Goal: Communication & Community: Ask a question

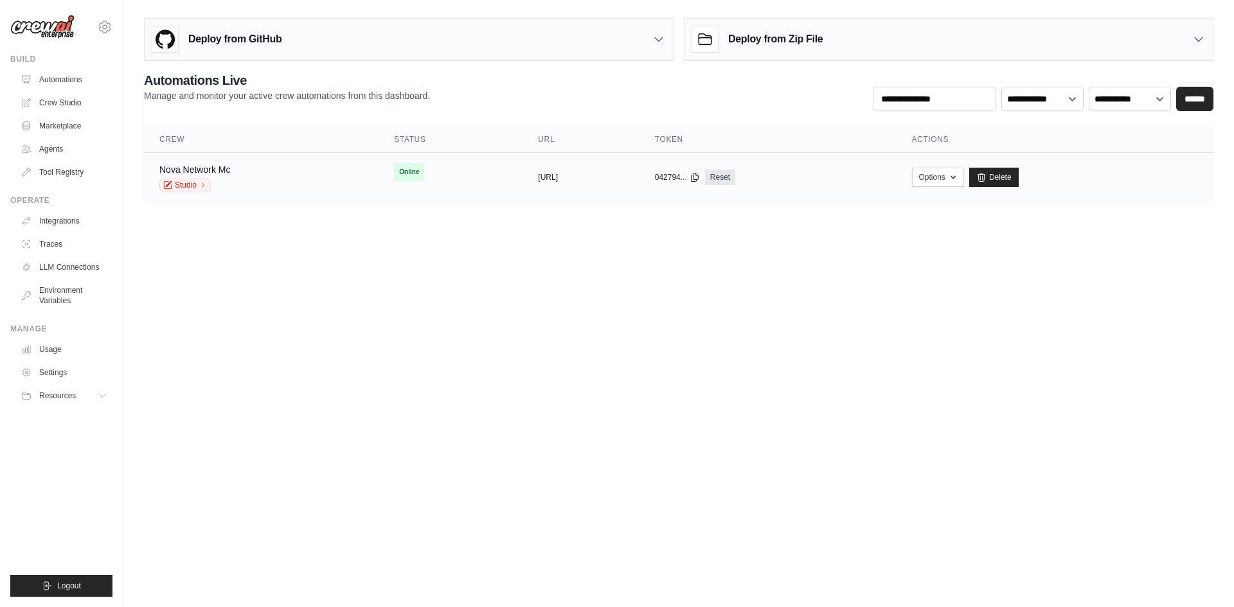
click at [196, 177] on div "Nova Network Mc Studio" at bounding box center [194, 177] width 71 height 28
click at [194, 184] on link "Studio" at bounding box center [184, 185] width 51 height 13
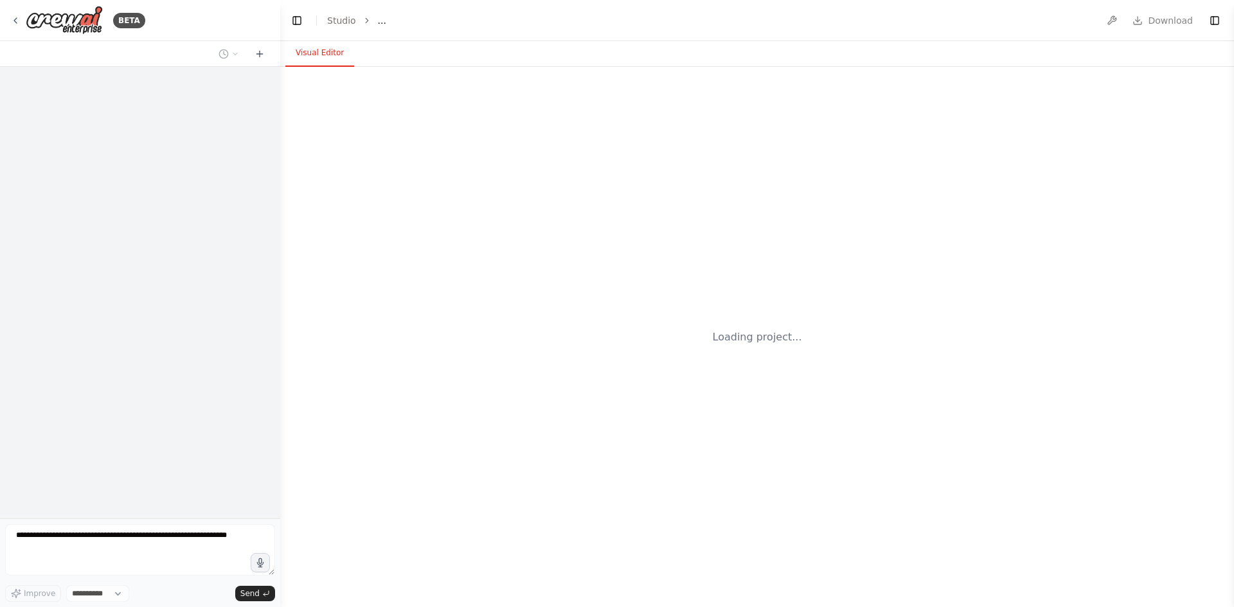
select select "****"
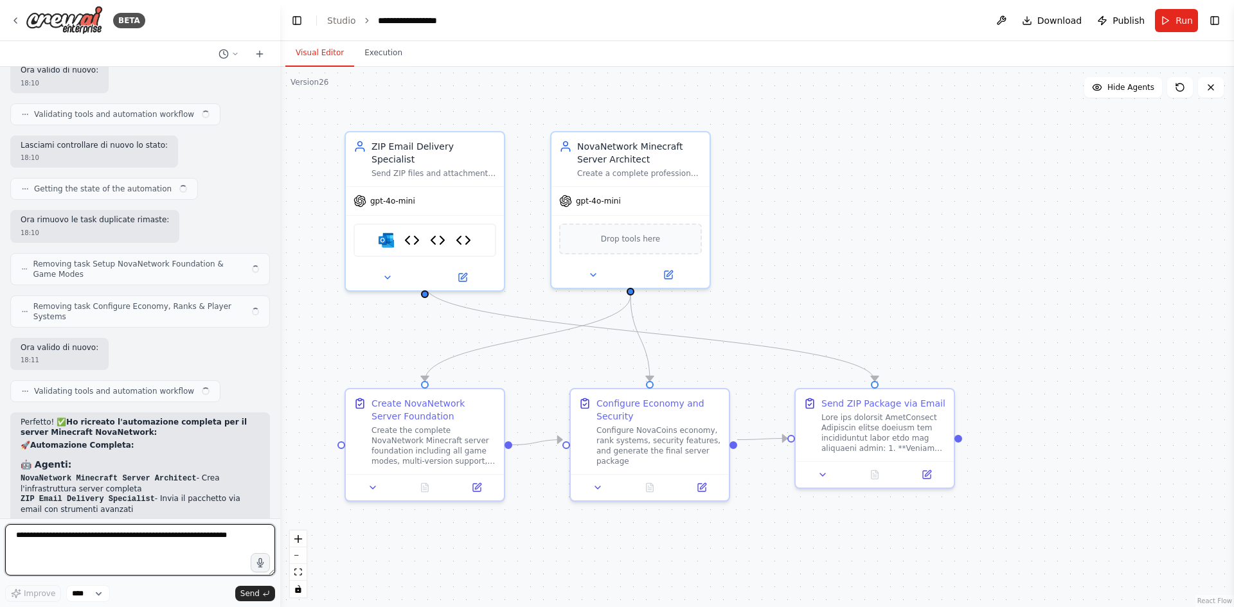
click at [168, 538] on textarea at bounding box center [140, 549] width 270 height 51
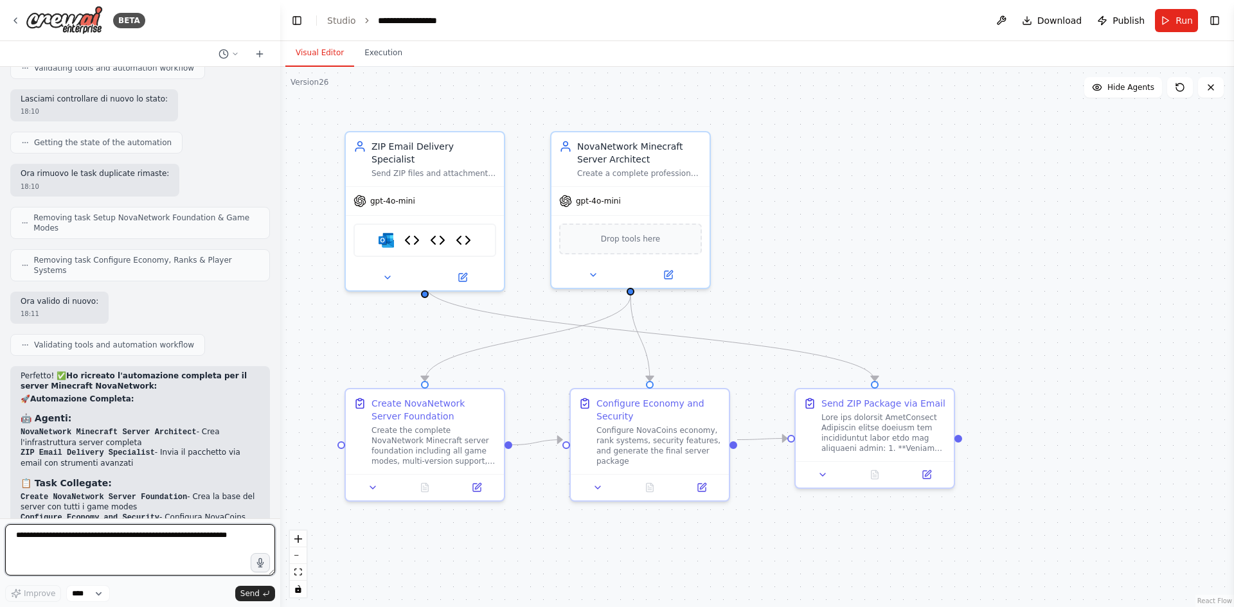
scroll to position [9466, 0]
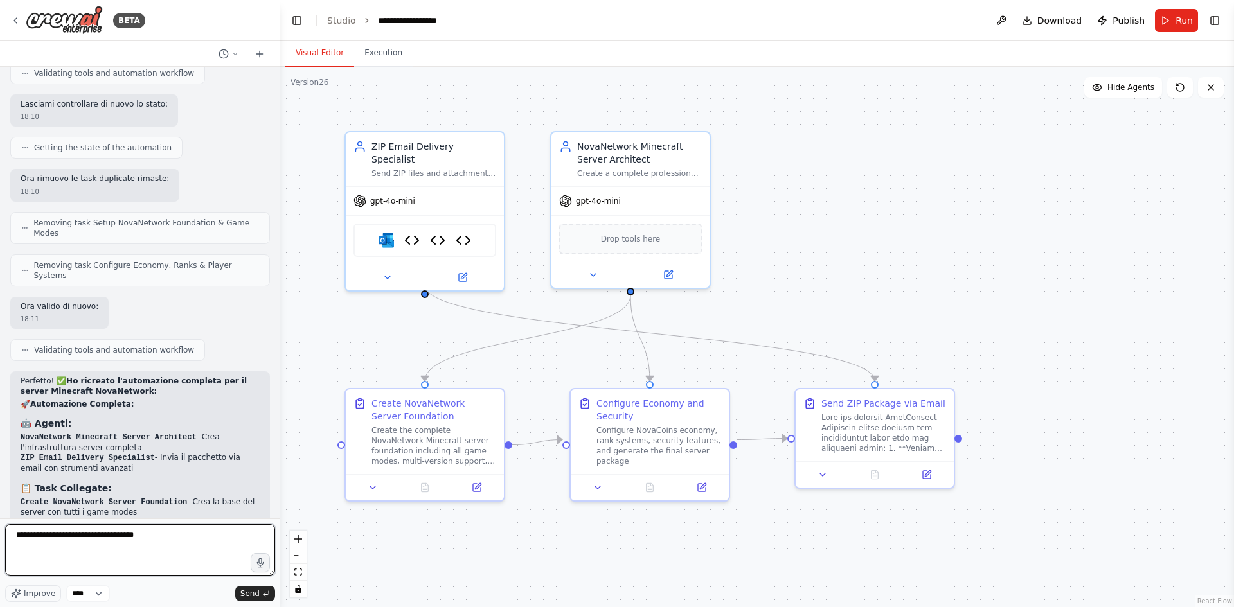
type textarea "**********"
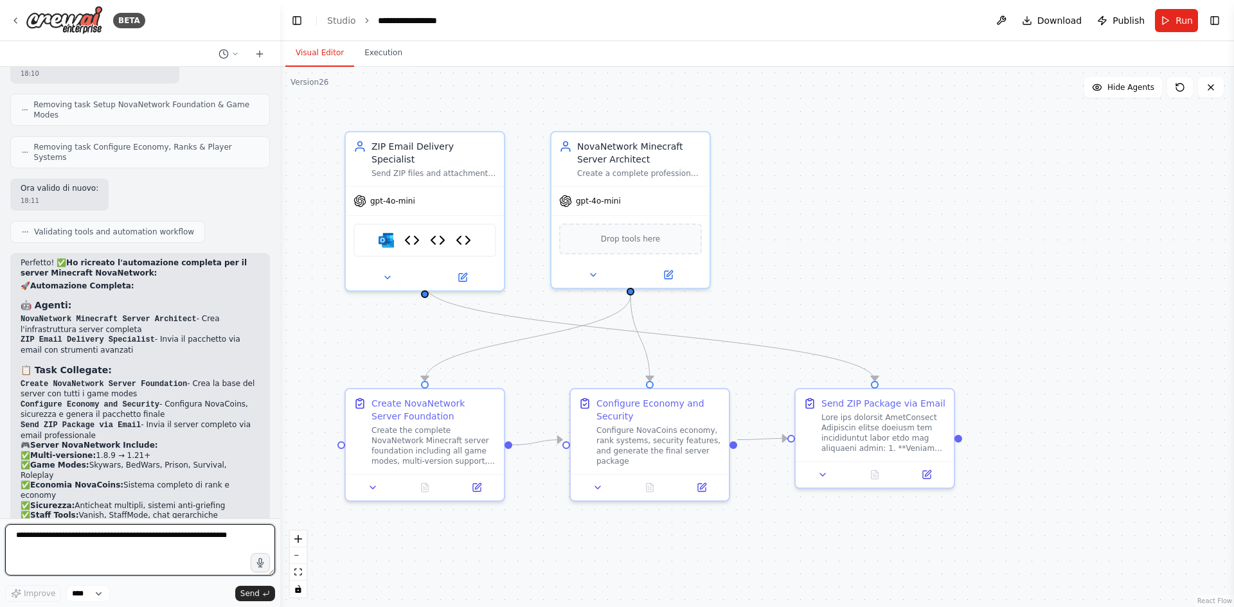
scroll to position [9597, 0]
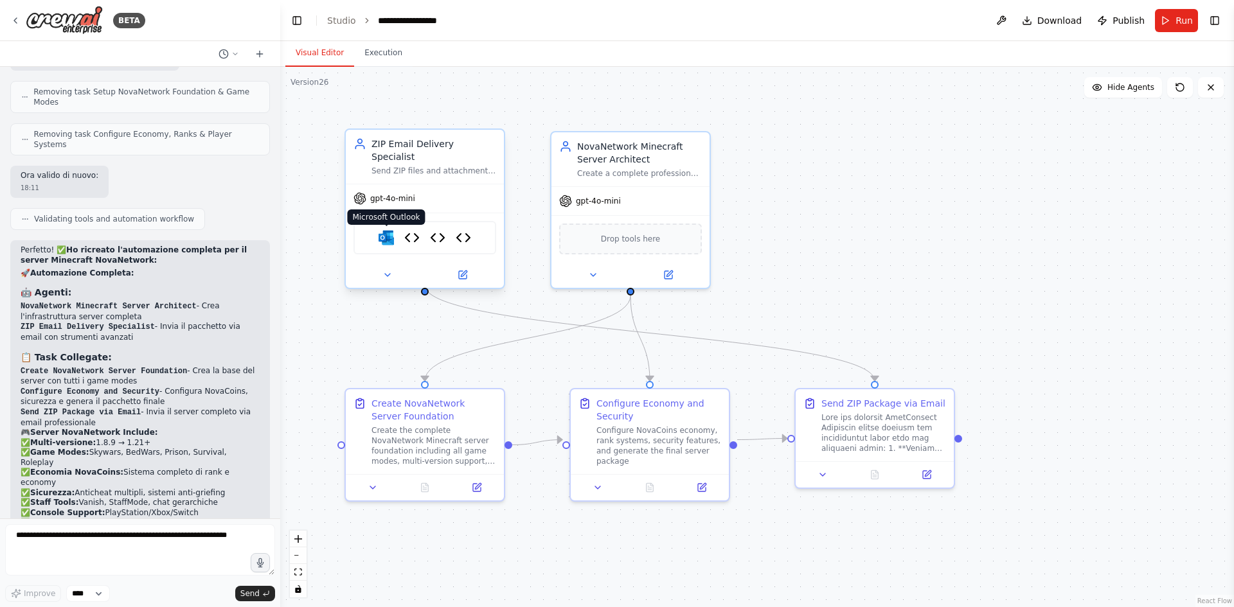
click at [393, 230] on img at bounding box center [386, 237] width 15 height 15
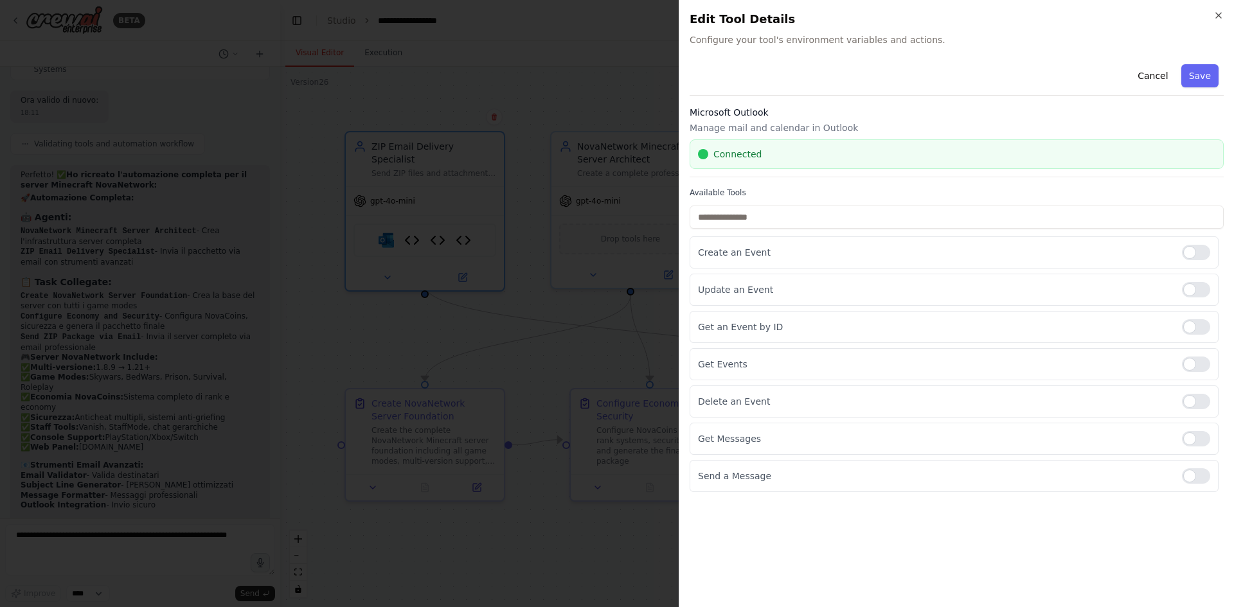
click at [587, 319] on div at bounding box center [617, 303] width 1234 height 607
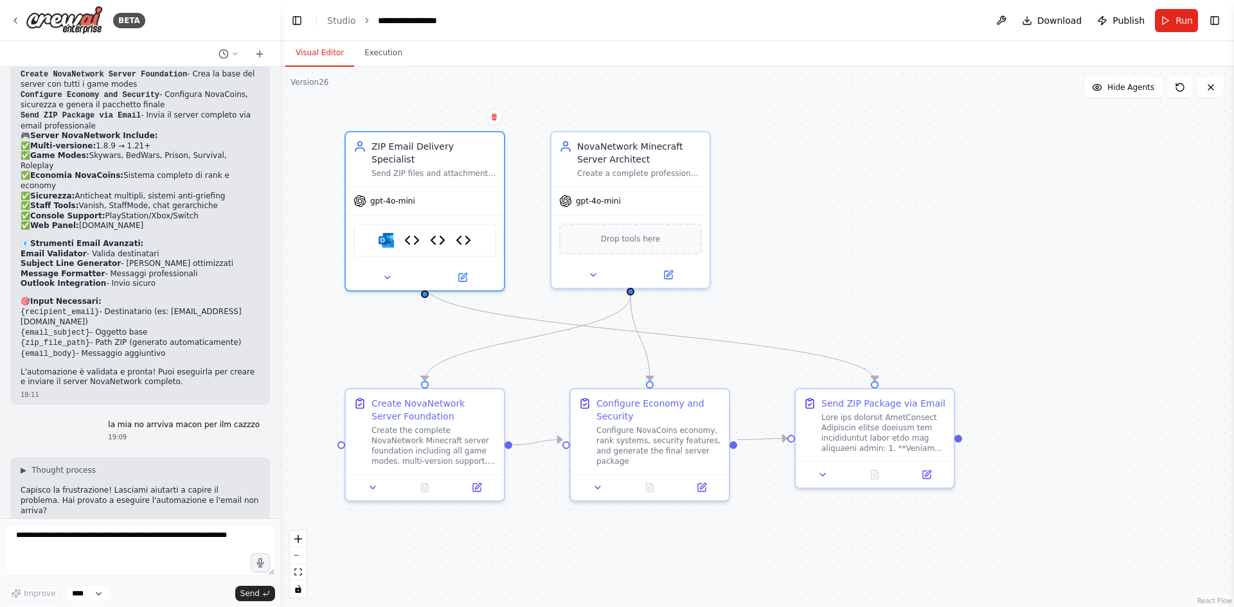
scroll to position [9904, 0]
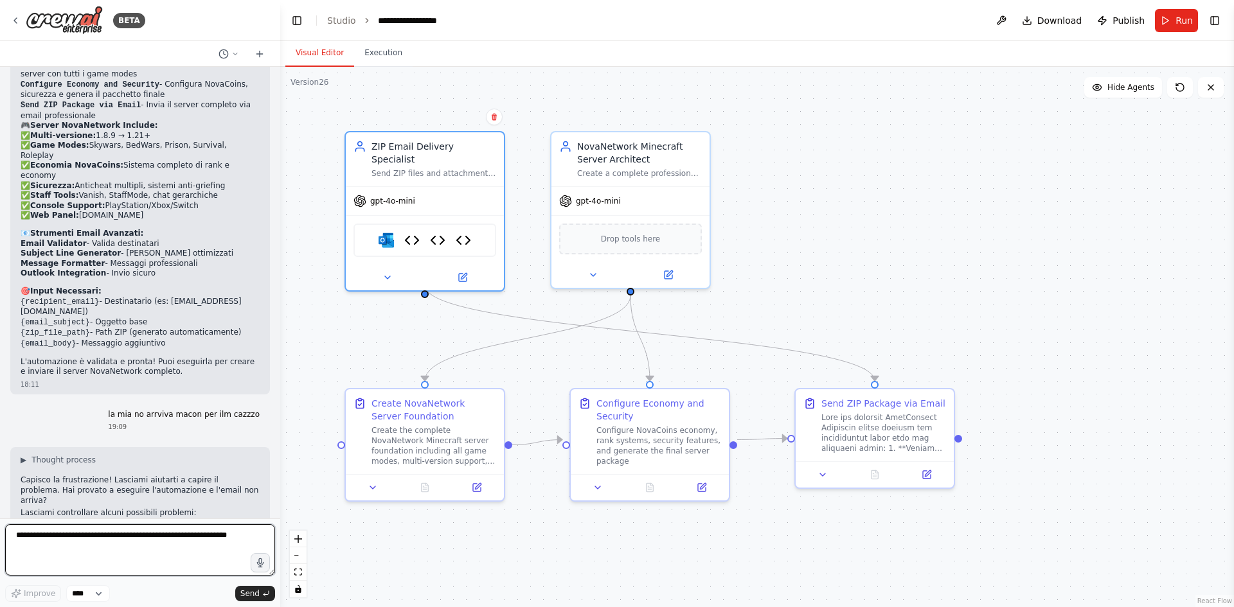
click at [189, 532] on textarea at bounding box center [140, 549] width 270 height 51
type textarea "**********"
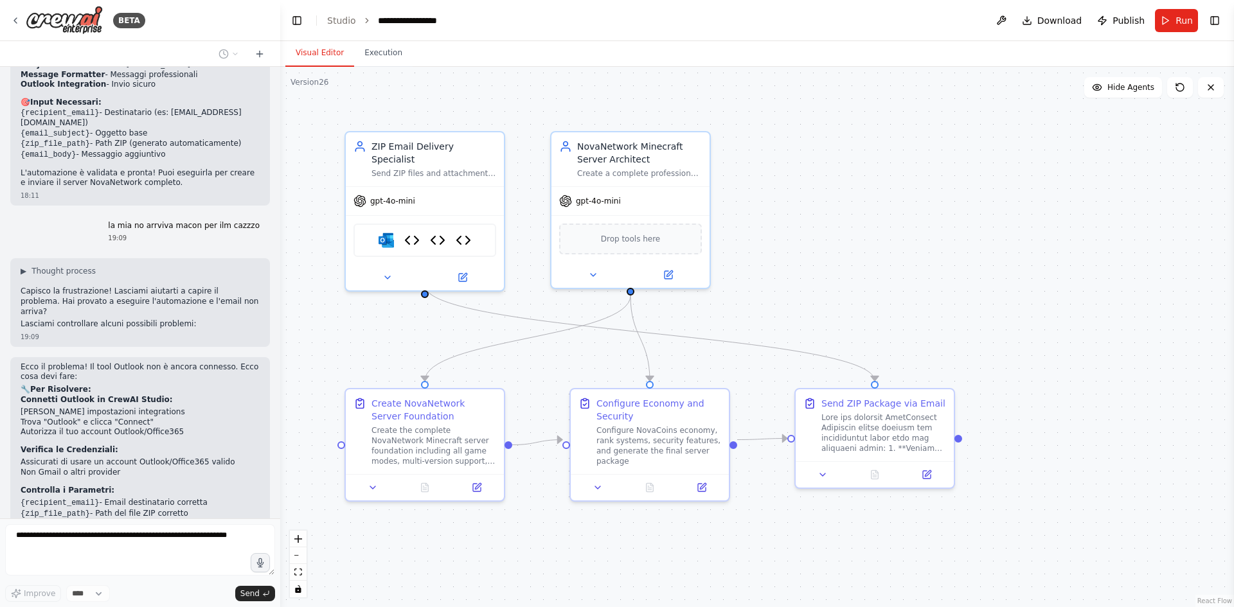
scroll to position [10125, 0]
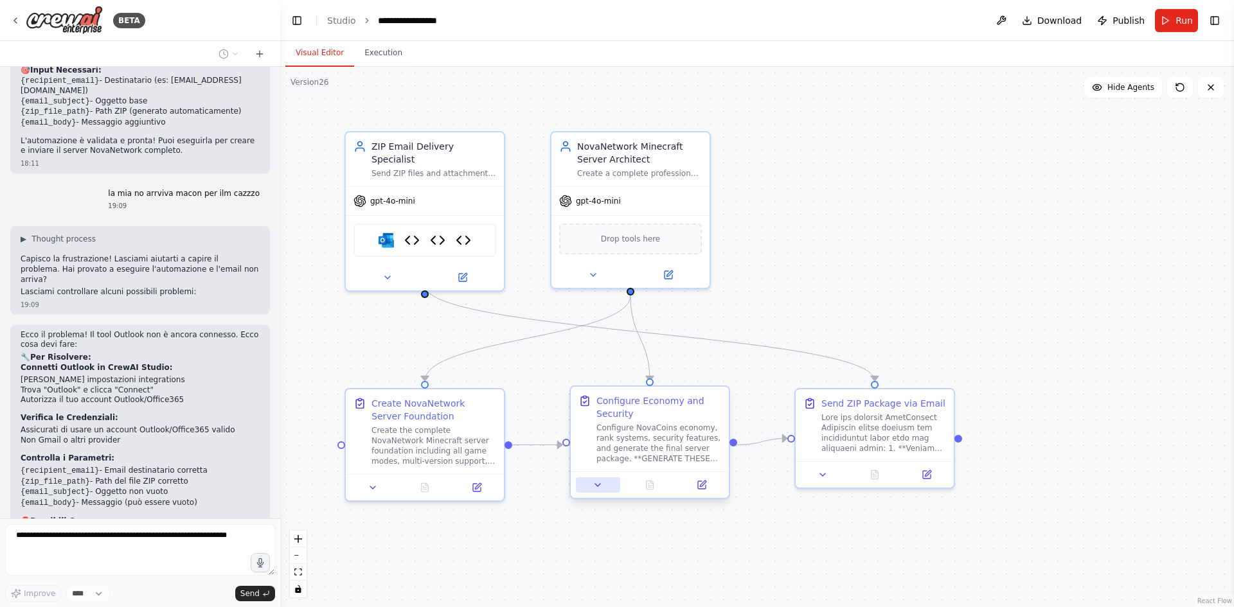
click at [601, 486] on icon at bounding box center [598, 485] width 10 height 10
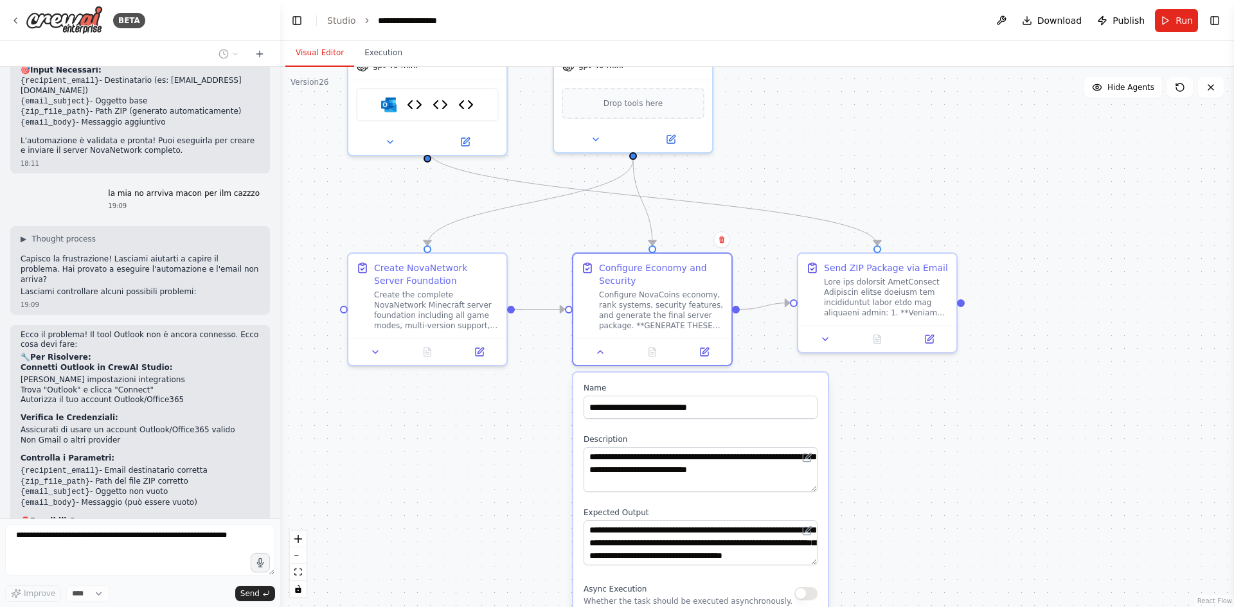
drag, startPoint x: 879, startPoint y: 274, endPoint x: 879, endPoint y: 128, distance: 145.9
click at [881, 129] on div ".deletable-edge-delete-btn { width: 20px; height: 20px; border: 0px solid #ffff…" at bounding box center [757, 337] width 954 height 541
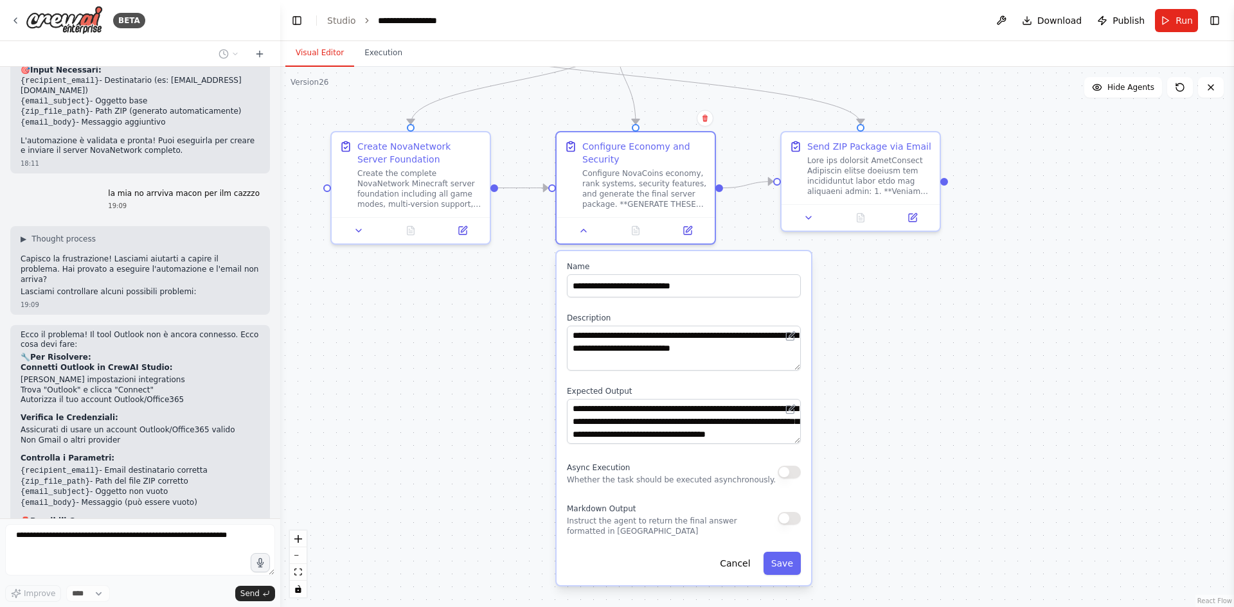
drag, startPoint x: 988, startPoint y: 518, endPoint x: 929, endPoint y: 224, distance: 299.5
click at [934, 222] on div ".deletable-edge-delete-btn { width: 20px; height: 20px; border: 0px solid #ffff…" at bounding box center [757, 337] width 954 height 541
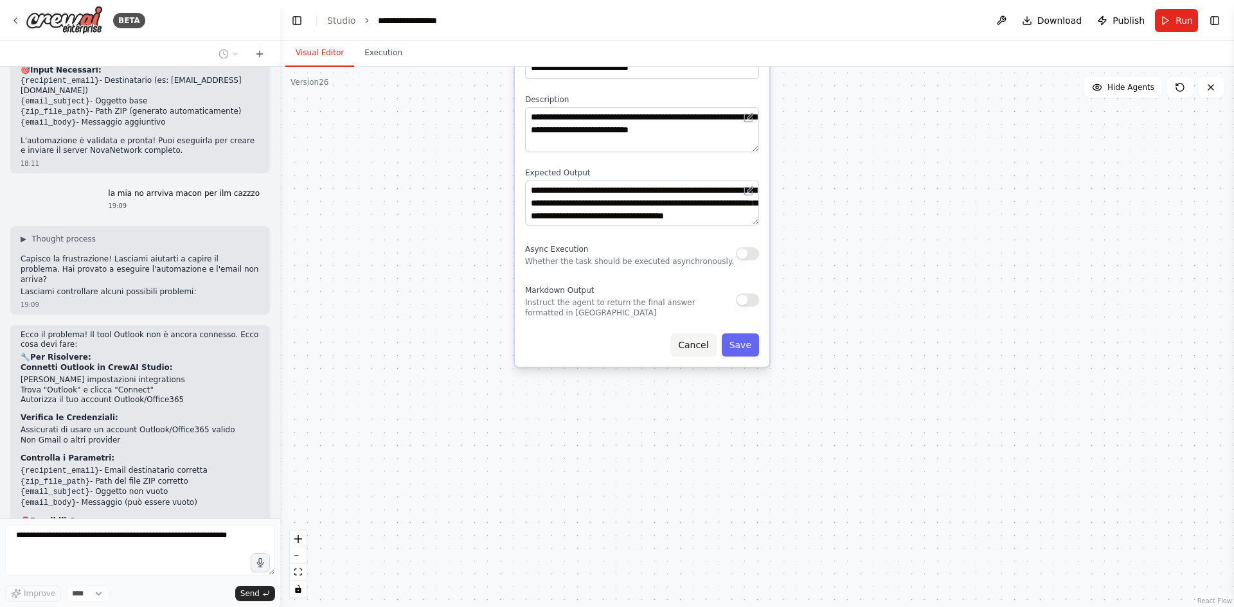
click at [686, 342] on button "Cancel" at bounding box center [693, 345] width 46 height 23
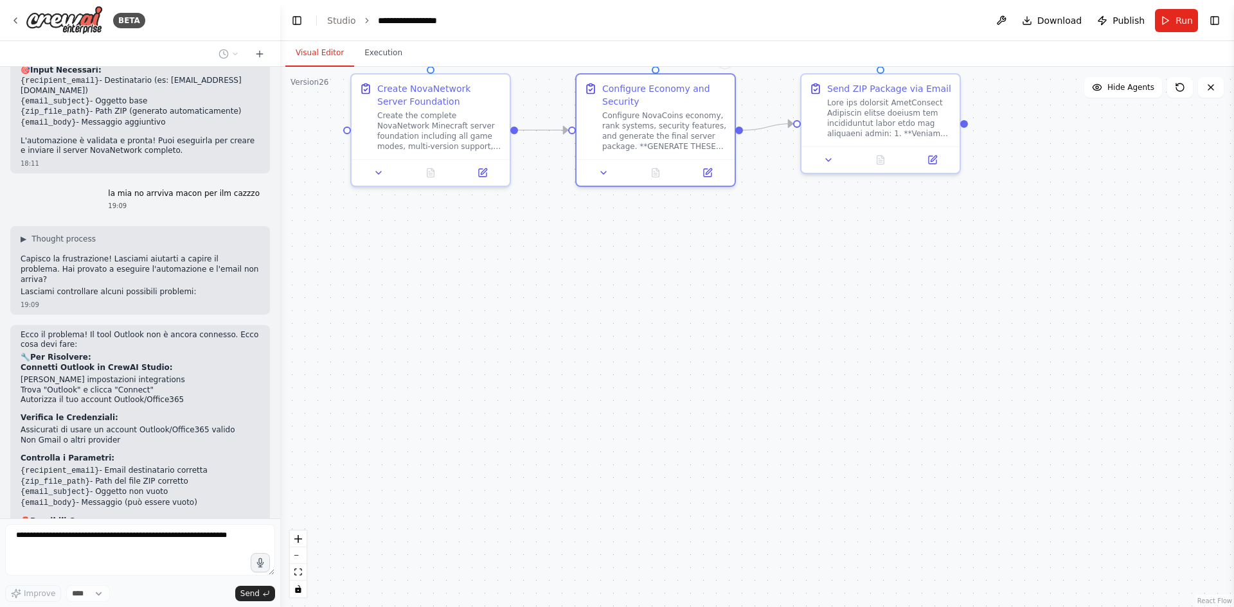
drag, startPoint x: 685, startPoint y: 343, endPoint x: 746, endPoint y: 503, distance: 172.1
click at [746, 503] on div ".deletable-edge-delete-btn { width: 20px; height: 20px; border: 0px solid #ffff…" at bounding box center [757, 337] width 954 height 541
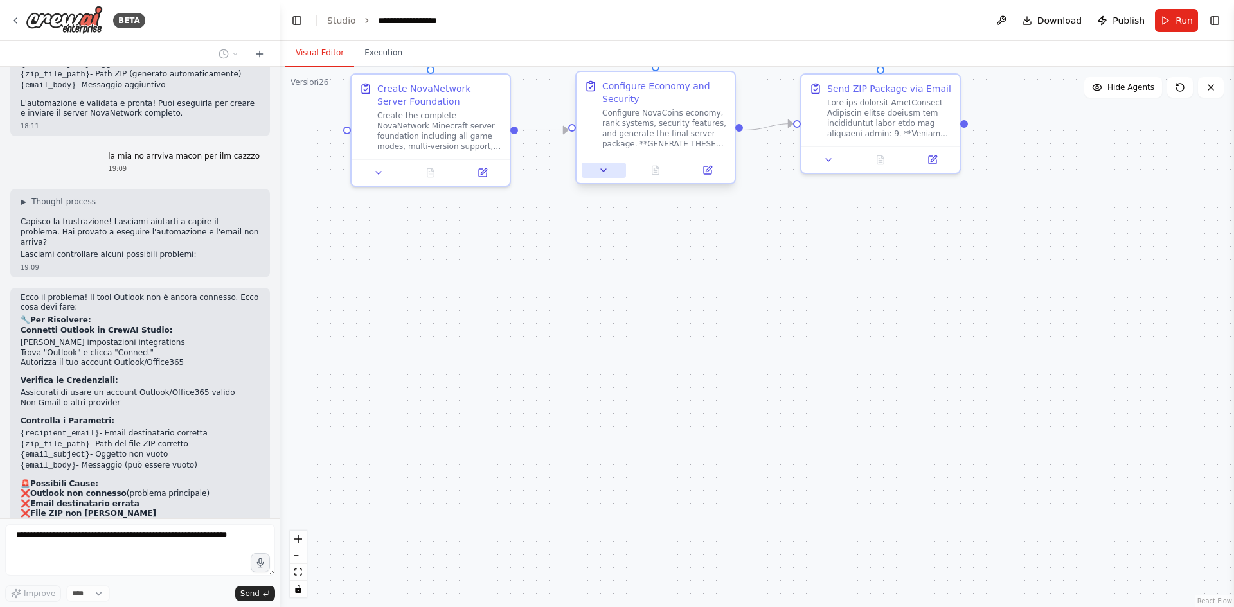
click at [612, 167] on button at bounding box center [604, 170] width 44 height 15
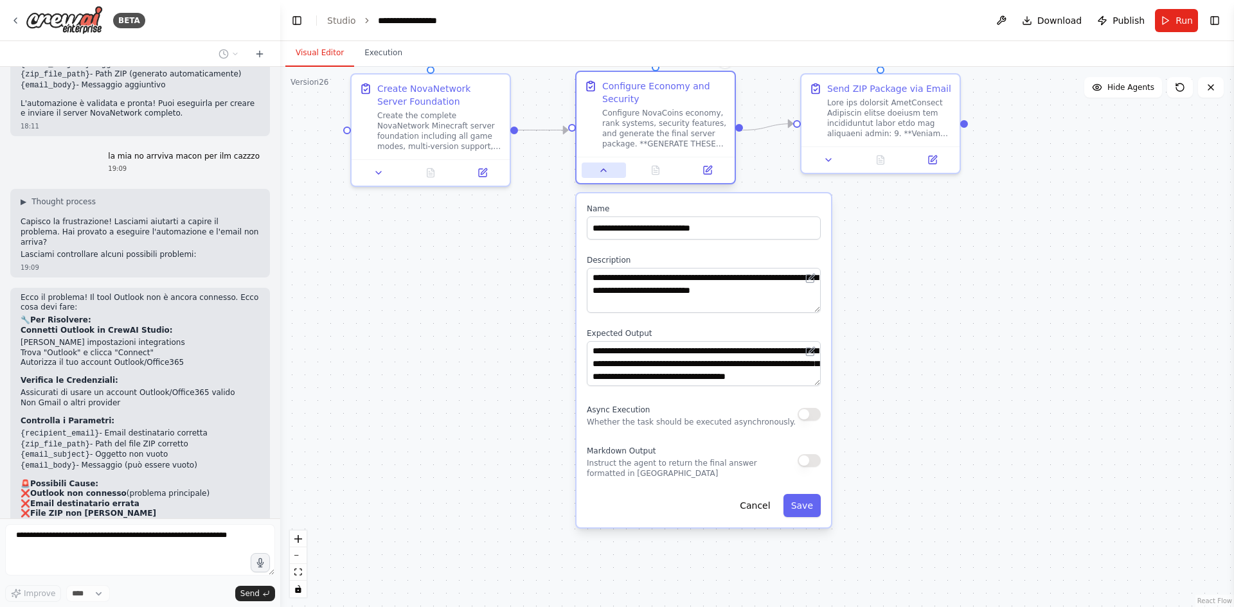
scroll to position [10200, 0]
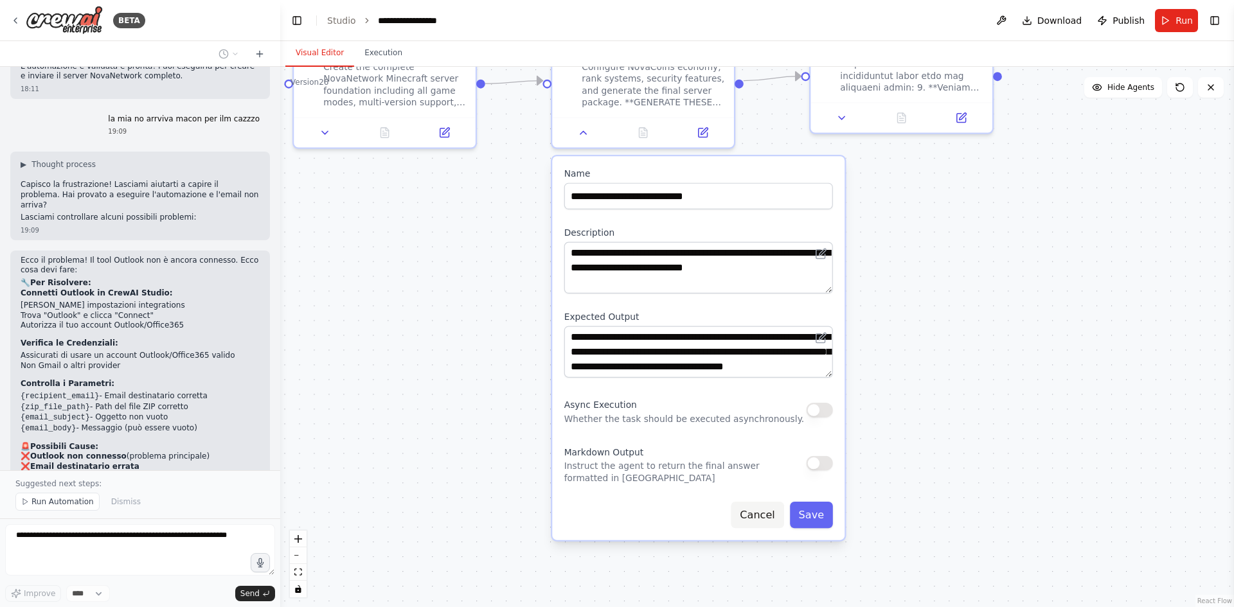
click at [756, 519] on button "Cancel" at bounding box center [757, 515] width 53 height 26
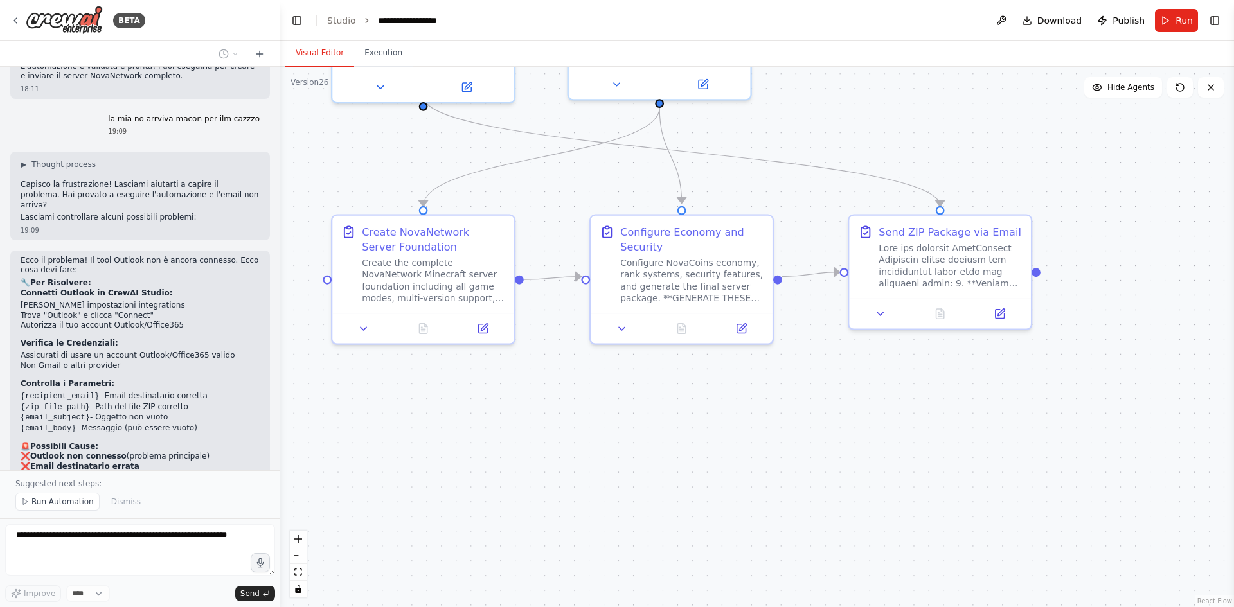
drag, startPoint x: 672, startPoint y: 397, endPoint x: 730, endPoint y: 638, distance: 247.9
click at [730, 607] on html "BETA Hello! I'm the CrewAI assistant. What kind of automation do you want to bu…" at bounding box center [617, 303] width 1234 height 607
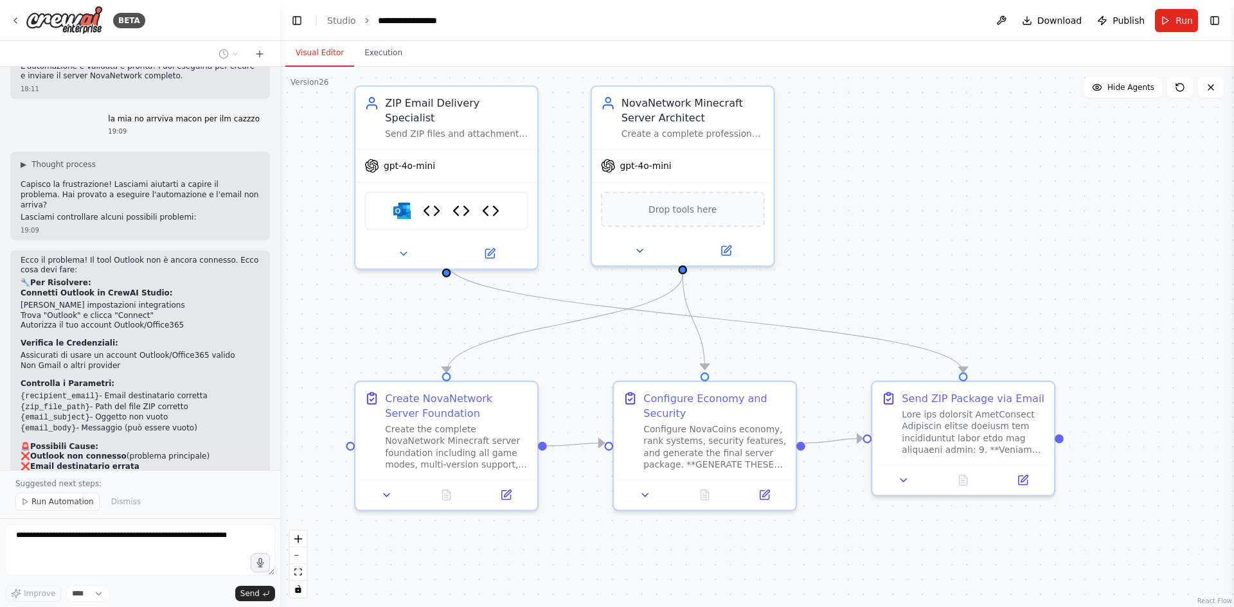
drag, startPoint x: 445, startPoint y: 196, endPoint x: 483, endPoint y: 348, distance: 157.0
click at [467, 358] on div ".deletable-edge-delete-btn { width: 20px; height: 20px; border: 0px solid #ffff…" at bounding box center [757, 337] width 954 height 541
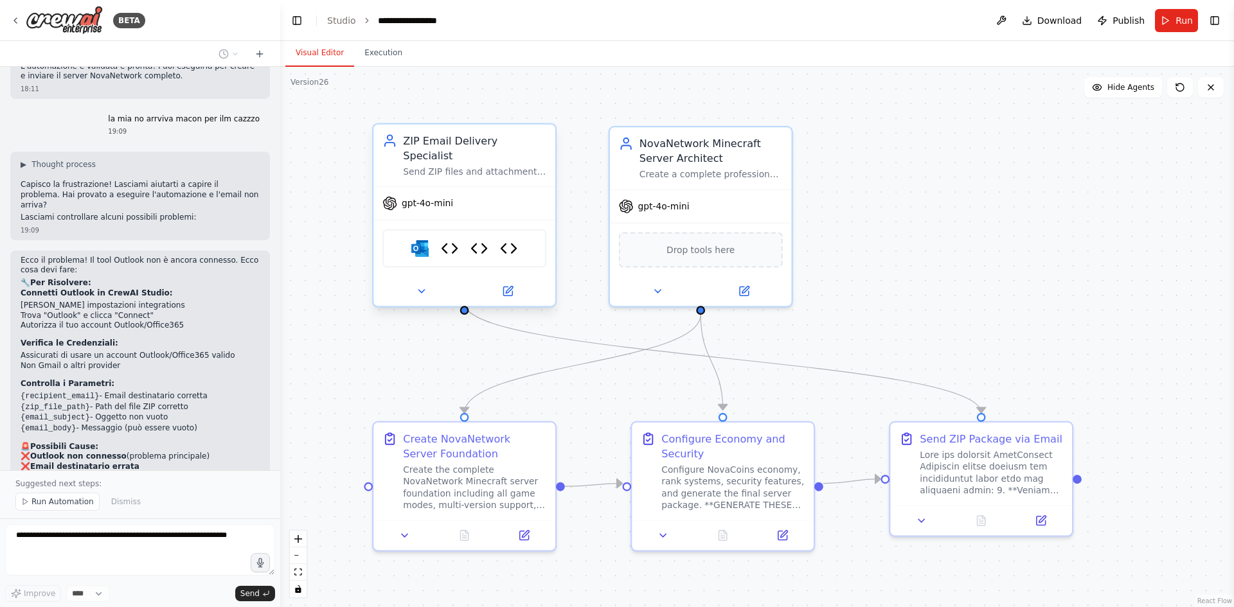
click at [514, 220] on div "Microsoft Outlook Email Validator Message Formatter Subject Line Generator" at bounding box center [464, 248] width 182 height 57
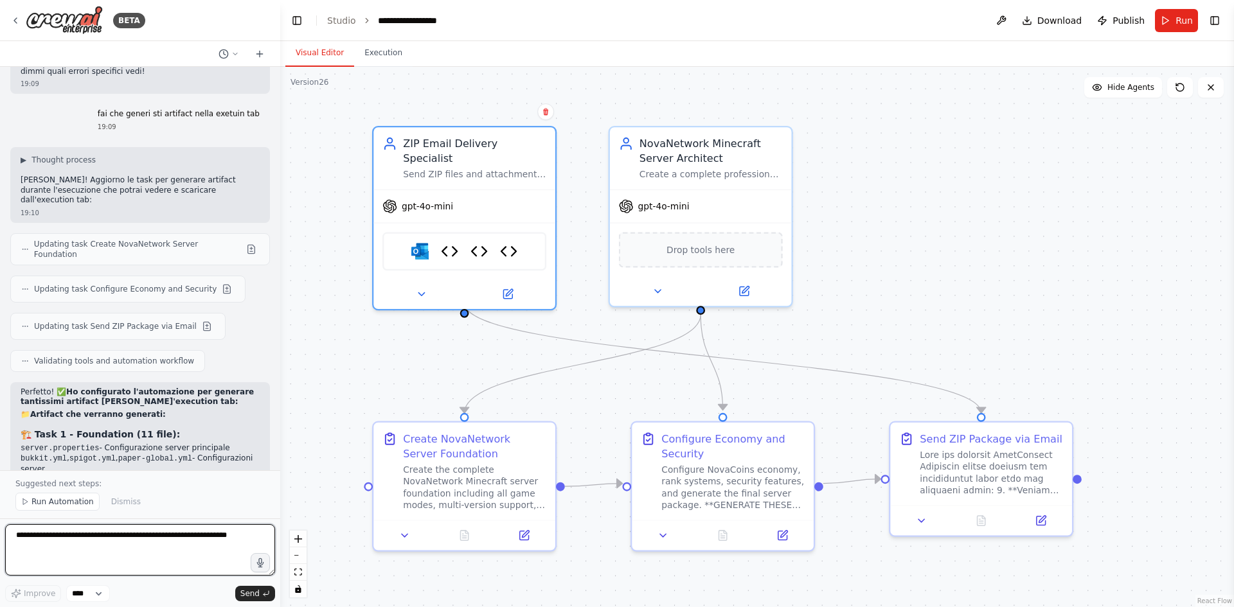
scroll to position [10676, 0]
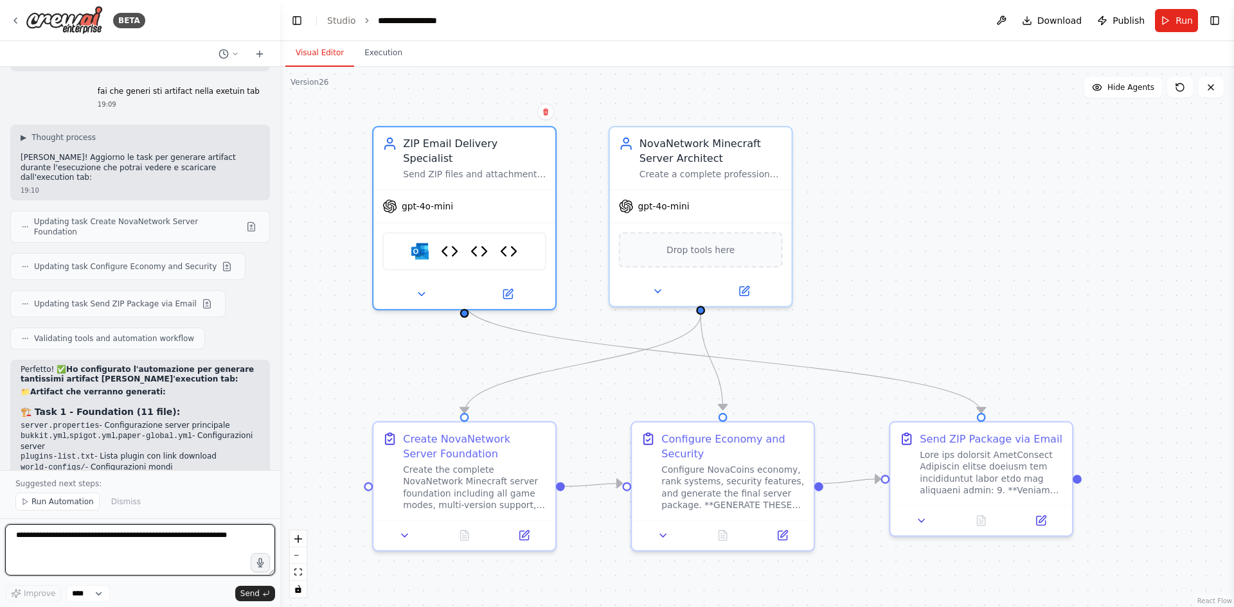
click at [132, 538] on textarea at bounding box center [140, 549] width 270 height 51
type textarea "**********"
click at [171, 534] on textarea at bounding box center [140, 549] width 270 height 51
type textarea "**********"
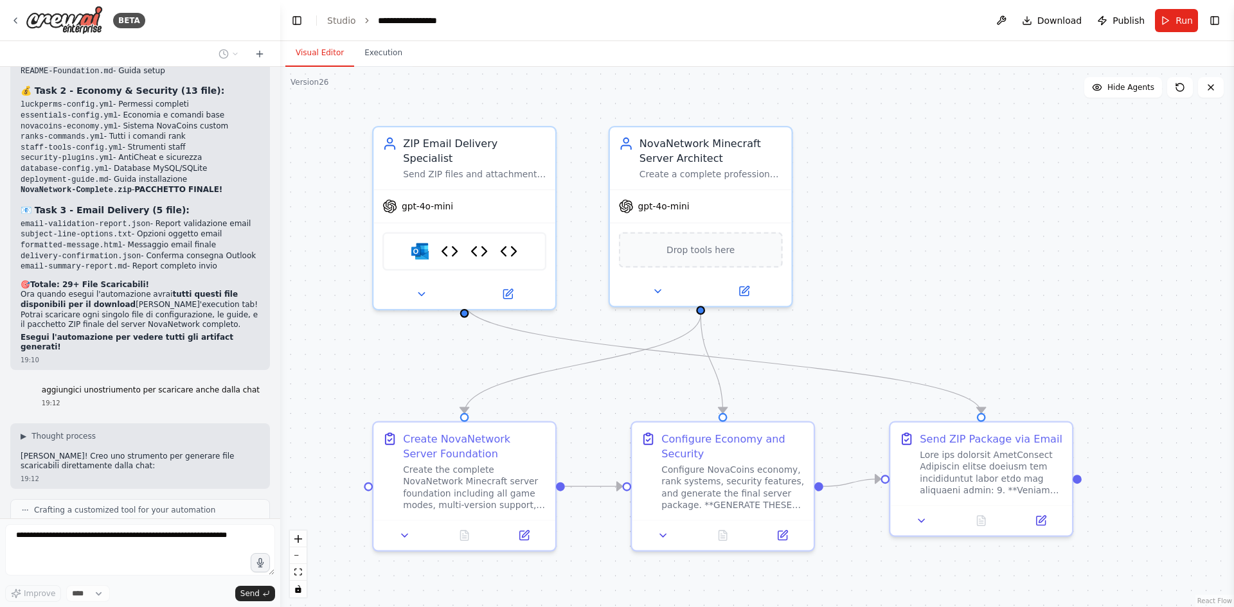
scroll to position [11209, 0]
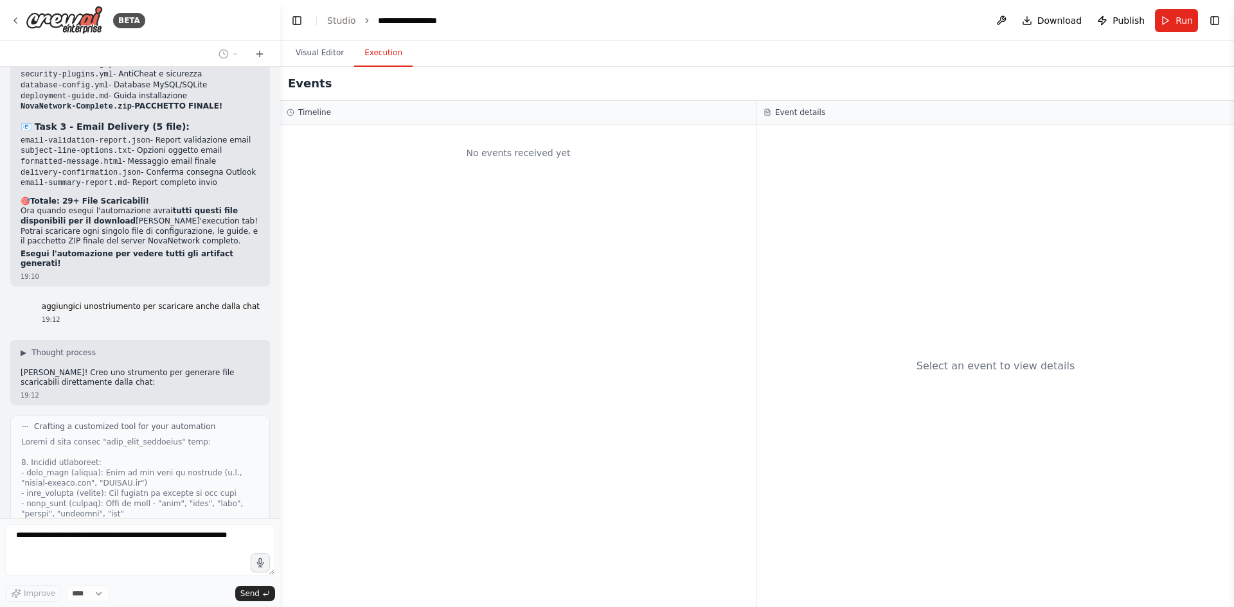
click at [383, 60] on button "Execution" at bounding box center [383, 53] width 58 height 27
click at [327, 59] on button "Visual Editor" at bounding box center [319, 53] width 69 height 27
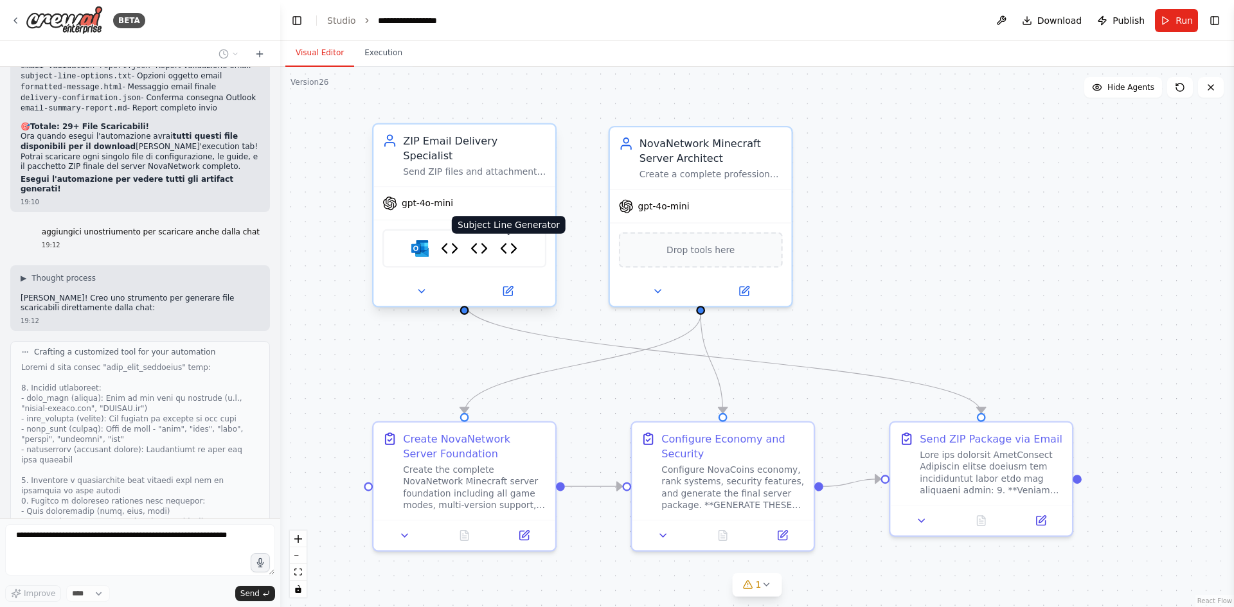
scroll to position [11294, 0]
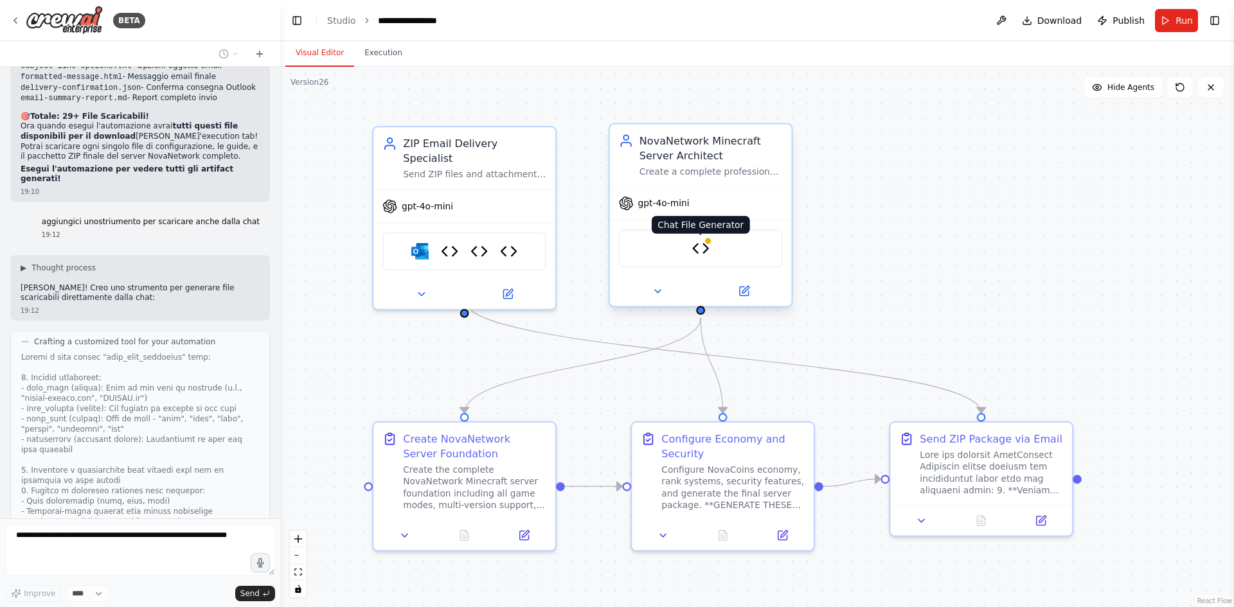
click at [703, 254] on img at bounding box center [701, 249] width 18 height 18
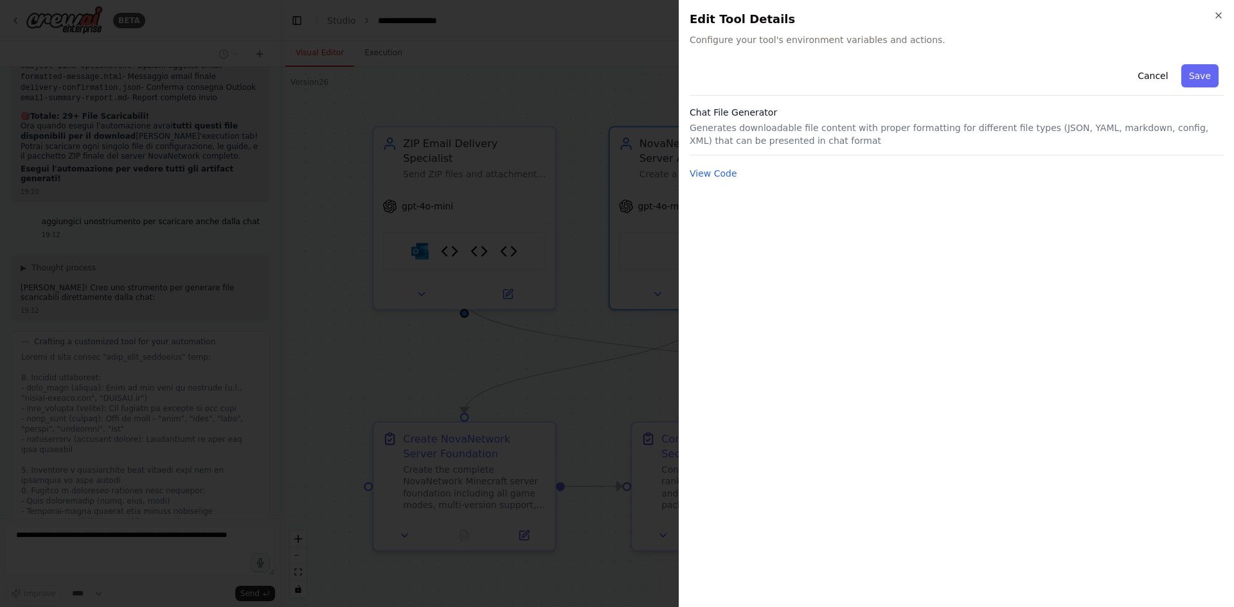
drag, startPoint x: 703, startPoint y: 254, endPoint x: 595, endPoint y: 325, distance: 128.9
click at [595, 325] on div at bounding box center [617, 303] width 1234 height 607
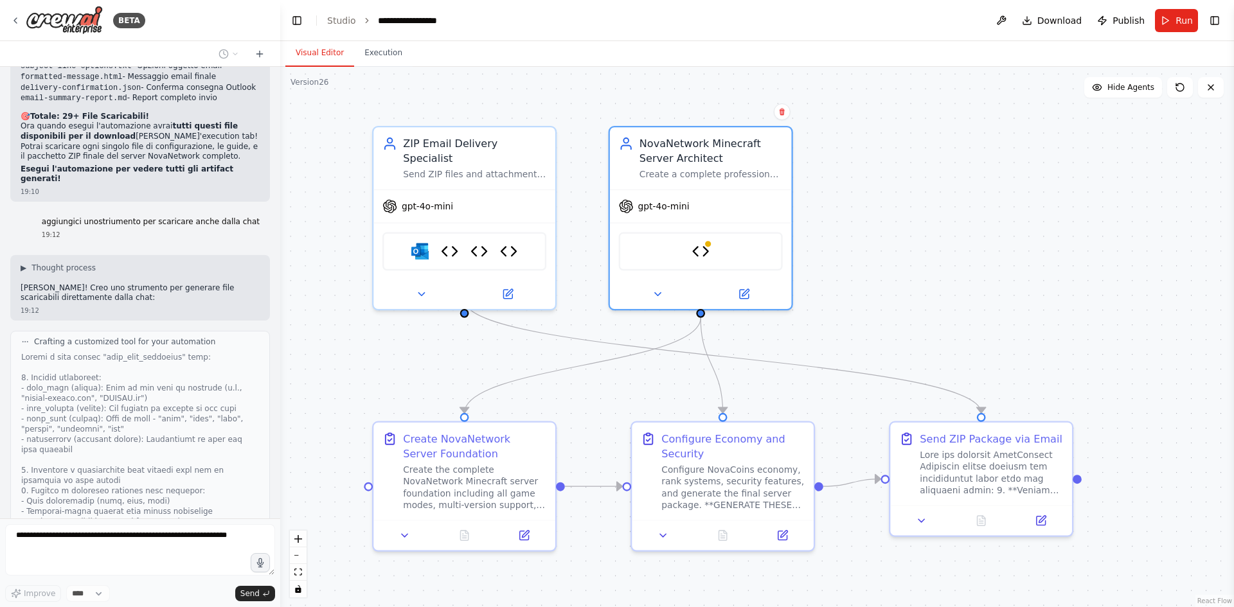
click at [916, 279] on div ".deletable-edge-delete-btn { width: 20px; height: 20px; border: 0px solid #ffff…" at bounding box center [757, 337] width 954 height 541
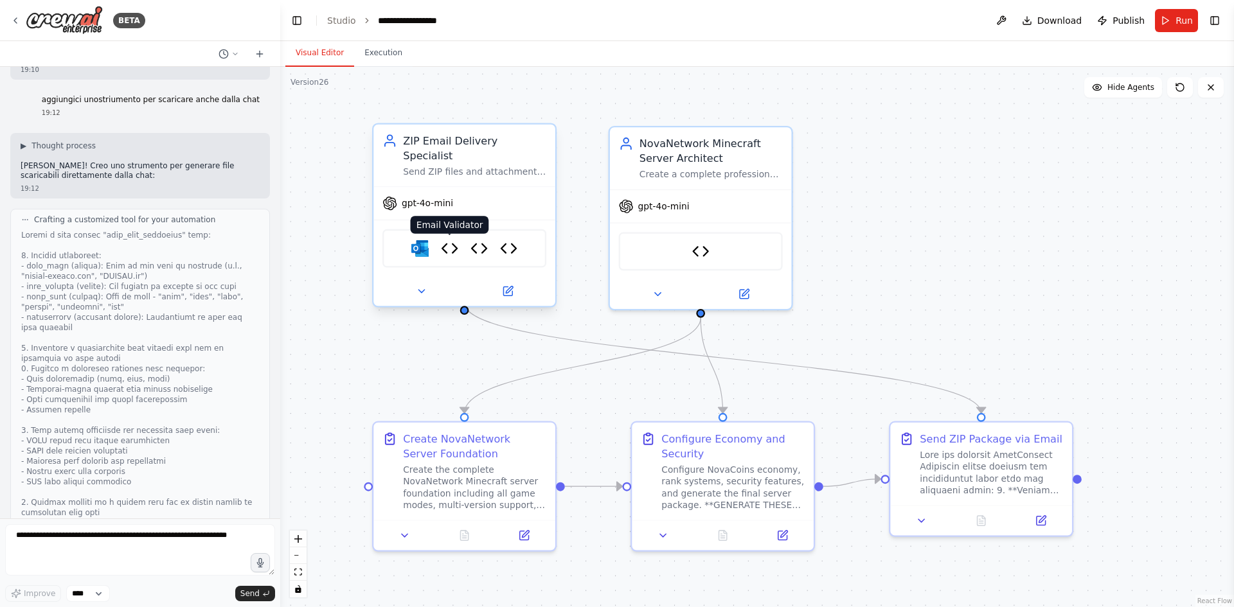
scroll to position [11496, 0]
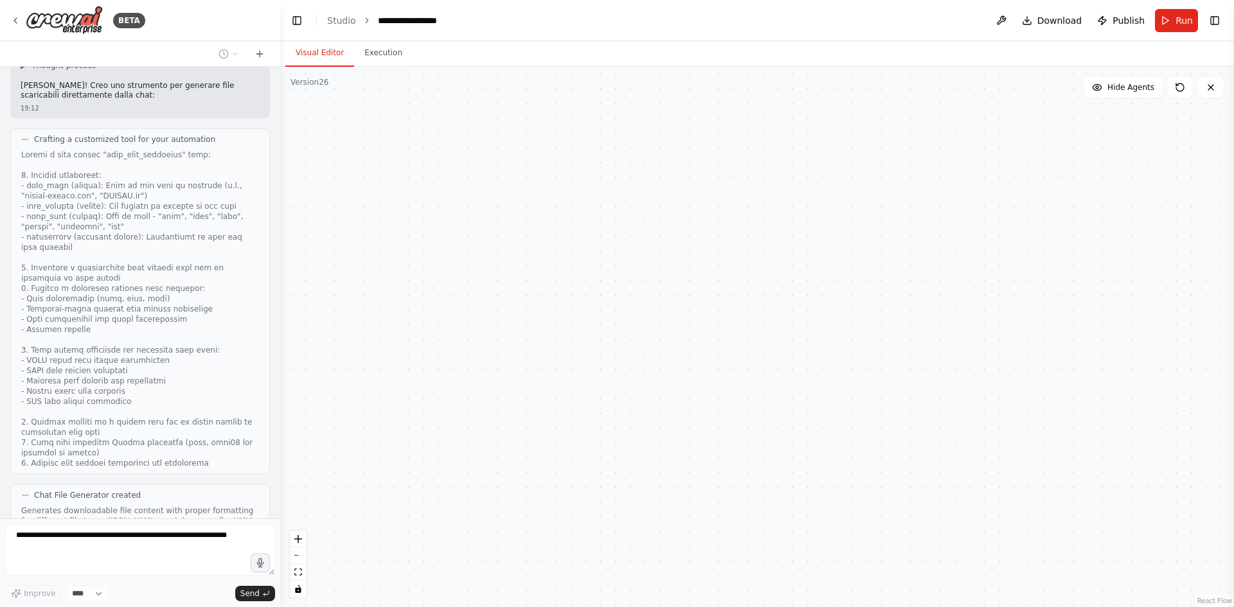
click at [457, 241] on img at bounding box center [450, 249] width 18 height 18
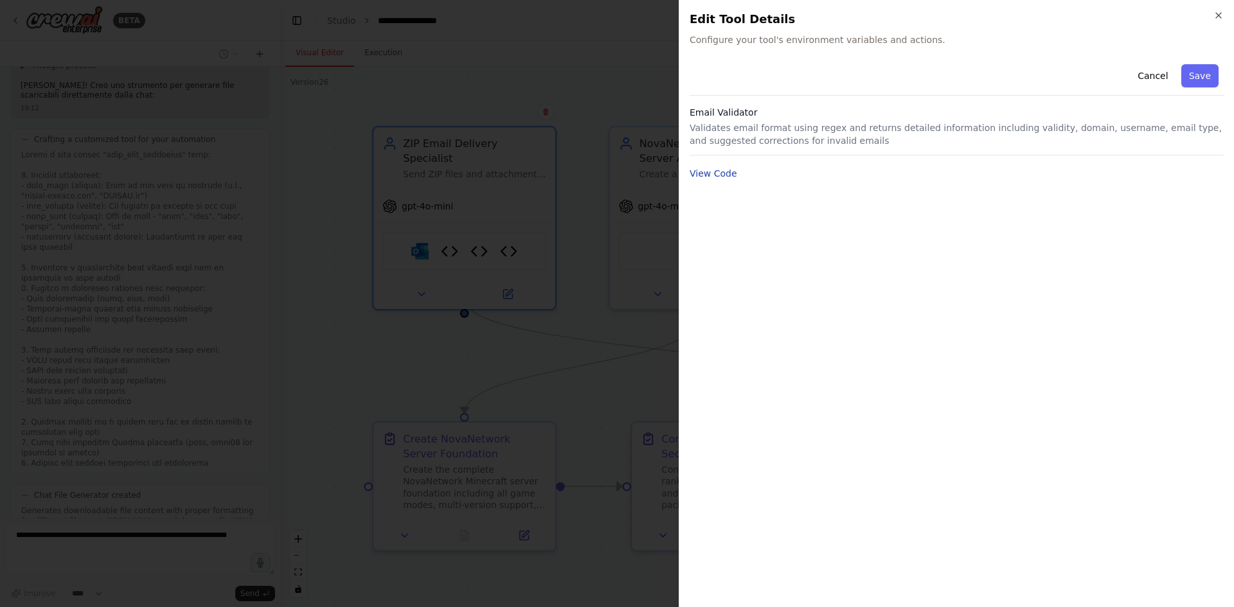
click at [715, 171] on button "View Code" at bounding box center [714, 173] width 48 height 13
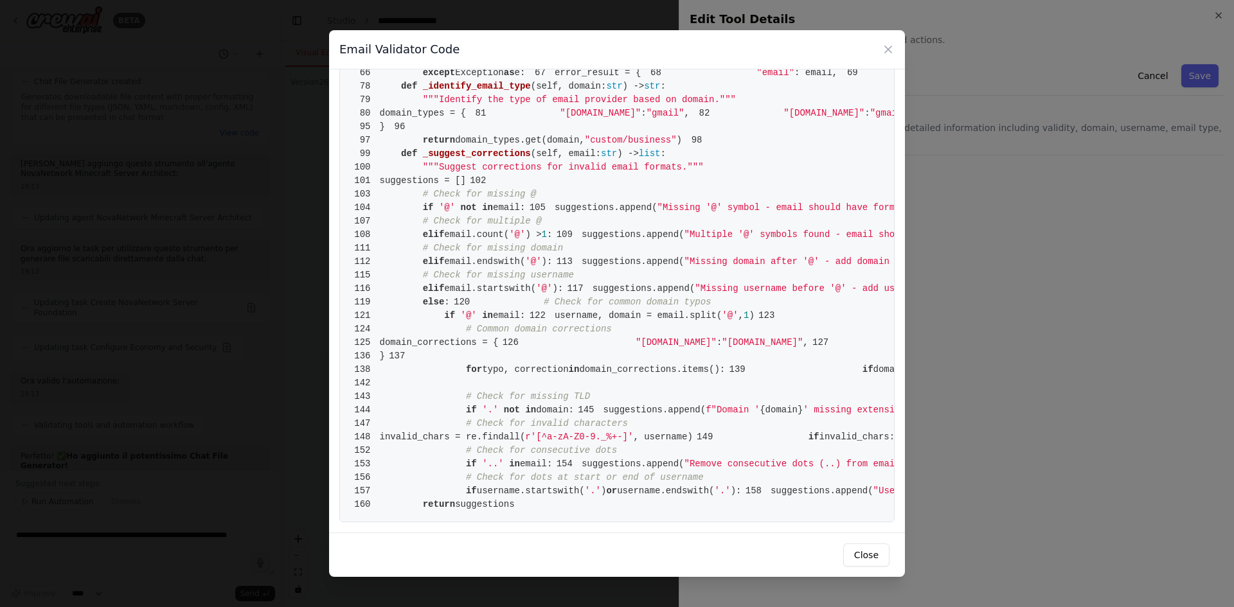
scroll to position [1748, 0]
click at [885, 559] on button "Close" at bounding box center [866, 555] width 46 height 23
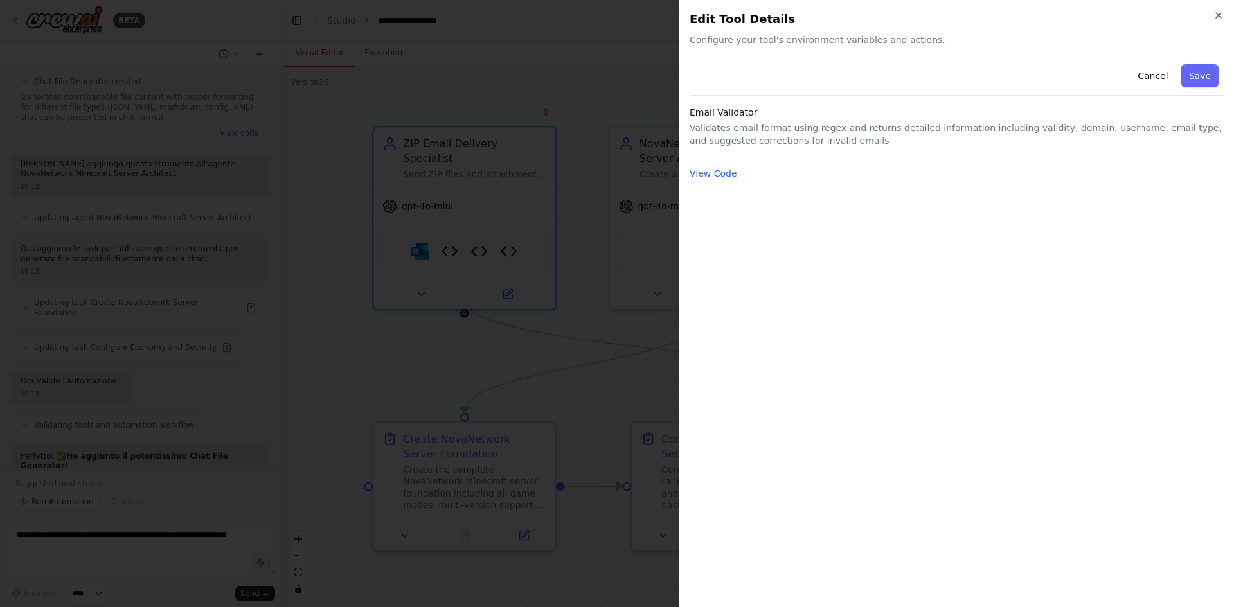
drag, startPoint x: 885, startPoint y: 559, endPoint x: 744, endPoint y: 503, distance: 151.5
click at [744, 503] on div "Cancel Save Email Validator Validates email format using regex and returns deta…" at bounding box center [957, 328] width 534 height 538
click at [507, 361] on div at bounding box center [617, 303] width 1234 height 607
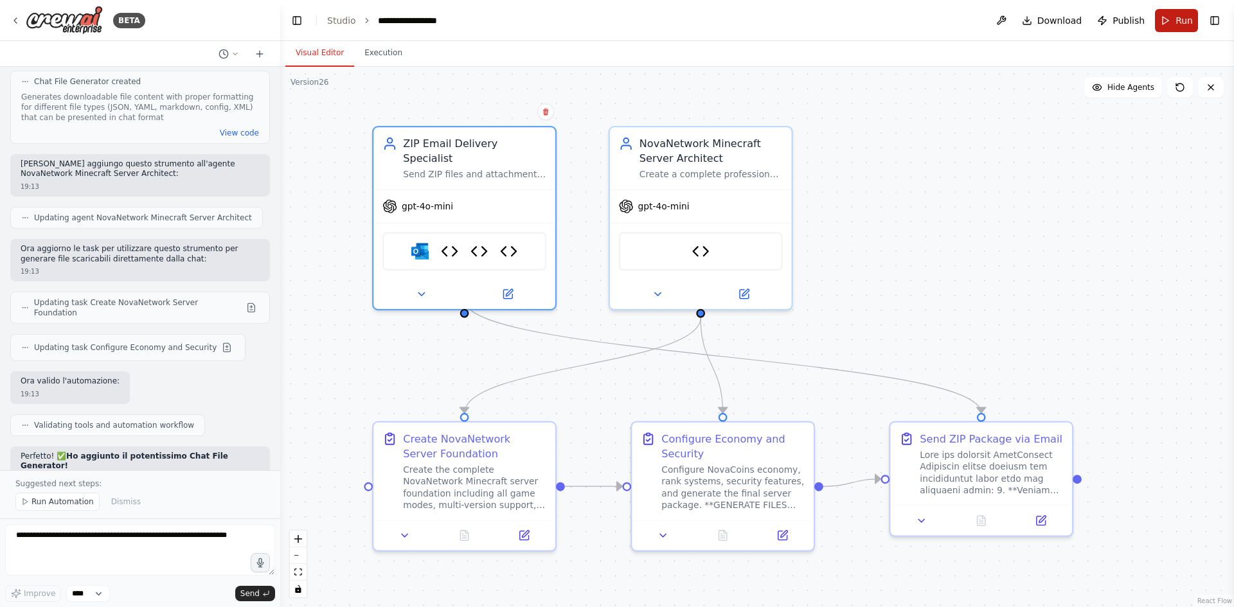
click at [1182, 18] on span "Run" at bounding box center [1184, 20] width 17 height 13
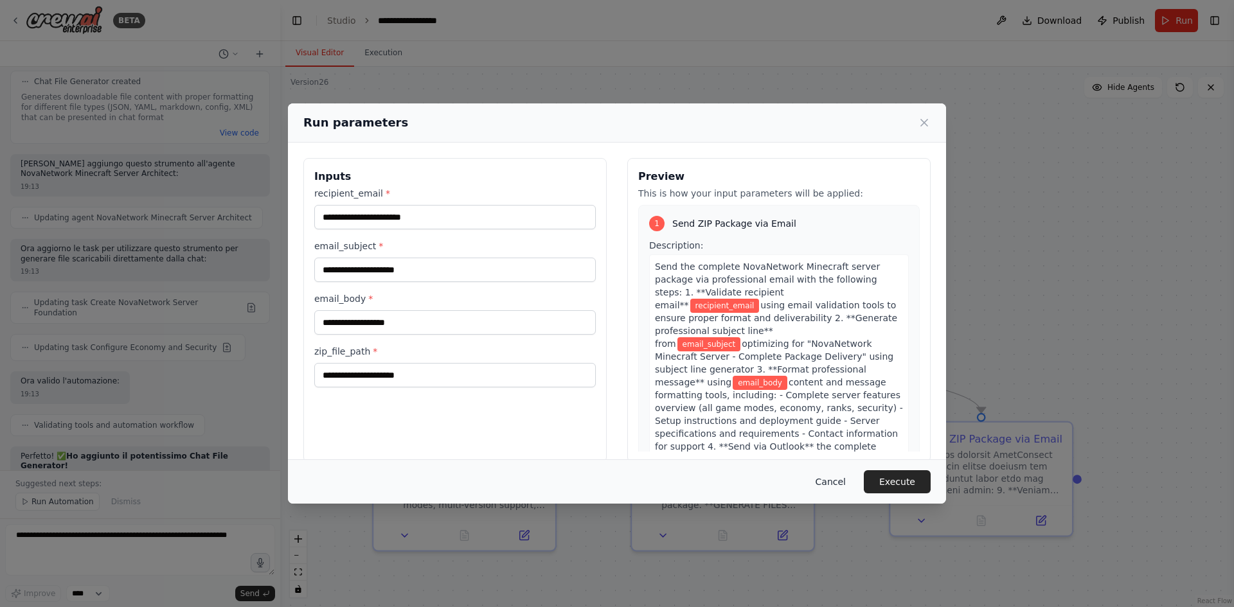
click at [825, 474] on button "Cancel" at bounding box center [830, 482] width 51 height 23
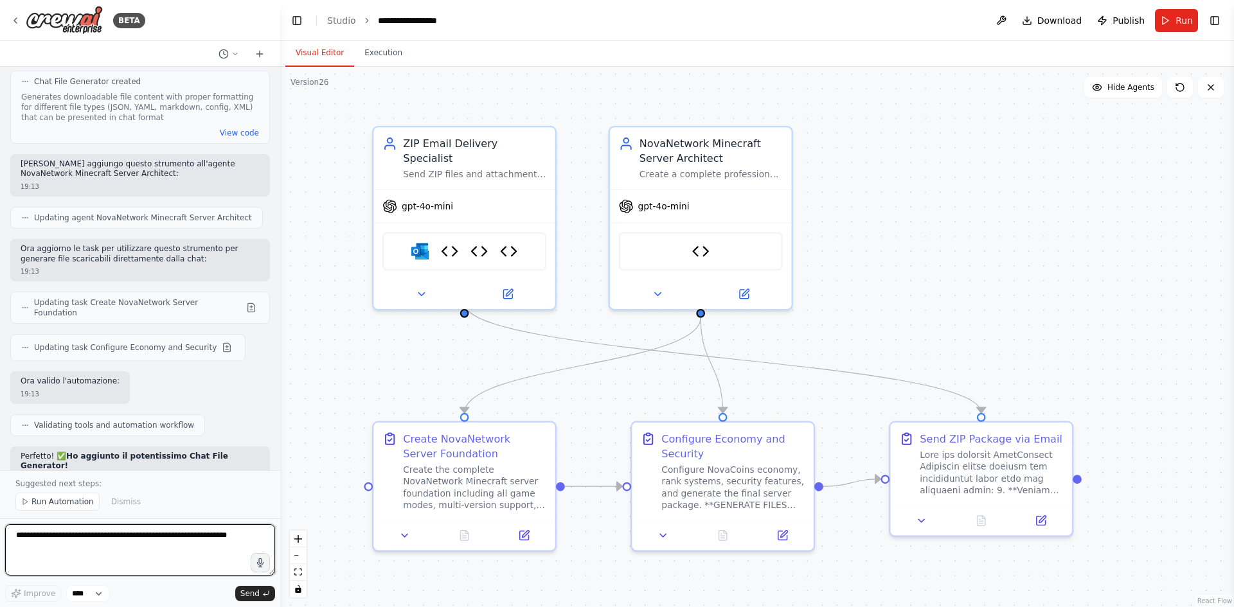
click at [146, 547] on textarea at bounding box center [140, 549] width 270 height 51
click at [1130, 21] on span "Publish" at bounding box center [1129, 20] width 32 height 13
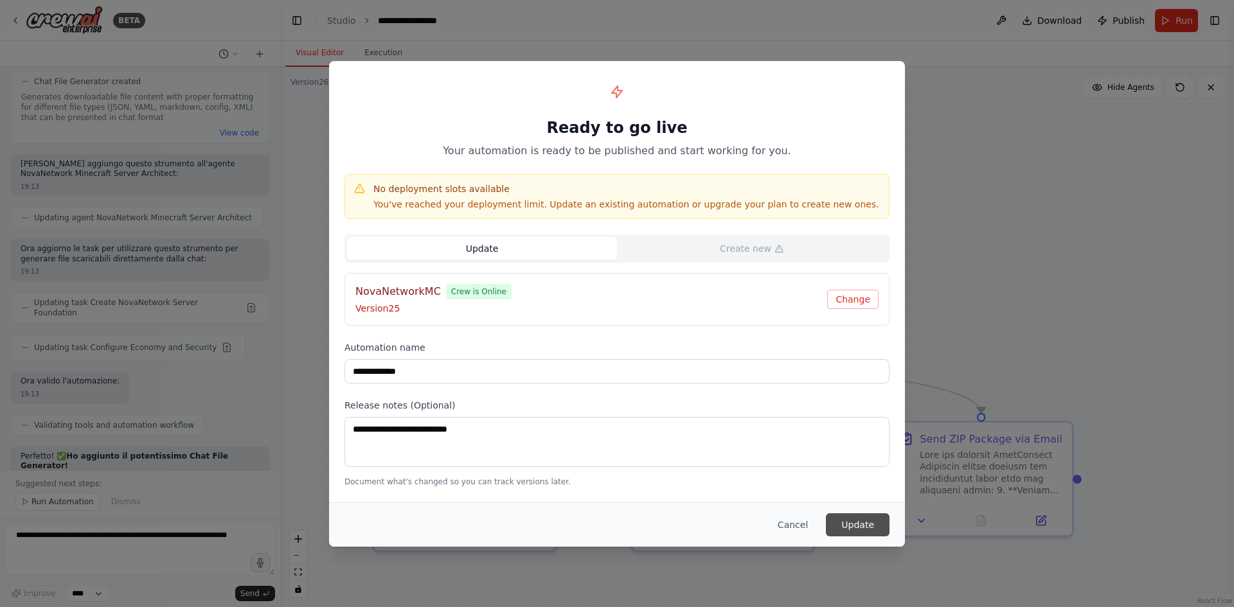
click at [877, 518] on button "Update" at bounding box center [858, 525] width 64 height 23
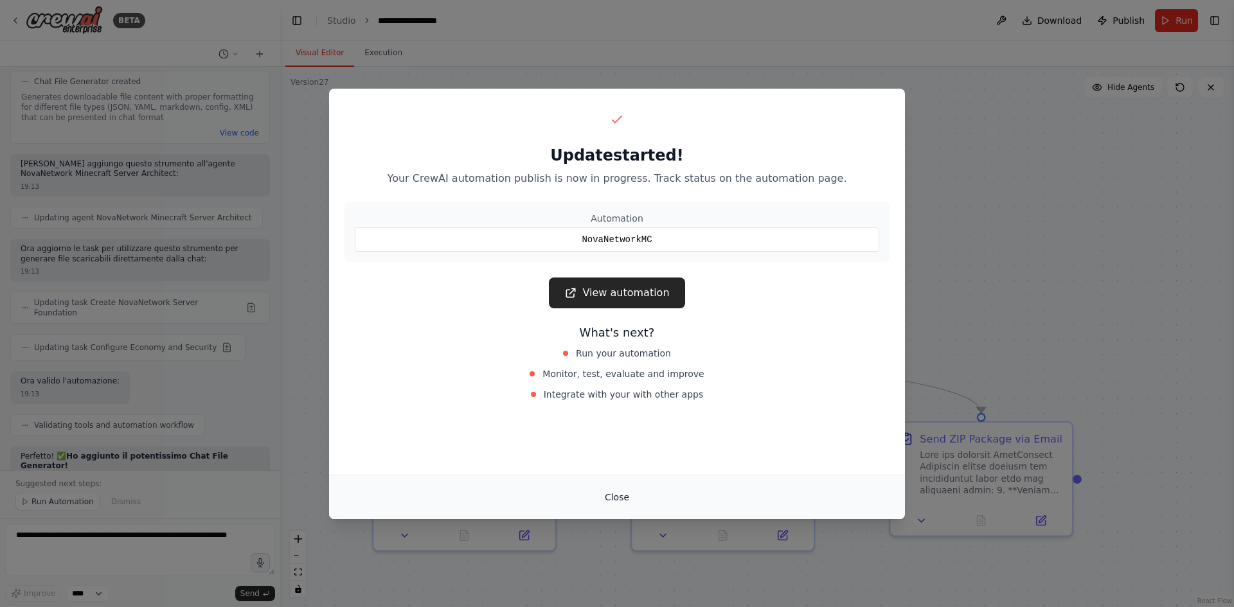
click at [627, 501] on button "Close" at bounding box center [617, 497] width 45 height 23
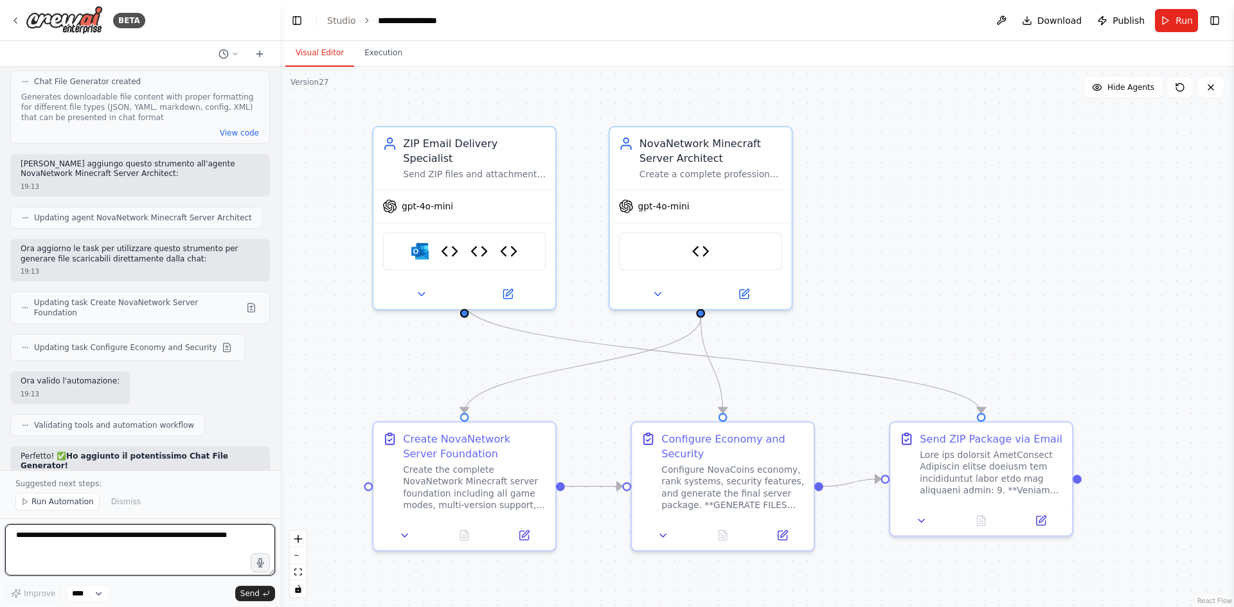
click at [104, 532] on textarea at bounding box center [140, 549] width 270 height 51
type textarea "**********"
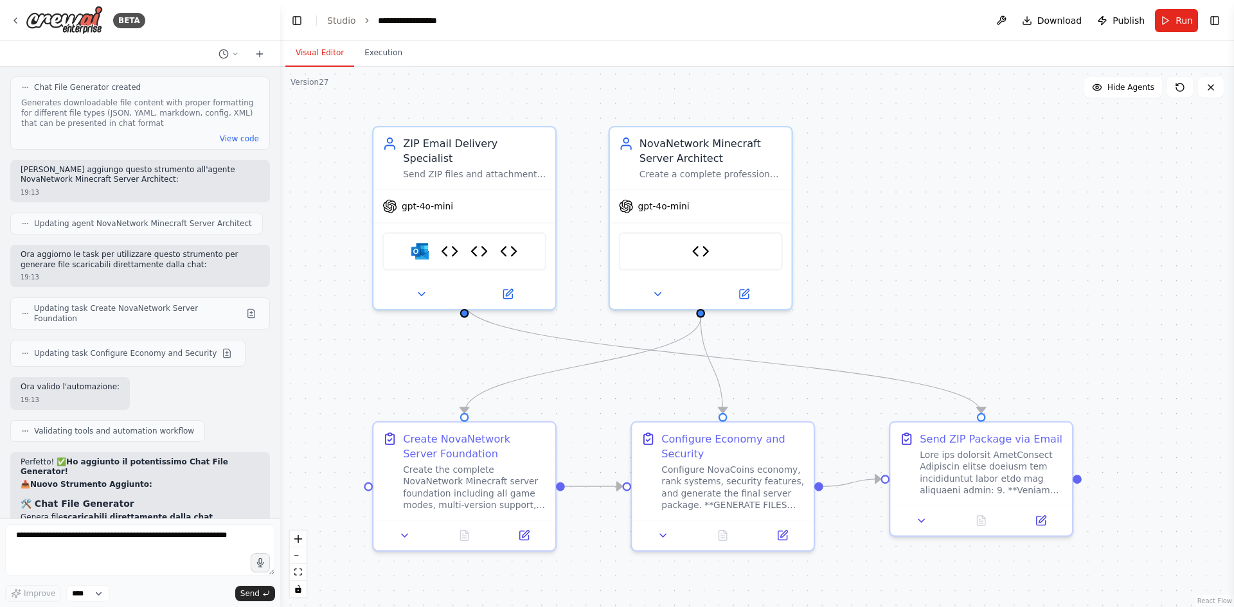
scroll to position [11938, 0]
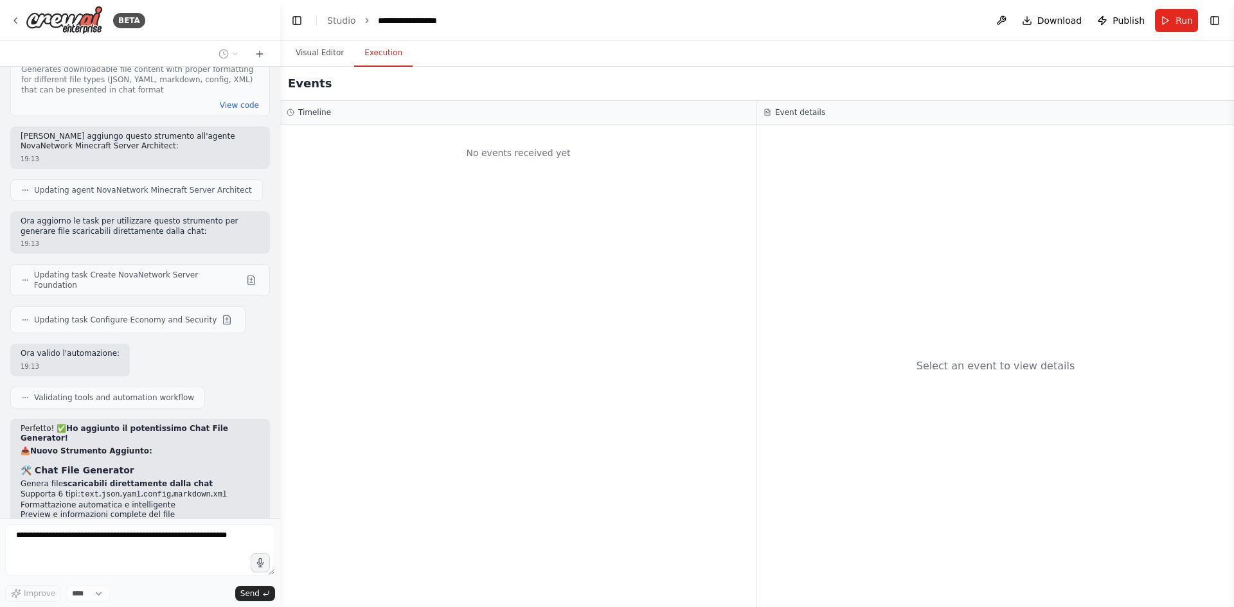
click at [366, 46] on button "Execution" at bounding box center [383, 53] width 58 height 27
click at [16, 18] on icon at bounding box center [15, 20] width 10 height 10
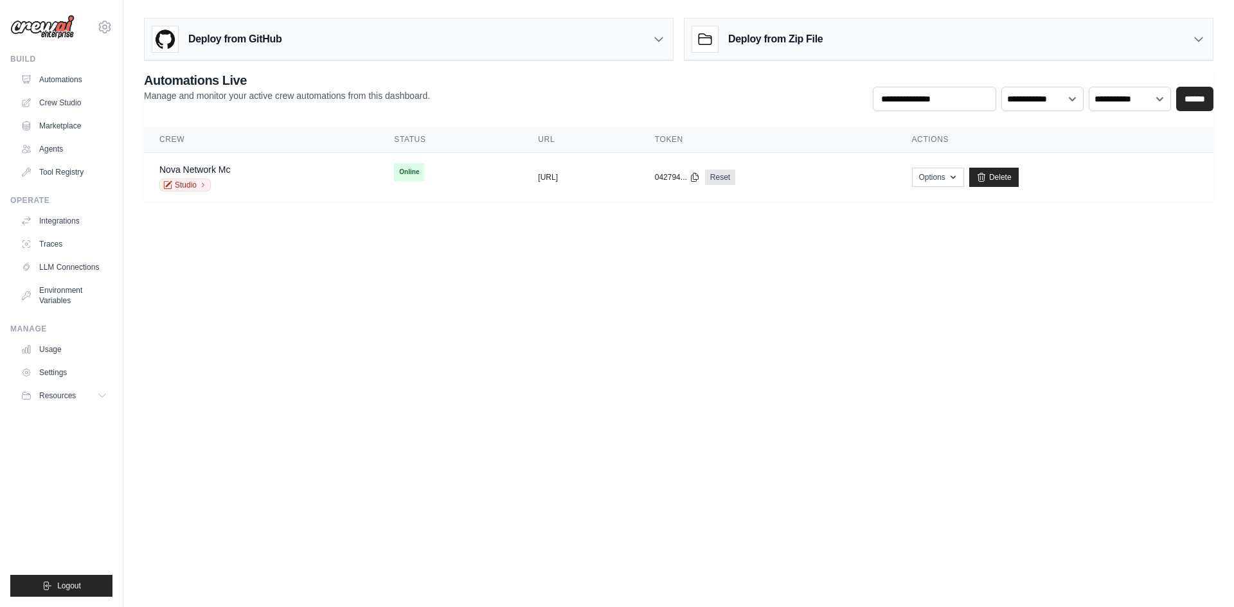
click at [664, 264] on body "luca.big06@gmail.com Settings Build Automations Crew Studio" at bounding box center [617, 303] width 1234 height 607
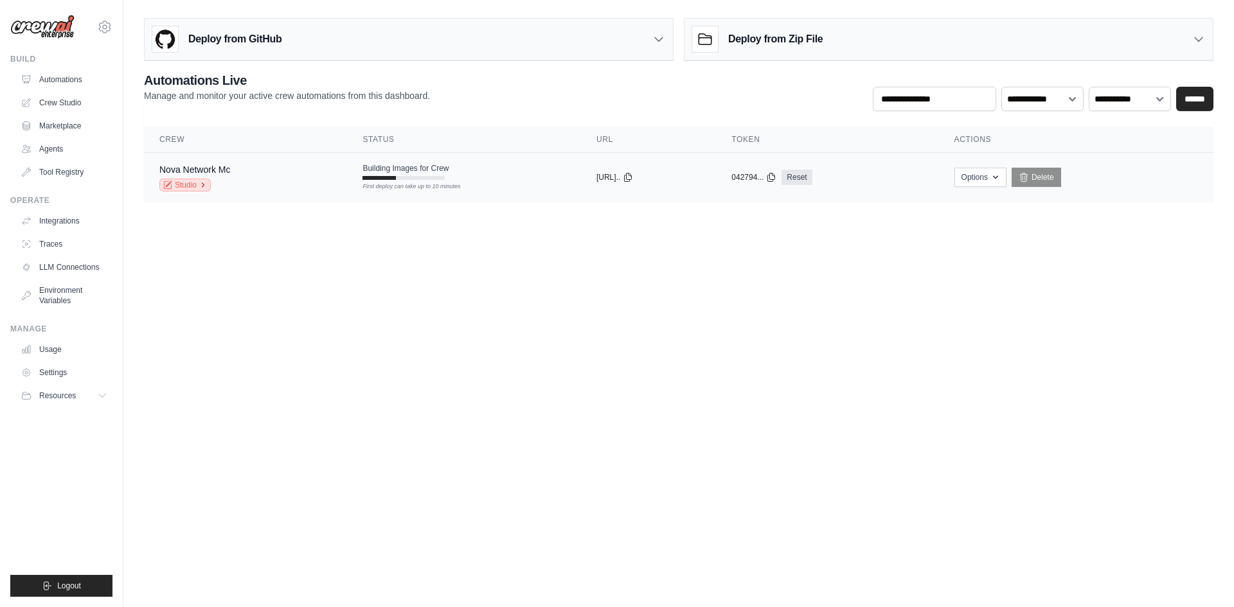
click at [201, 187] on icon at bounding box center [203, 185] width 8 height 8
click at [197, 188] on link "Studio" at bounding box center [184, 185] width 51 height 13
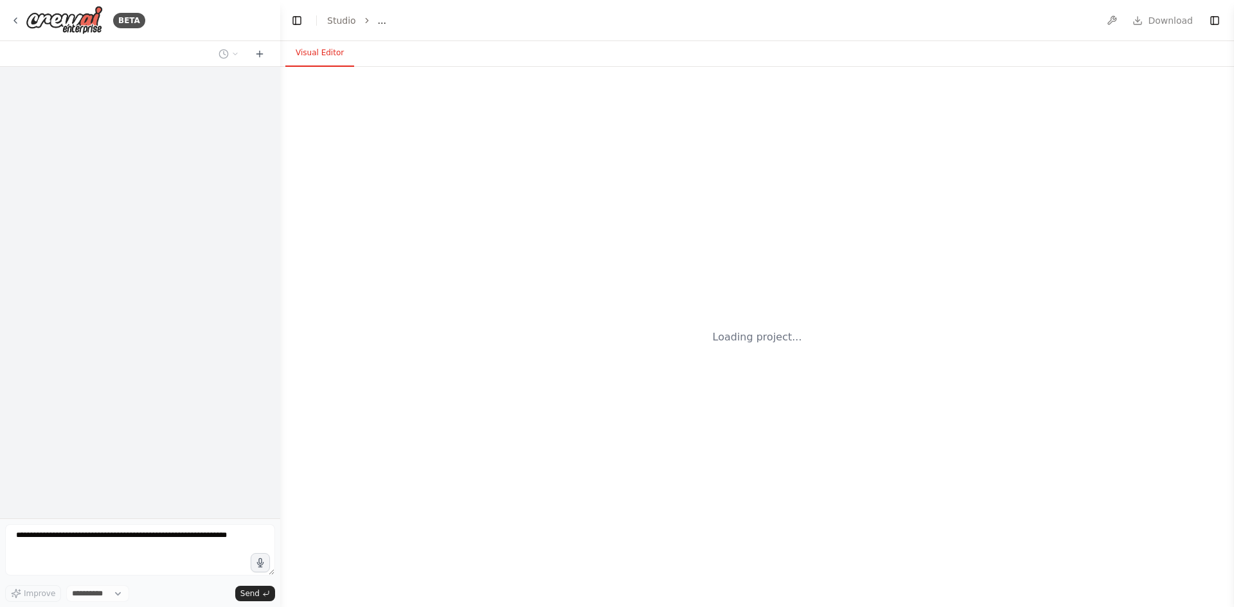
select select "****"
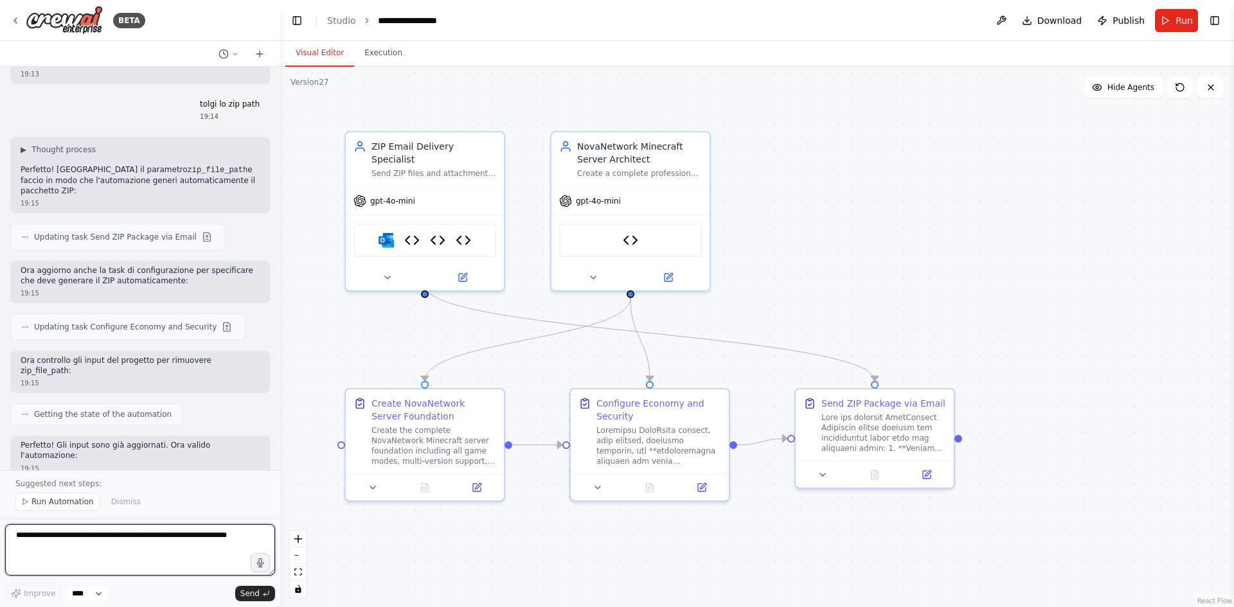
scroll to position [12671, 0]
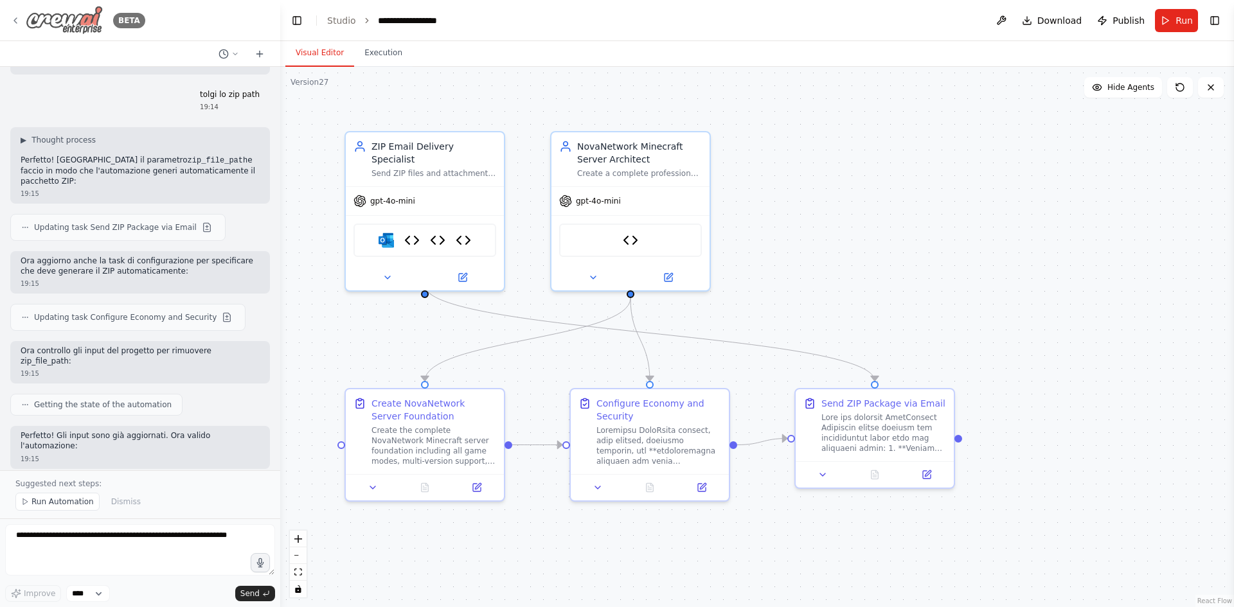
click at [14, 16] on icon at bounding box center [15, 20] width 10 height 10
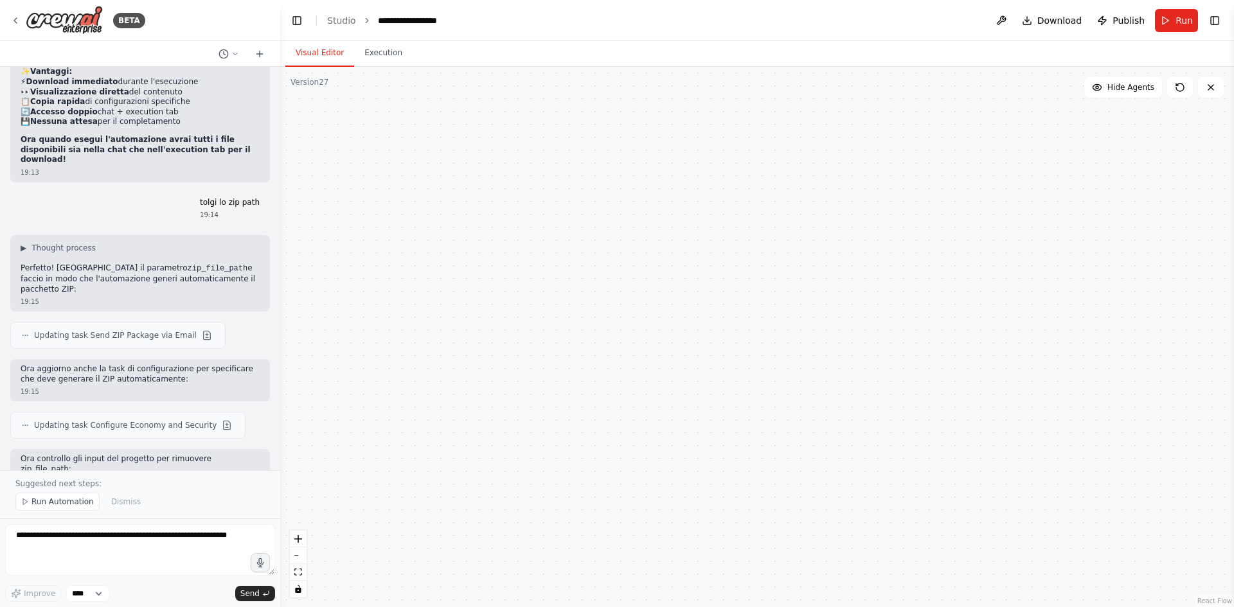
click at [1018, 174] on div "ZIP Email Delivery Specialist Send ZIP files and attachments via Outlook email …" at bounding box center [757, 337] width 954 height 541
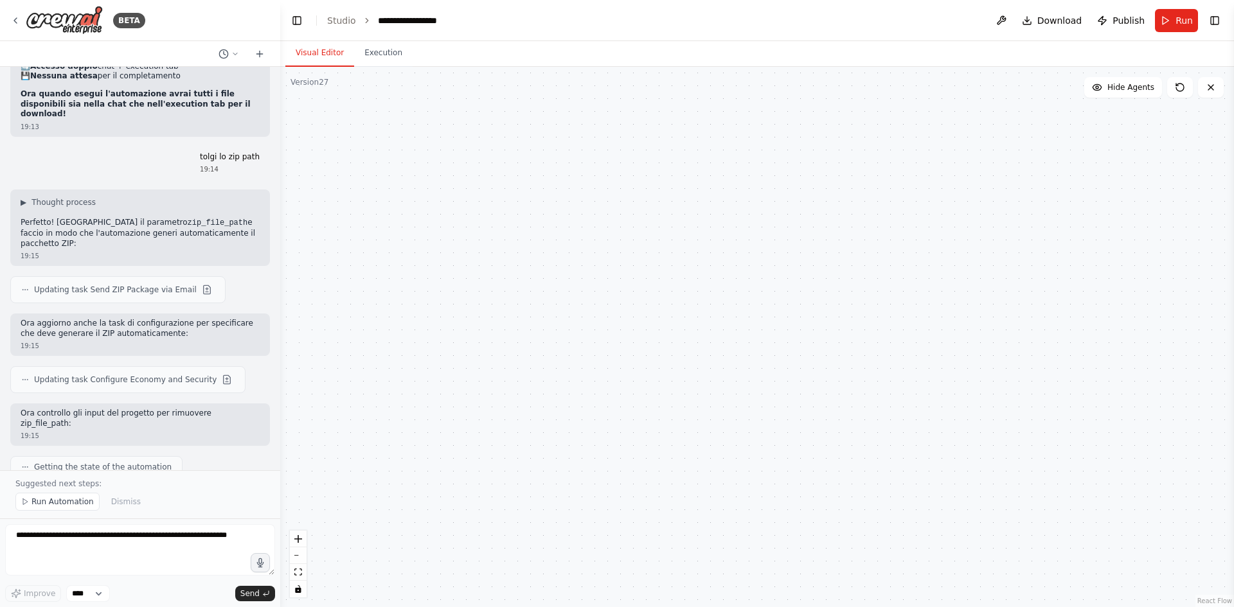
scroll to position [12619, 0]
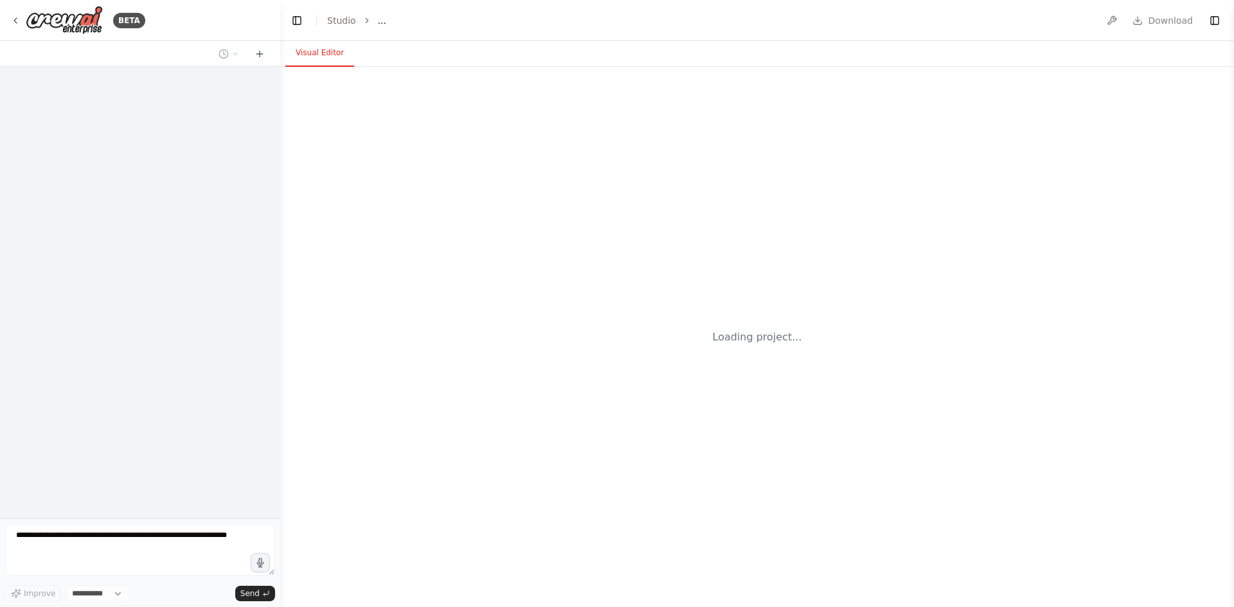
select select "****"
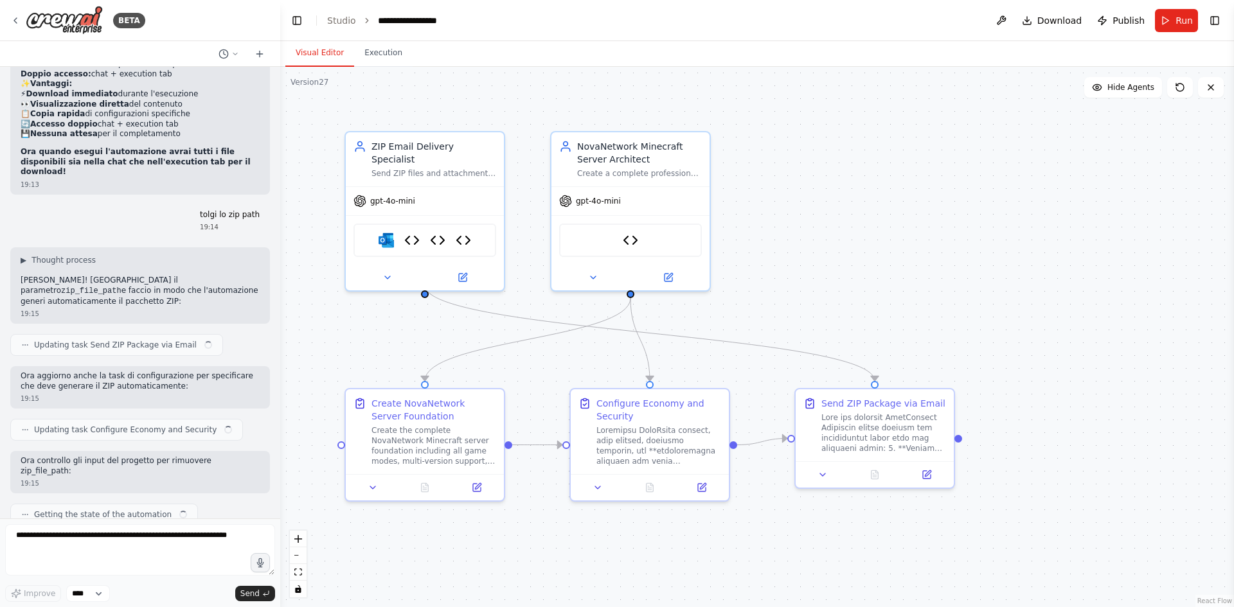
scroll to position [12623, 0]
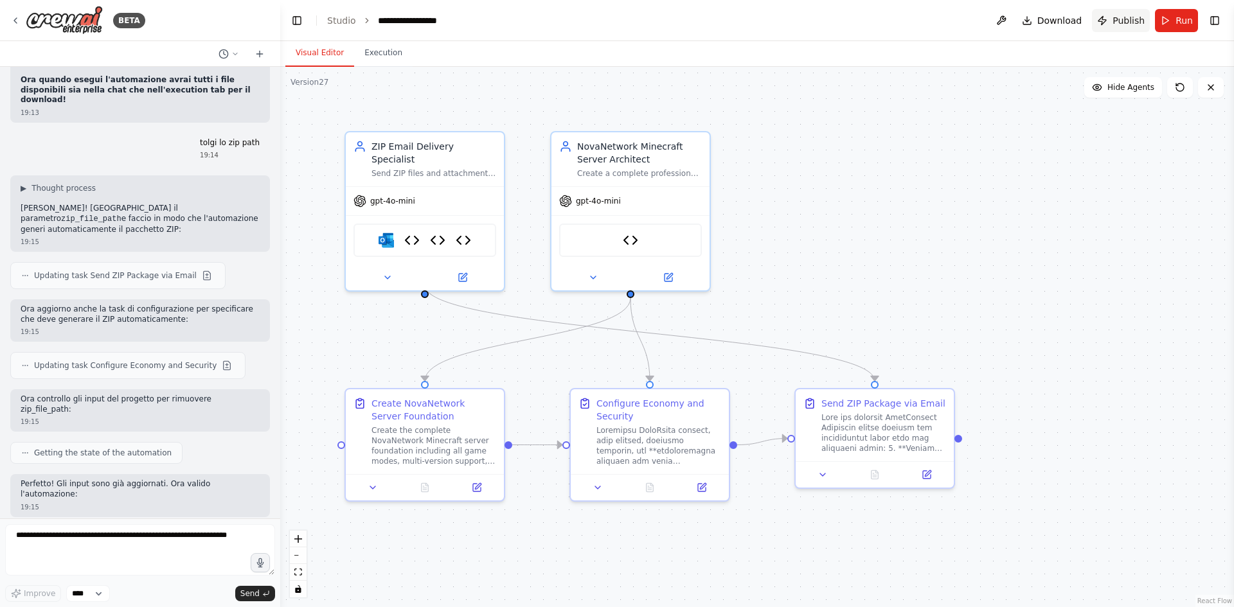
click at [1122, 20] on span "Publish" at bounding box center [1129, 20] width 32 height 13
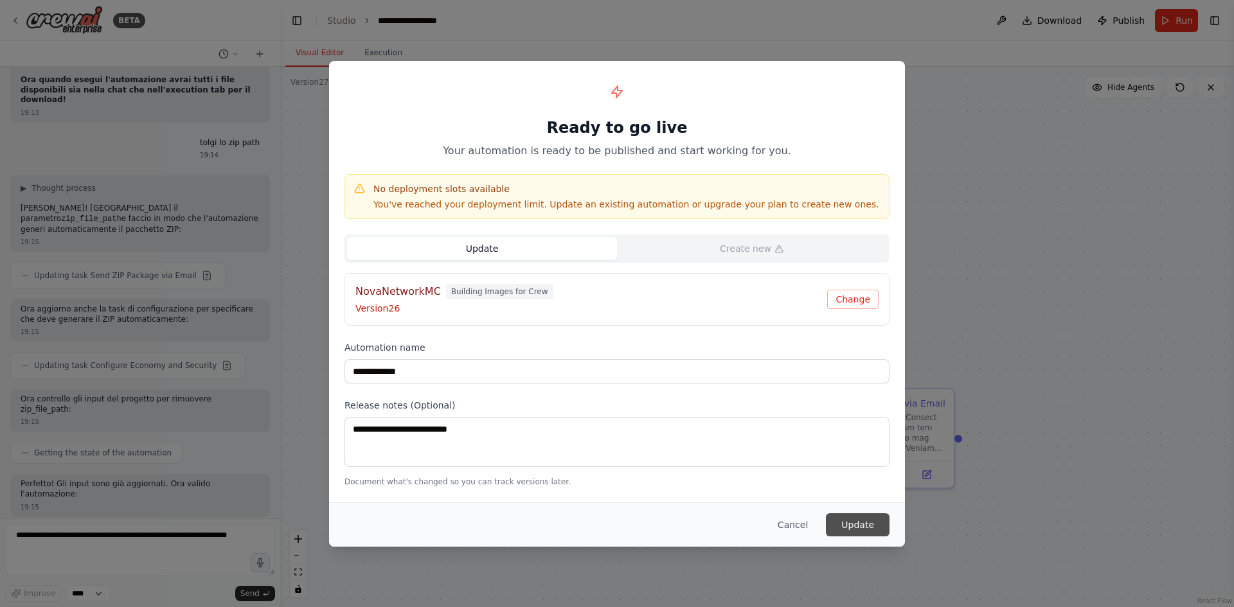
click at [889, 526] on button "Update" at bounding box center [858, 525] width 64 height 23
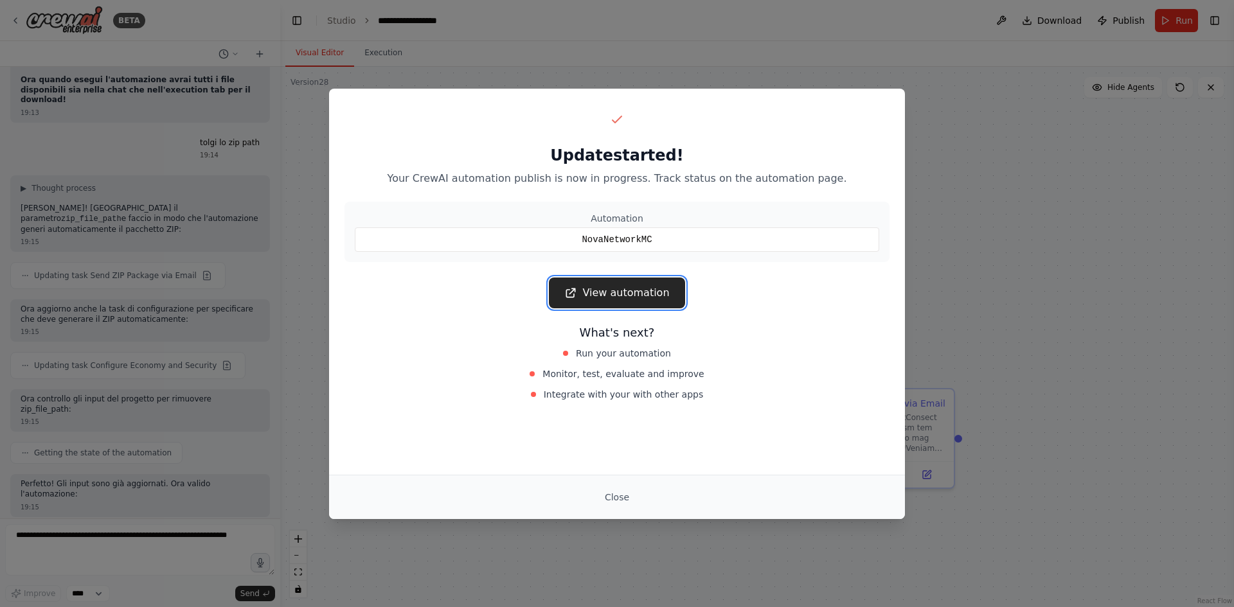
click at [630, 292] on link "View automation" at bounding box center [617, 293] width 136 height 31
click at [616, 487] on button "Close" at bounding box center [617, 497] width 45 height 23
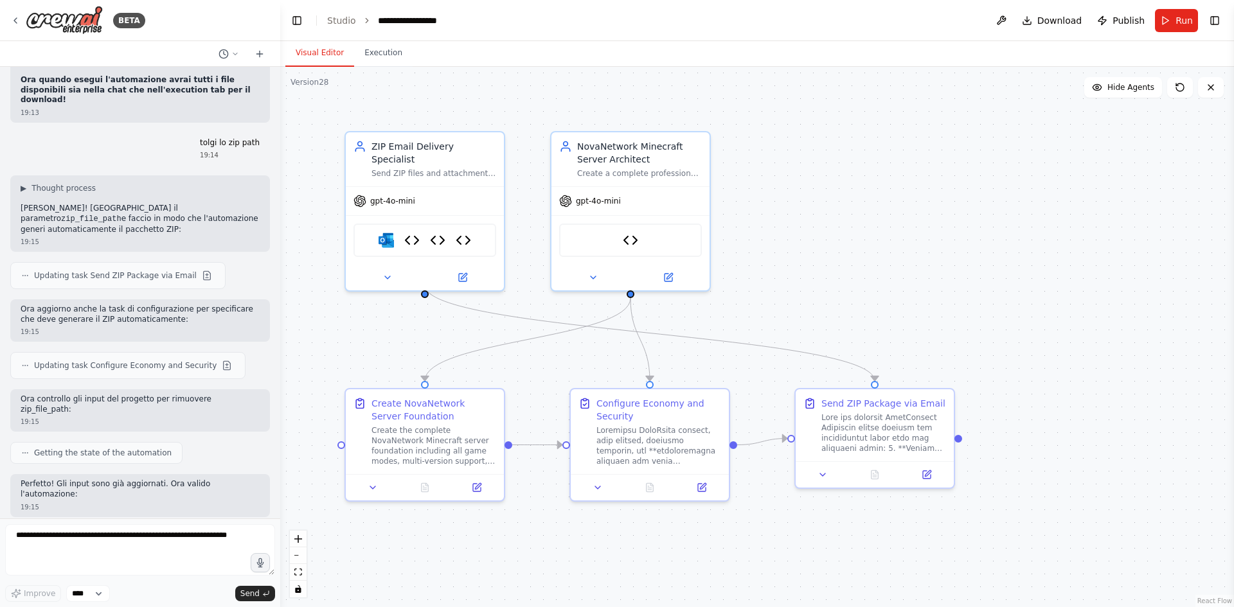
click at [595, 521] on div ".deletable-edge-delete-btn { width: 20px; height: 20px; border: 0px solid #ffff…" at bounding box center [757, 337] width 954 height 541
click at [881, 199] on div ".deletable-edge-delete-btn { width: 20px; height: 20px; border: 0px solid #ffff…" at bounding box center [757, 337] width 954 height 541
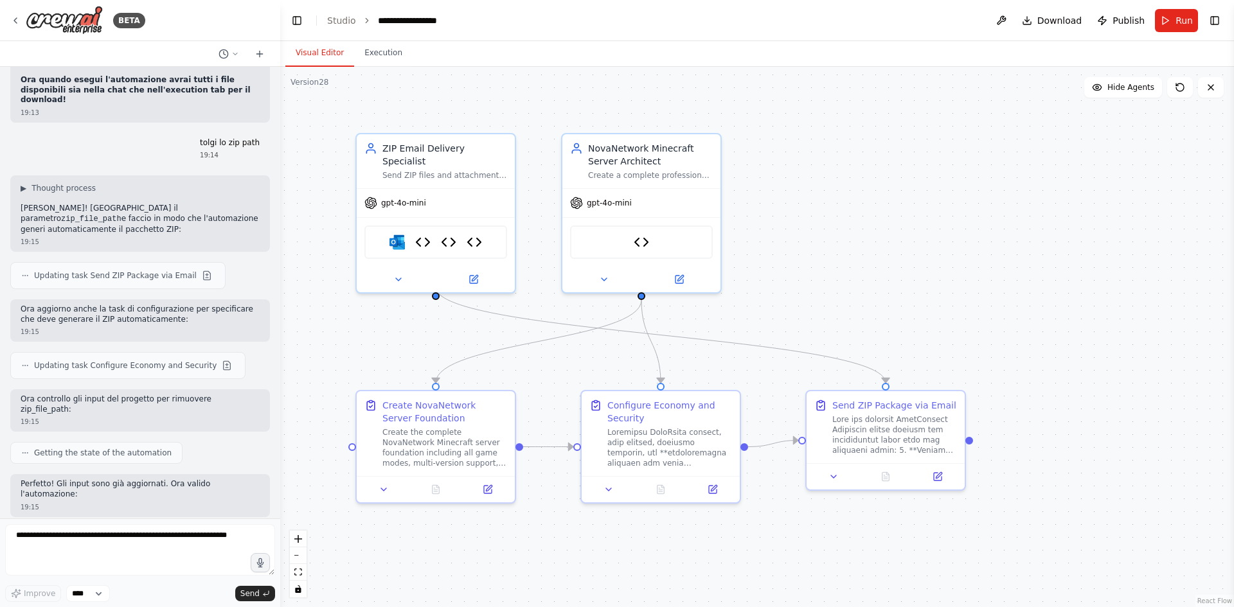
drag, startPoint x: 881, startPoint y: 199, endPoint x: 892, endPoint y: 201, distance: 11.1
click at [892, 201] on div ".deletable-edge-delete-btn { width: 20px; height: 20px; border: 0px solid #ffff…" at bounding box center [757, 337] width 954 height 541
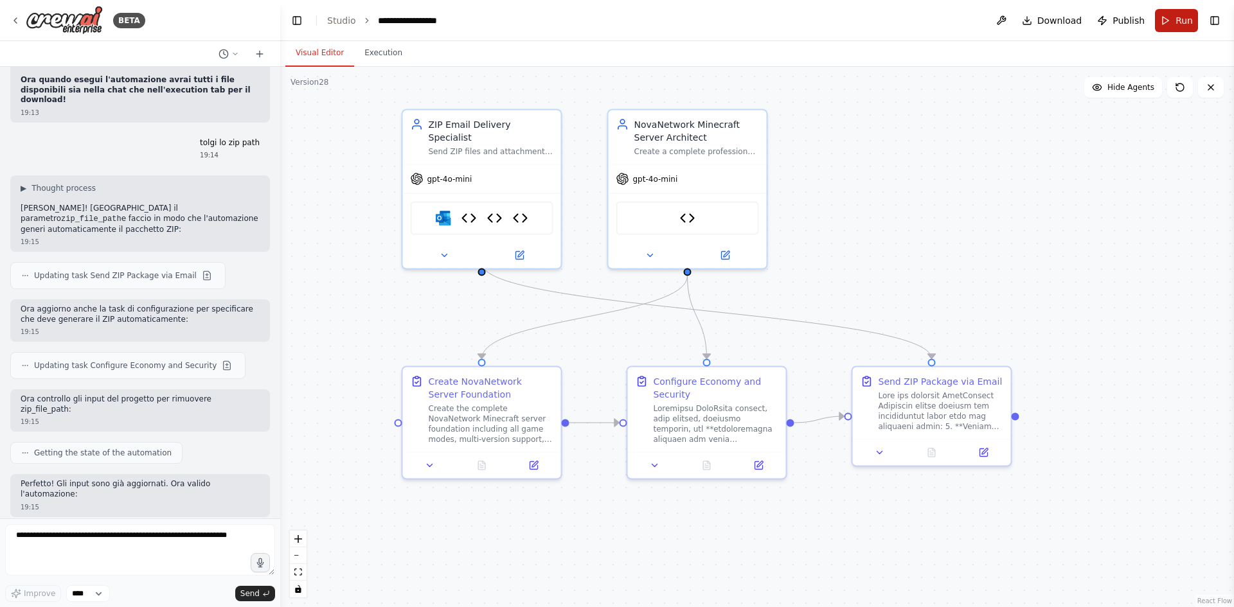
click at [1193, 17] on button "Run" at bounding box center [1176, 20] width 43 height 23
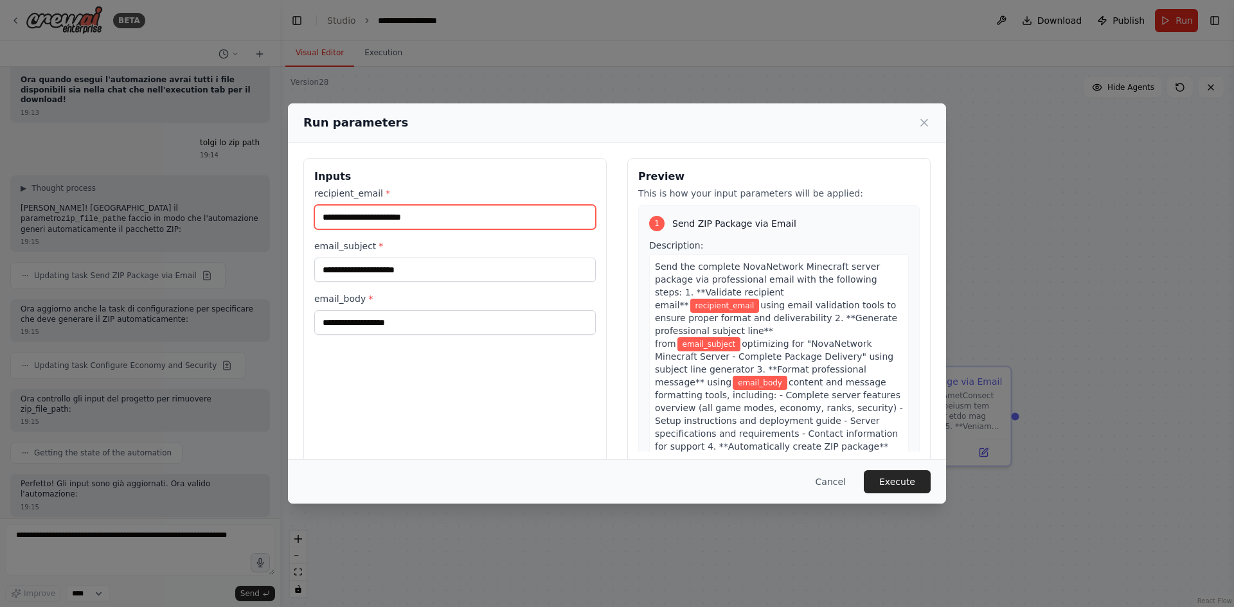
click at [458, 211] on input "recipient_email *" at bounding box center [455, 217] width 282 height 24
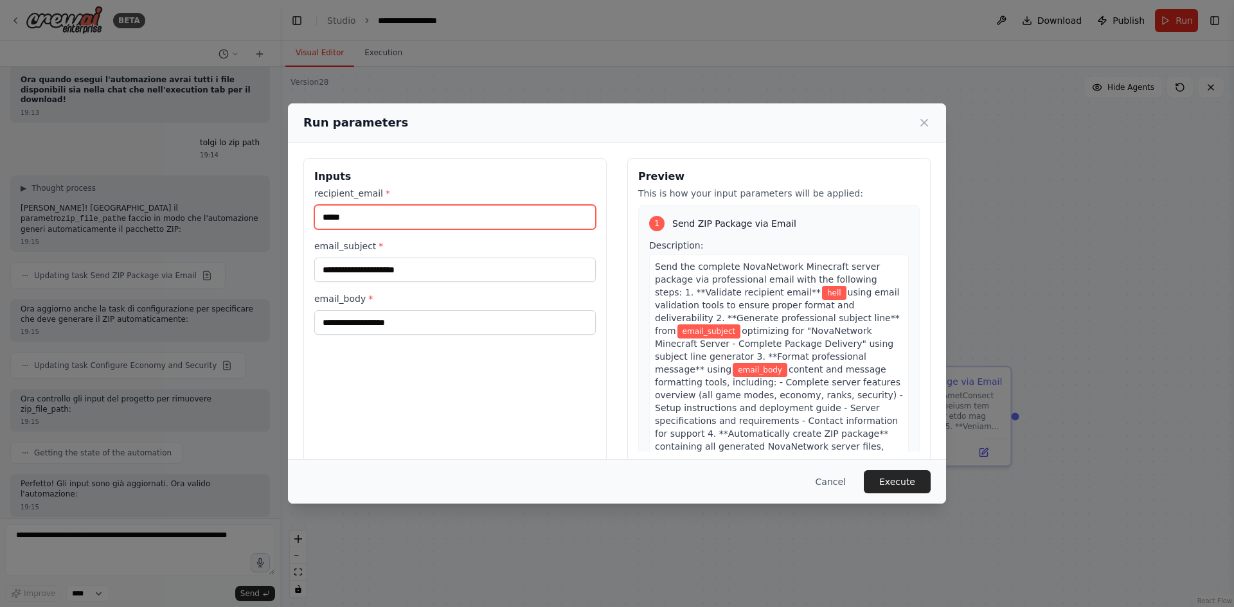
type input "*****"
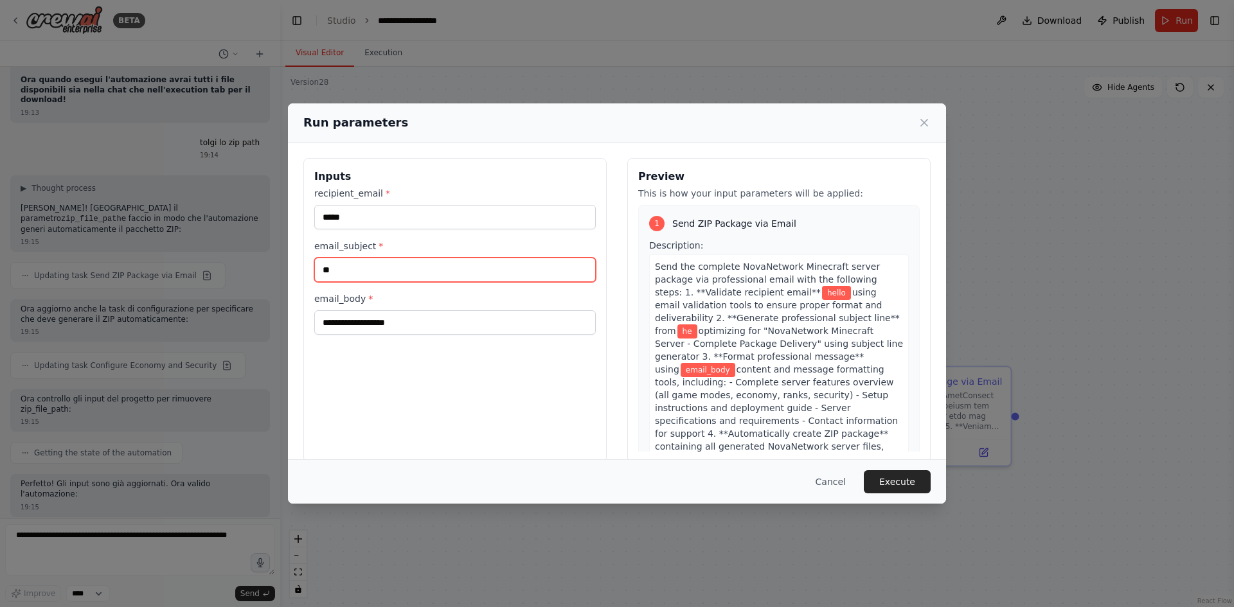
type input "*"
type input "**********"
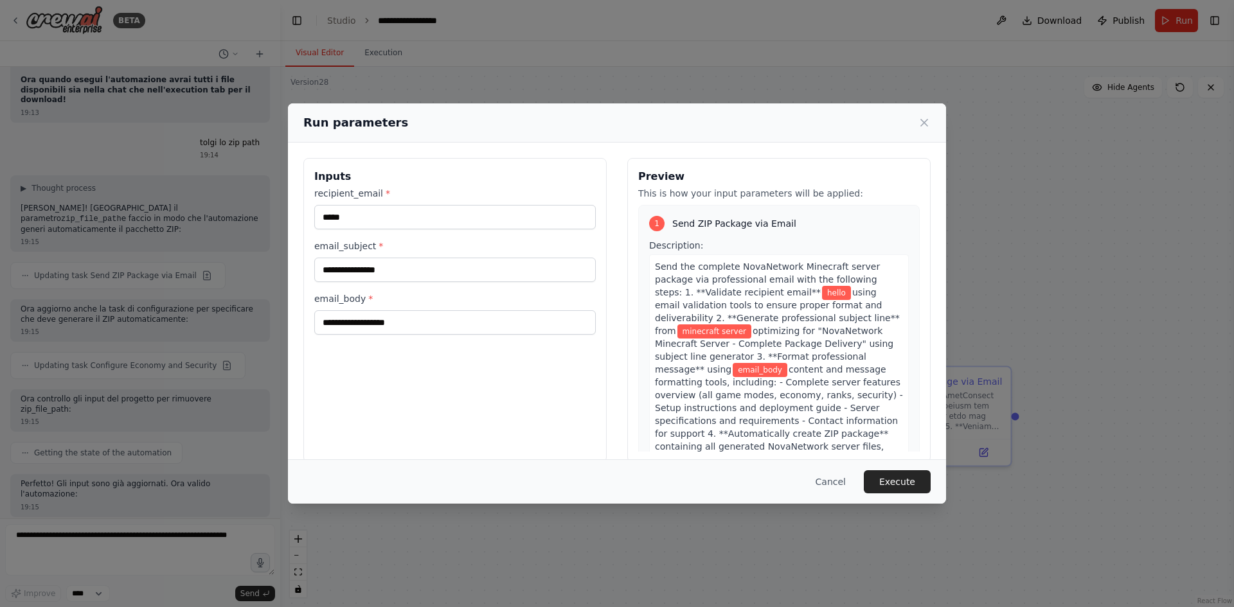
drag, startPoint x: 391, startPoint y: 268, endPoint x: 336, endPoint y: 355, distance: 103.4
click at [336, 355] on div "**********" at bounding box center [454, 310] width 303 height 305
drag, startPoint x: 354, startPoint y: 227, endPoint x: 257, endPoint y: 204, distance: 99.8
click at [257, 204] on div "**********" at bounding box center [617, 303] width 1234 height 607
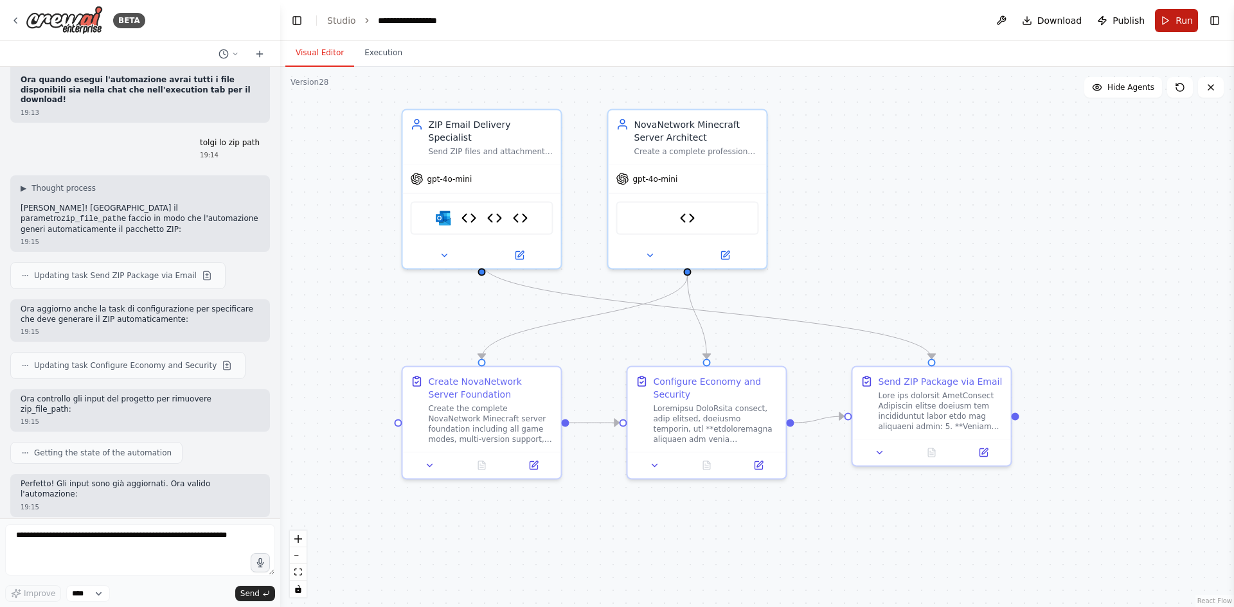
click at [1159, 24] on button "Run" at bounding box center [1176, 20] width 43 height 23
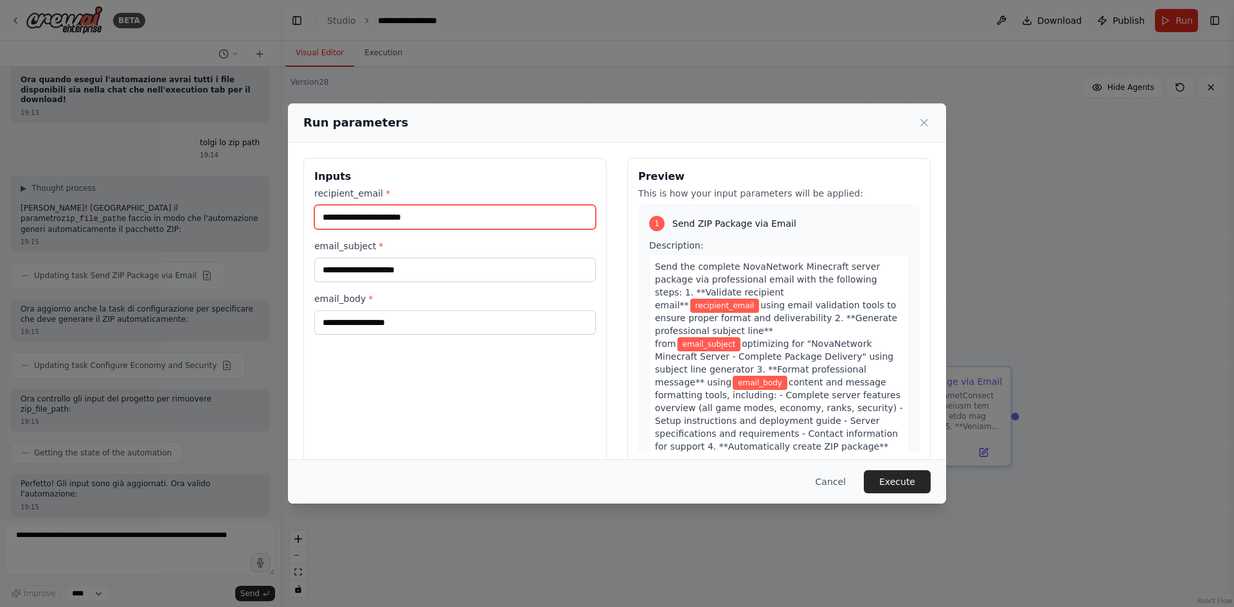
click at [538, 219] on input "recipient_email *" at bounding box center [455, 217] width 282 height 24
type input "**********"
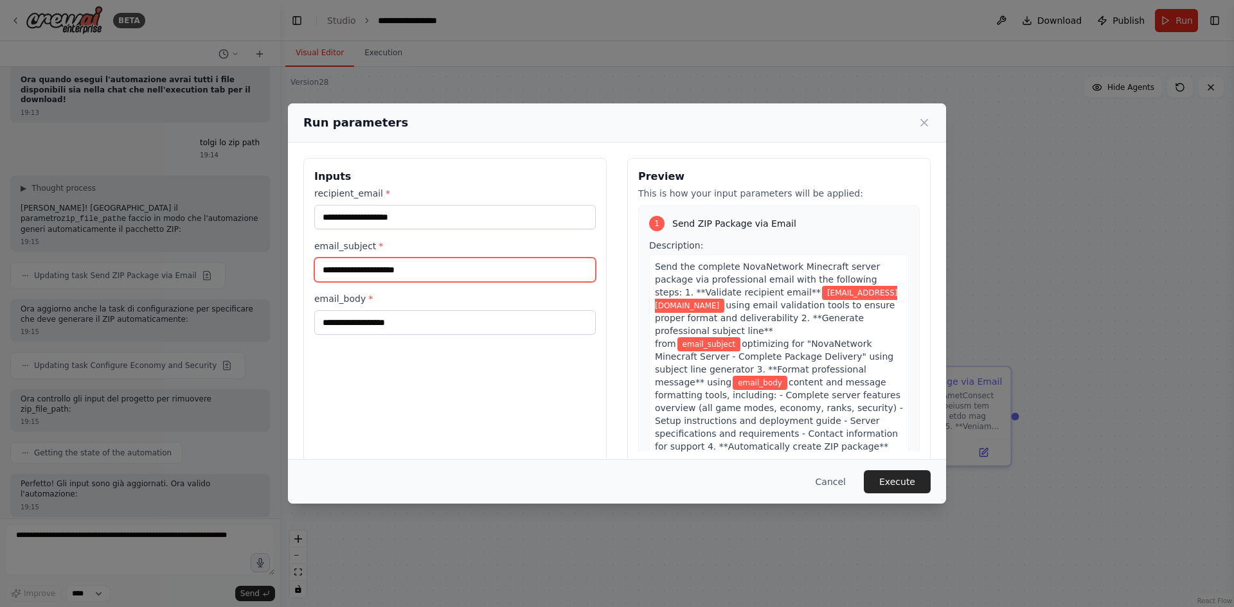
click at [445, 269] on input "email_subject *" at bounding box center [455, 270] width 282 height 24
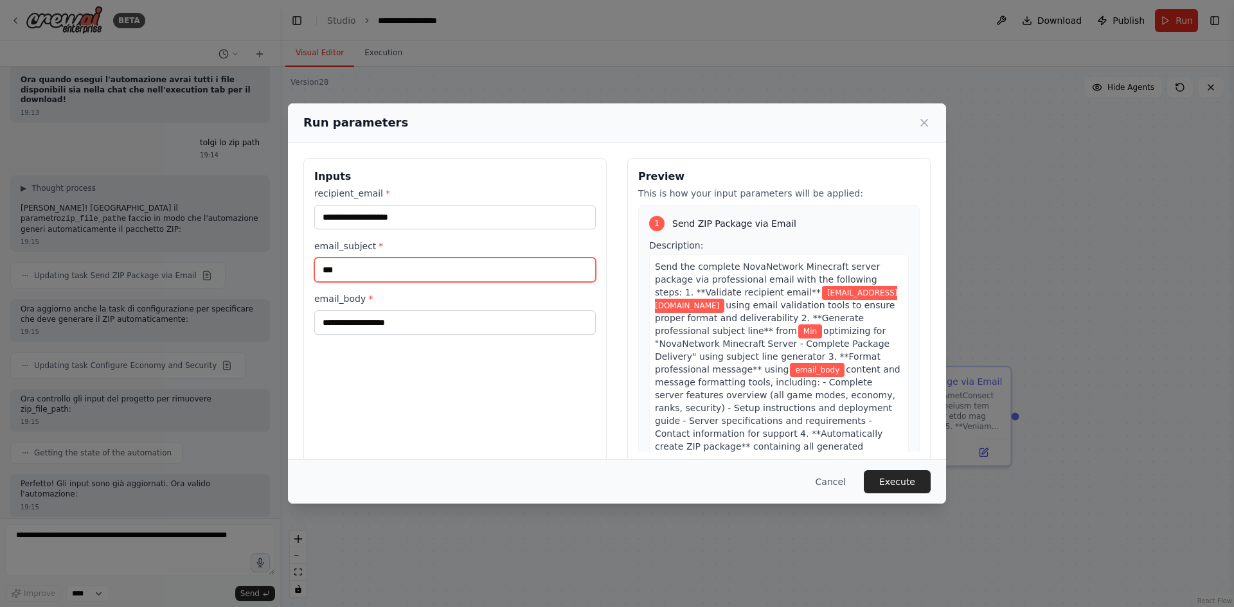
type input "**********"
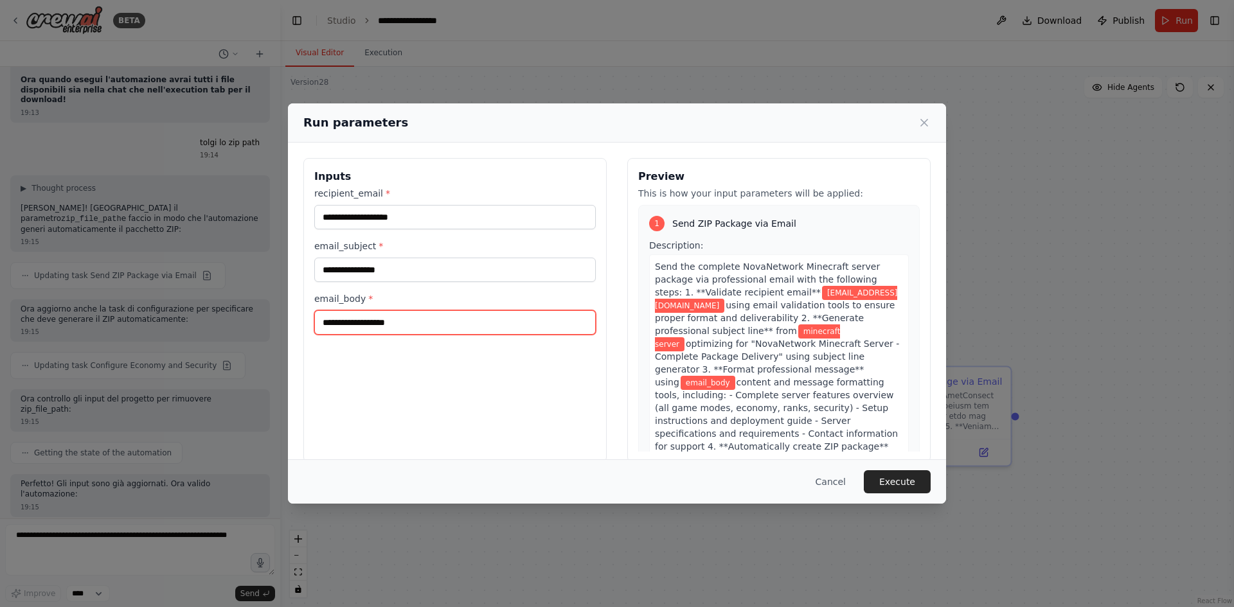
click at [436, 322] on input "email_body *" at bounding box center [455, 322] width 282 height 24
type input "****"
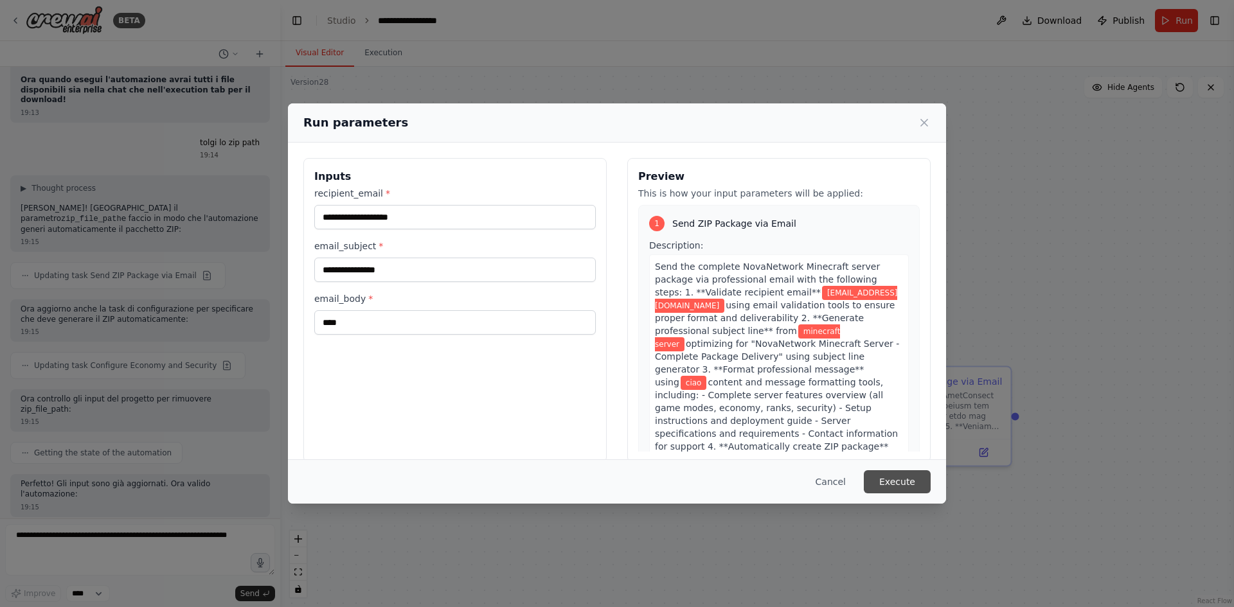
click at [897, 478] on button "Execute" at bounding box center [897, 482] width 67 height 23
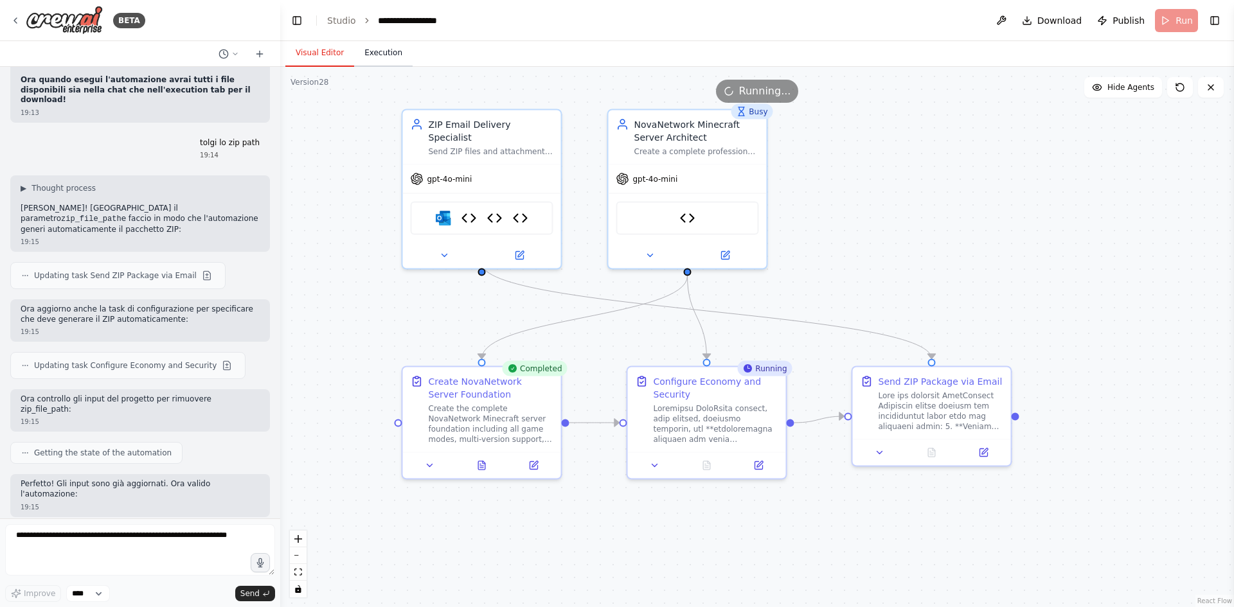
click at [381, 62] on button "Execution" at bounding box center [383, 53] width 58 height 27
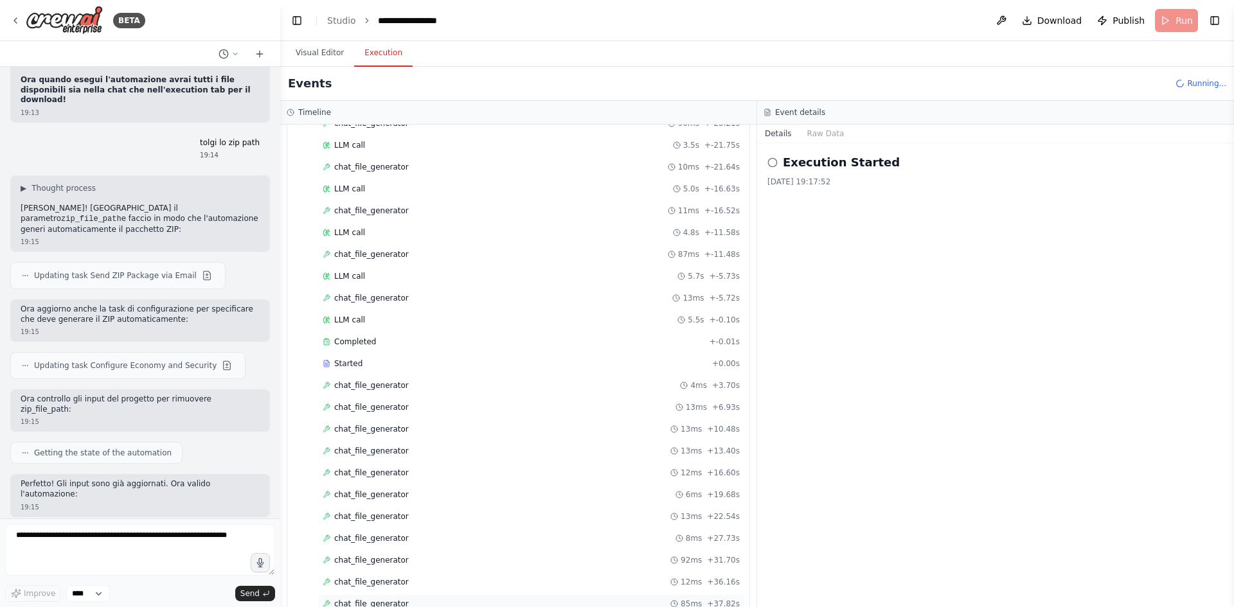
scroll to position [697, 0]
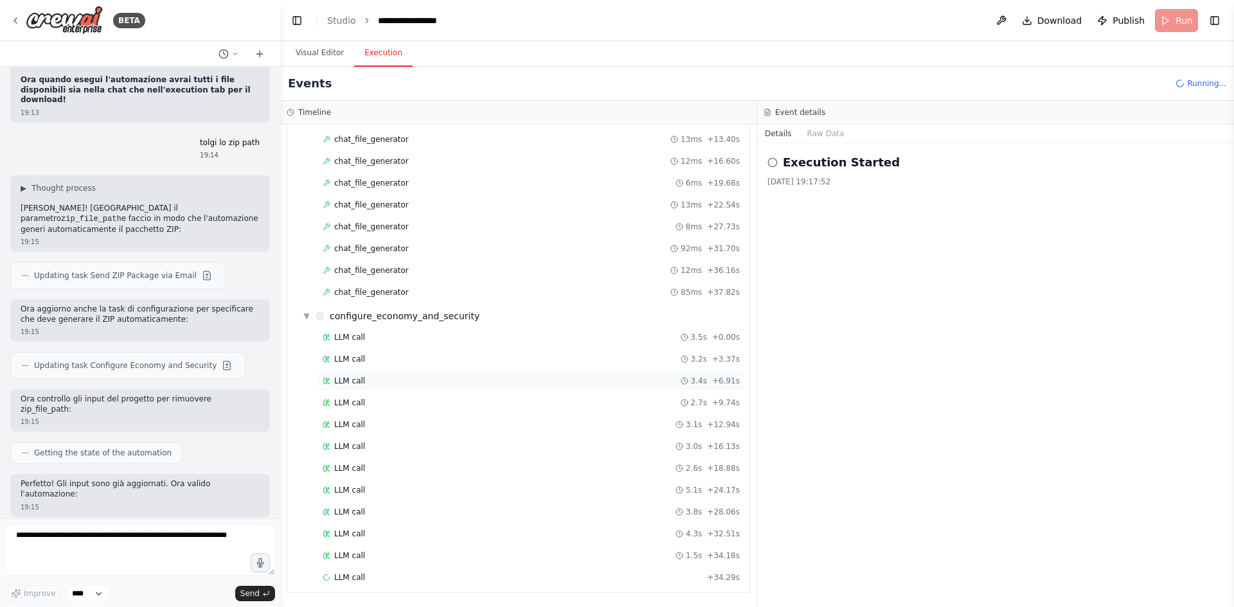
click at [366, 375] on div "LLM call 3.4s + 6.91s" at bounding box center [531, 381] width 426 height 19
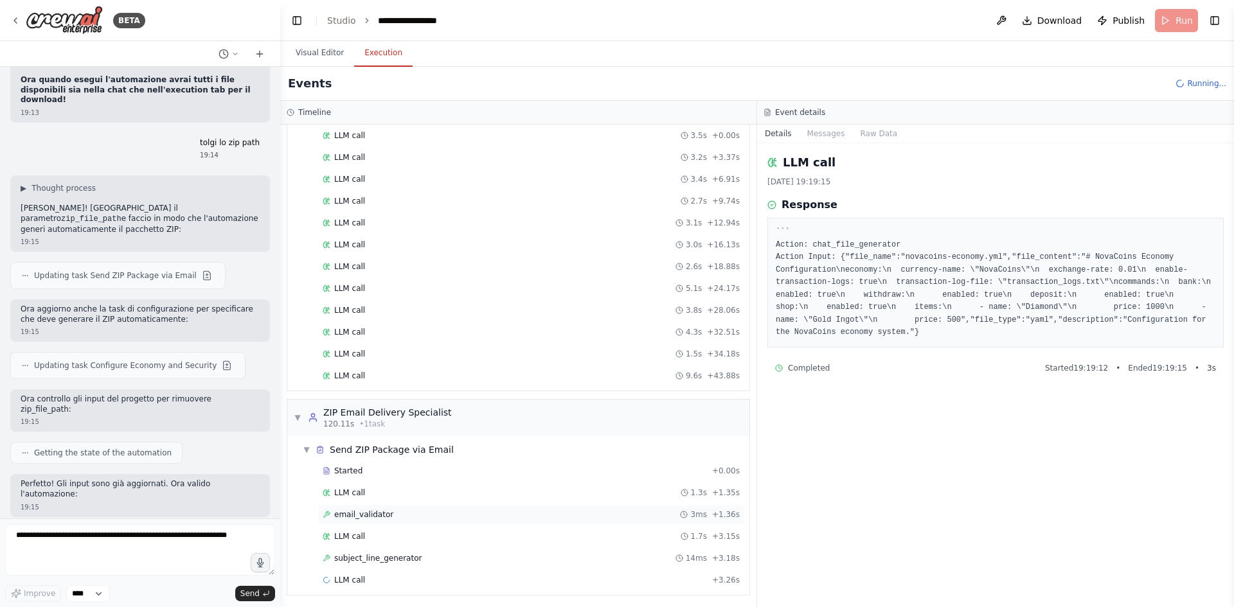
scroll to position [924, 0]
click at [379, 578] on div "LLM call + 3.26s" at bounding box center [531, 578] width 417 height 10
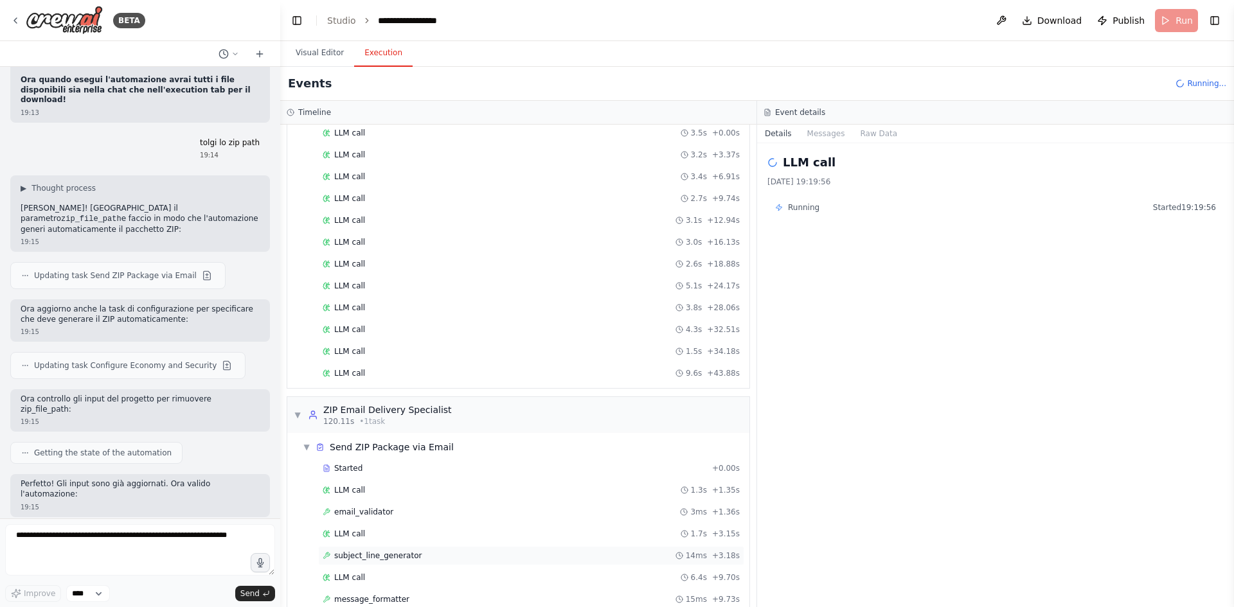
click at [404, 562] on div "subject_line_generator 14ms + 3.18s" at bounding box center [531, 555] width 426 height 19
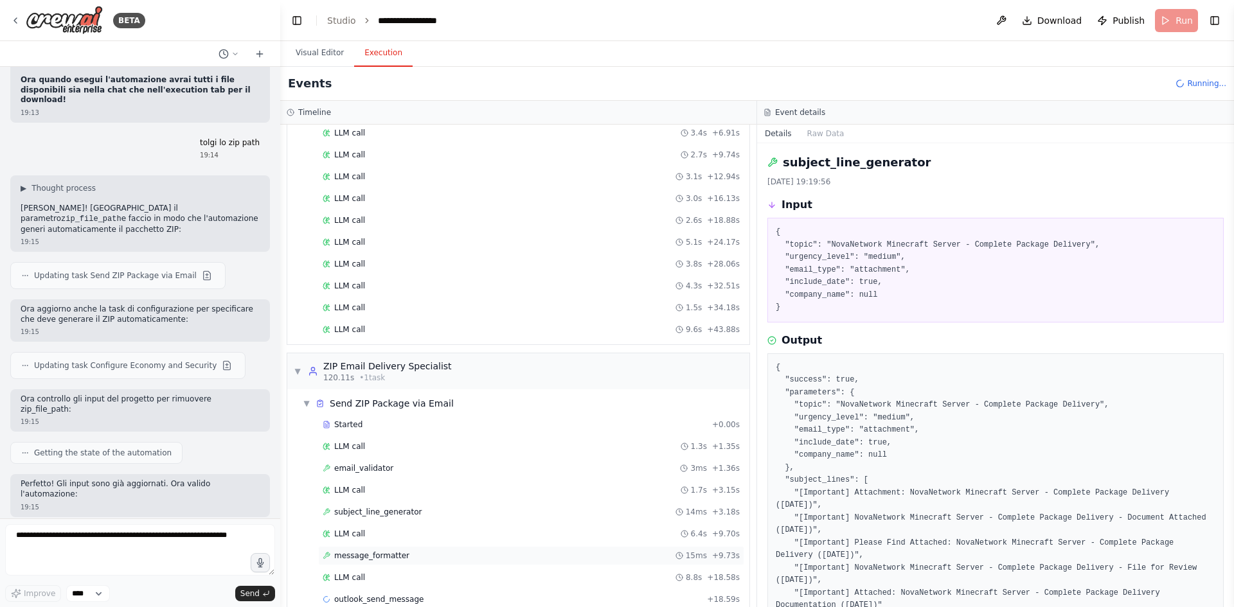
scroll to position [989, 0]
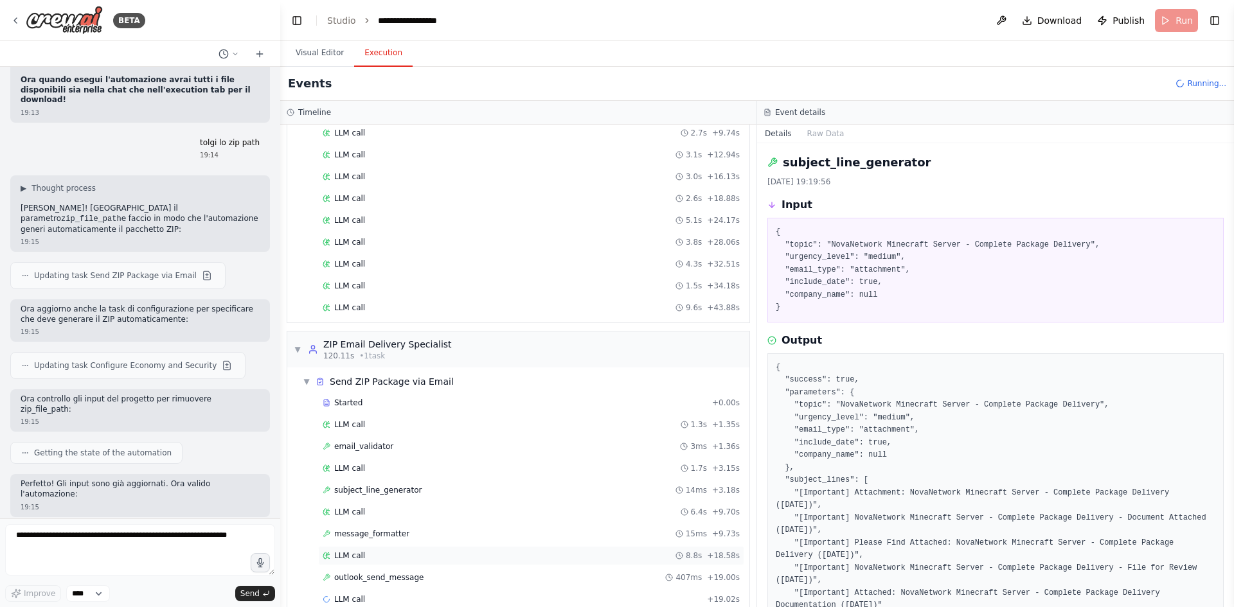
click at [417, 557] on div "LLM call 8.8s + 18.58s" at bounding box center [531, 556] width 417 height 10
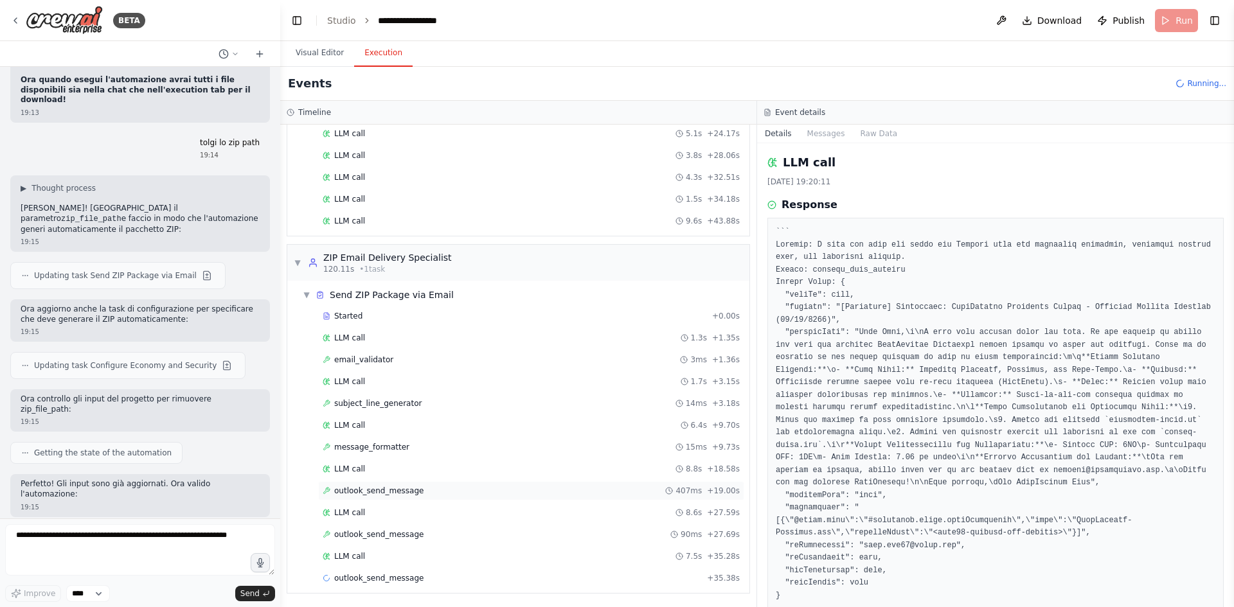
scroll to position [1077, 0]
click at [415, 574] on div "outlook_send_message 1.9s + 37.23s" at bounding box center [531, 578] width 417 height 10
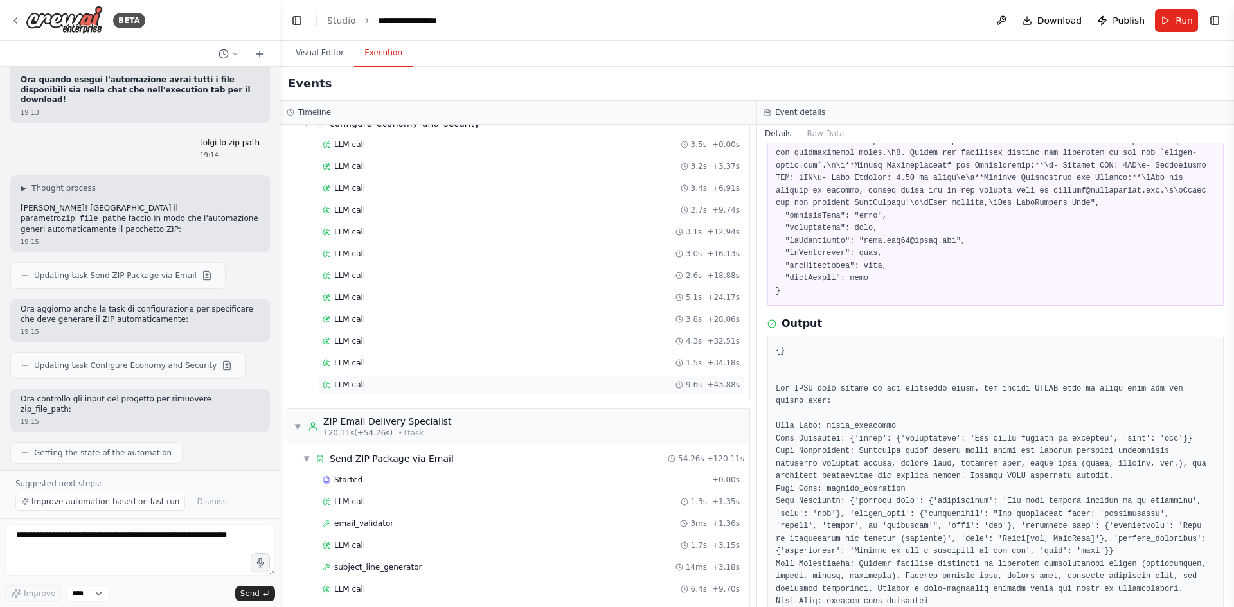
scroll to position [928, 0]
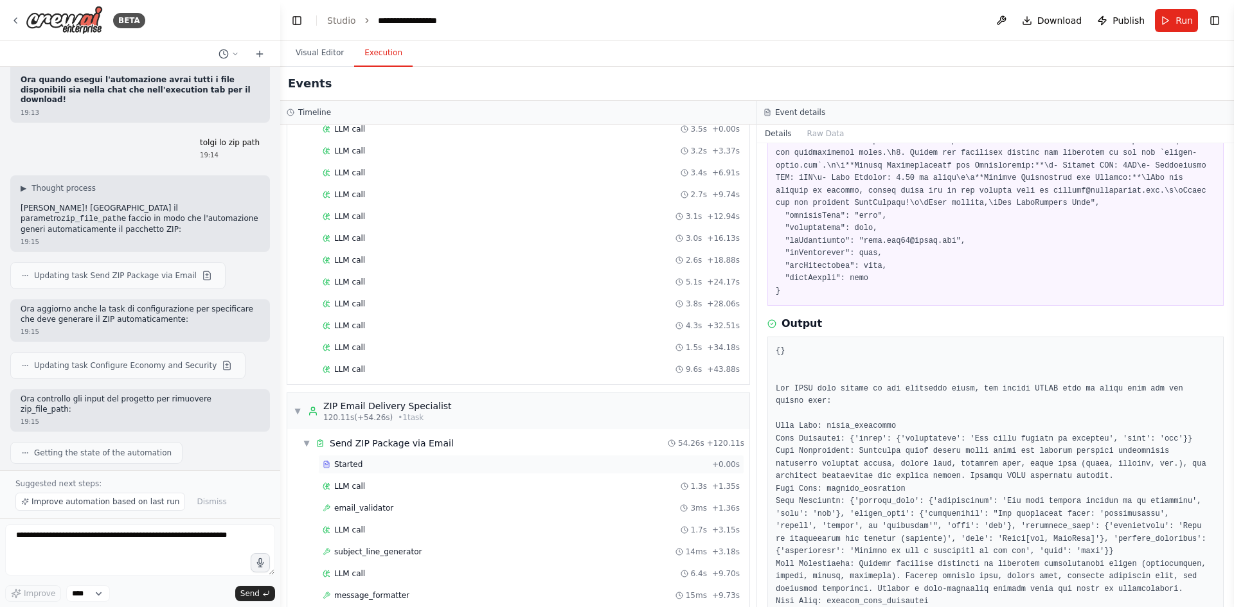
click at [442, 456] on div "Started + 0.00s" at bounding box center [531, 464] width 426 height 19
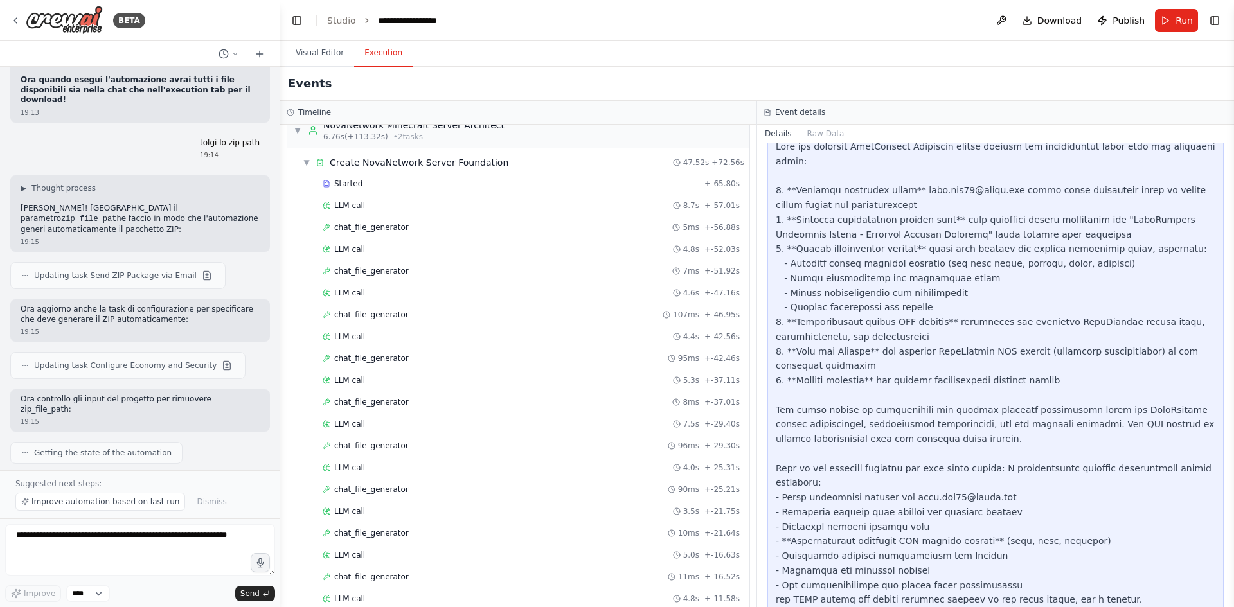
scroll to position [0, 0]
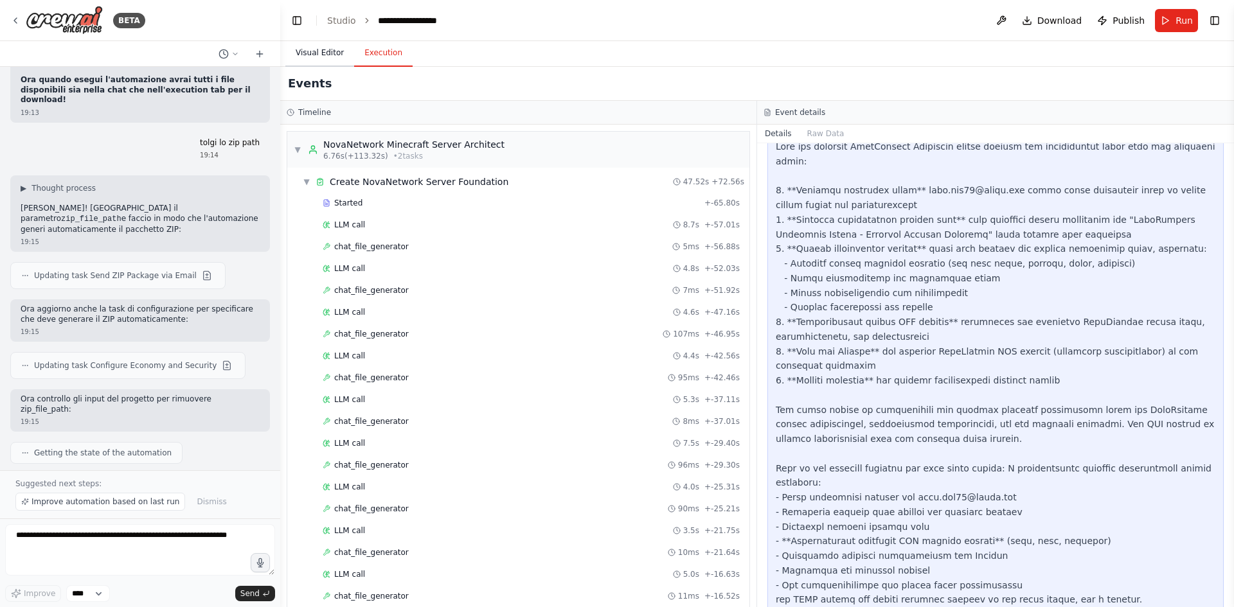
click at [316, 62] on button "Visual Editor" at bounding box center [319, 53] width 69 height 27
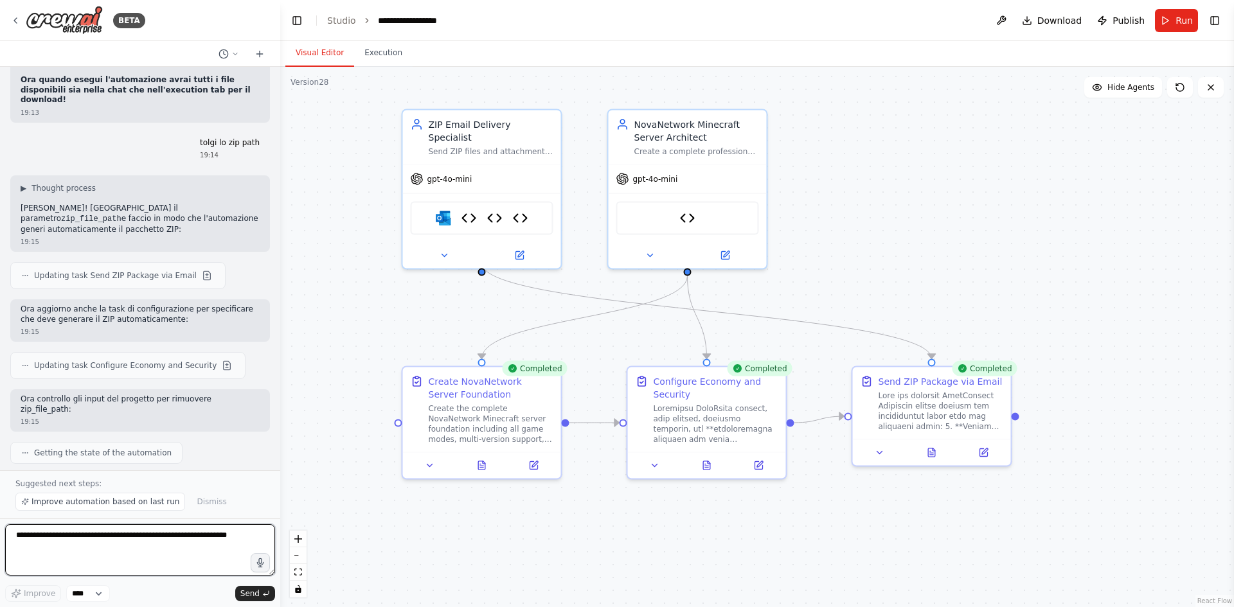
click at [149, 546] on textarea at bounding box center [140, 549] width 270 height 51
type textarea "**********"
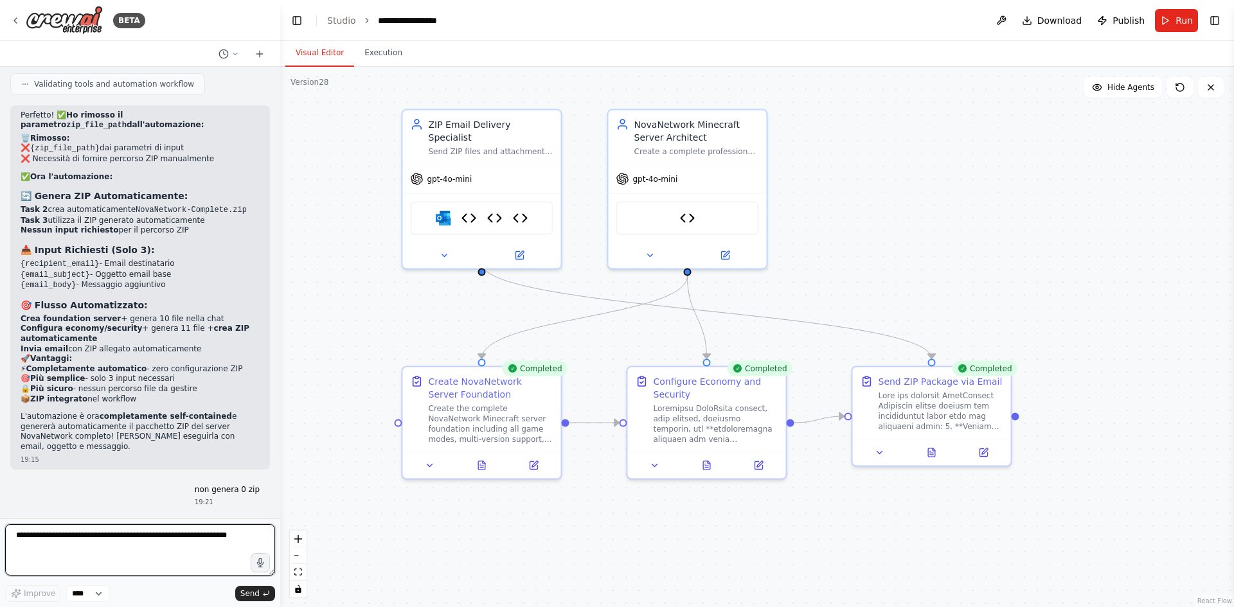
scroll to position [13090, 0]
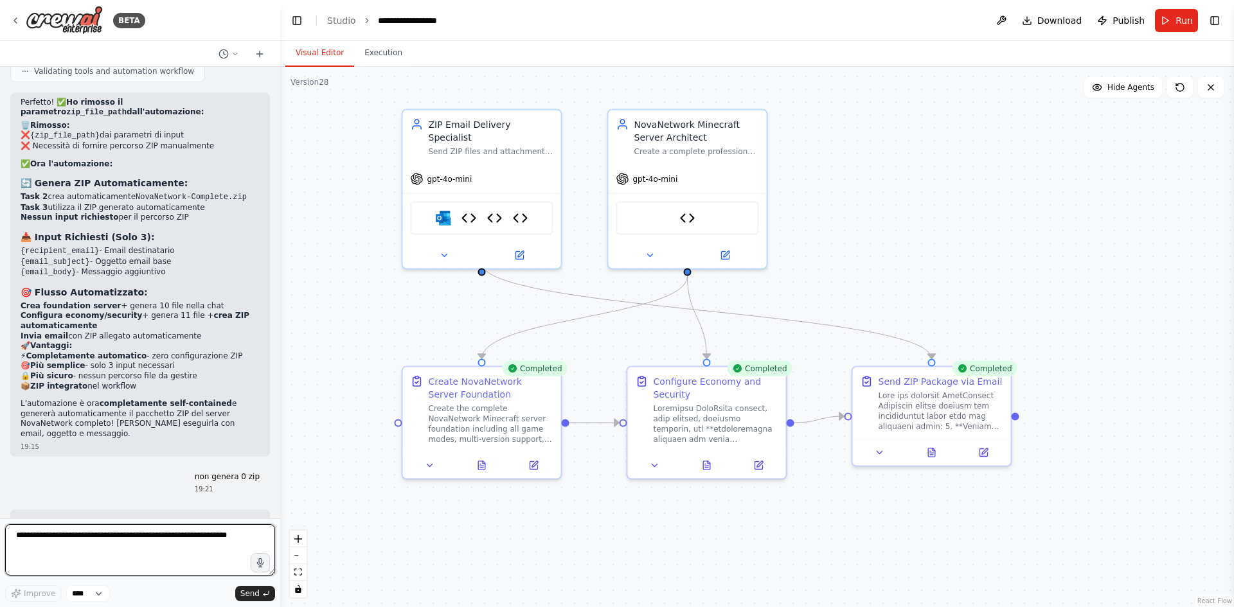
type textarea "*"
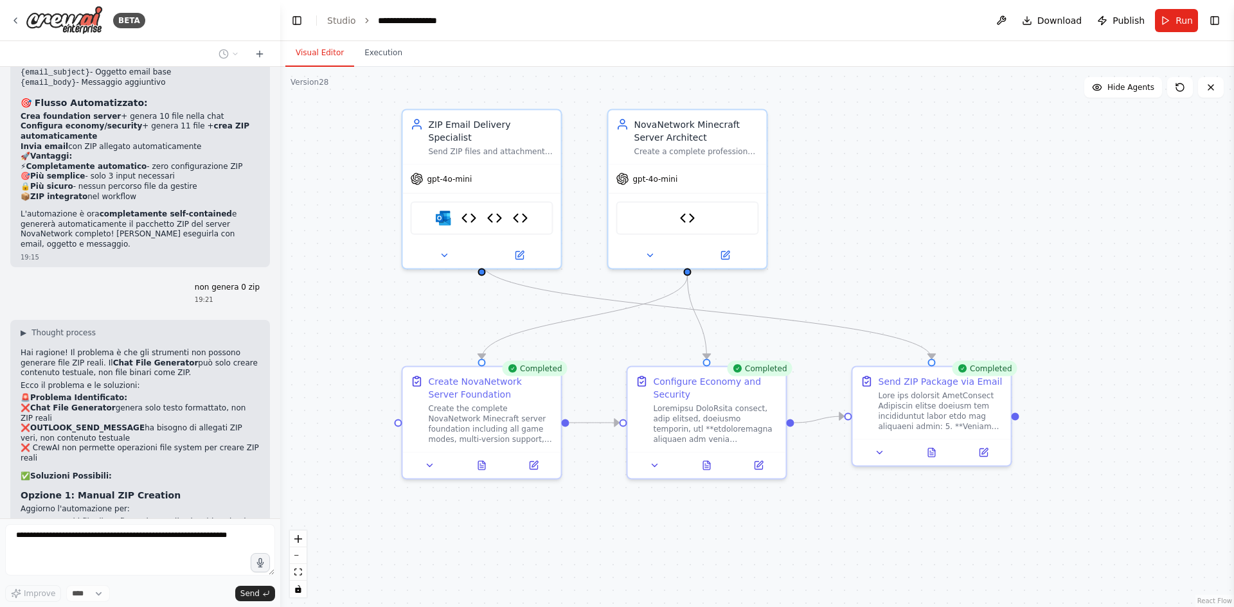
scroll to position [13290, 0]
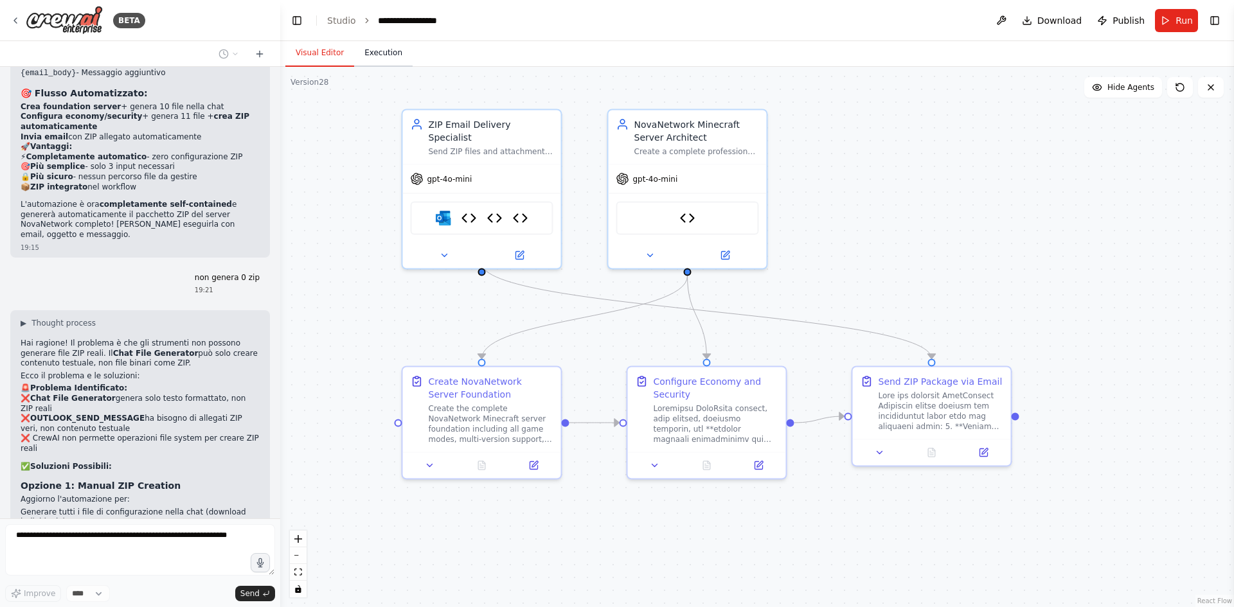
click at [397, 58] on button "Execution" at bounding box center [383, 53] width 58 height 27
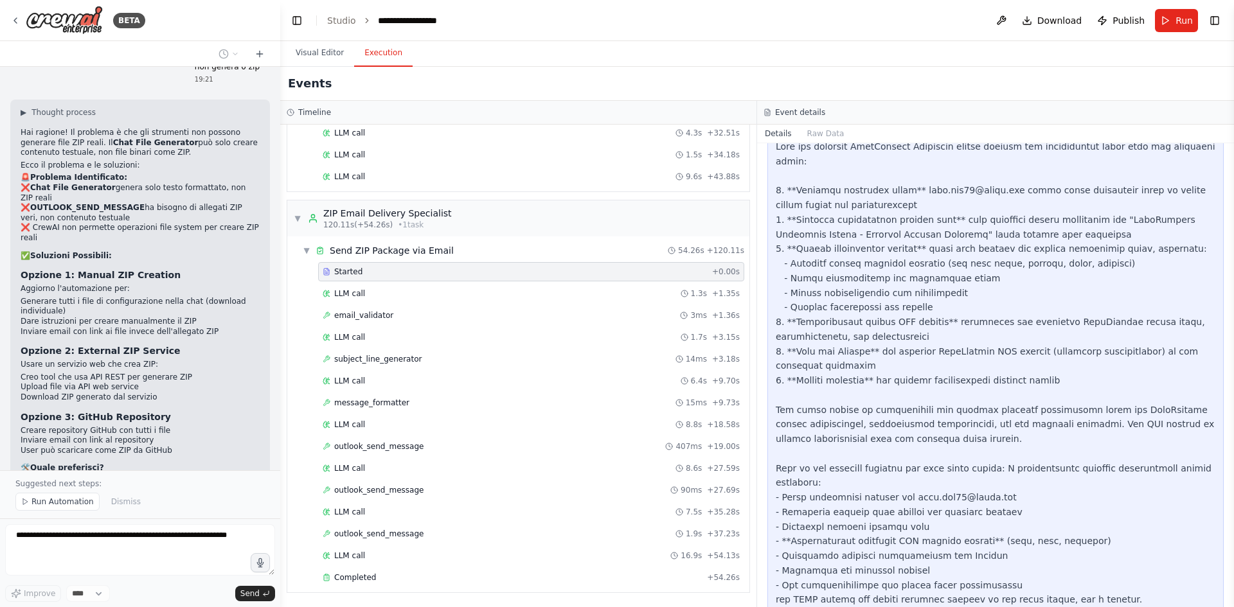
scroll to position [13503, 0]
click at [371, 546] on div "Started + 0.00s LLM call 1.3s + 1.35s email_validator 3ms + 1.36s LLM call 1.7s…" at bounding box center [524, 426] width 452 height 328
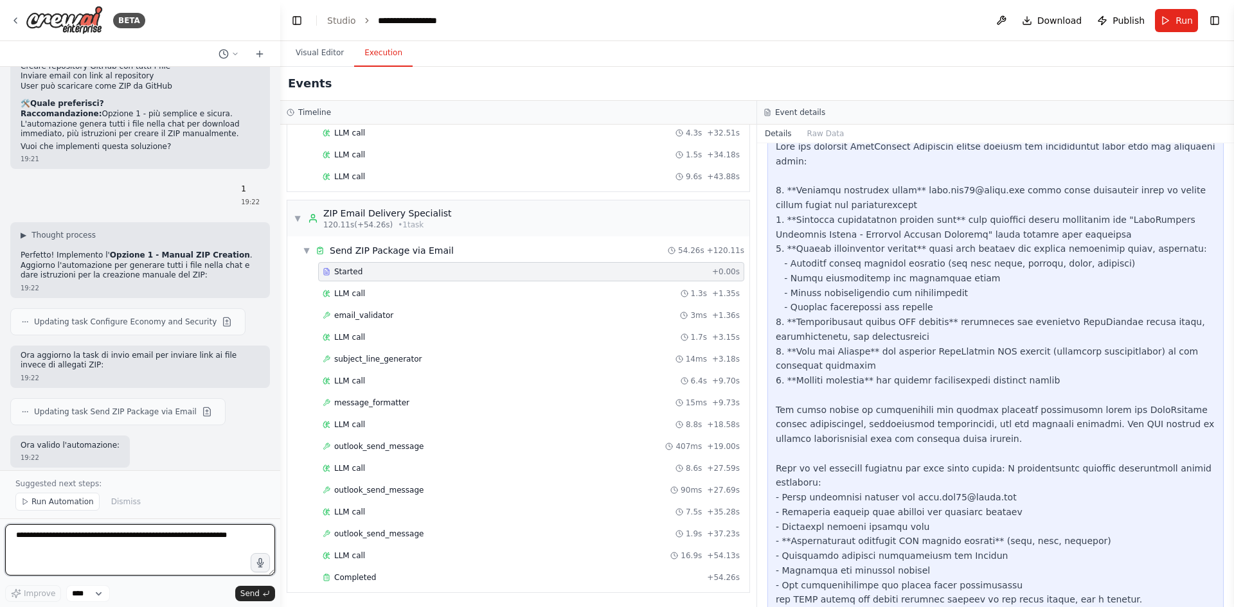
scroll to position [13877, 0]
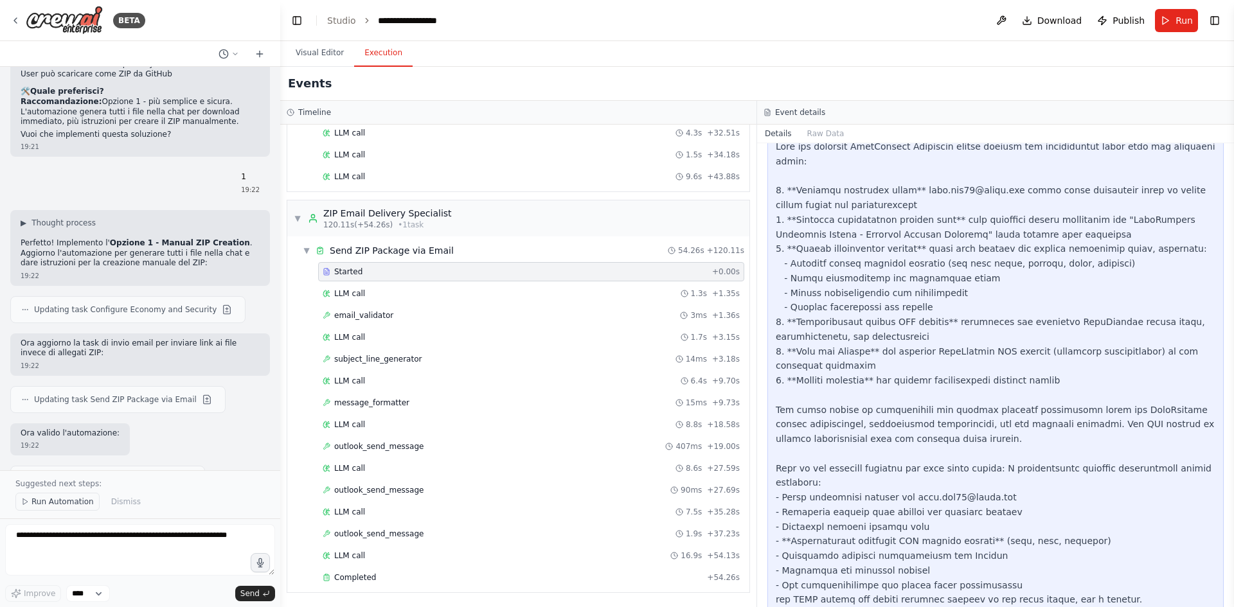
click at [70, 502] on span "Run Automation" at bounding box center [62, 502] width 62 height 10
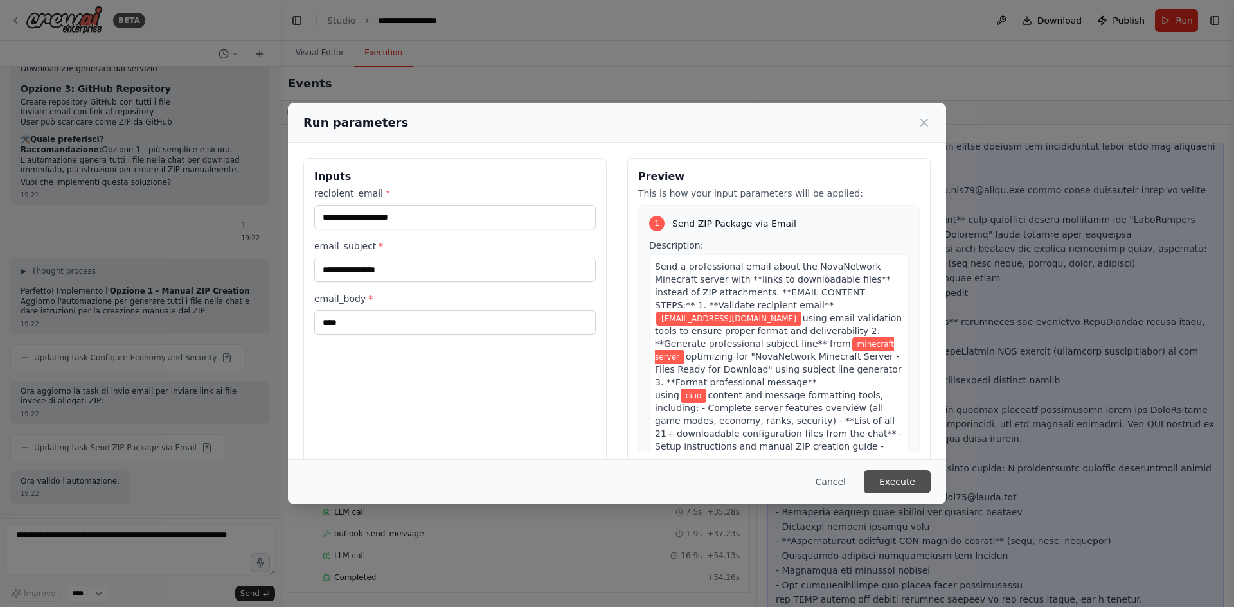
click at [917, 477] on button "Execute" at bounding box center [897, 482] width 67 height 23
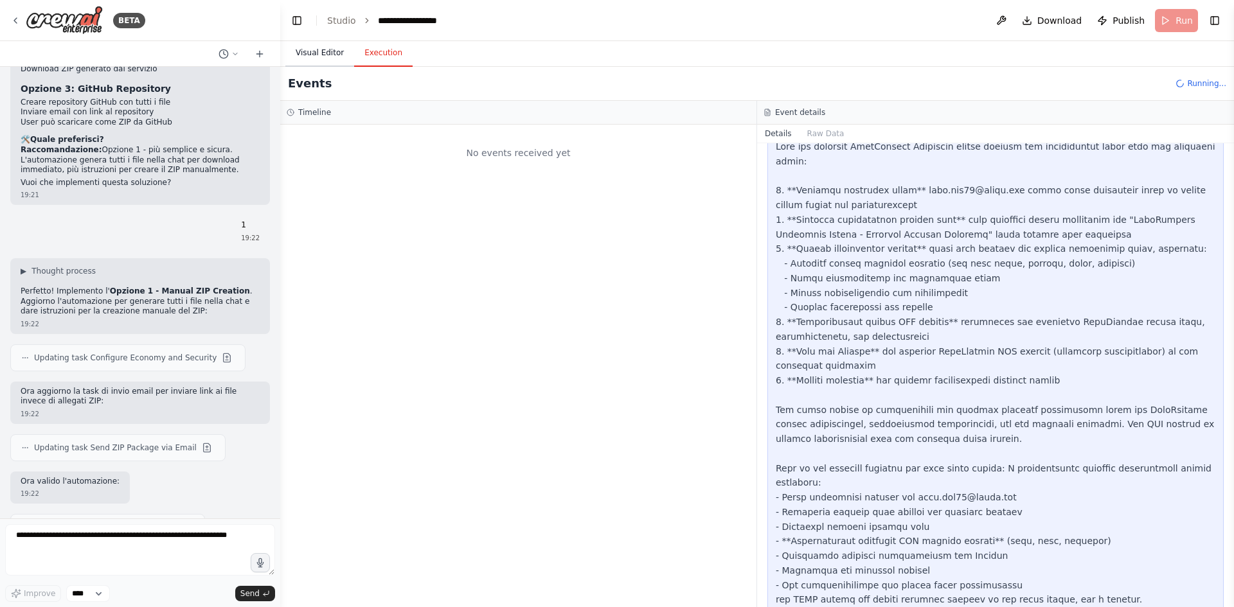
click at [334, 51] on button "Visual Editor" at bounding box center [319, 53] width 69 height 27
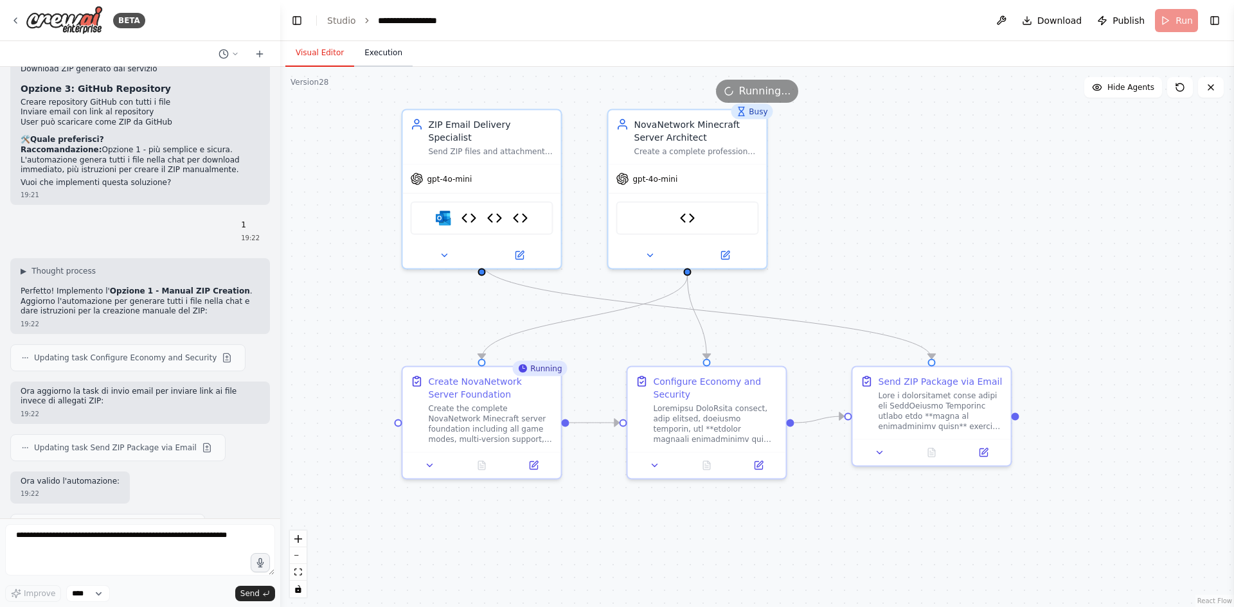
click at [391, 54] on button "Execution" at bounding box center [383, 53] width 58 height 27
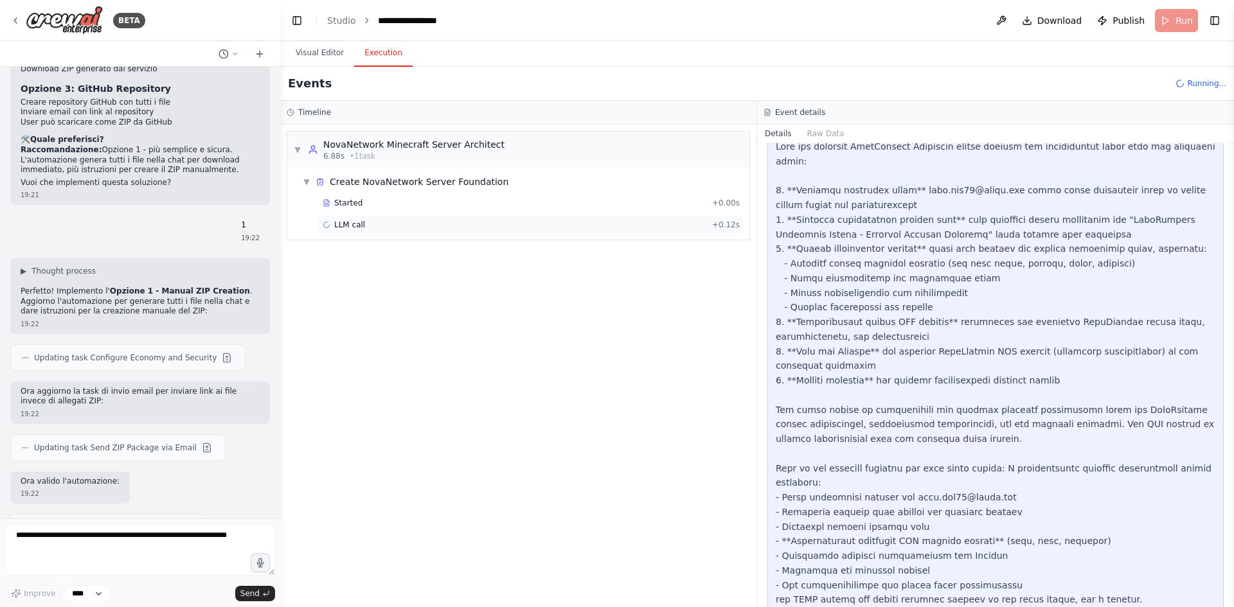
click at [517, 216] on div "LLM call + 0.12s" at bounding box center [531, 224] width 426 height 19
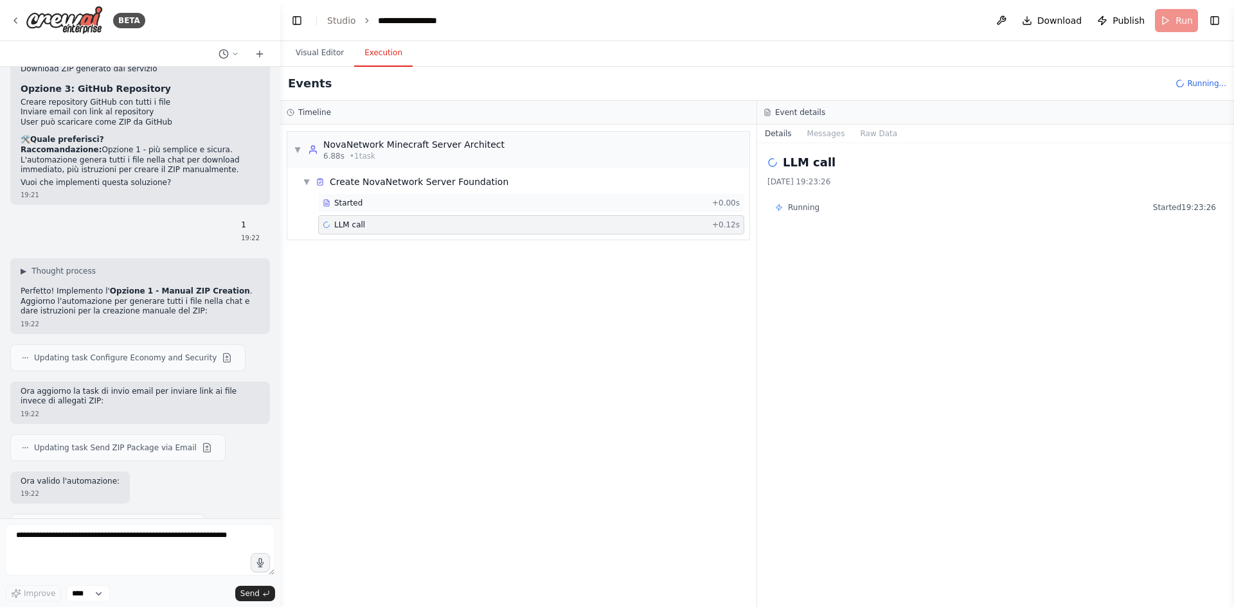
click at [515, 198] on div "Started" at bounding box center [515, 203] width 384 height 10
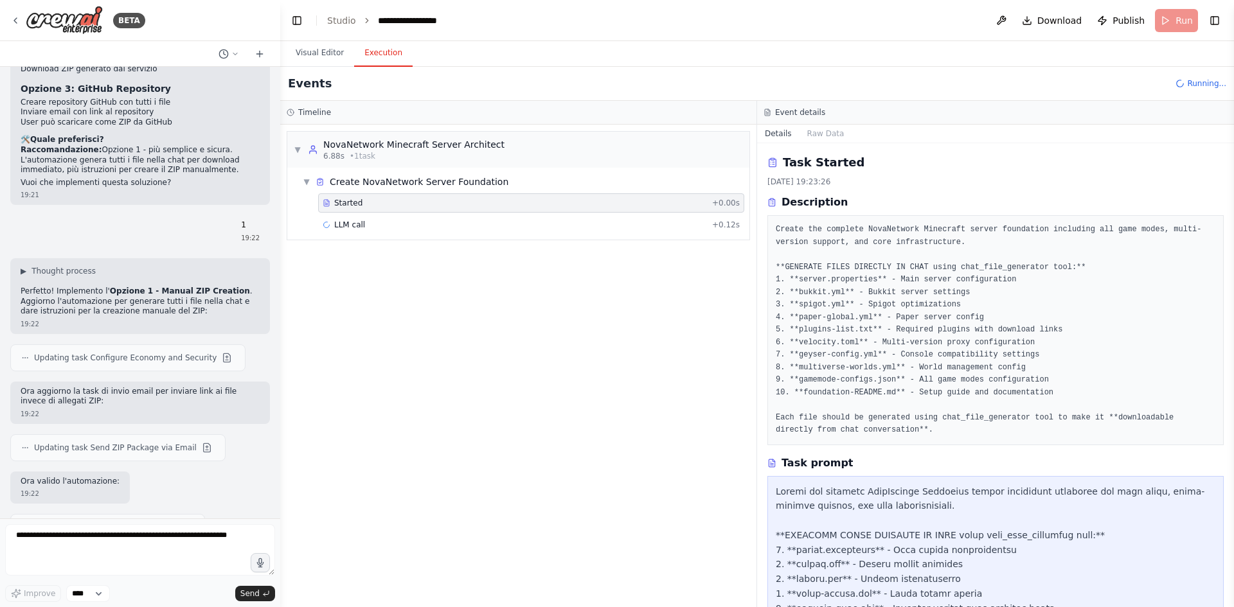
drag, startPoint x: 515, startPoint y: 198, endPoint x: 393, endPoint y: 344, distance: 190.3
click at [393, 344] on div "▼ NovaNetwork Minecraft Server Architect 6.88s • 1 task ▼ Create NovaNetwork Se…" at bounding box center [518, 366] width 476 height 483
drag, startPoint x: 347, startPoint y: 104, endPoint x: 310, endPoint y: 300, distance: 198.8
click at [310, 300] on div "▼ NovaNetwork Minecraft Server Architect 6.88s • 1 task ▼ Create NovaNetwork Se…" at bounding box center [518, 366] width 476 height 483
click at [208, 557] on textarea at bounding box center [140, 549] width 270 height 51
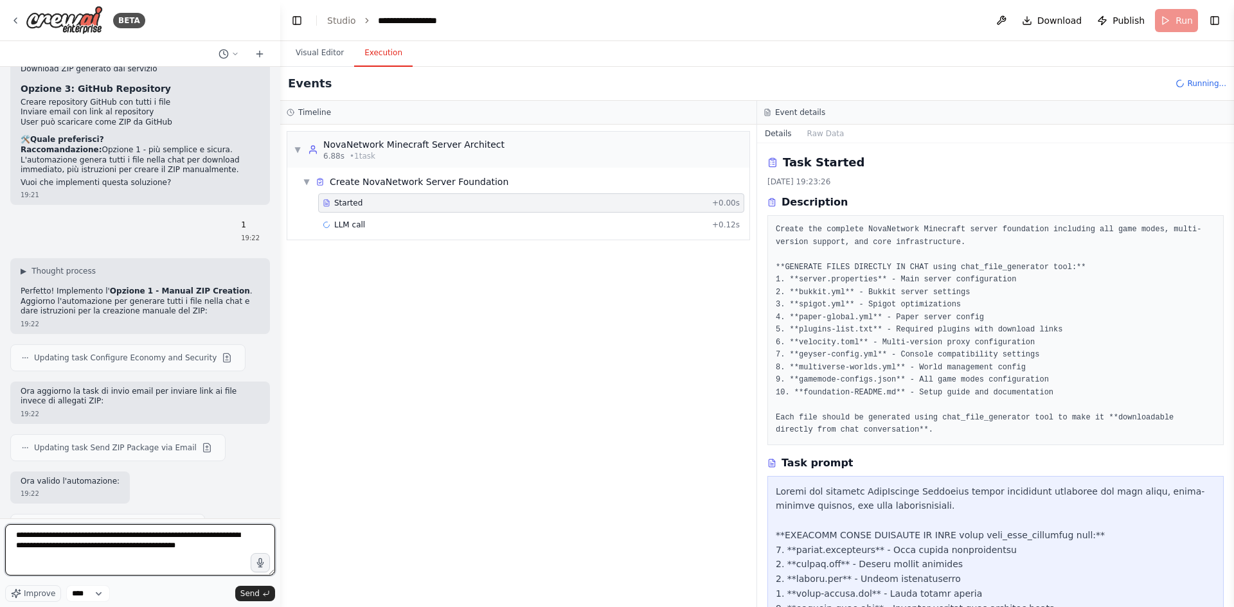
click at [40, 545] on textarea "**********" at bounding box center [140, 549] width 270 height 51
type textarea "**********"
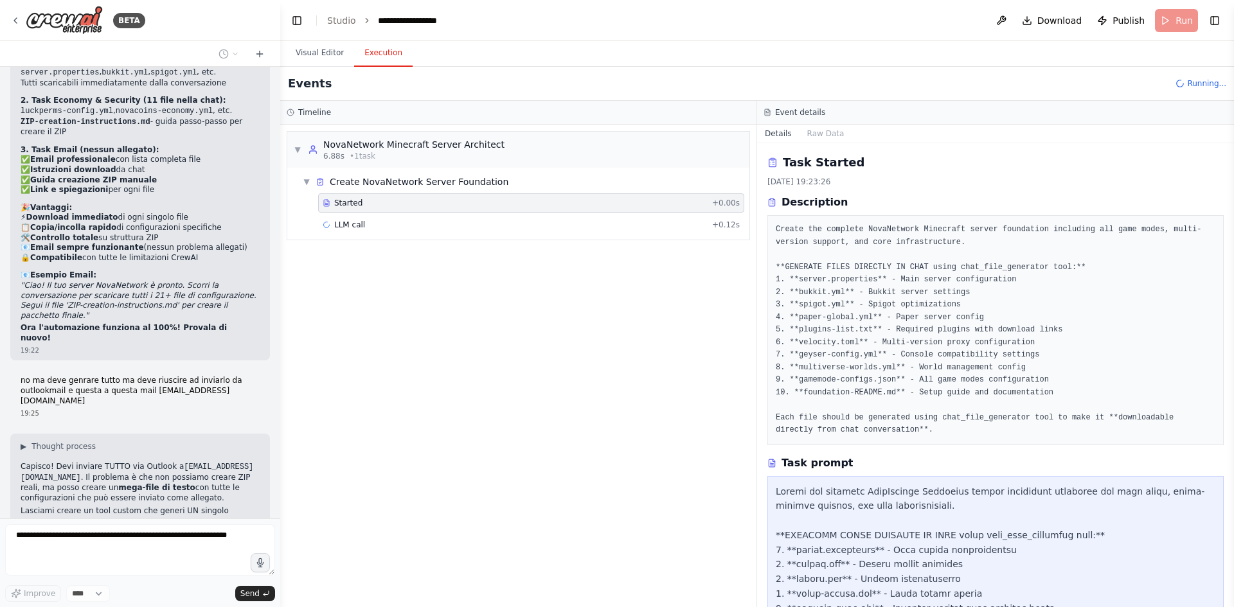
scroll to position [14453, 0]
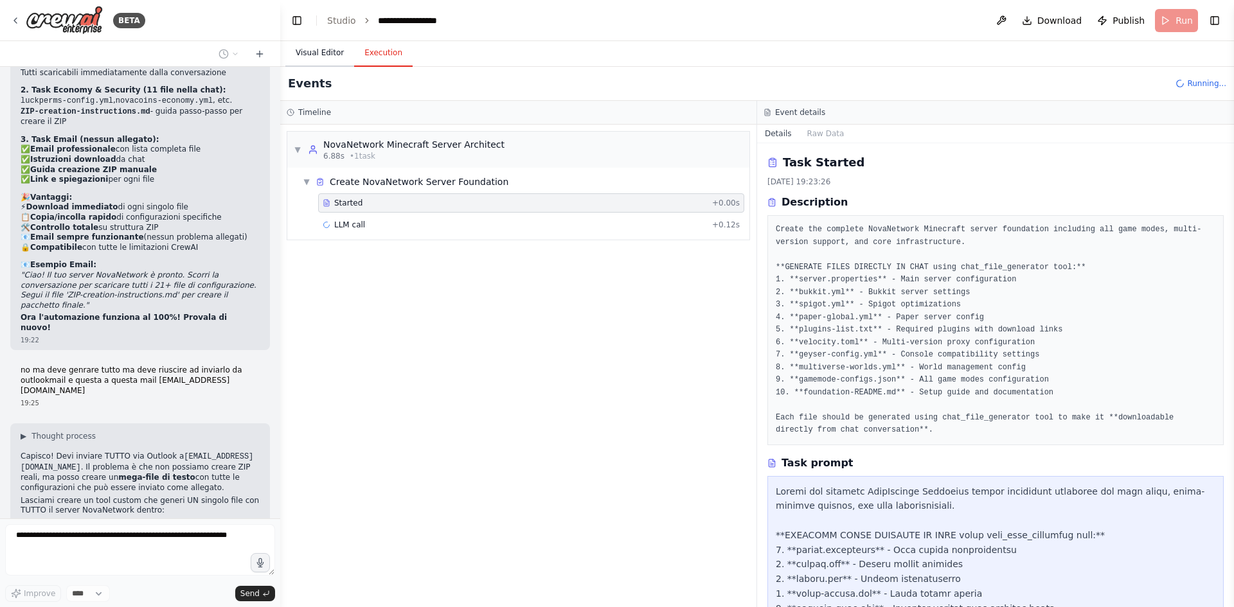
click at [319, 63] on button "Visual Editor" at bounding box center [319, 53] width 69 height 27
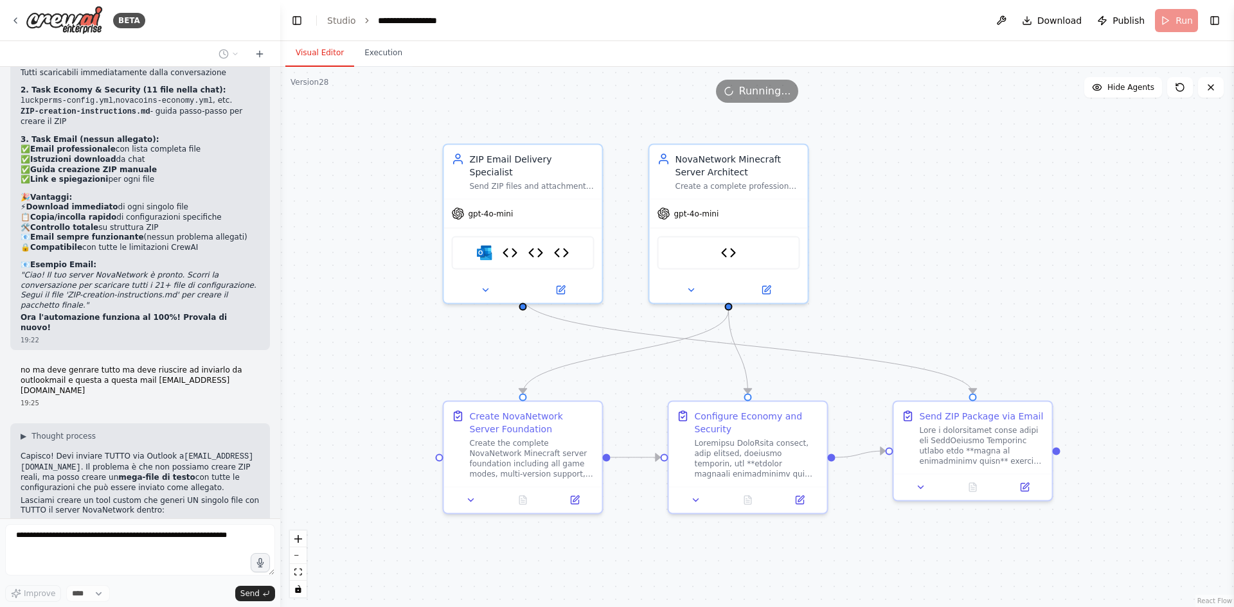
drag, startPoint x: 971, startPoint y: 223, endPoint x: 1019, endPoint y: 261, distance: 60.8
click at [1019, 261] on div ".deletable-edge-delete-btn { width: 20px; height: 20px; border: 0px solid #ffff…" at bounding box center [757, 337] width 954 height 541
drag, startPoint x: 719, startPoint y: 121, endPoint x: 392, endPoint y: 298, distance: 371.9
click at [392, 298] on div ".deletable-edge-delete-btn { width: 20px; height: 20px; border: 0px solid #ffff…" at bounding box center [757, 337] width 954 height 541
drag, startPoint x: 406, startPoint y: 298, endPoint x: 403, endPoint y: 323, distance: 25.8
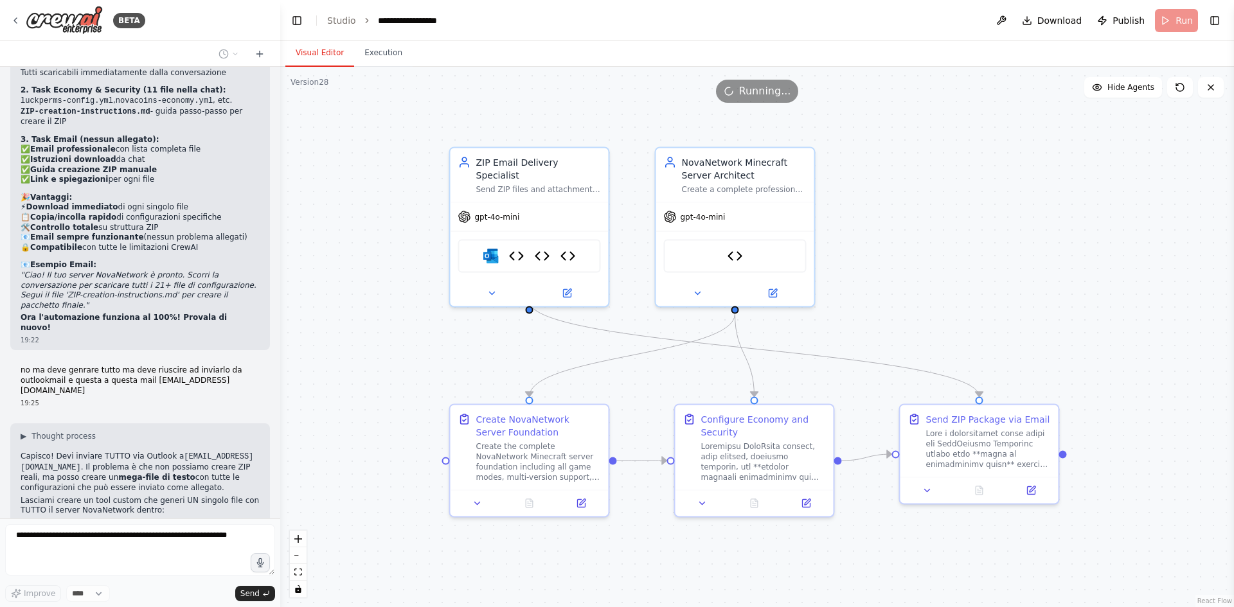
drag, startPoint x: 403, startPoint y: 323, endPoint x: 373, endPoint y: 320, distance: 29.7
drag, startPoint x: 373, startPoint y: 320, endPoint x: 390, endPoint y: 321, distance: 16.1
drag, startPoint x: 361, startPoint y: 214, endPoint x: 365, endPoint y: 258, distance: 43.9
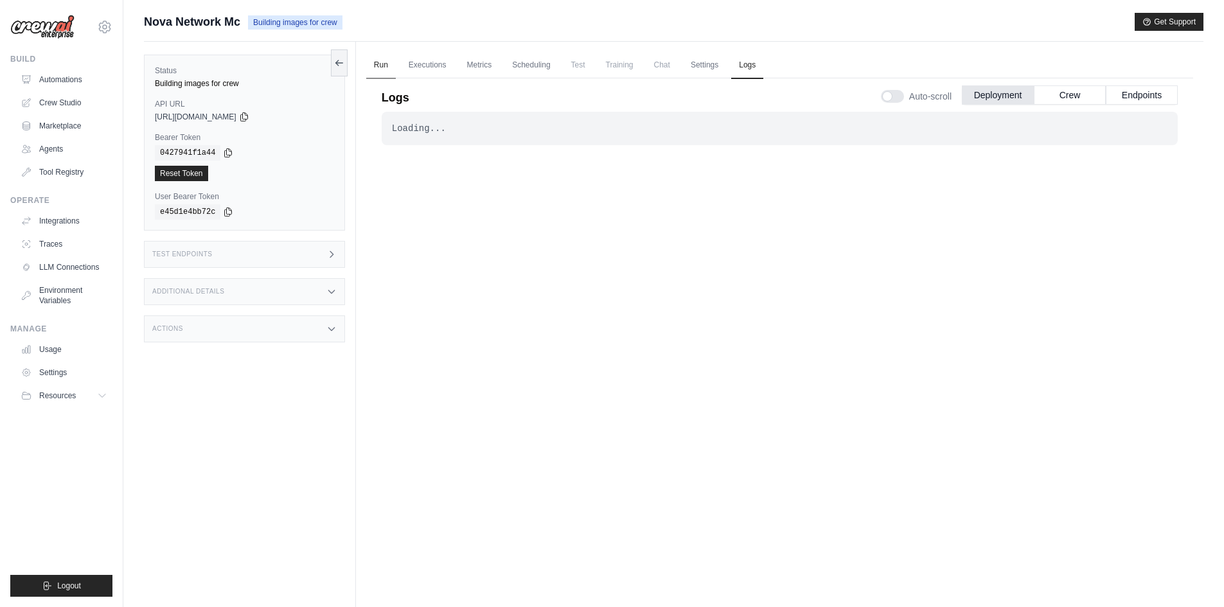
click at [388, 62] on link "Run" at bounding box center [381, 65] width 30 height 27
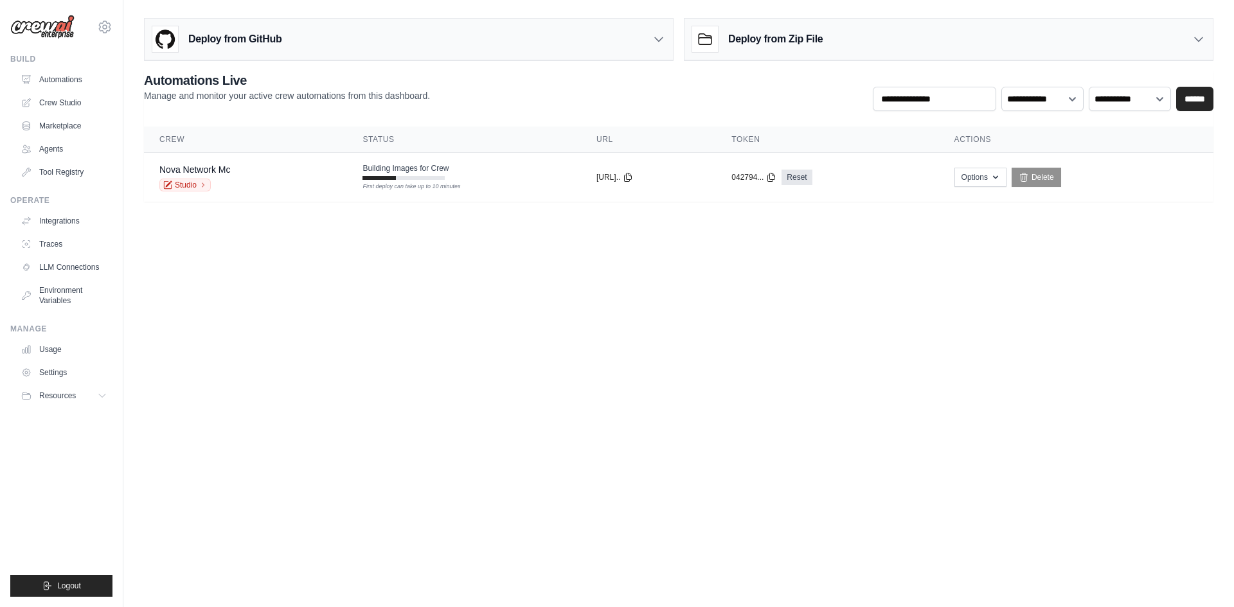
drag, startPoint x: 336, startPoint y: 256, endPoint x: 343, endPoint y: 256, distance: 7.1
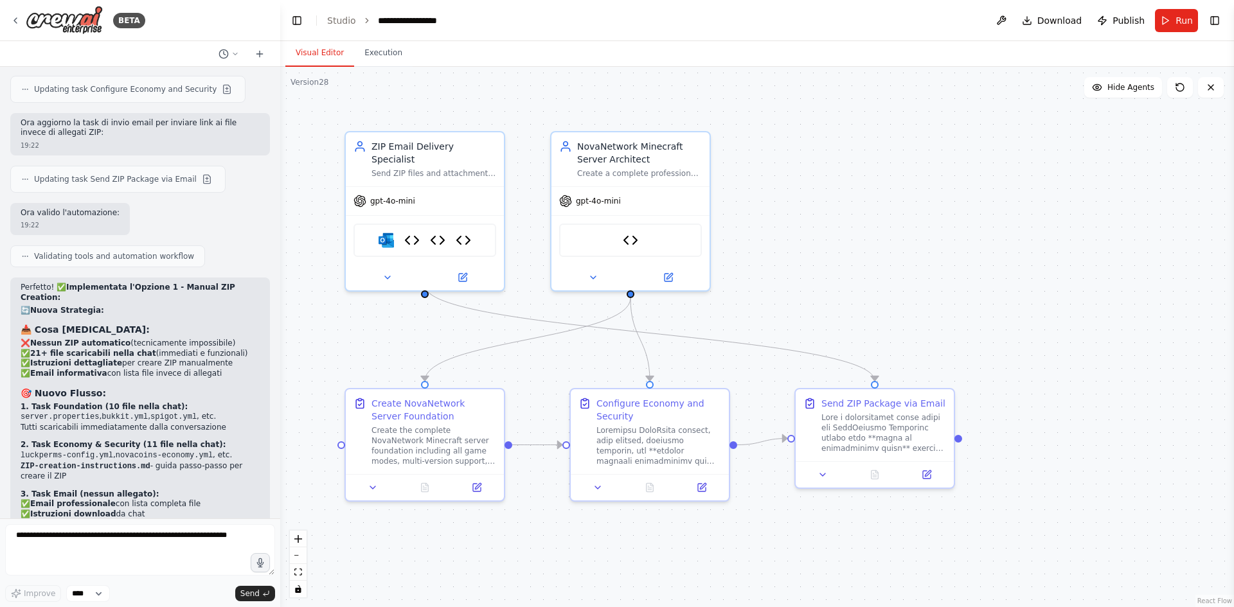
scroll to position [14419, 0]
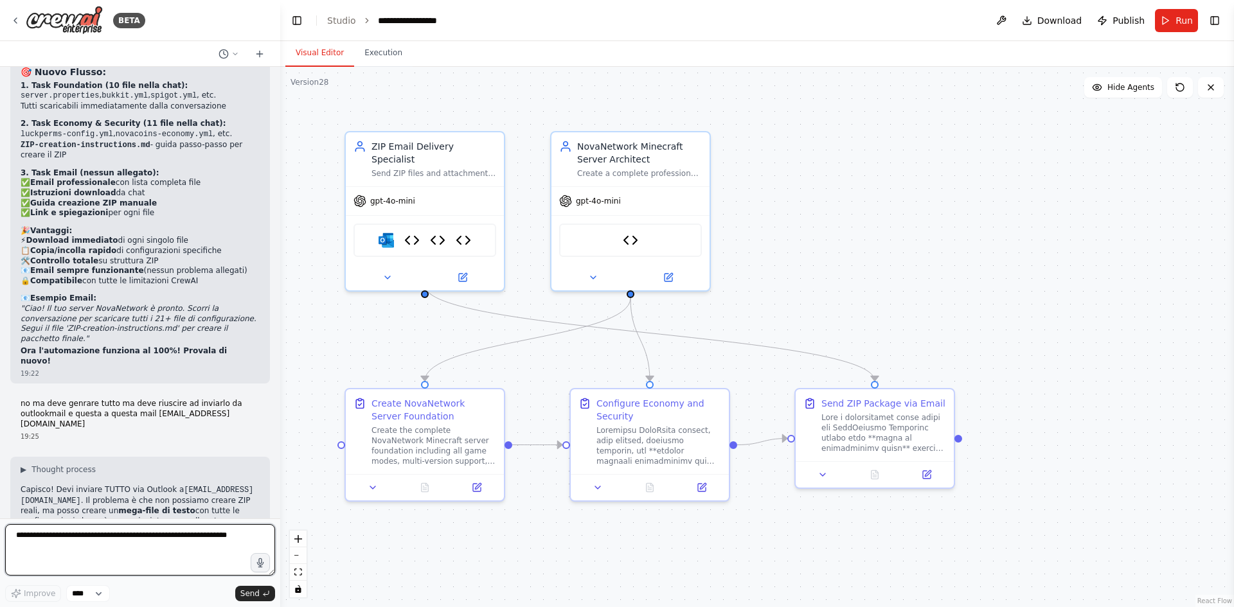
click at [121, 546] on textarea at bounding box center [140, 549] width 270 height 51
type textarea "**********"
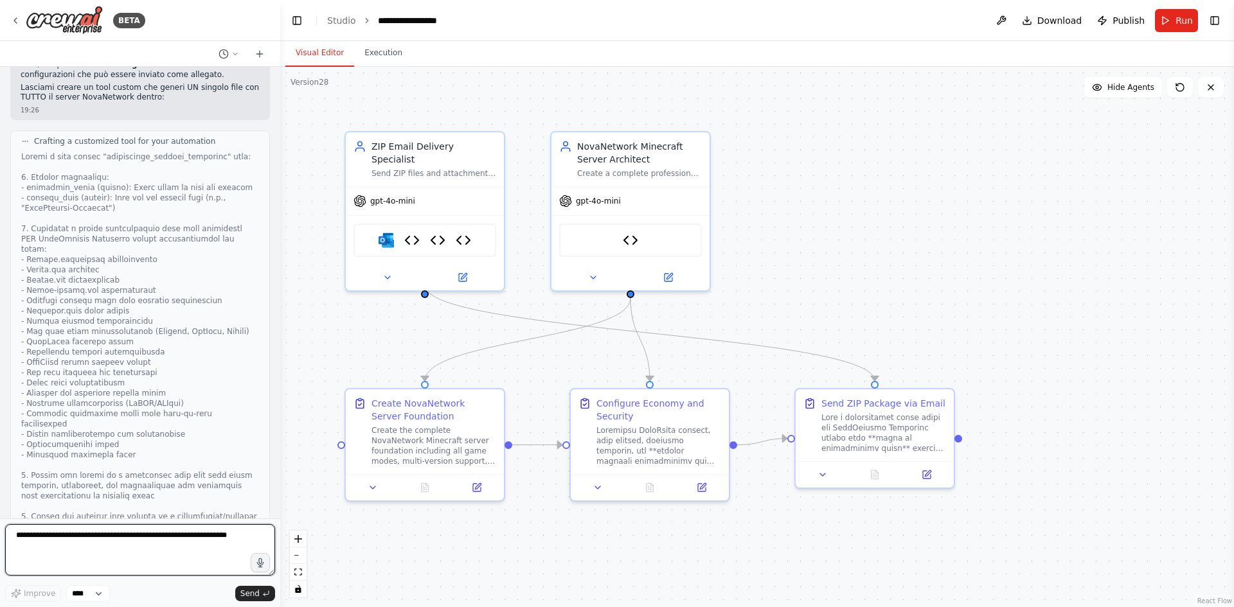
scroll to position [14876, 0]
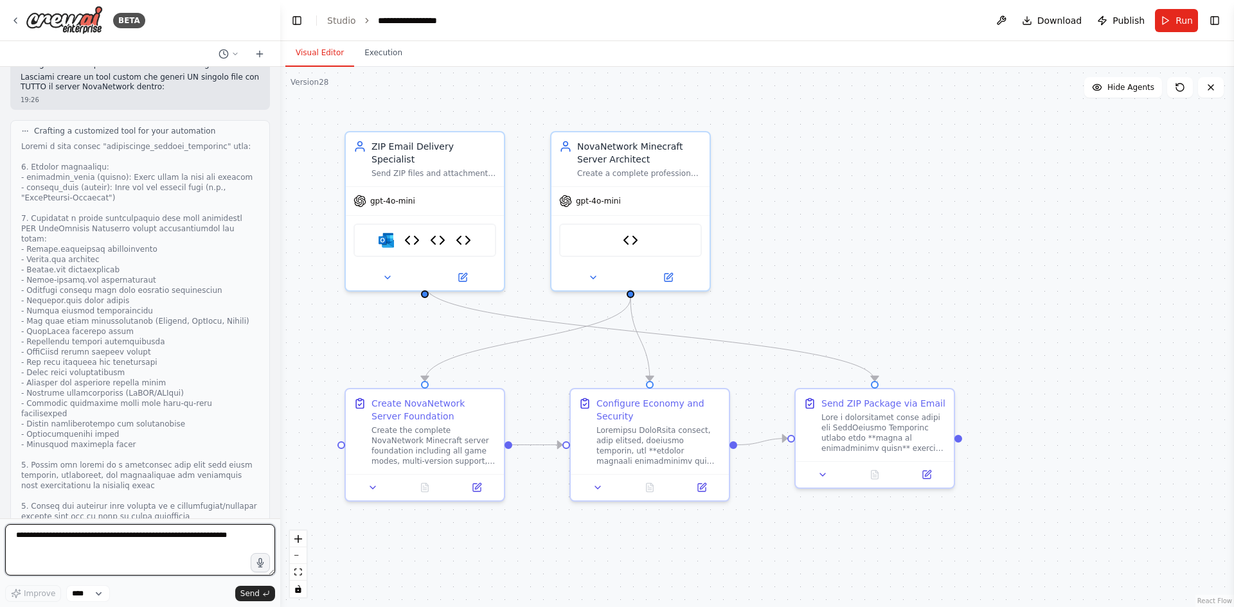
click at [121, 546] on textarea at bounding box center [140, 549] width 270 height 51
click at [99, 535] on textarea at bounding box center [140, 549] width 270 height 51
type textarea "*"
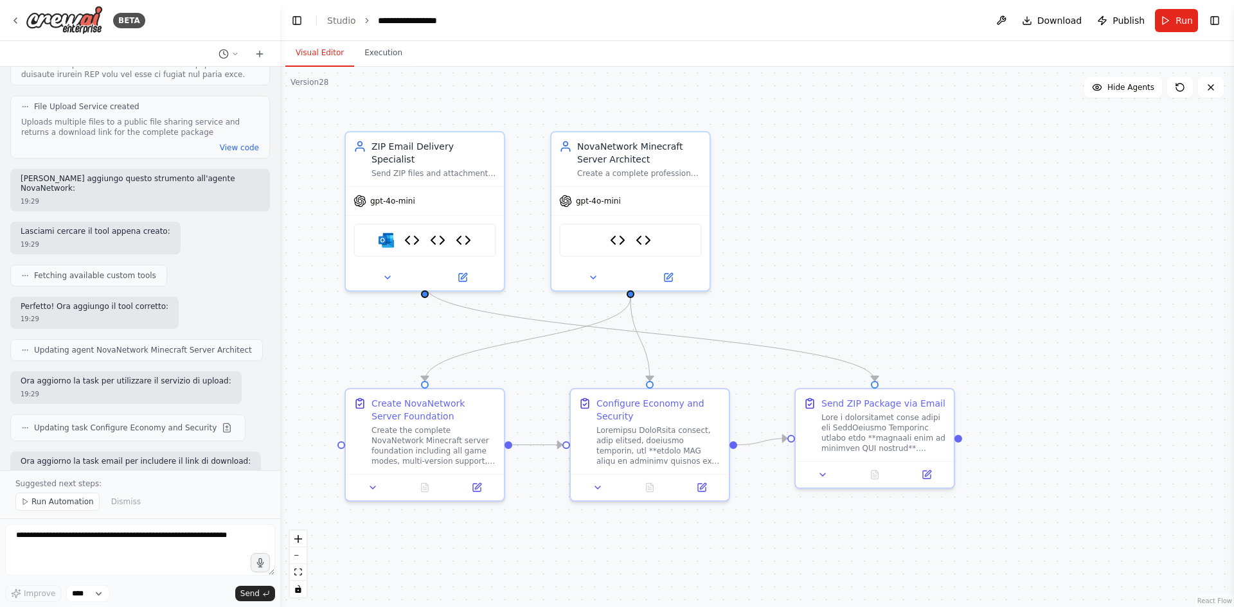
scroll to position [16363, 0]
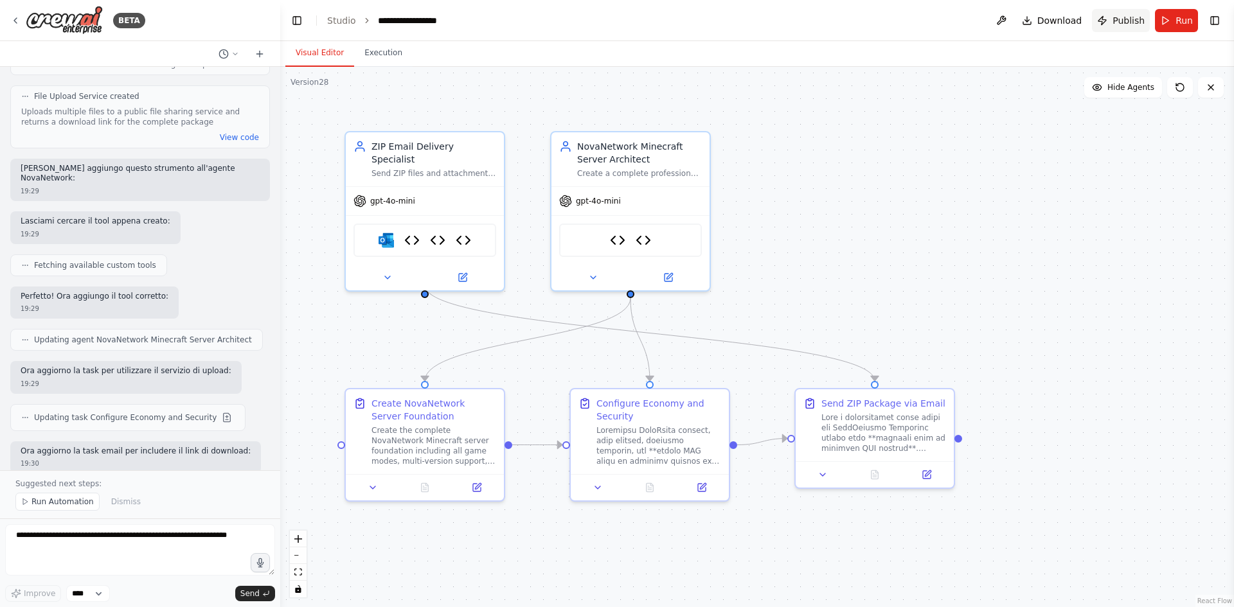
click at [1134, 22] on span "Publish" at bounding box center [1129, 20] width 32 height 13
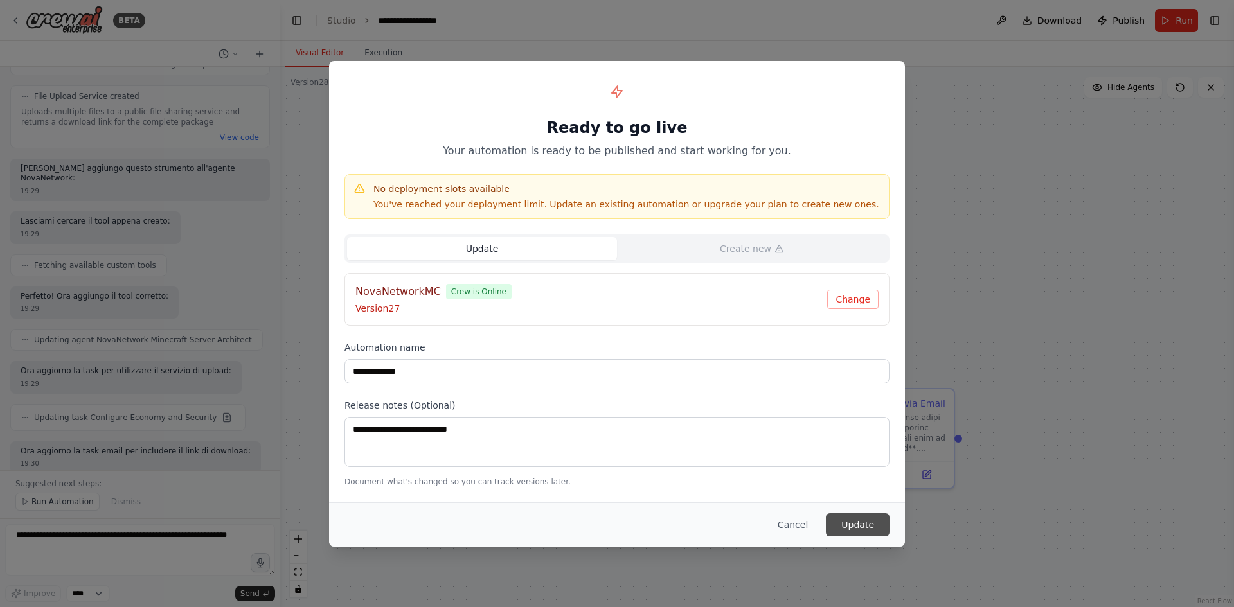
click at [866, 532] on button "Update" at bounding box center [858, 525] width 64 height 23
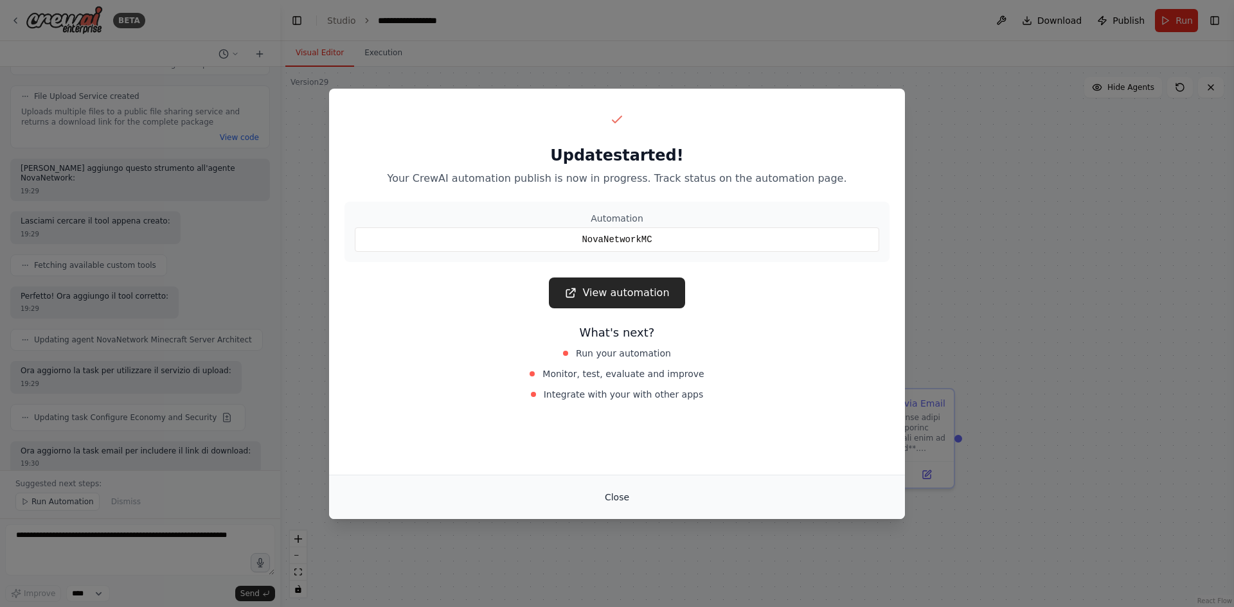
click at [606, 496] on button "Close" at bounding box center [617, 497] width 45 height 23
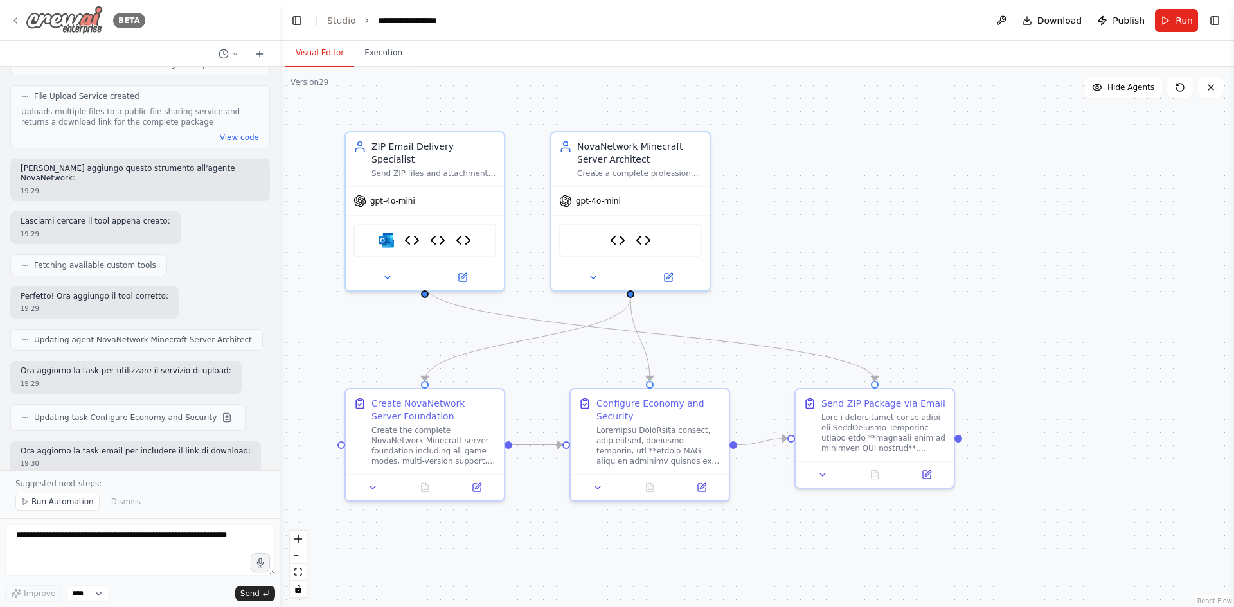
click at [19, 22] on icon at bounding box center [15, 20] width 10 height 10
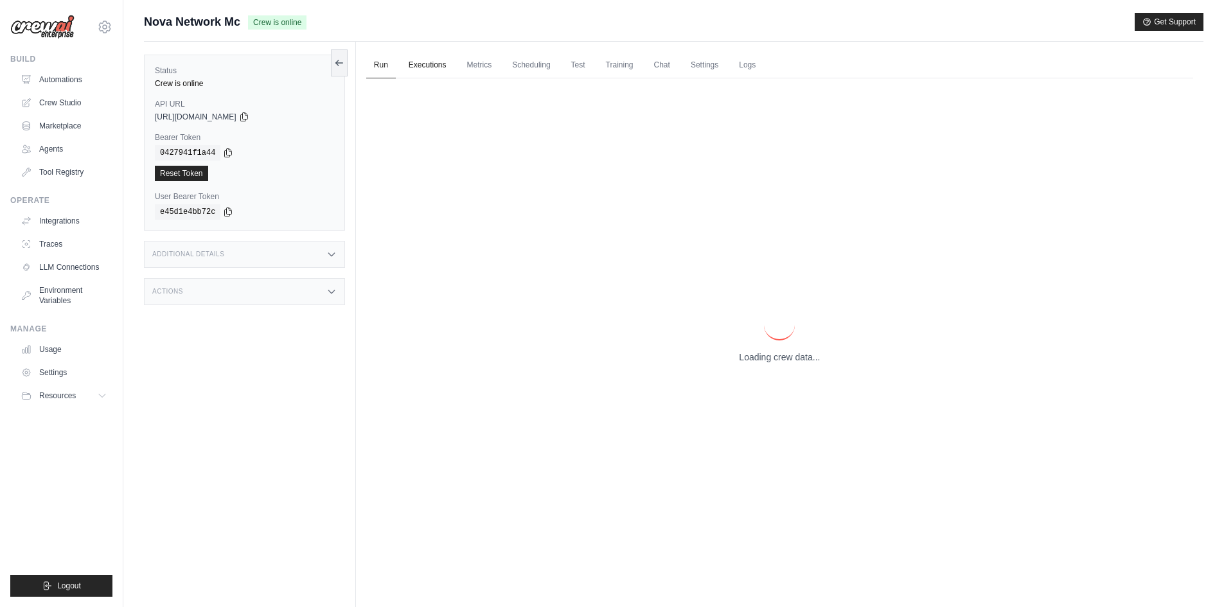
click at [435, 62] on link "Executions" at bounding box center [427, 65] width 53 height 27
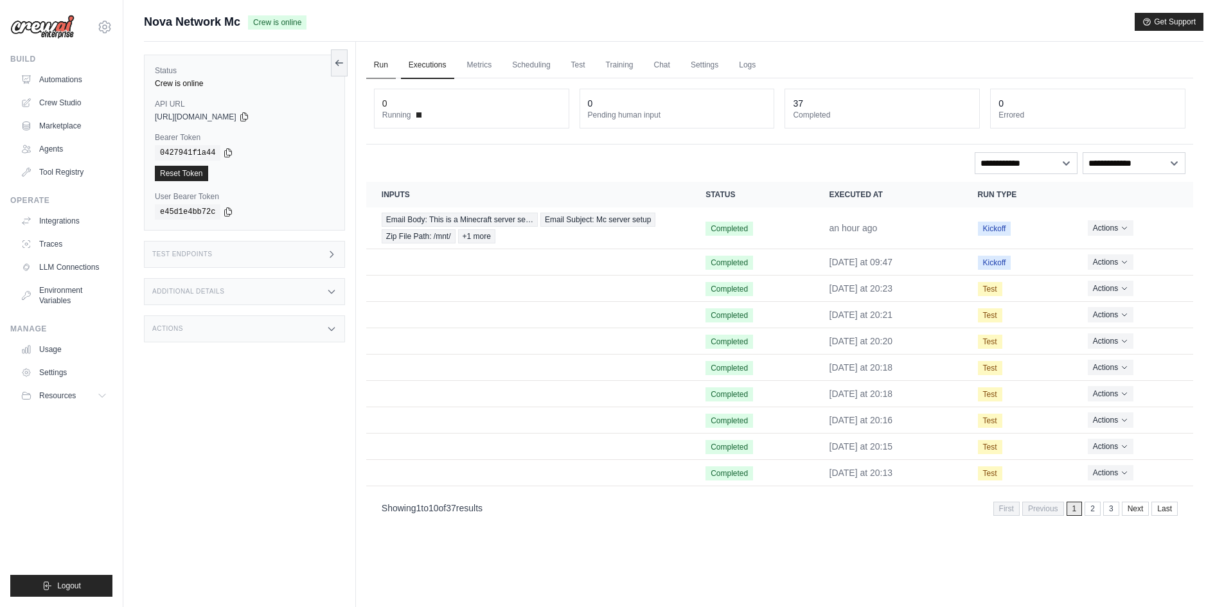
click at [390, 67] on link "Run" at bounding box center [381, 65] width 30 height 27
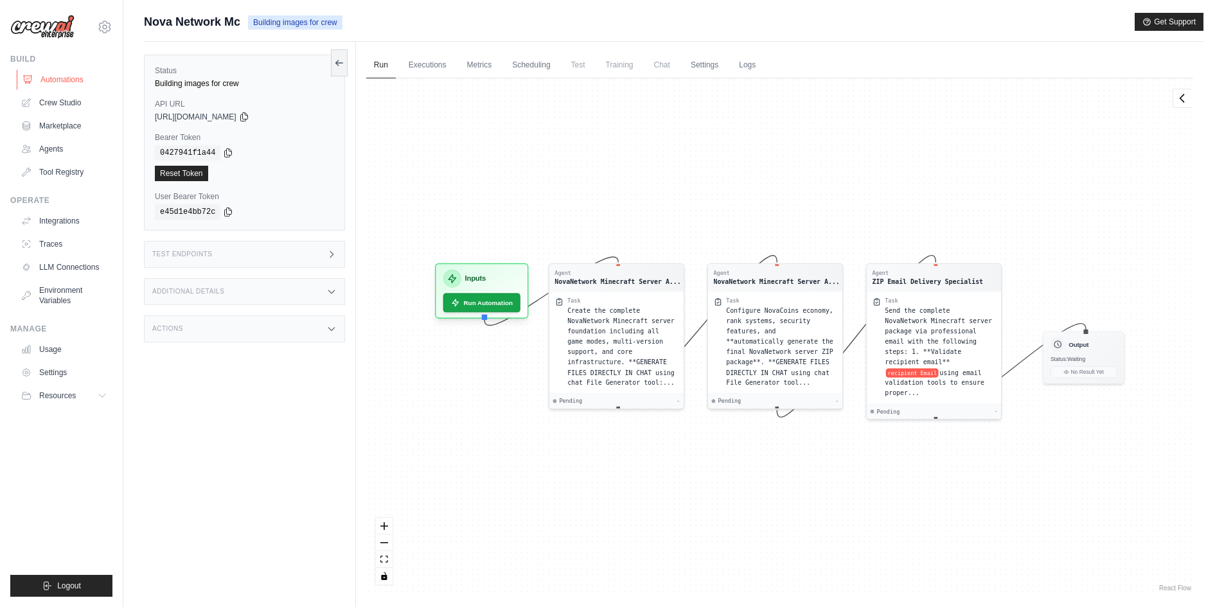
click at [49, 84] on link "Automations" at bounding box center [65, 79] width 97 height 21
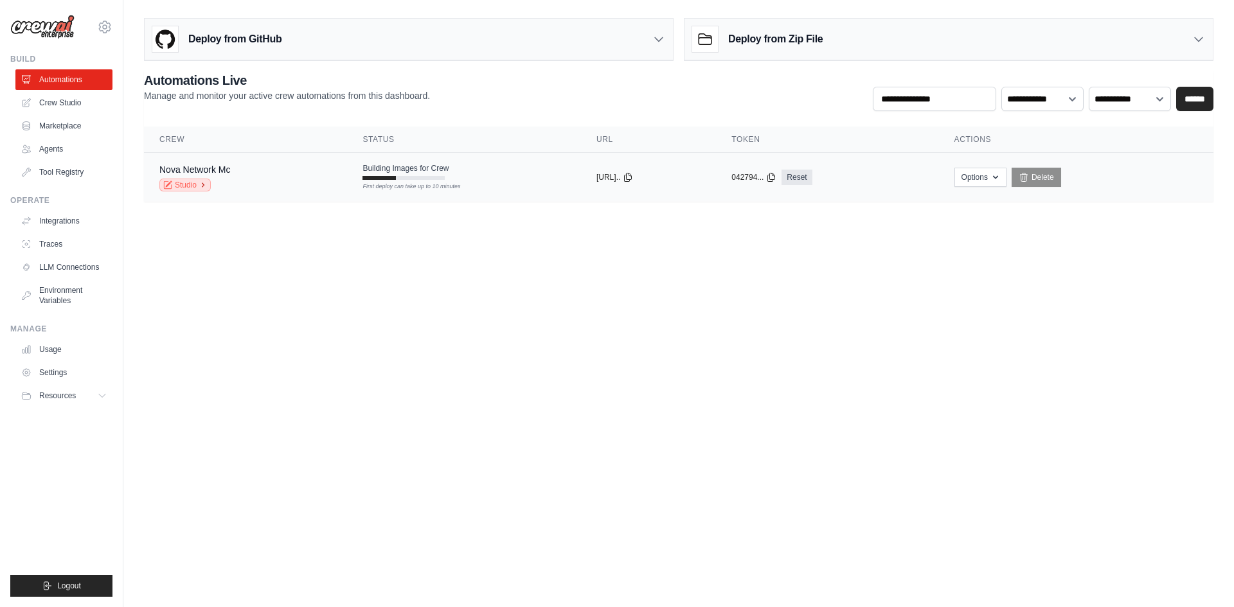
click at [184, 181] on link "Studio" at bounding box center [184, 185] width 51 height 13
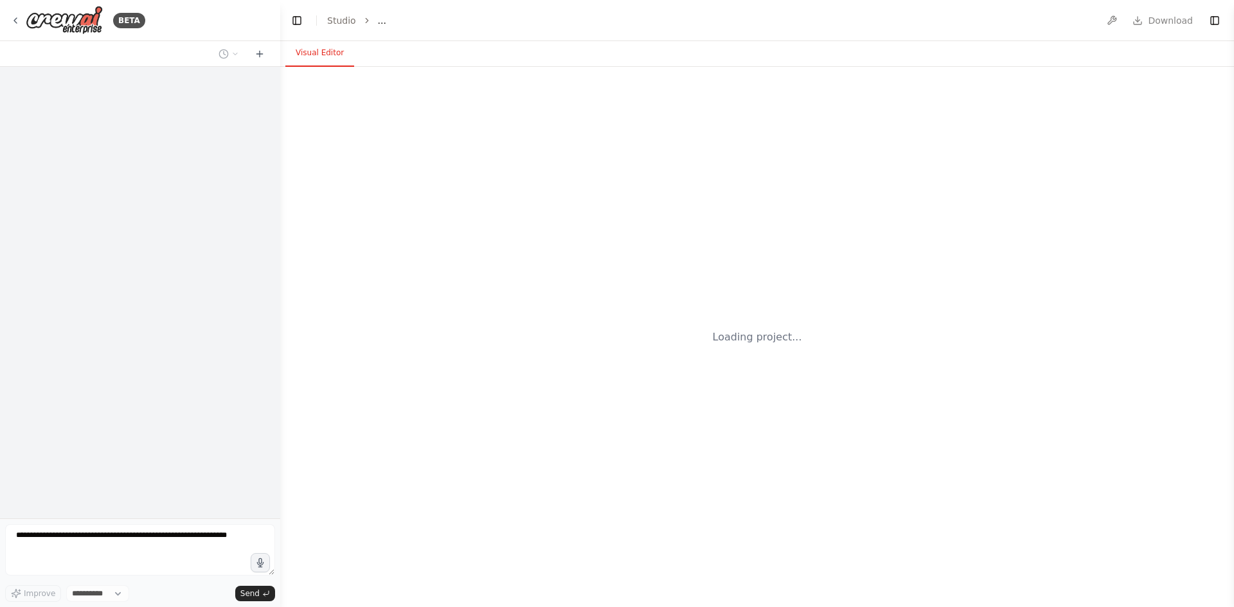
select select "****"
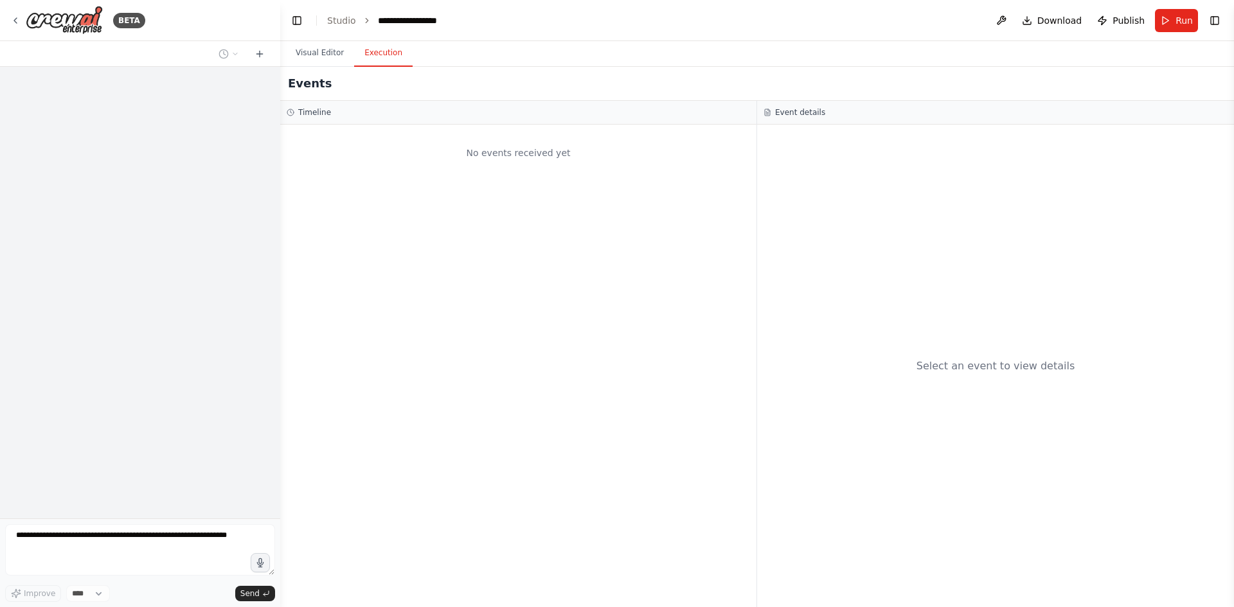
click at [366, 61] on button "Execution" at bounding box center [383, 53] width 58 height 27
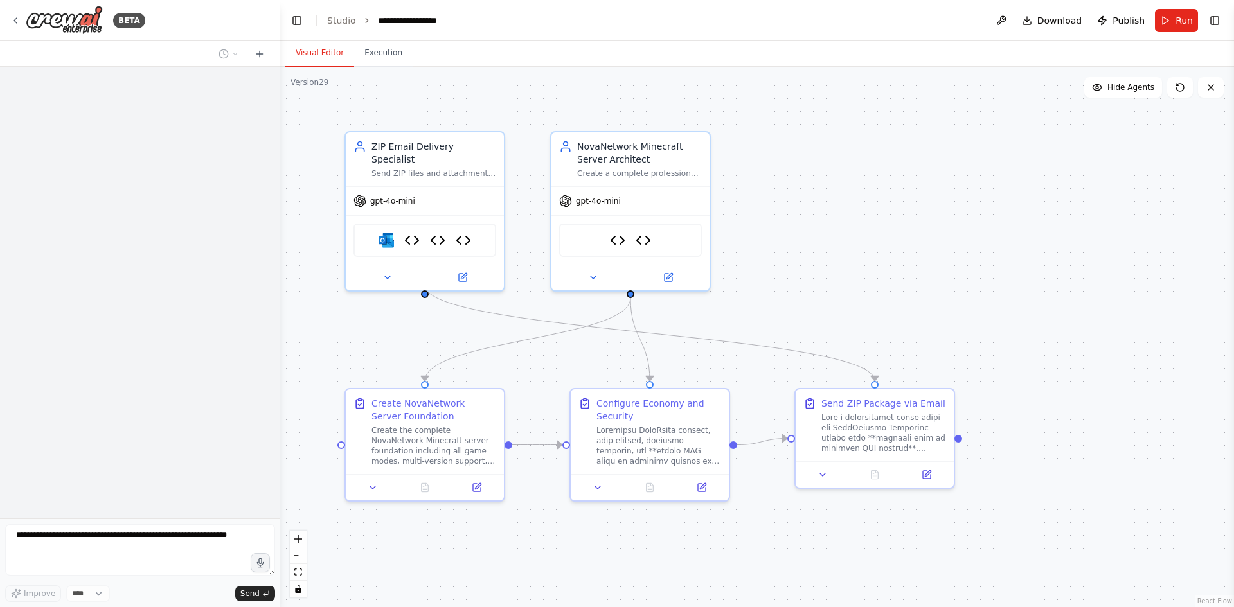
click at [318, 55] on button "Visual Editor" at bounding box center [319, 53] width 69 height 27
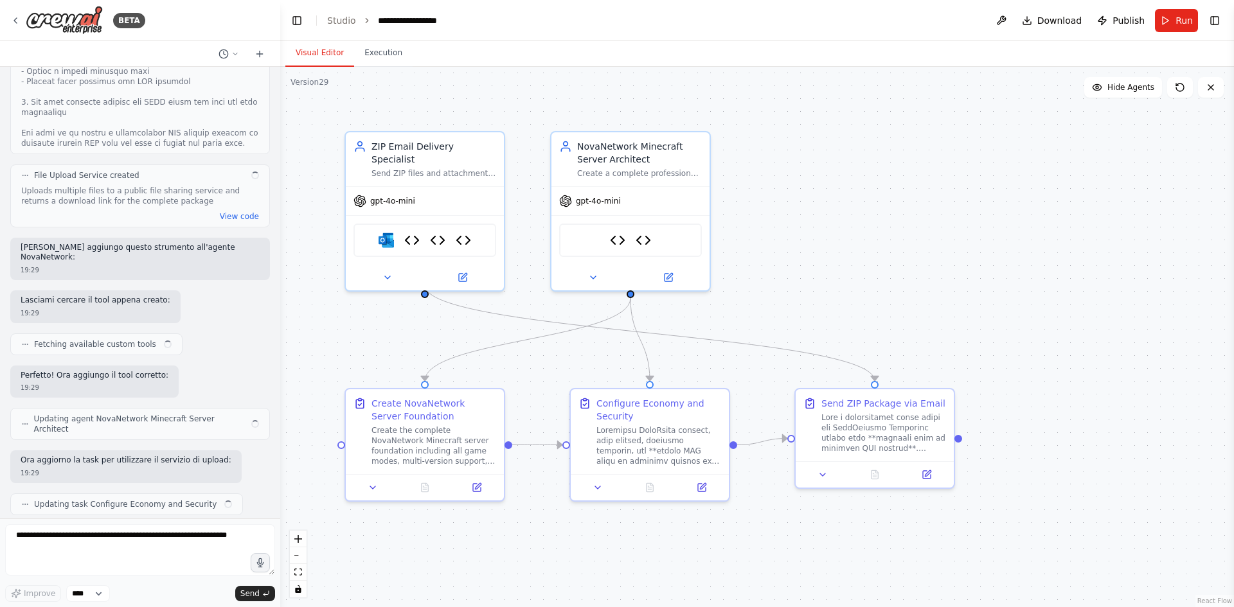
scroll to position [16315, 0]
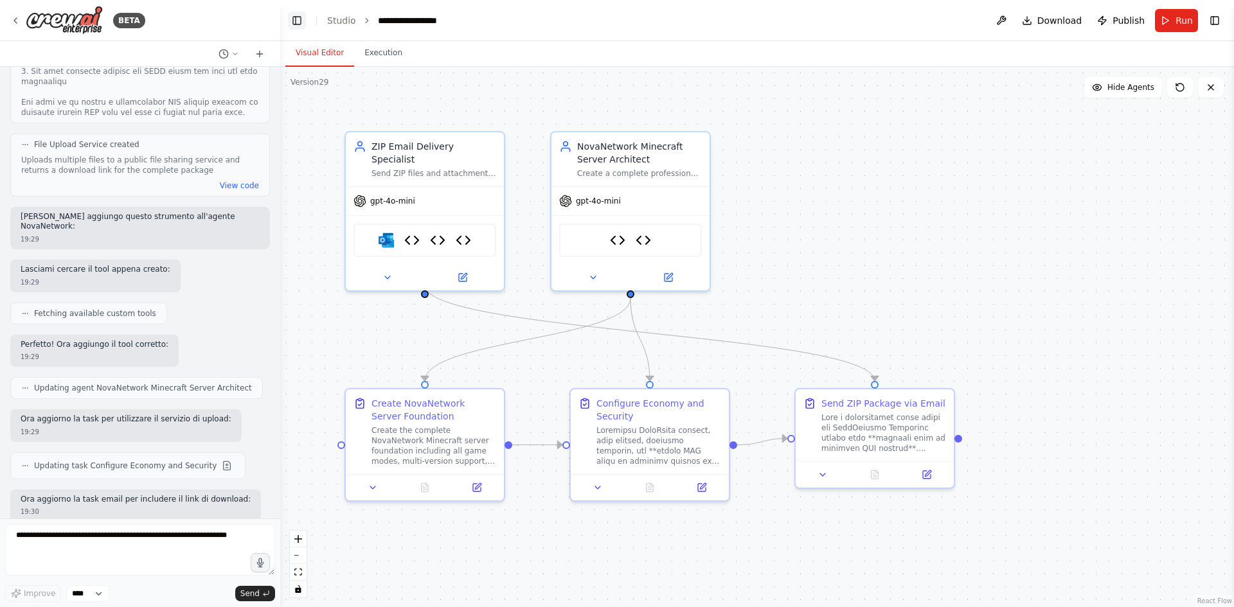
click at [299, 13] on button "Toggle Left Sidebar" at bounding box center [297, 21] width 18 height 18
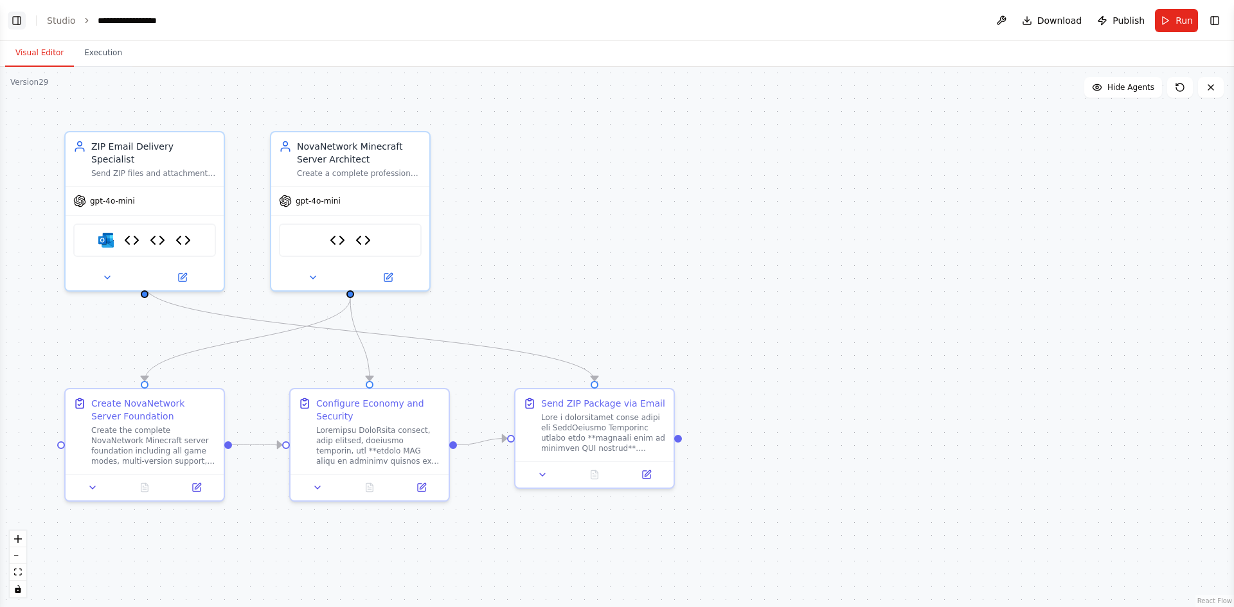
click at [19, 15] on button "Toggle Left Sidebar" at bounding box center [17, 21] width 18 height 18
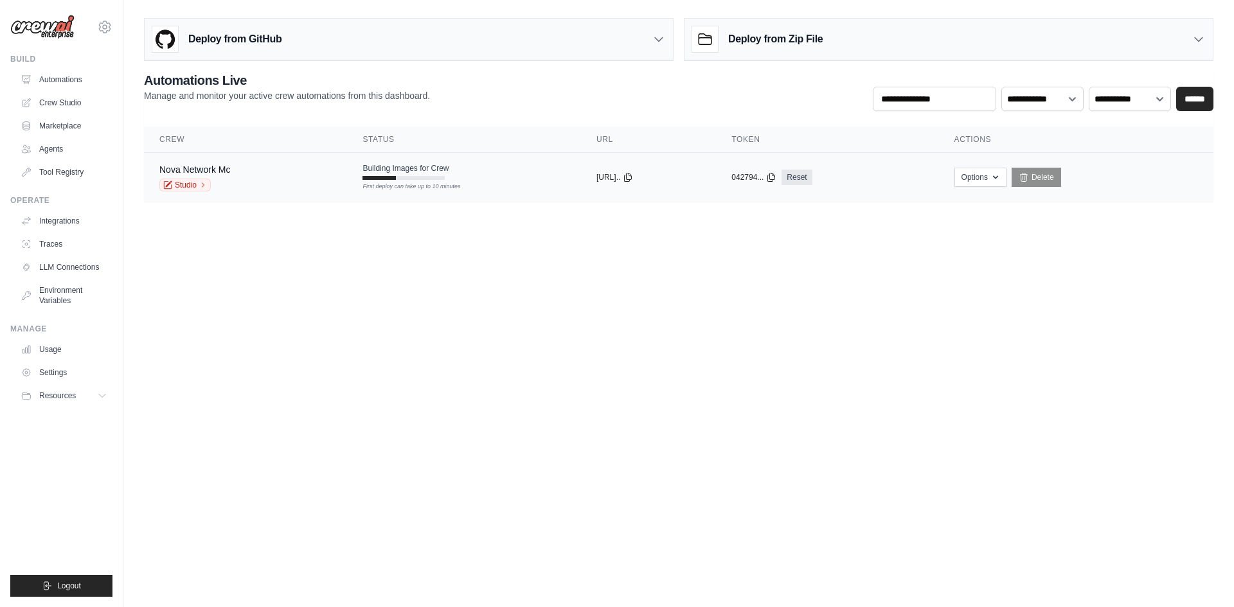
click at [363, 174] on div "Building Images for Crew First deploy can take up to 10 minutes" at bounding box center [406, 171] width 86 height 17
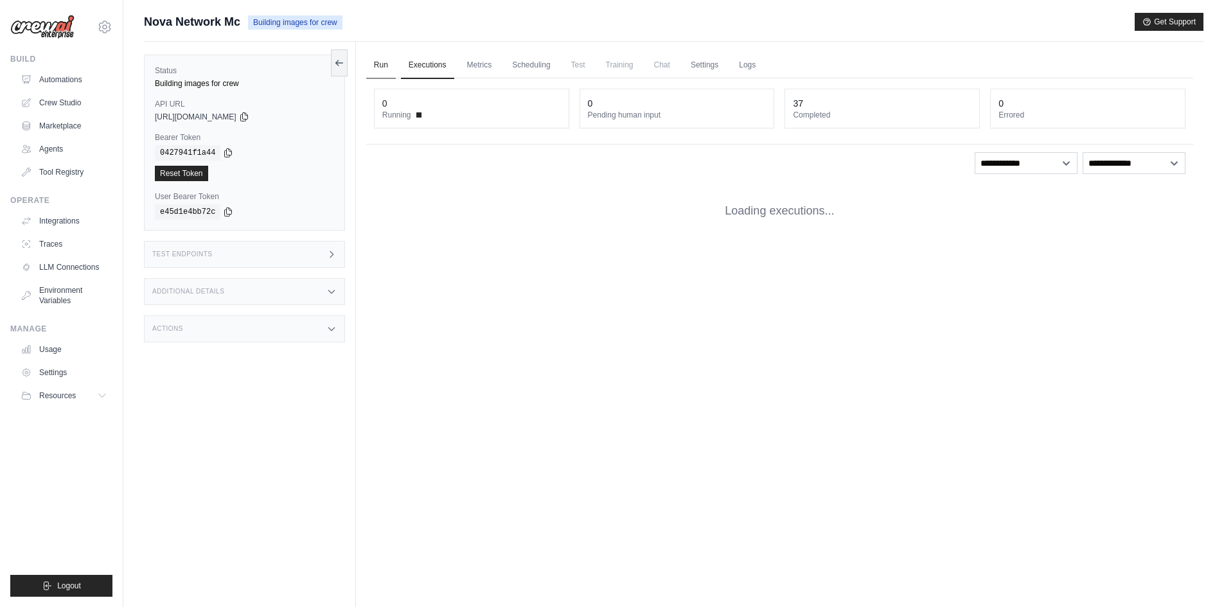
click at [379, 65] on link "Run" at bounding box center [381, 65] width 30 height 27
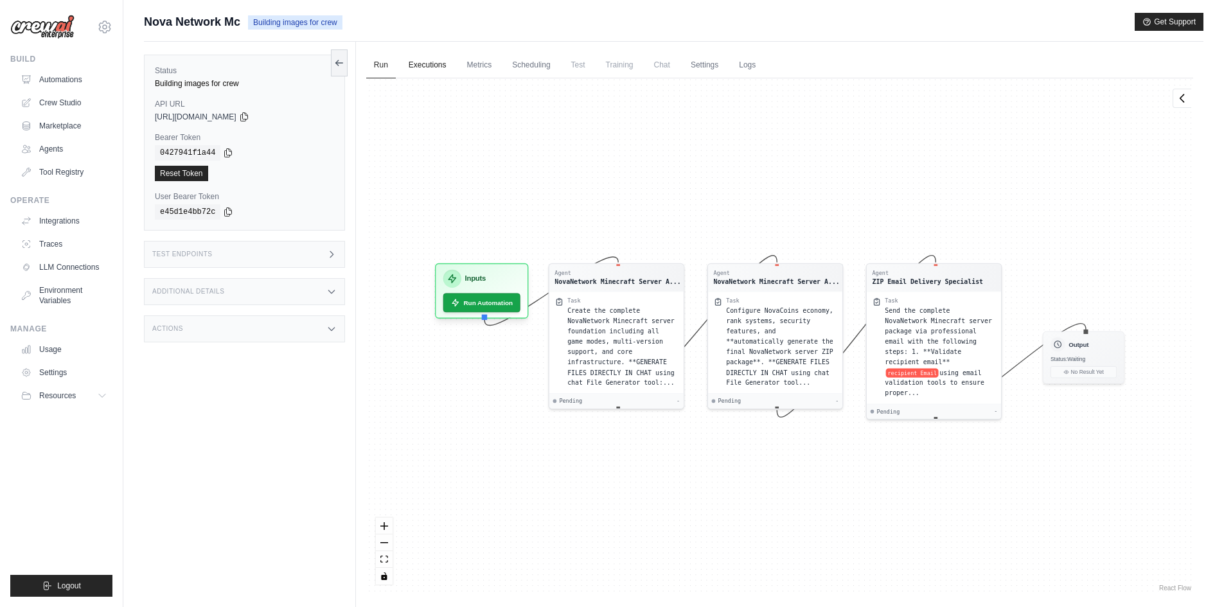
click at [432, 65] on link "Executions" at bounding box center [427, 65] width 53 height 27
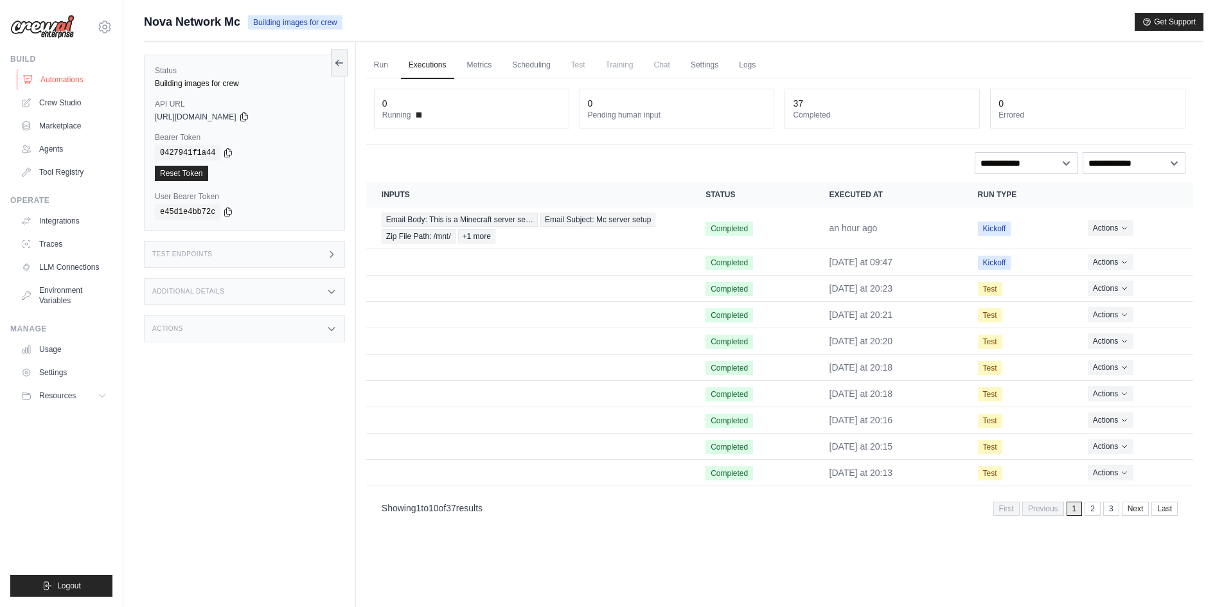
click at [84, 82] on link "Automations" at bounding box center [65, 79] width 97 height 21
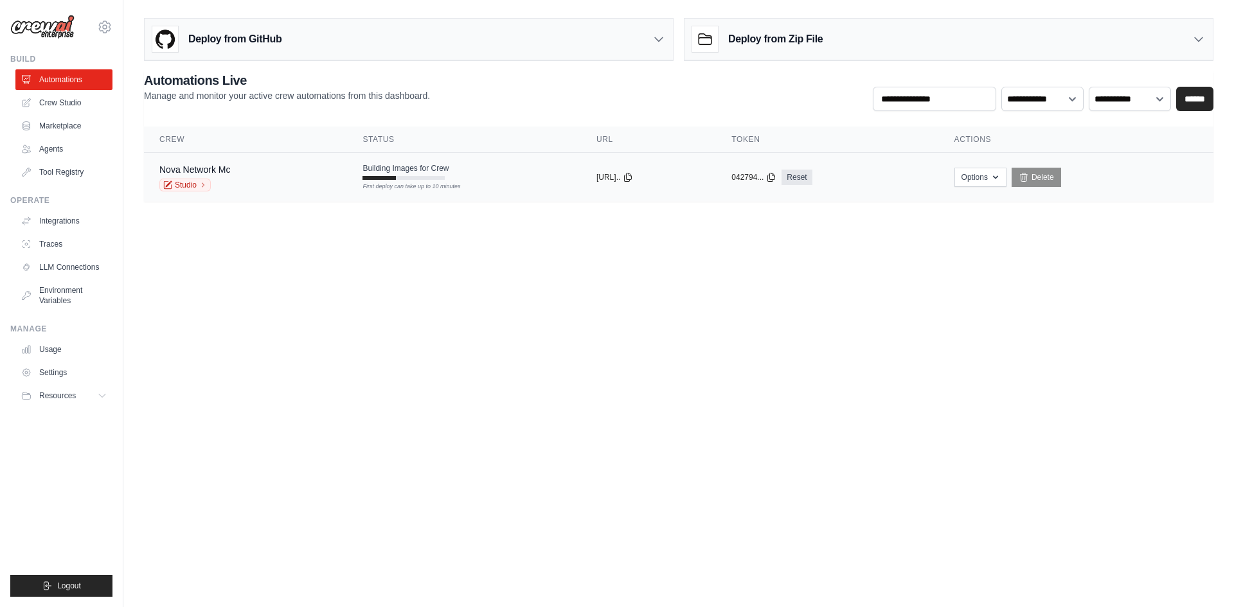
click at [501, 174] on td "Building Images for Crew First deploy can take up to 10 minutes" at bounding box center [464, 171] width 234 height 37
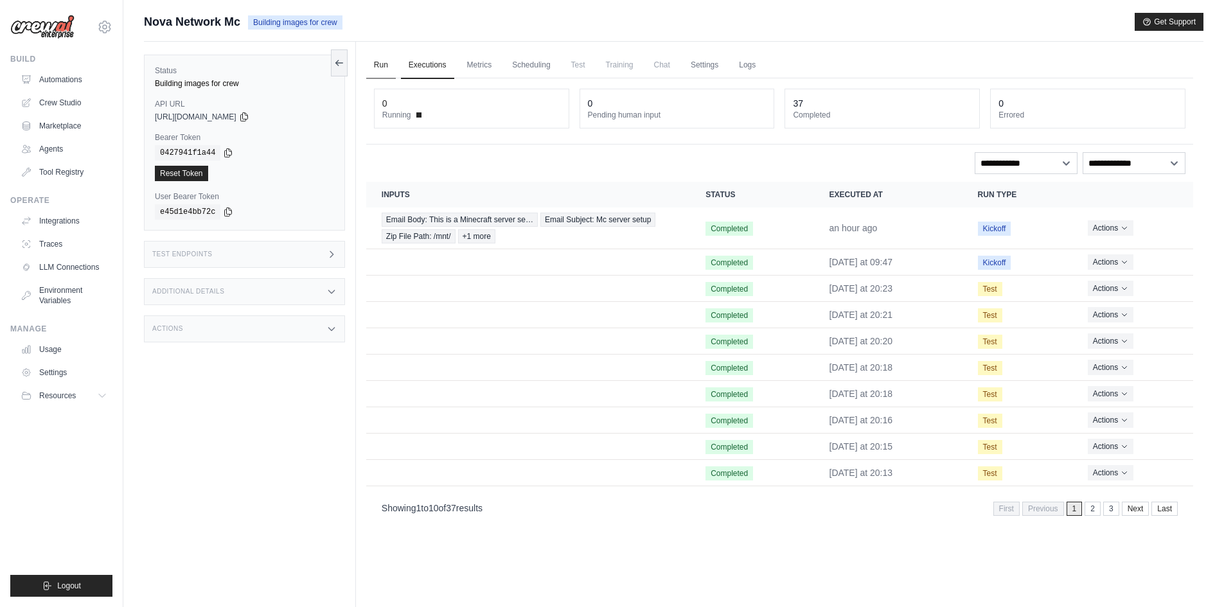
click at [393, 62] on link "Run" at bounding box center [381, 65] width 30 height 27
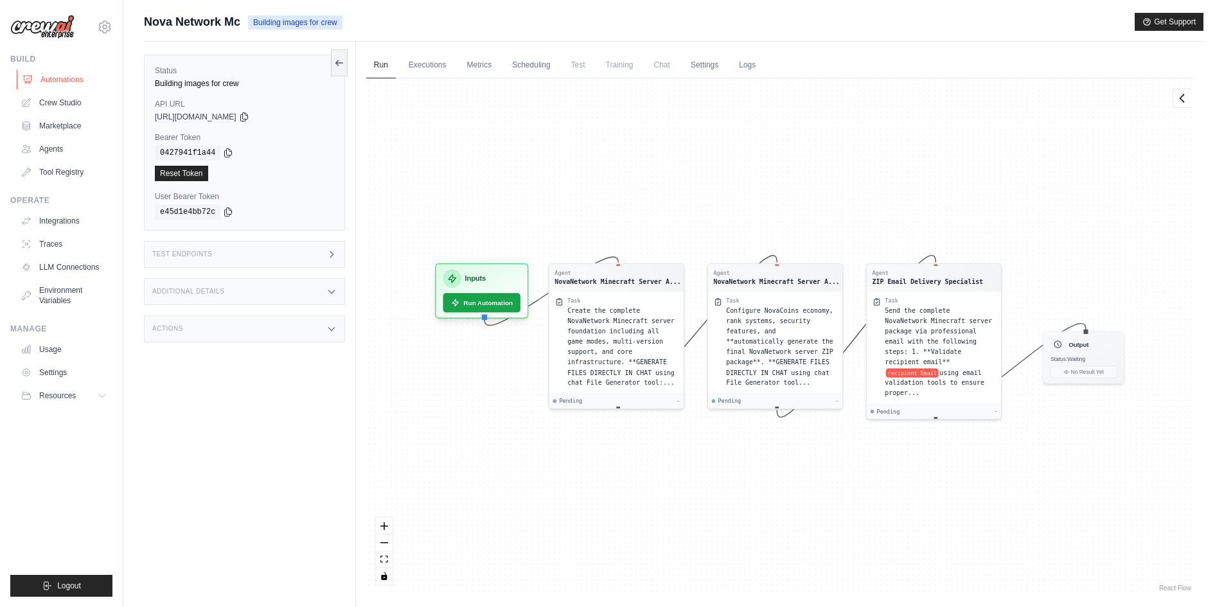
click at [84, 76] on link "Automations" at bounding box center [65, 79] width 97 height 21
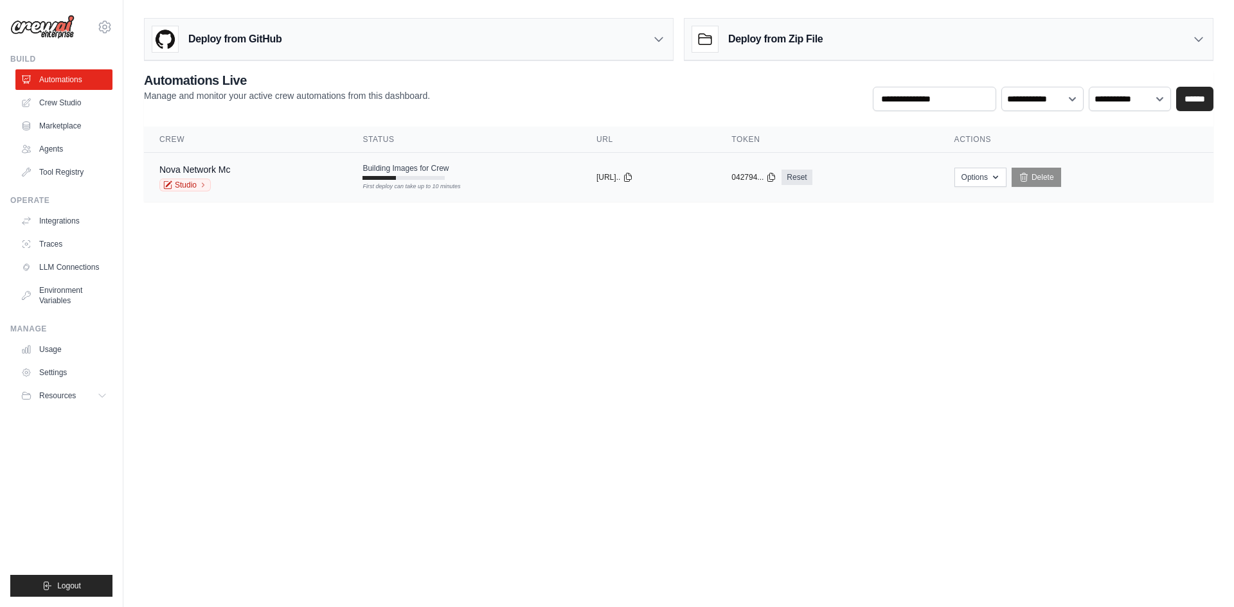
click at [385, 174] on div "Building Images for Crew First deploy can take up to 10 minutes" at bounding box center [406, 171] width 86 height 17
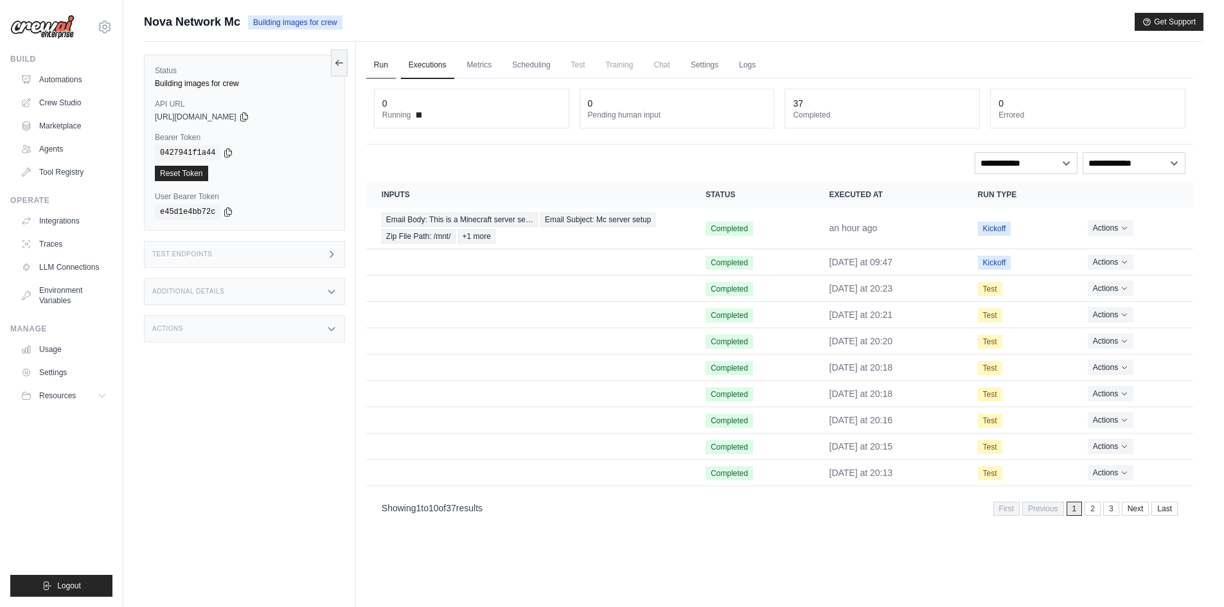
click at [391, 63] on link "Run" at bounding box center [381, 65] width 30 height 27
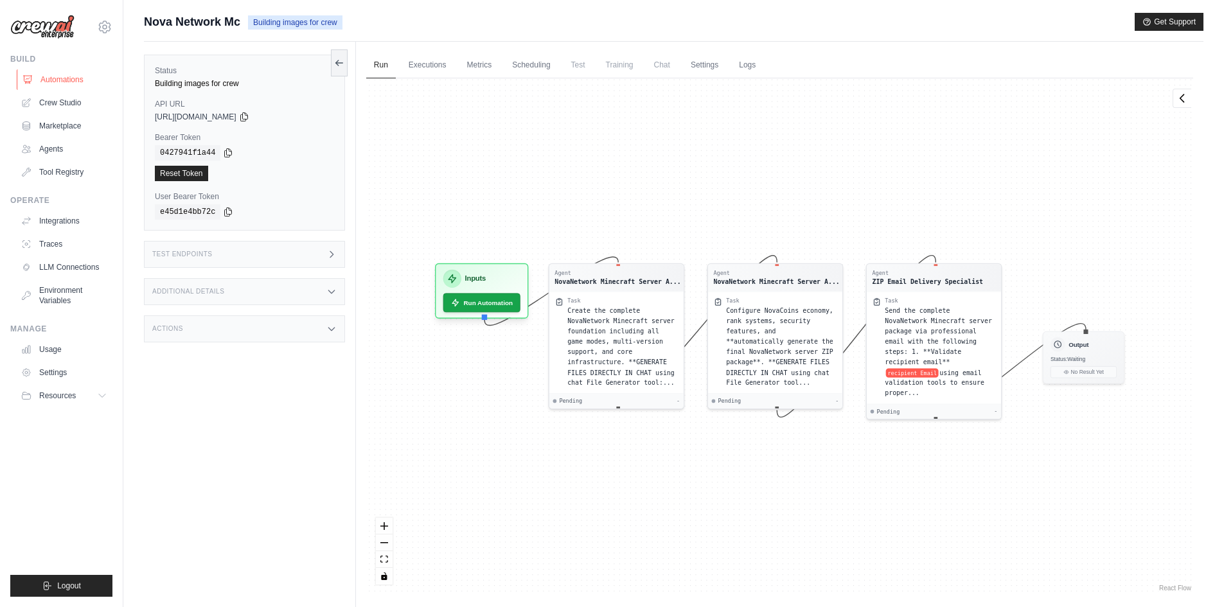
click at [85, 79] on link "Automations" at bounding box center [65, 79] width 97 height 21
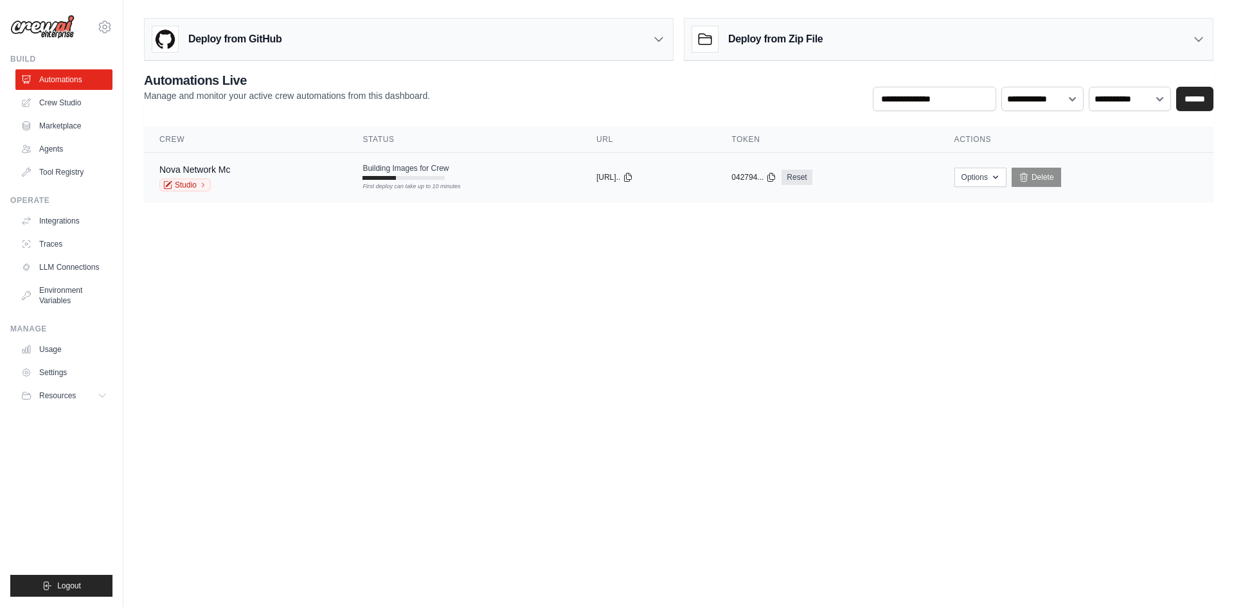
click at [377, 174] on div "Building Images for Crew First deploy can take up to 10 minutes" at bounding box center [406, 171] width 86 height 17
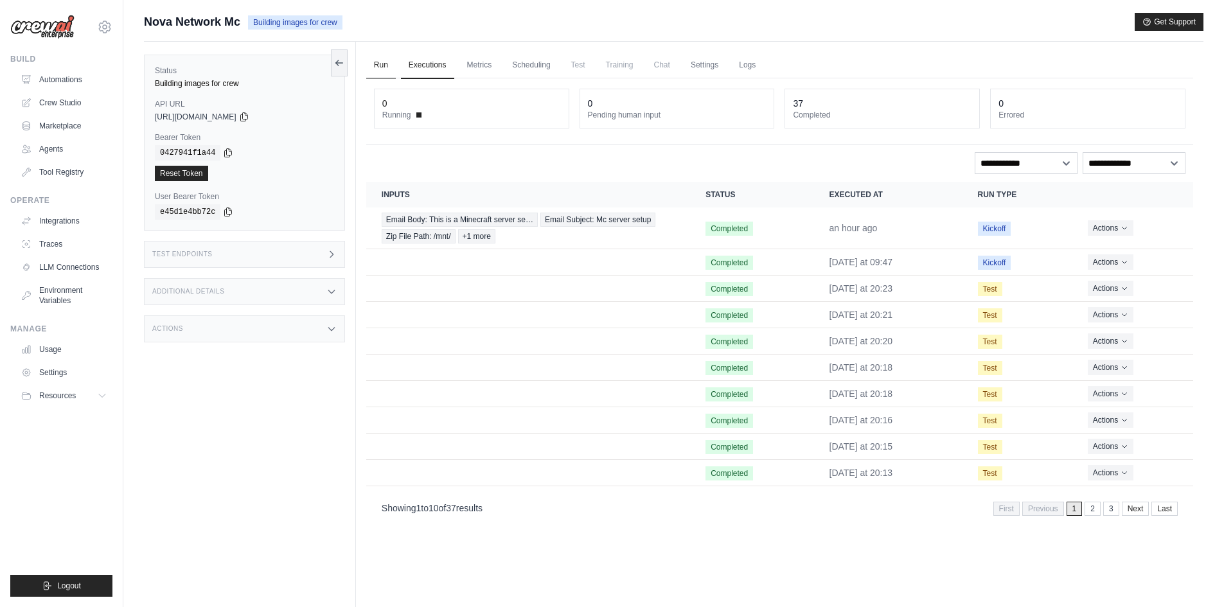
click at [376, 58] on link "Run" at bounding box center [381, 65] width 30 height 27
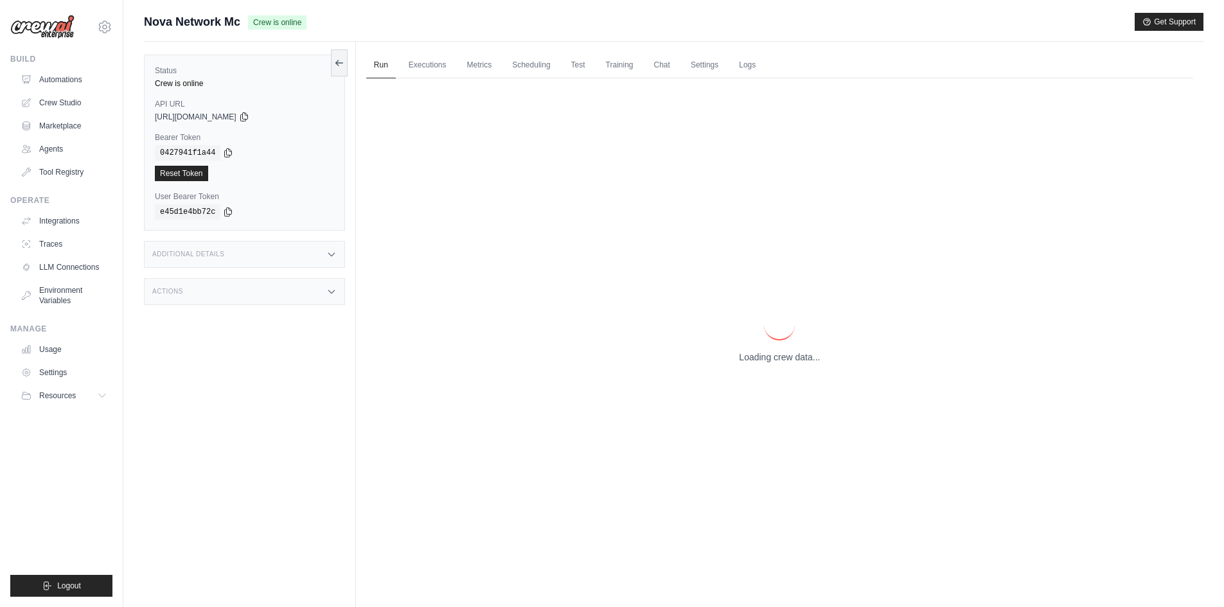
drag, startPoint x: 0, startPoint y: 0, endPoint x: 432, endPoint y: 118, distance: 447.7
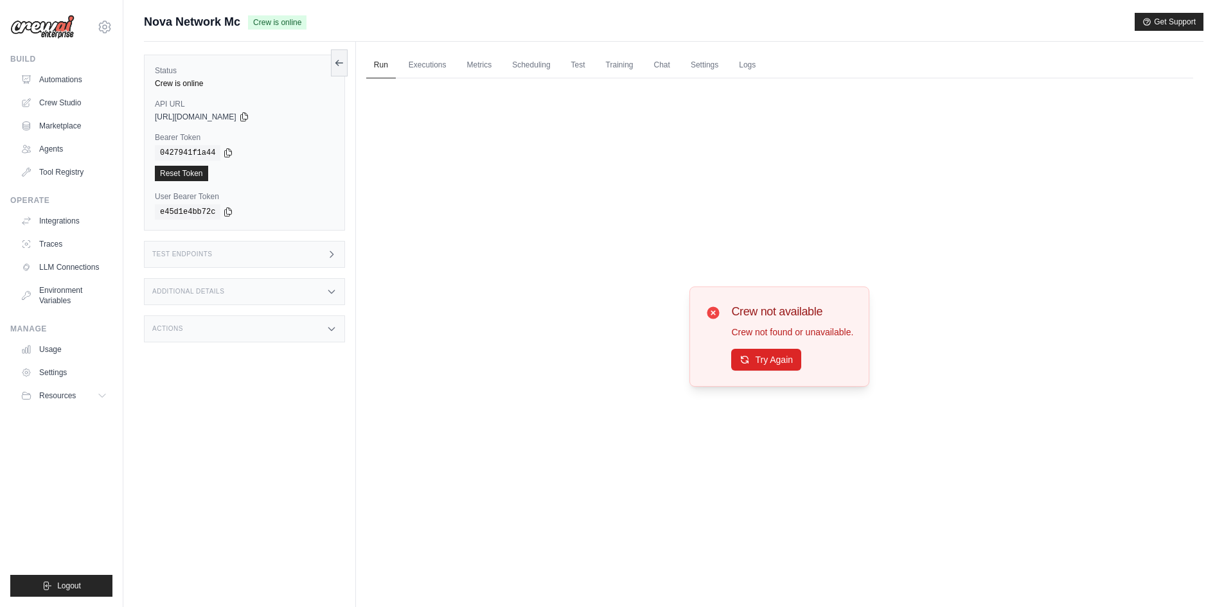
drag, startPoint x: 432, startPoint y: 118, endPoint x: 1052, endPoint y: 251, distance: 634.5
click at [1097, 231] on div "Crew not available Crew not found or unavailable. Try Again" at bounding box center [779, 336] width 827 height 516
click at [781, 359] on button "Try Again" at bounding box center [766, 359] width 70 height 22
click at [781, 359] on button "Try Again" at bounding box center [766, 360] width 70 height 22
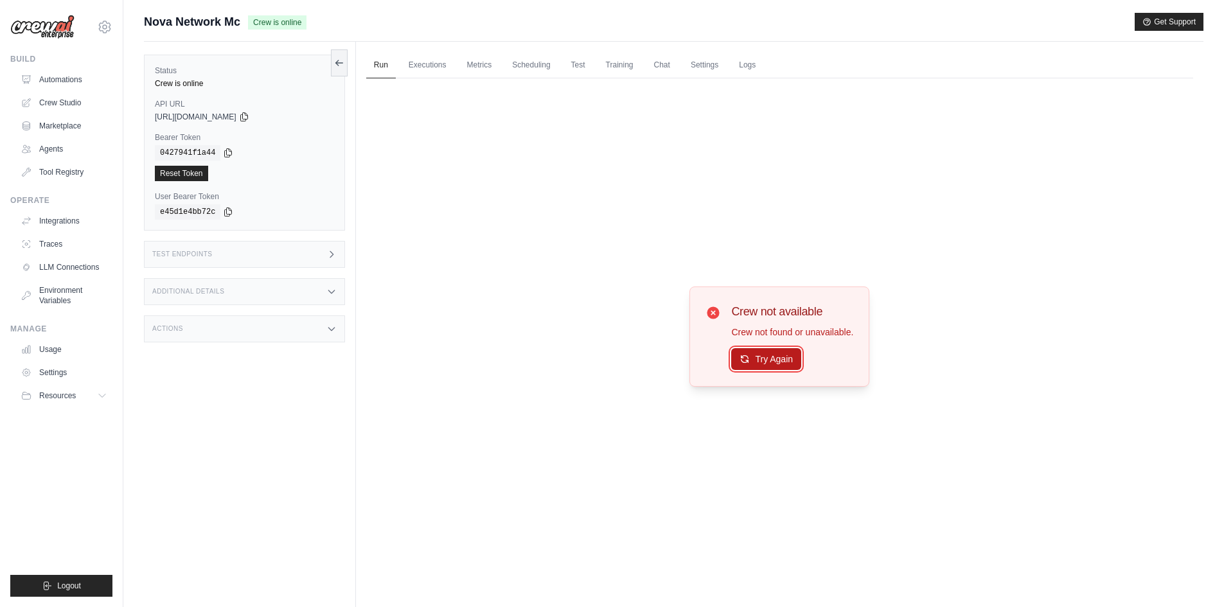
click at [765, 366] on button "Try Again" at bounding box center [766, 359] width 70 height 22
click at [765, 366] on button "Try Again" at bounding box center [766, 360] width 70 height 22
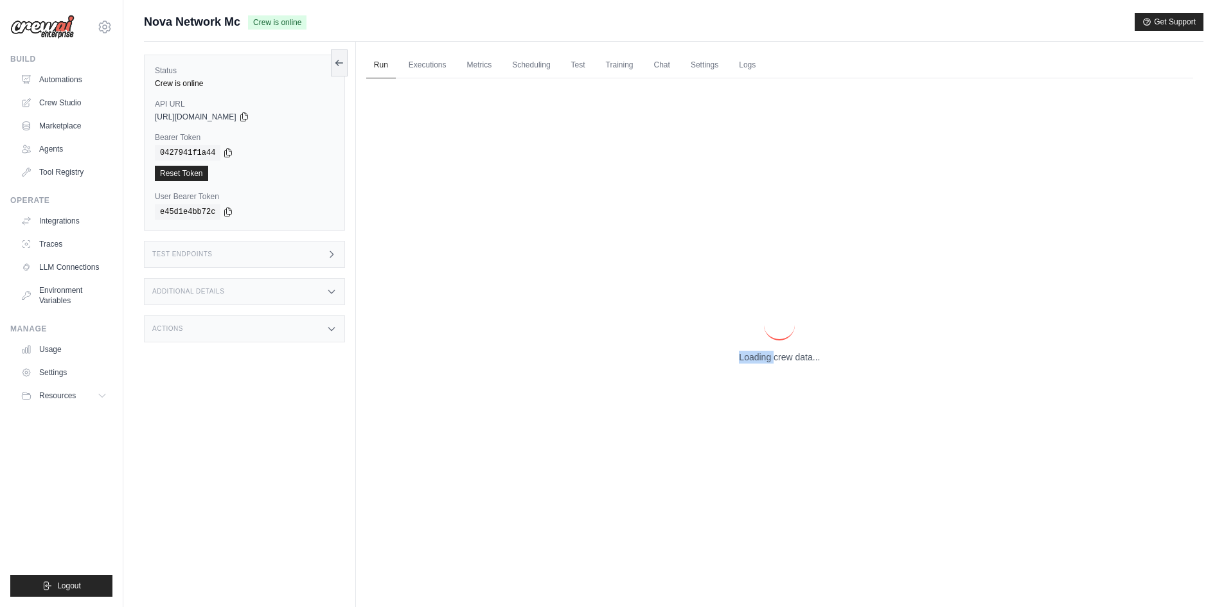
click at [765, 366] on div "Loading crew data..." at bounding box center [779, 336] width 827 height 516
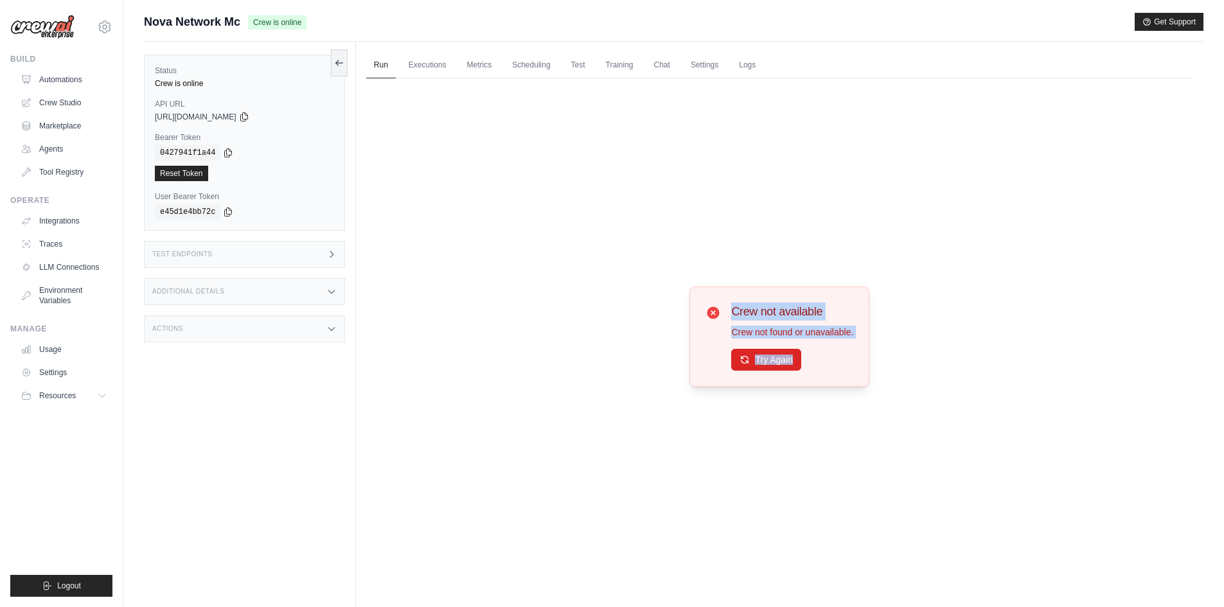
click at [765, 366] on button "Try Again" at bounding box center [766, 360] width 70 height 22
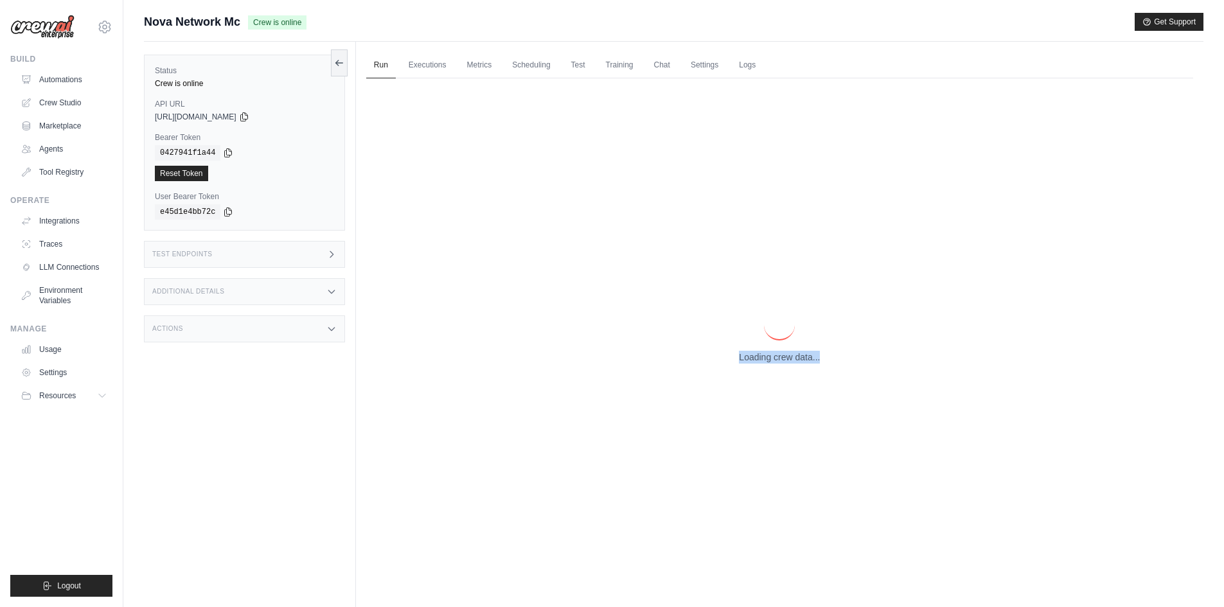
click at [765, 366] on div "Loading crew data..." at bounding box center [779, 336] width 827 height 516
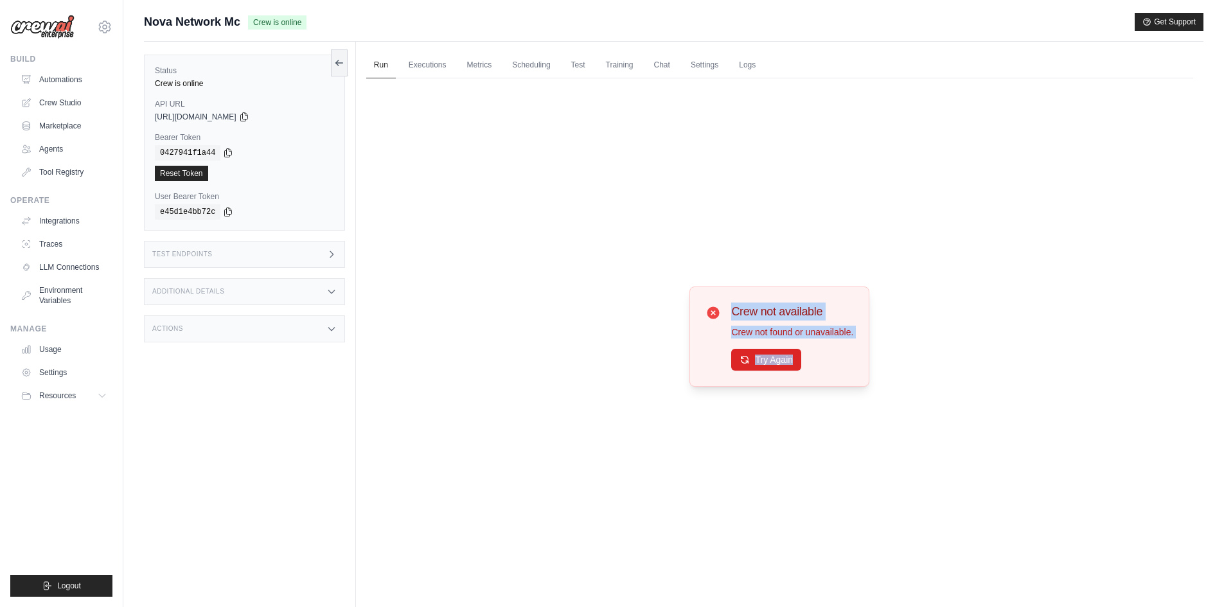
click at [765, 366] on button "Try Again" at bounding box center [766, 360] width 70 height 22
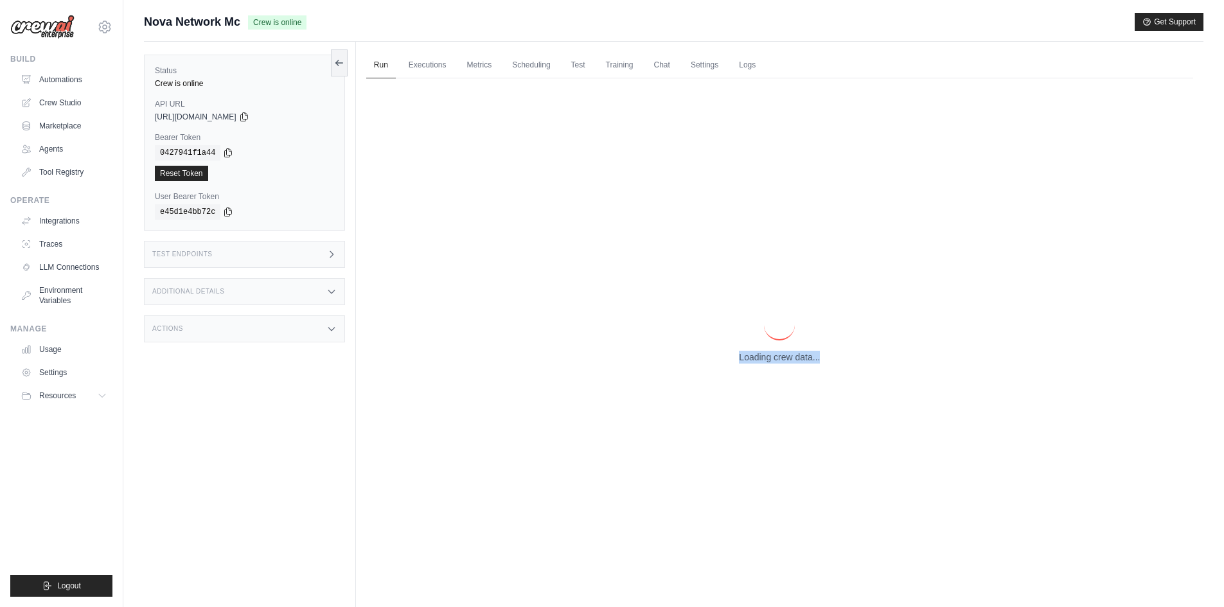
click at [765, 366] on div "Loading crew data..." at bounding box center [779, 336] width 827 height 516
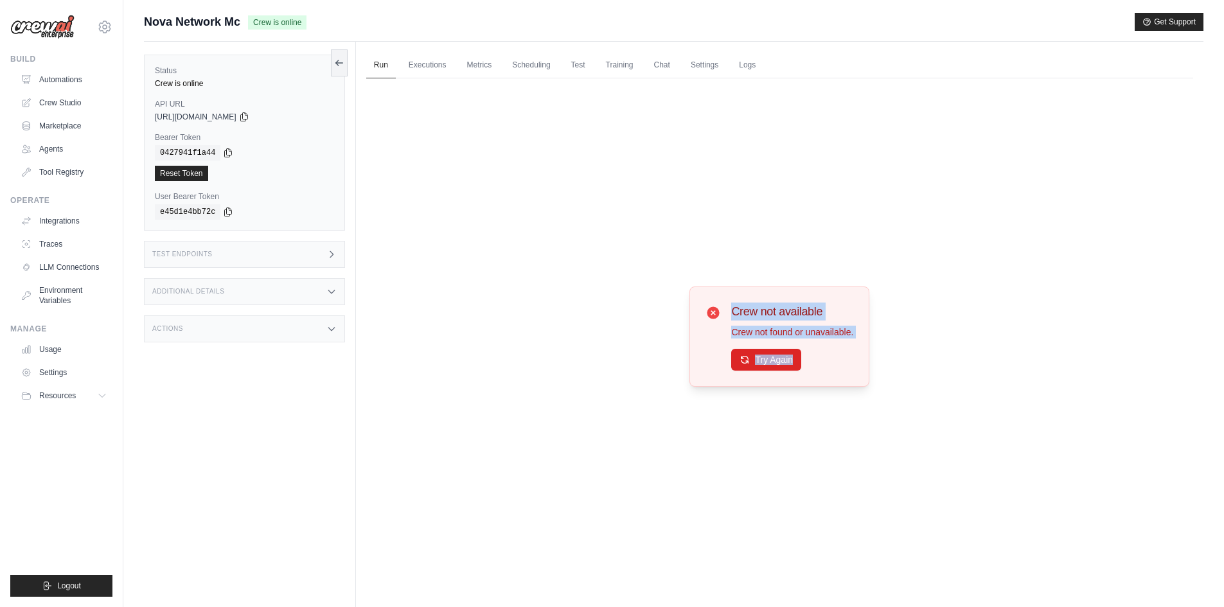
click at [765, 366] on button "Try Again" at bounding box center [766, 360] width 70 height 22
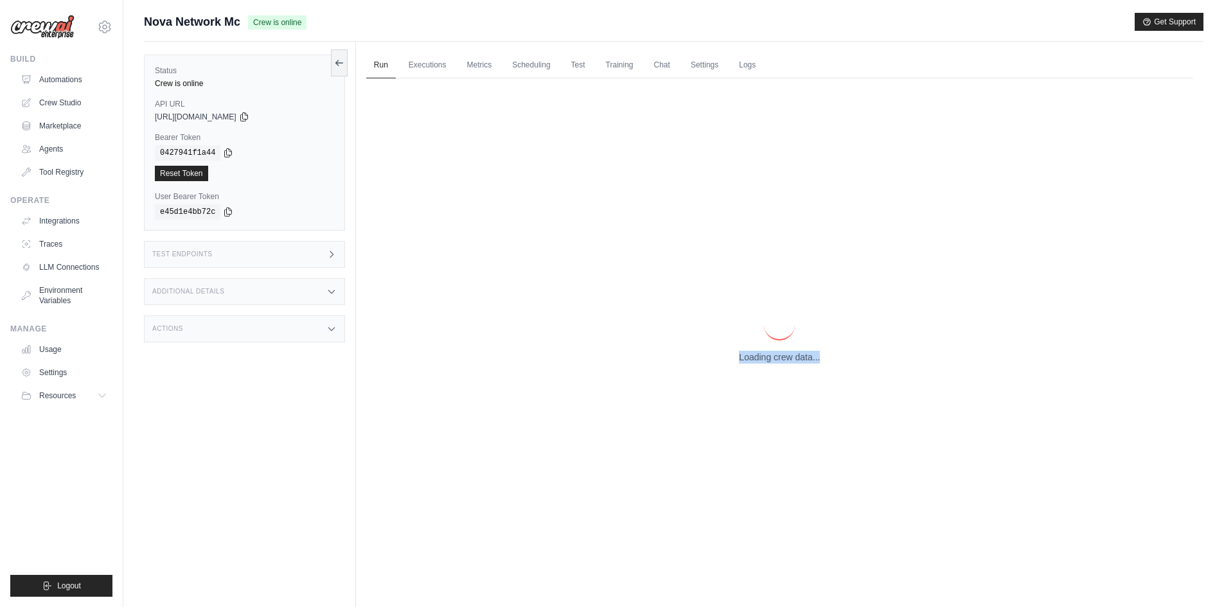
click at [765, 366] on div "Loading crew data..." at bounding box center [779, 336] width 827 height 516
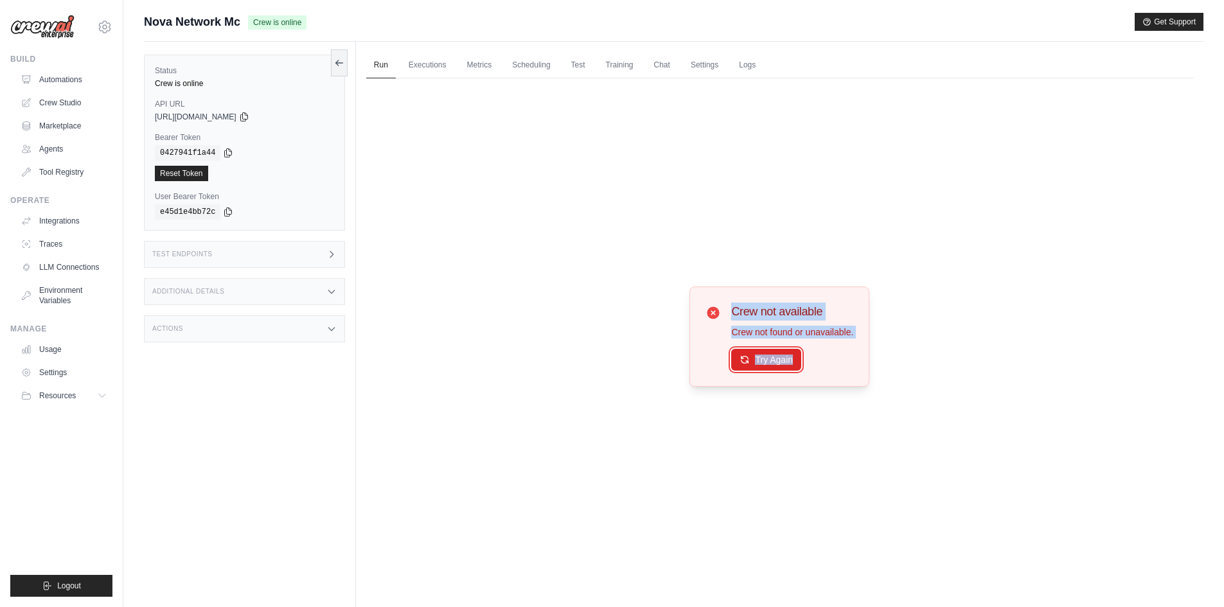
click at [765, 366] on button "Try Again" at bounding box center [766, 360] width 70 height 22
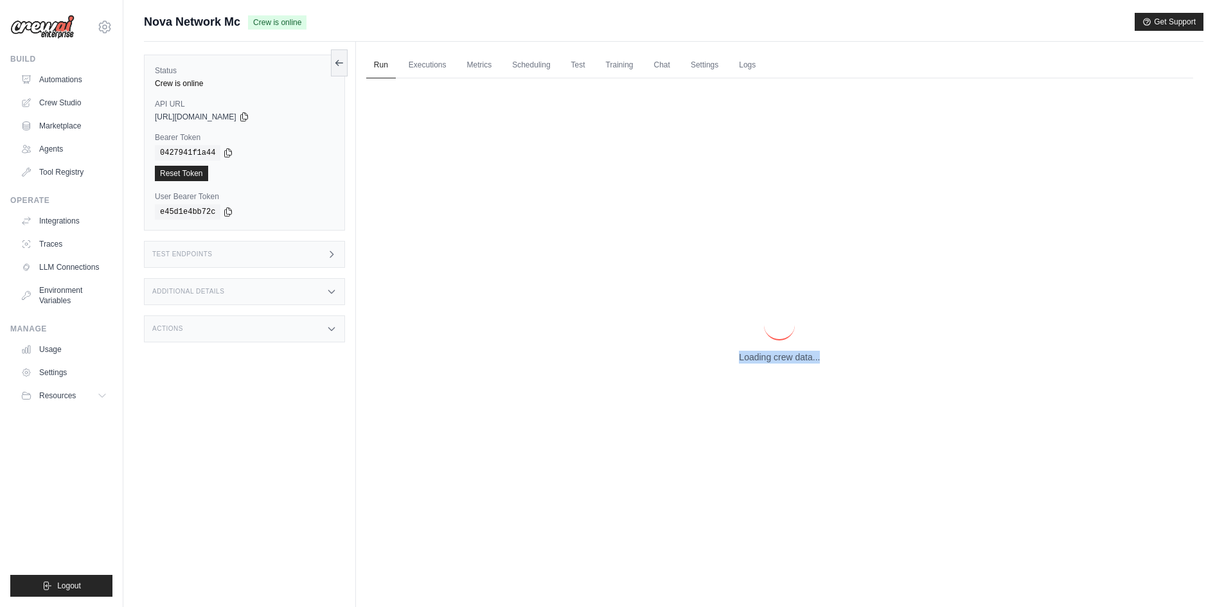
click at [765, 366] on div "Loading crew data..." at bounding box center [779, 336] width 827 height 516
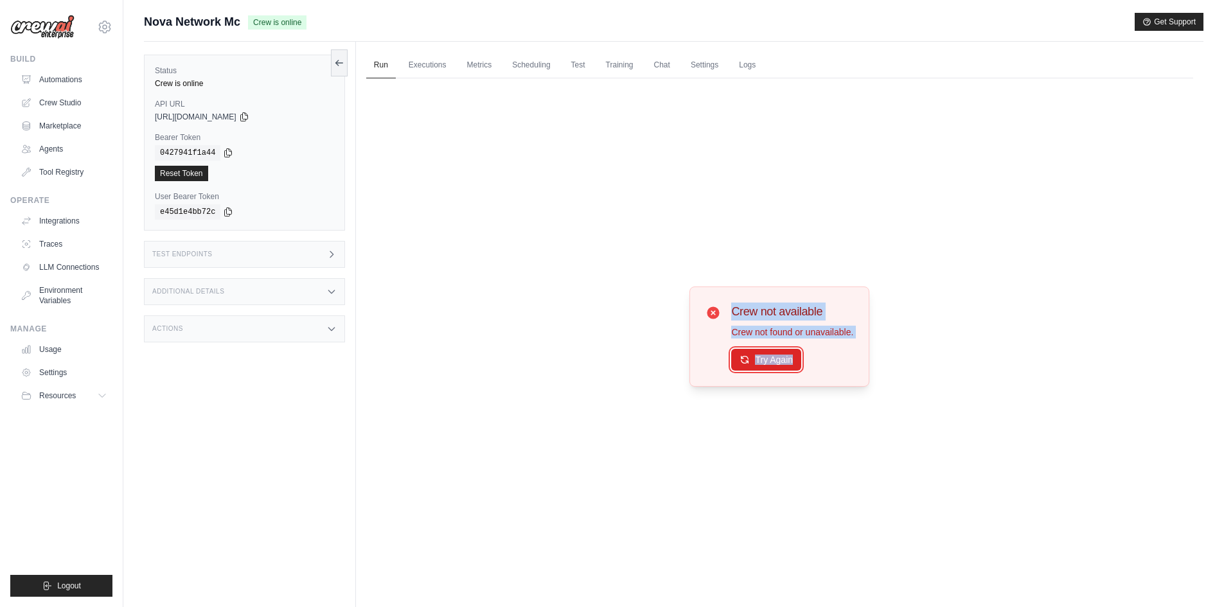
click at [765, 366] on button "Try Again" at bounding box center [766, 360] width 70 height 22
click at [773, 361] on button "Try Again" at bounding box center [766, 360] width 70 height 22
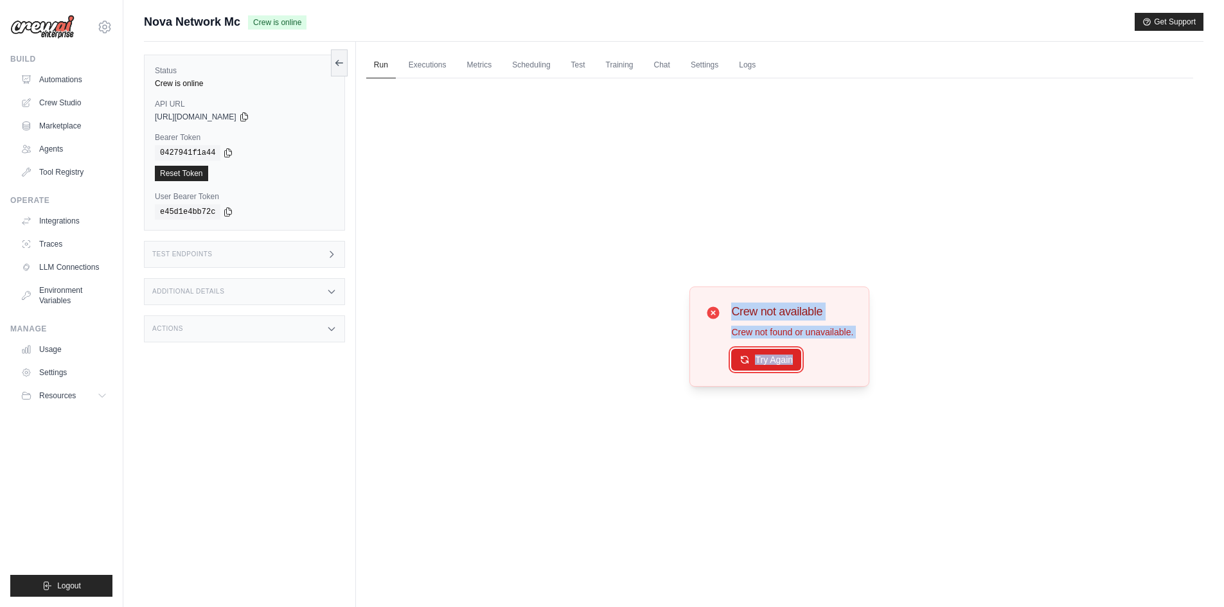
click at [773, 361] on button "Try Again" at bounding box center [766, 360] width 70 height 22
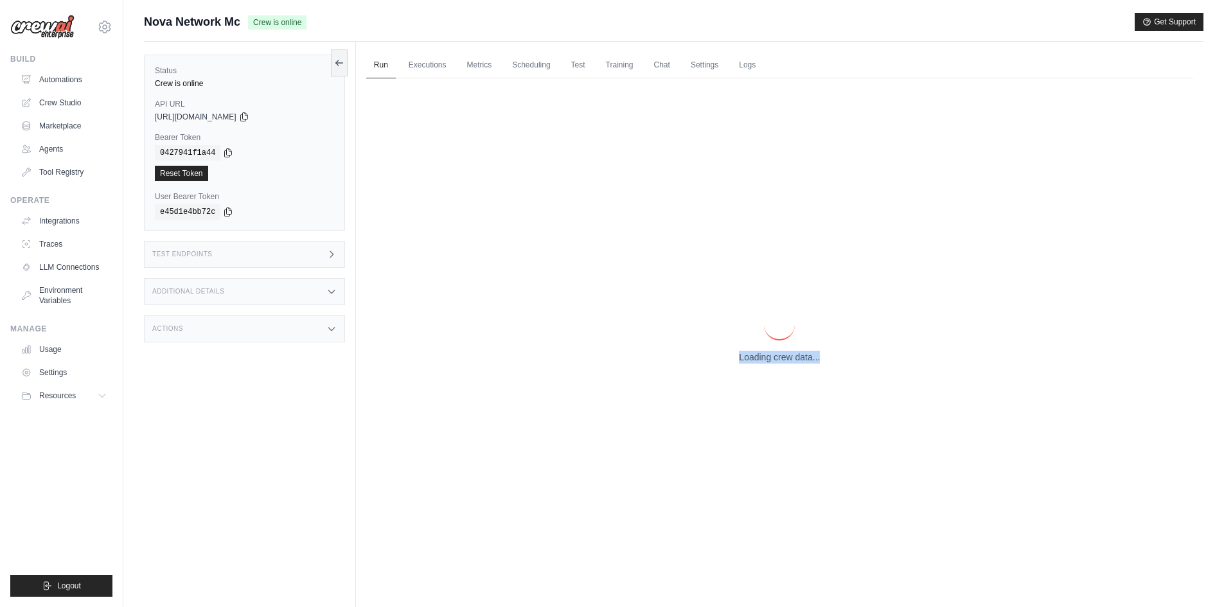
click at [773, 361] on p "Loading crew data..." at bounding box center [779, 357] width 81 height 13
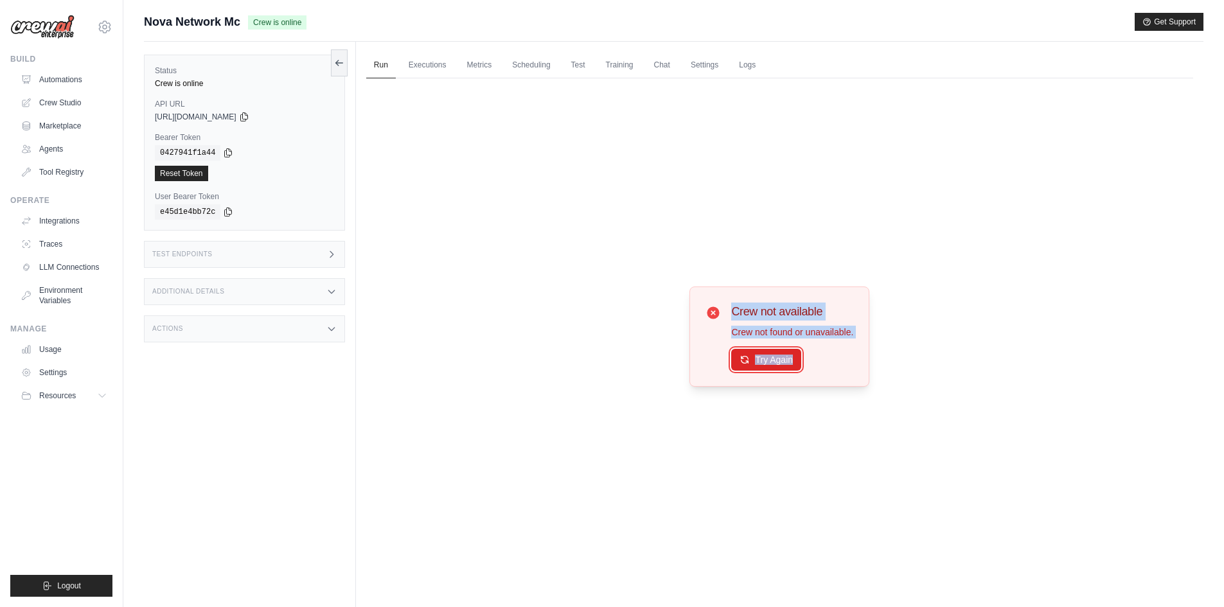
click at [773, 361] on button "Try Again" at bounding box center [766, 360] width 70 height 22
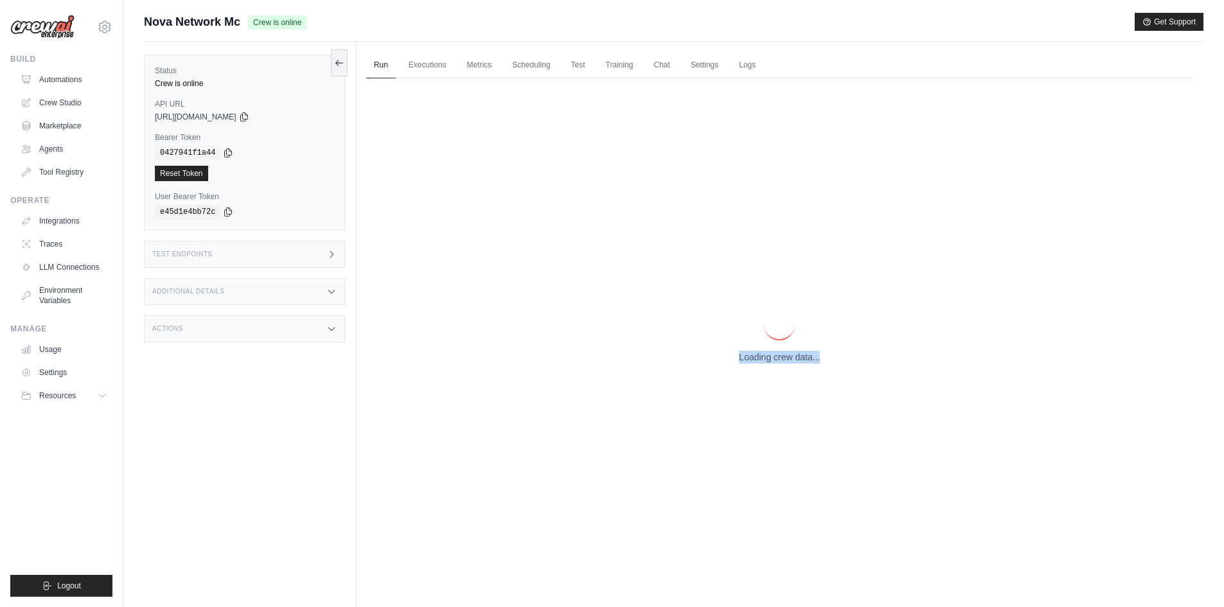
click at [773, 361] on p "Loading crew data..." at bounding box center [779, 357] width 81 height 13
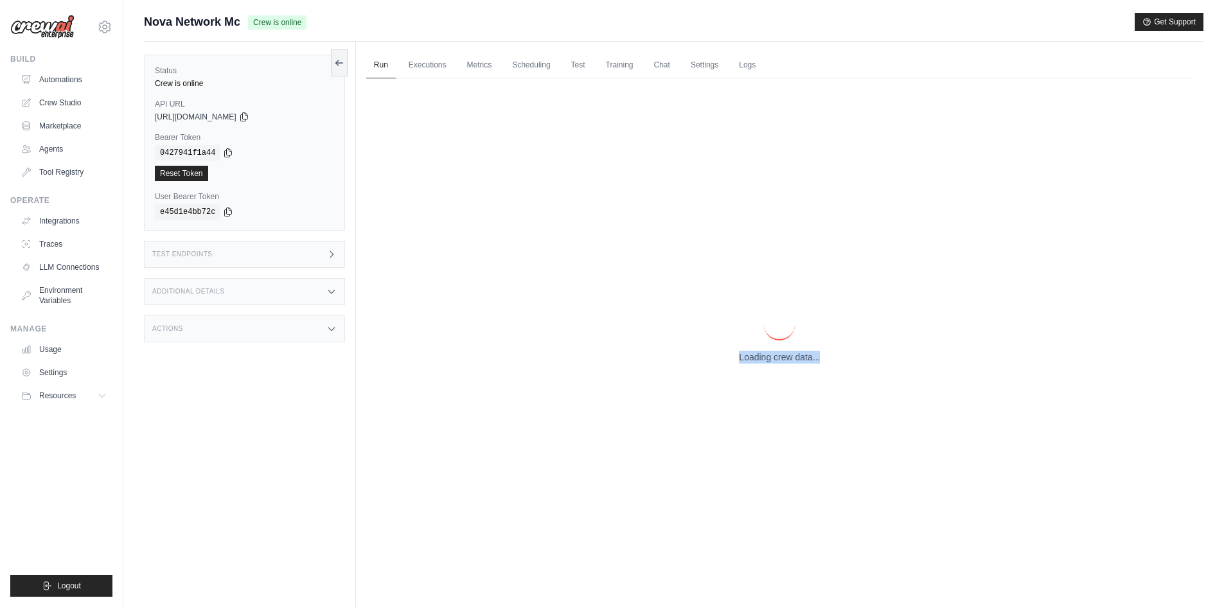
click at [773, 361] on p "Loading crew data..." at bounding box center [779, 357] width 81 height 13
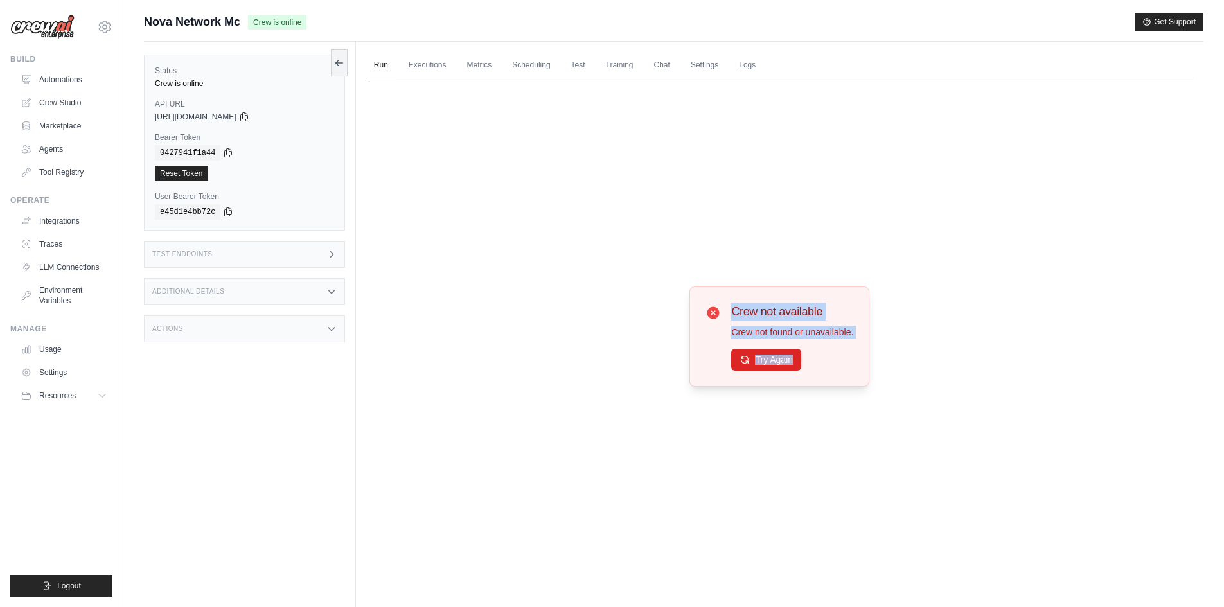
click at [773, 361] on button "Try Again" at bounding box center [766, 360] width 70 height 22
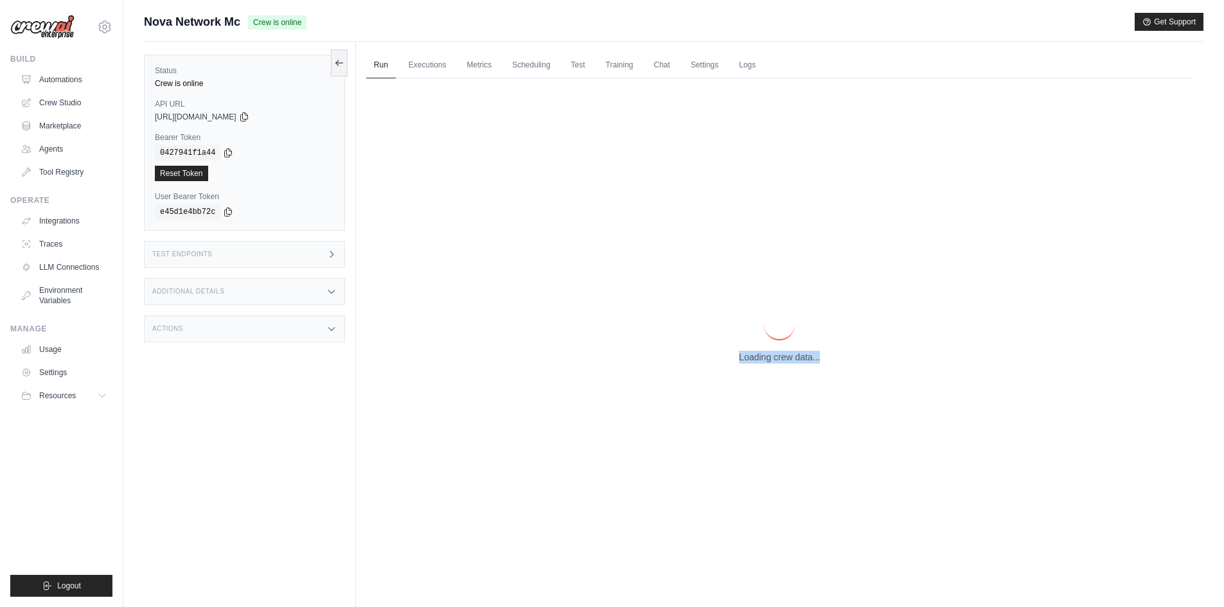
click at [773, 361] on p "Loading crew data..." at bounding box center [779, 357] width 81 height 13
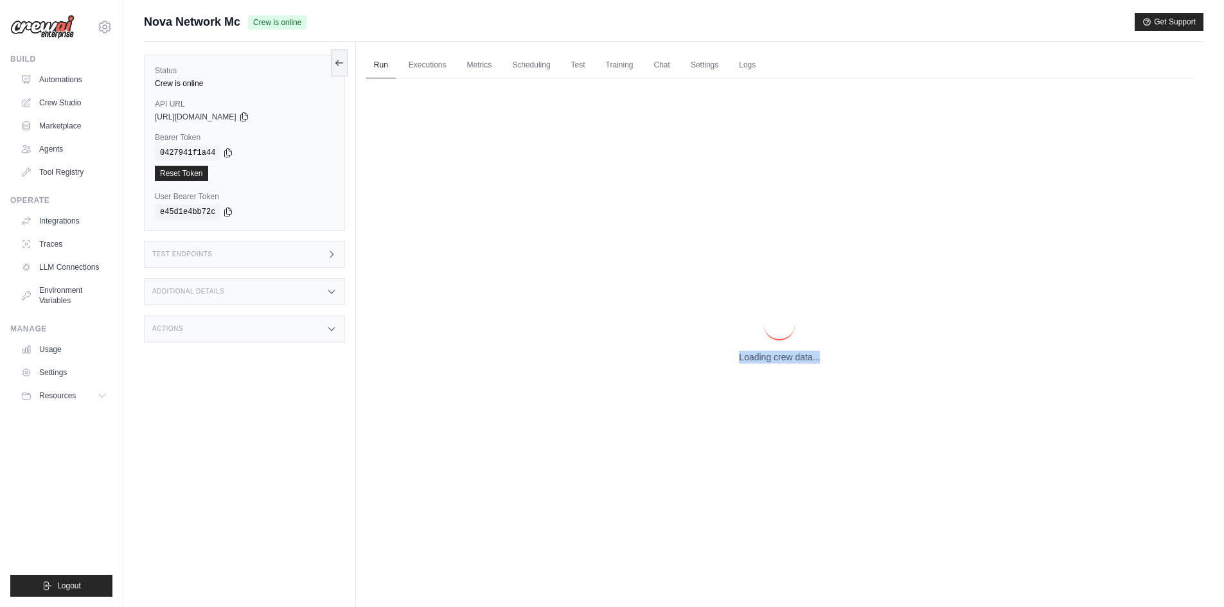
click at [773, 361] on p "Loading crew data..." at bounding box center [779, 357] width 81 height 13
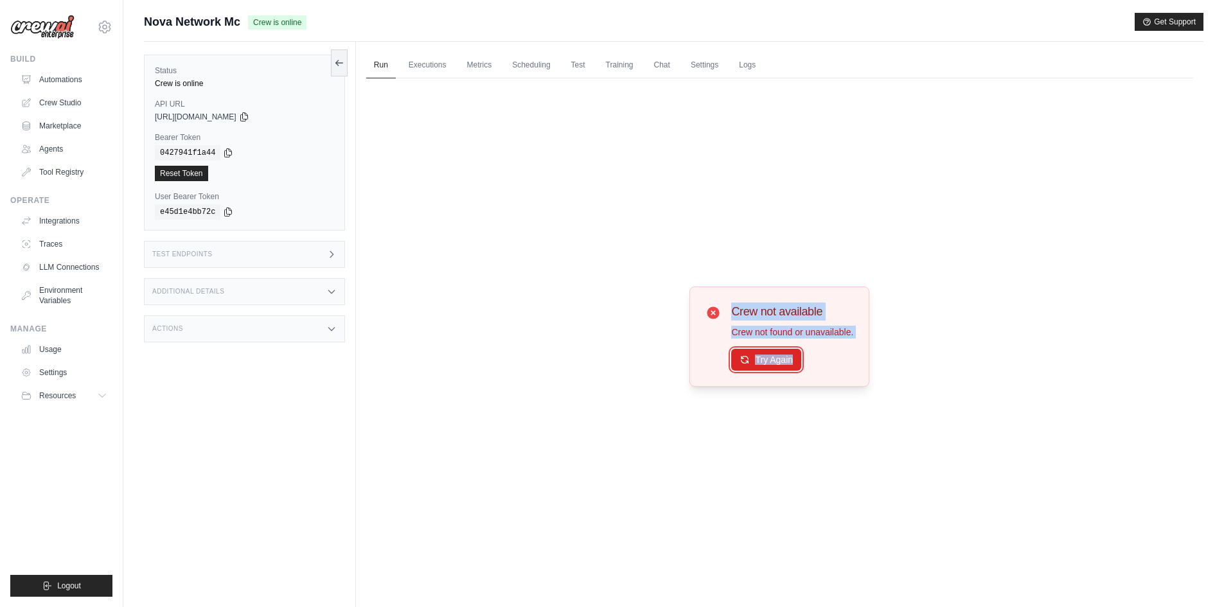
click at [773, 361] on button "Try Again" at bounding box center [766, 360] width 70 height 22
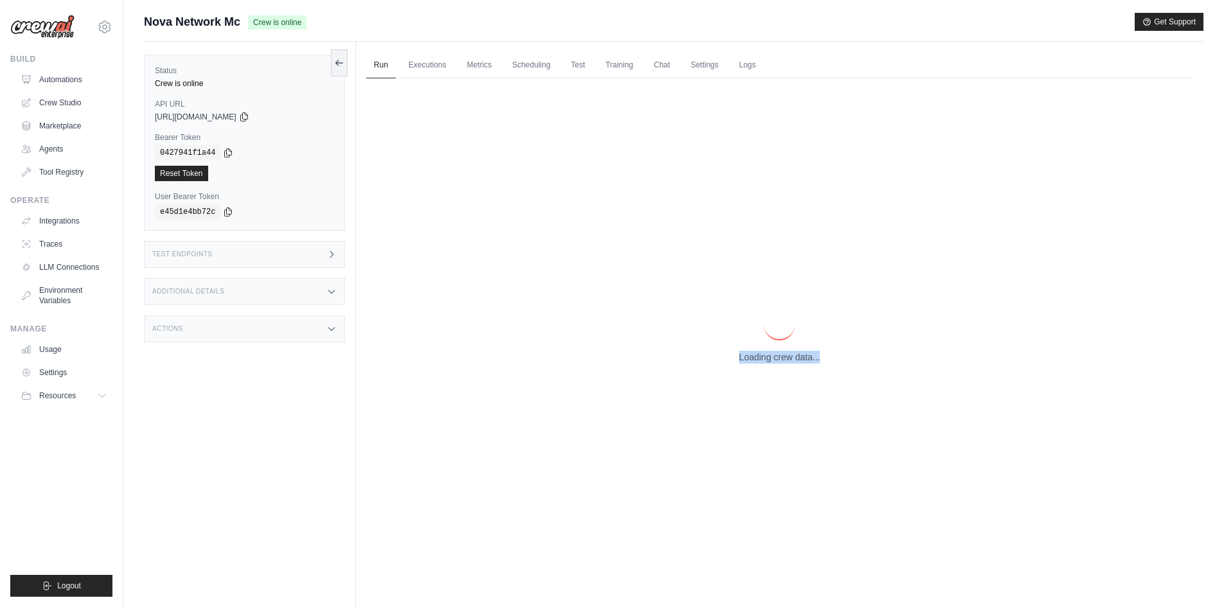
click at [773, 361] on p "Loading crew data..." at bounding box center [779, 357] width 81 height 13
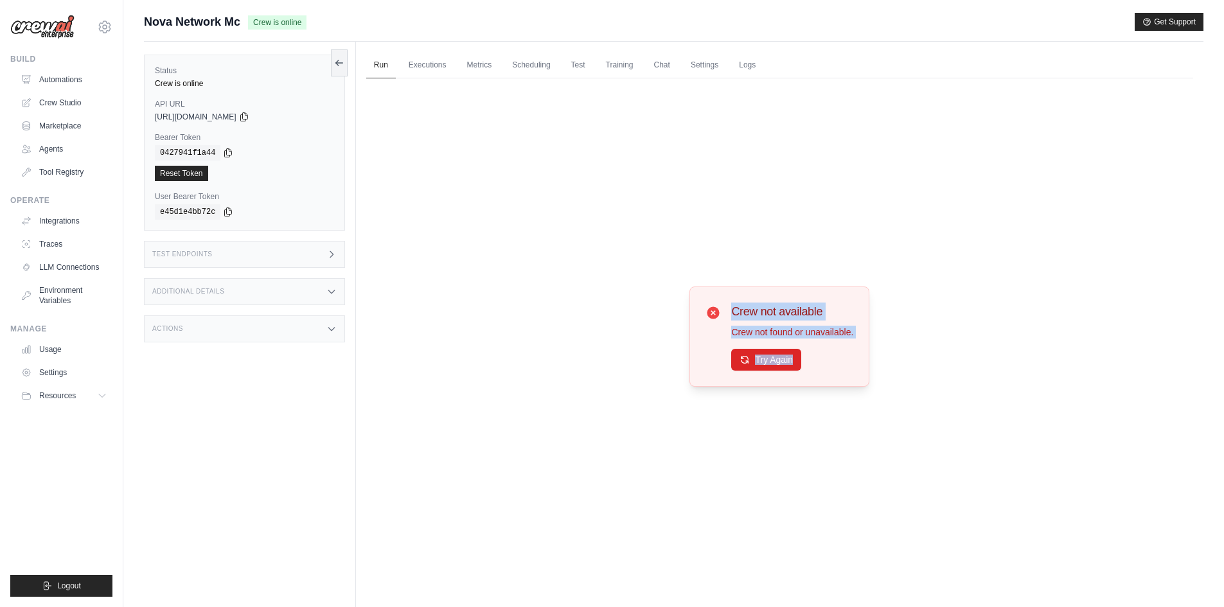
click at [773, 361] on button "Try Again" at bounding box center [766, 360] width 70 height 22
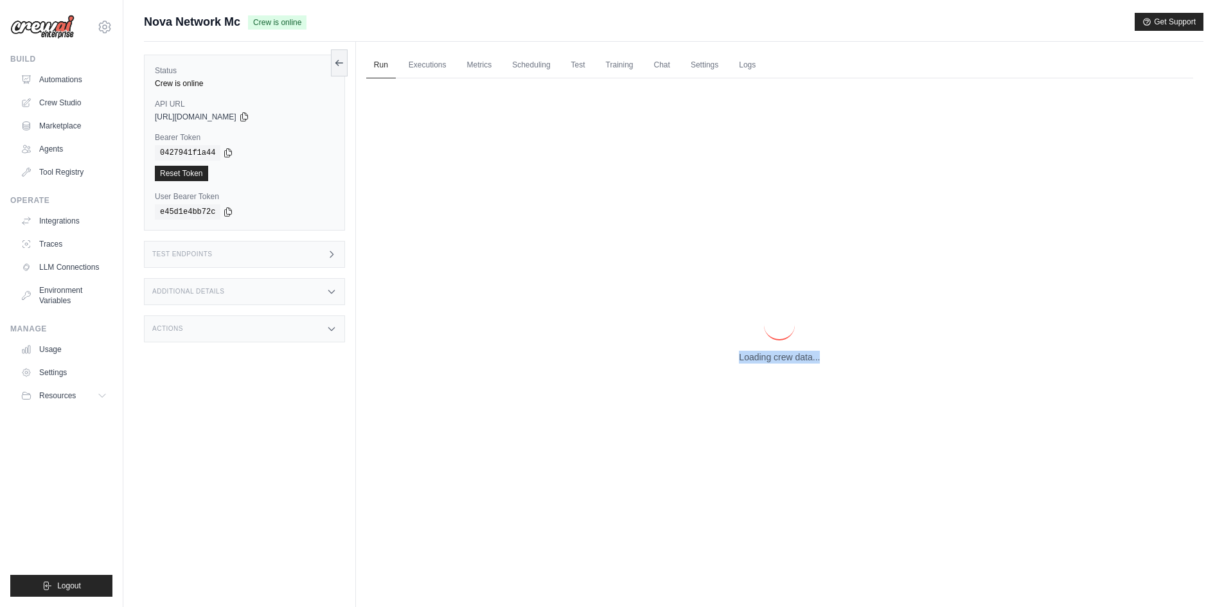
click at [773, 361] on p "Loading crew data..." at bounding box center [779, 357] width 81 height 13
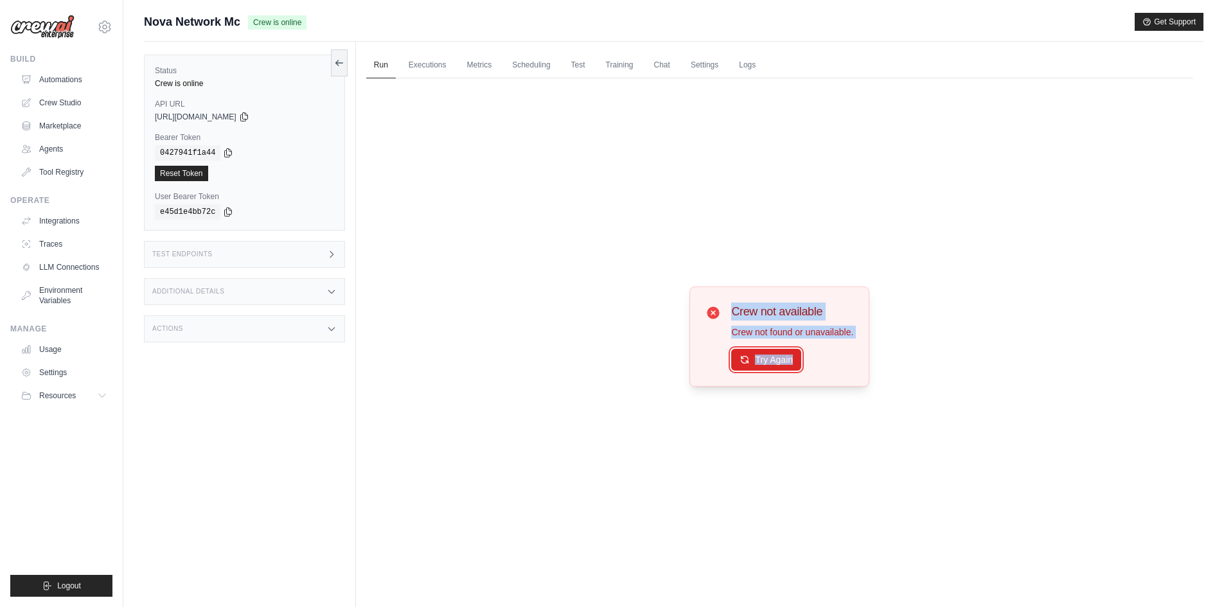
click at [773, 361] on button "Try Again" at bounding box center [766, 360] width 70 height 22
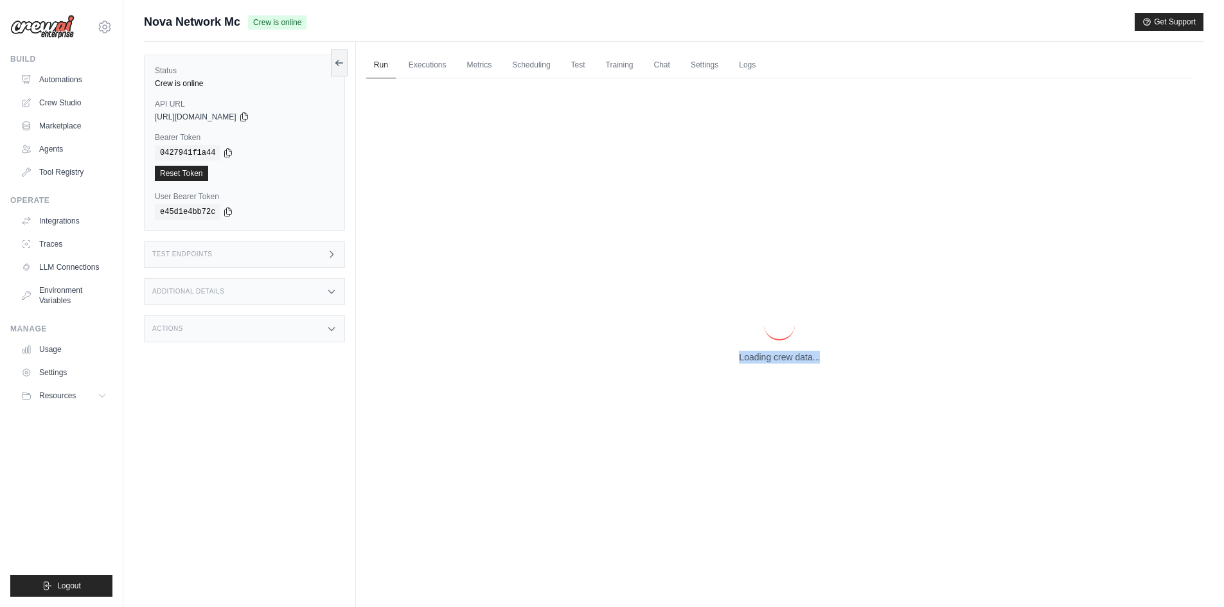
click at [773, 361] on p "Loading crew data..." at bounding box center [779, 357] width 81 height 13
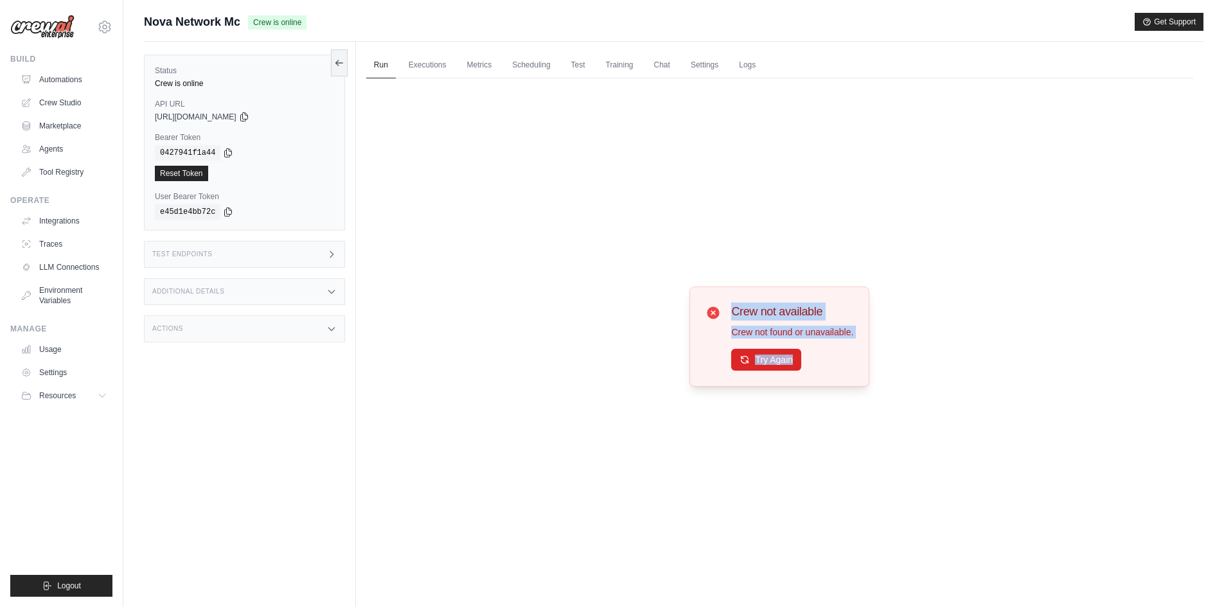
click at [773, 361] on button "Try Again" at bounding box center [766, 360] width 70 height 22
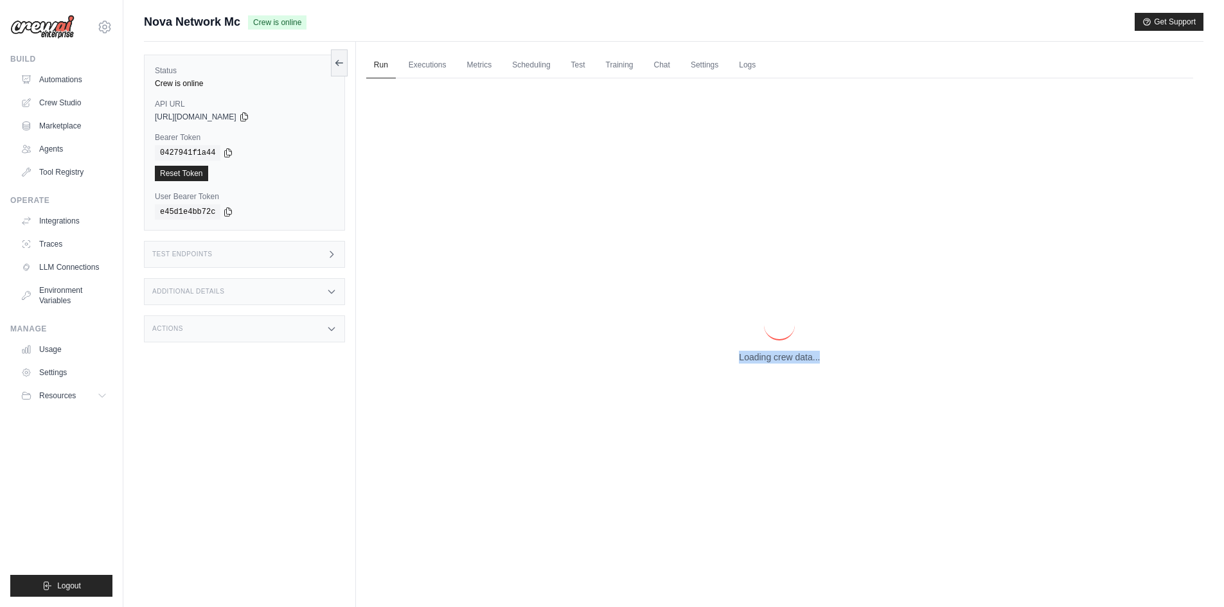
click at [773, 361] on p "Loading crew data..." at bounding box center [779, 357] width 81 height 13
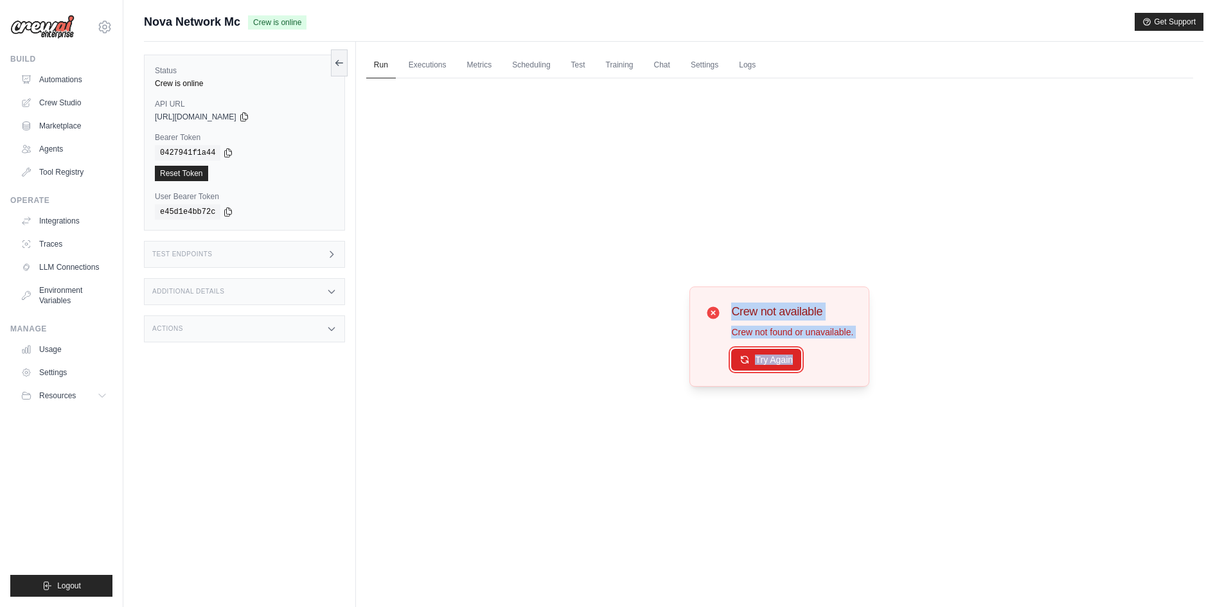
click at [773, 361] on button "Try Again" at bounding box center [766, 360] width 70 height 22
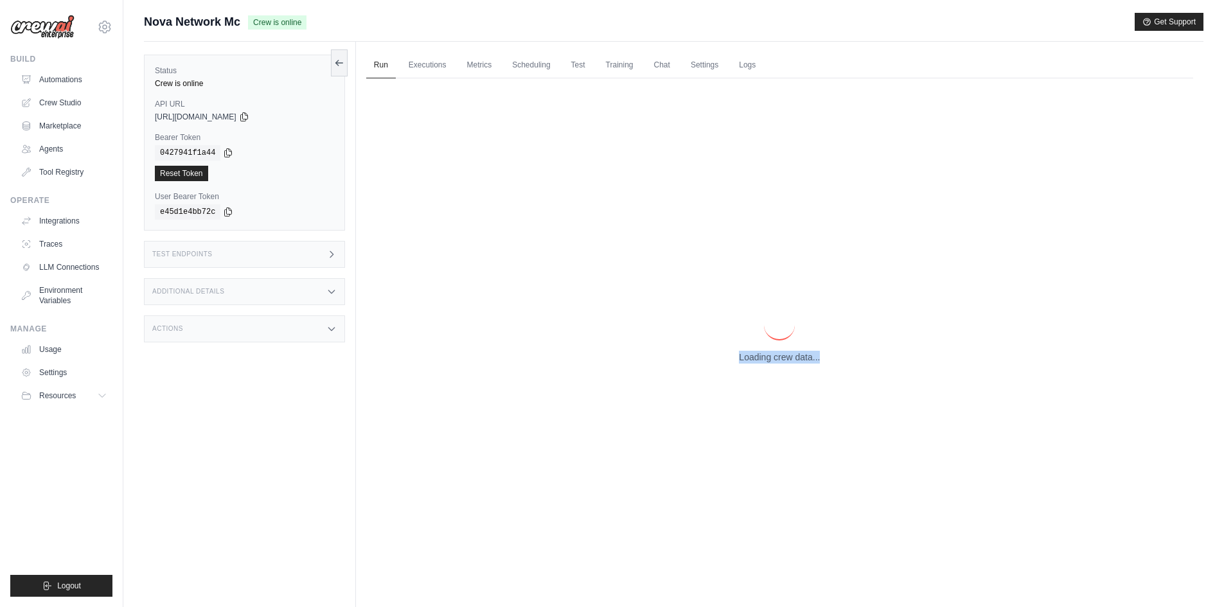
click at [773, 361] on p "Loading crew data..." at bounding box center [779, 357] width 81 height 13
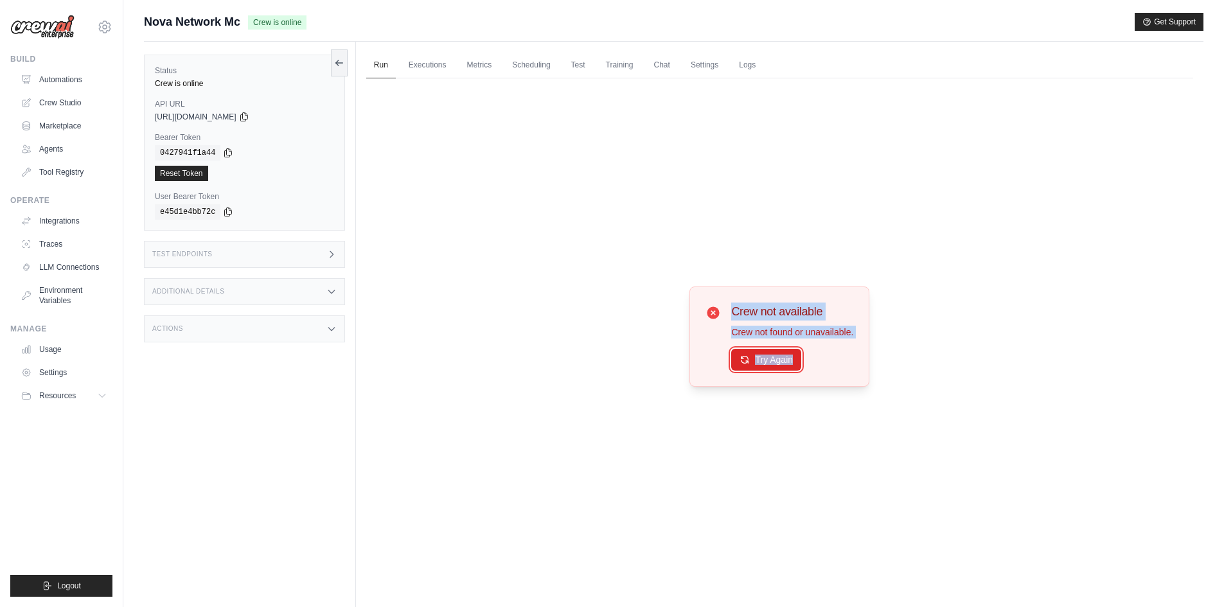
click at [773, 361] on button "Try Again" at bounding box center [766, 360] width 70 height 22
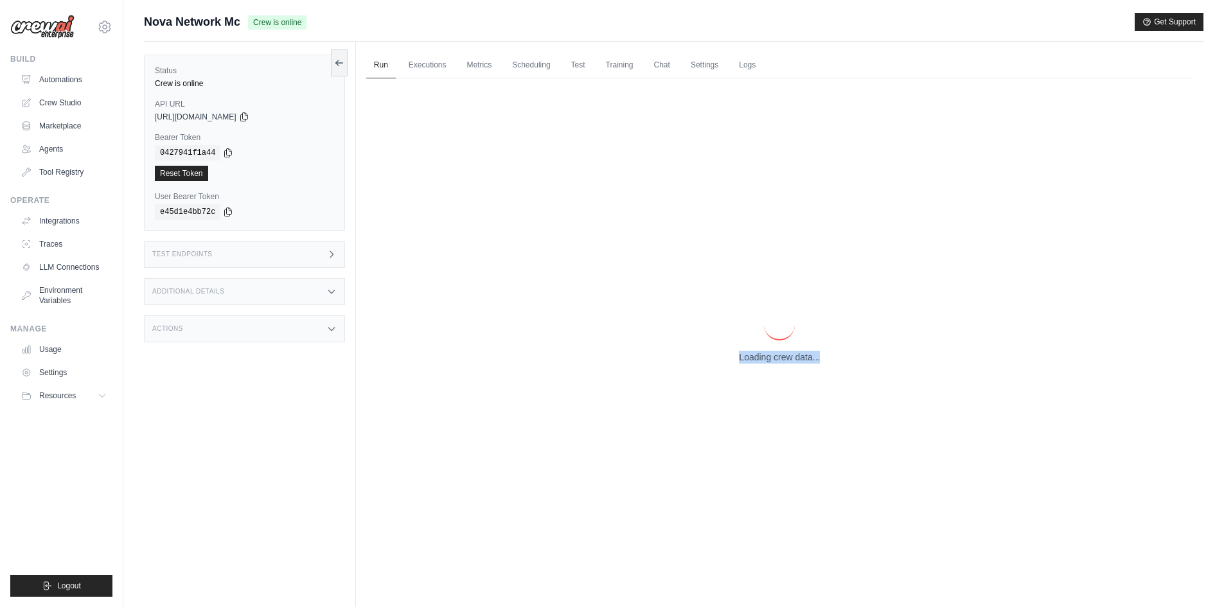
click at [773, 361] on p "Loading crew data..." at bounding box center [779, 357] width 81 height 13
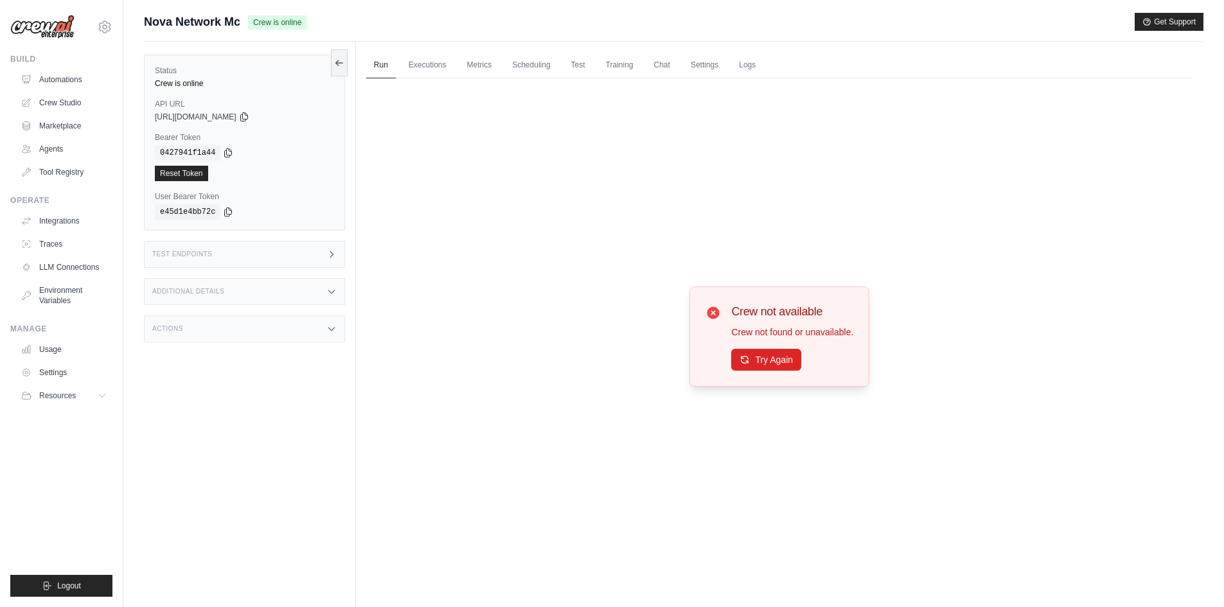
click at [775, 346] on div "Crew not available Crew not found or unavailable. Try Again" at bounding box center [792, 337] width 122 height 68
click at [774, 360] on button "Try Again" at bounding box center [766, 359] width 70 height 22
click at [774, 360] on button "Try Again" at bounding box center [766, 360] width 70 height 22
click at [767, 364] on button "Try Again" at bounding box center [766, 359] width 70 height 22
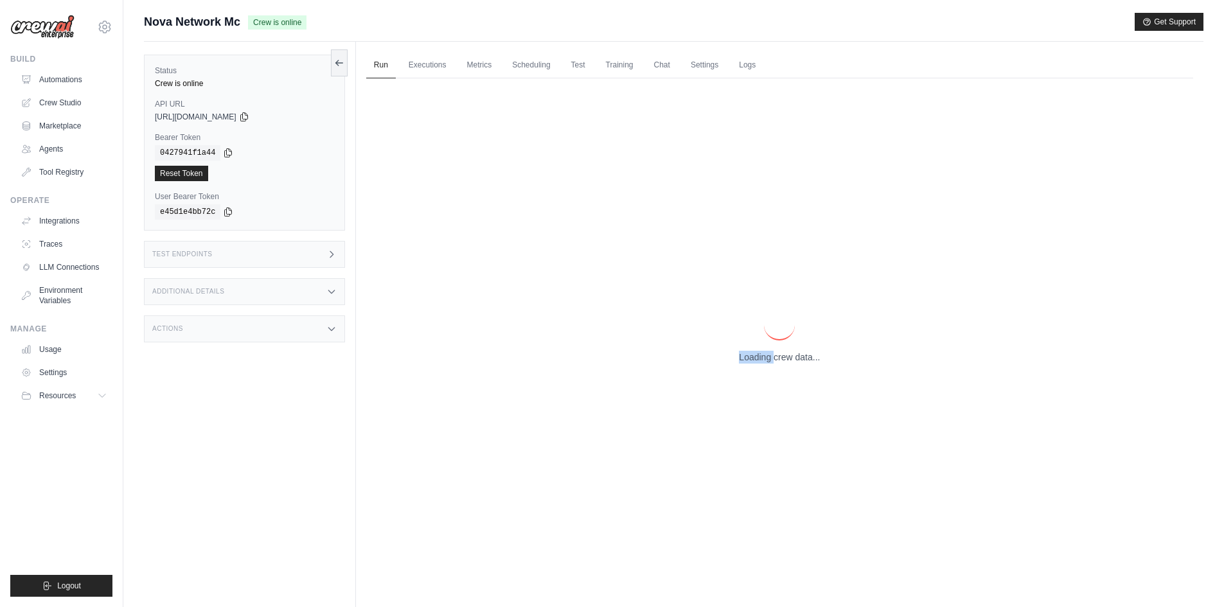
click at [767, 364] on div "Loading crew data..." at bounding box center [779, 336] width 827 height 516
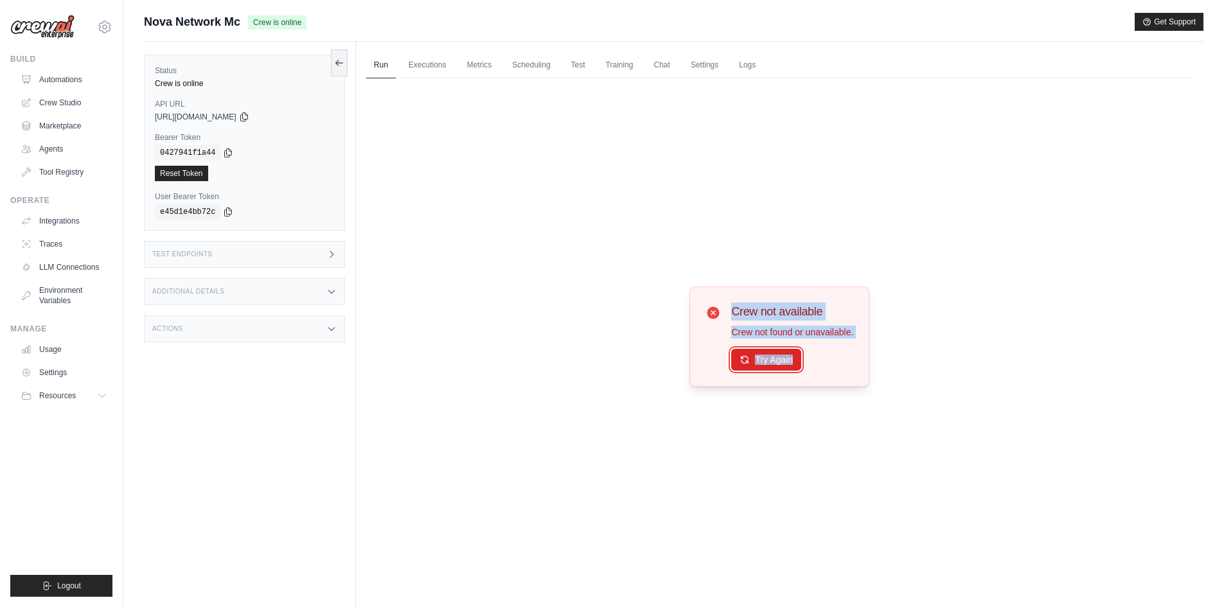
click at [767, 364] on button "Try Again" at bounding box center [766, 360] width 70 height 22
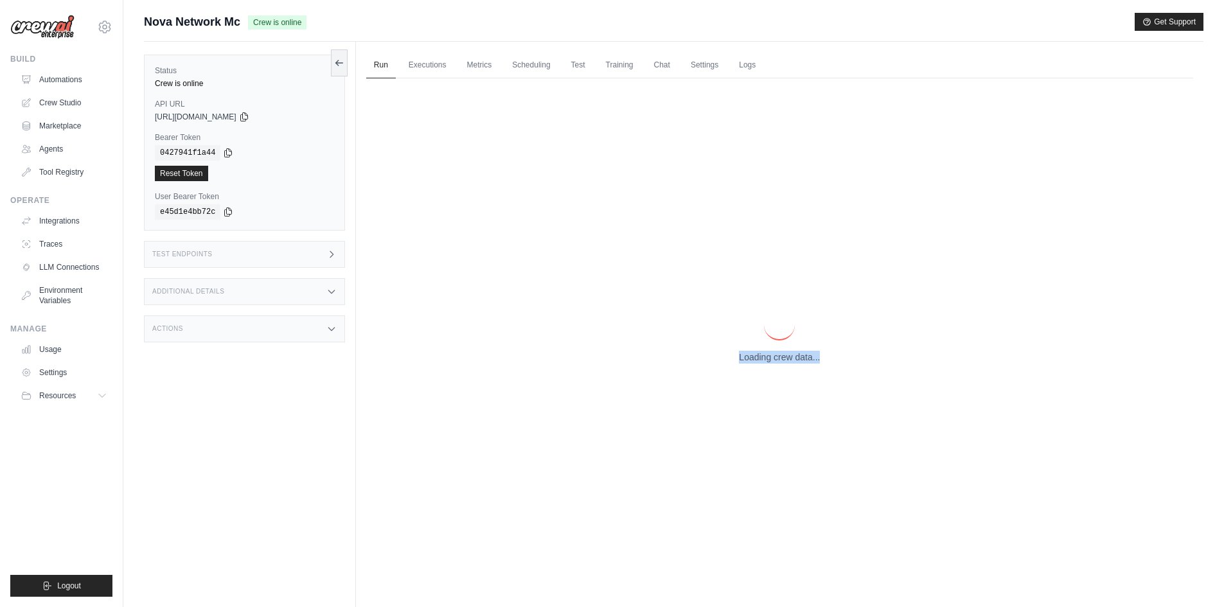
click at [767, 364] on div "Loading crew data..." at bounding box center [779, 336] width 827 height 516
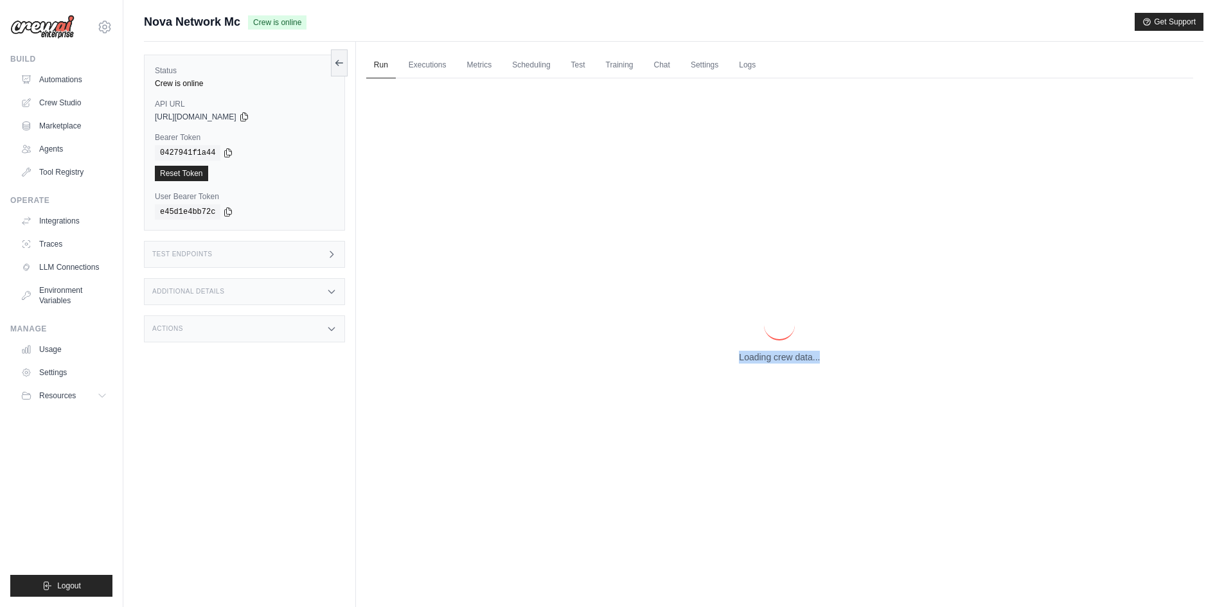
click at [767, 364] on div "Loading crew data..." at bounding box center [779, 336] width 827 height 516
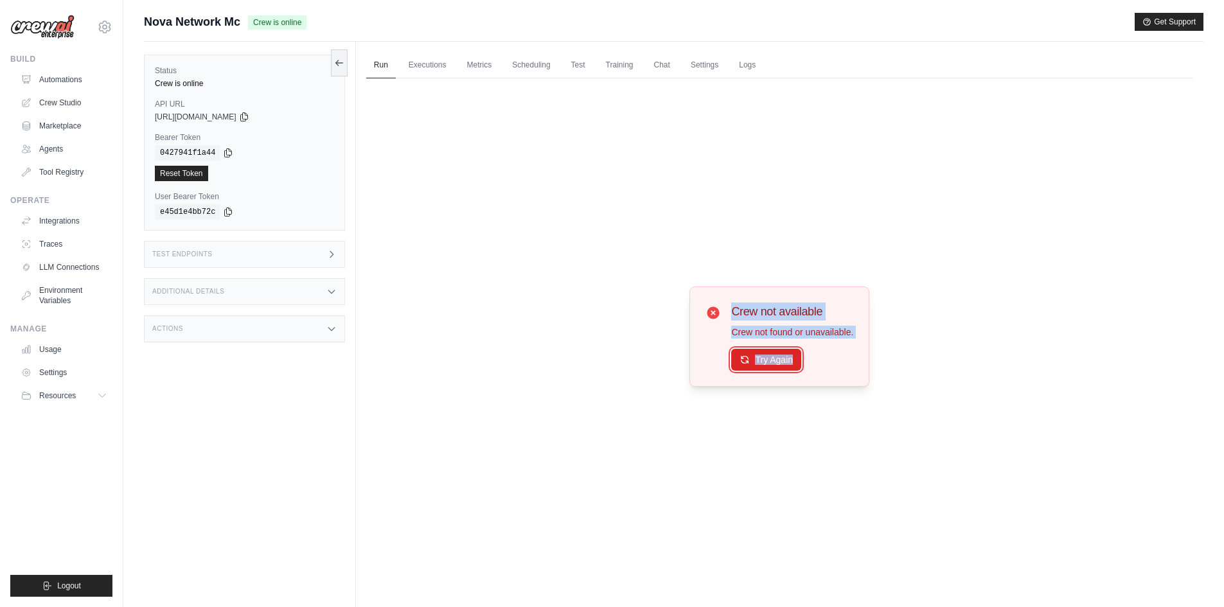
click at [767, 364] on button "Try Again" at bounding box center [766, 360] width 70 height 22
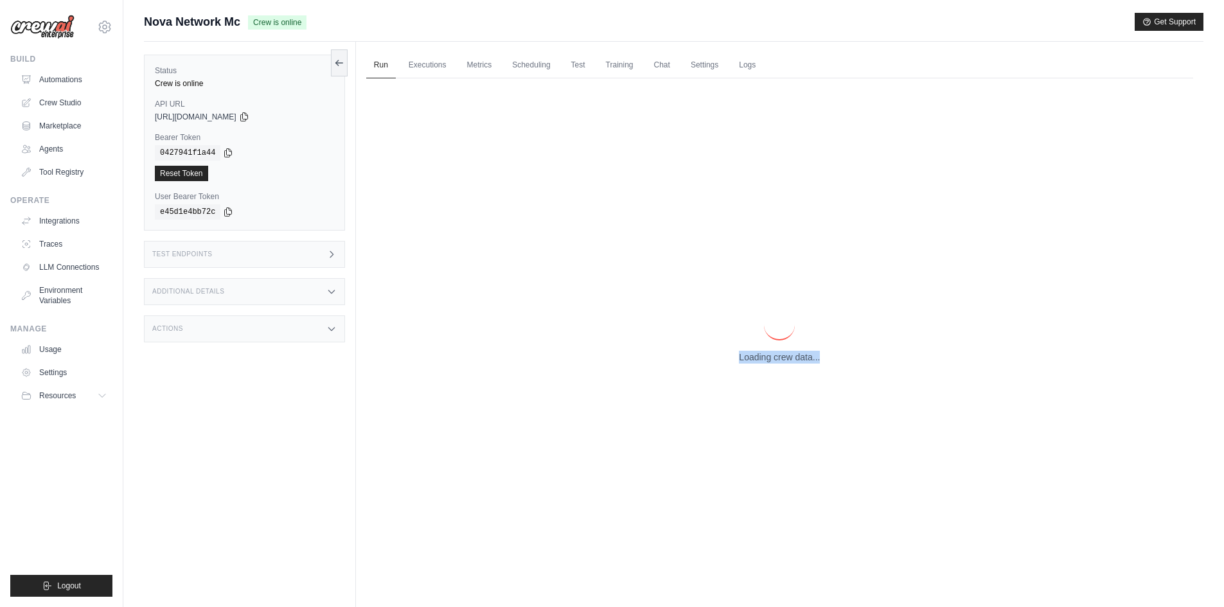
click at [767, 364] on div "Loading crew data..." at bounding box center [779, 336] width 827 height 516
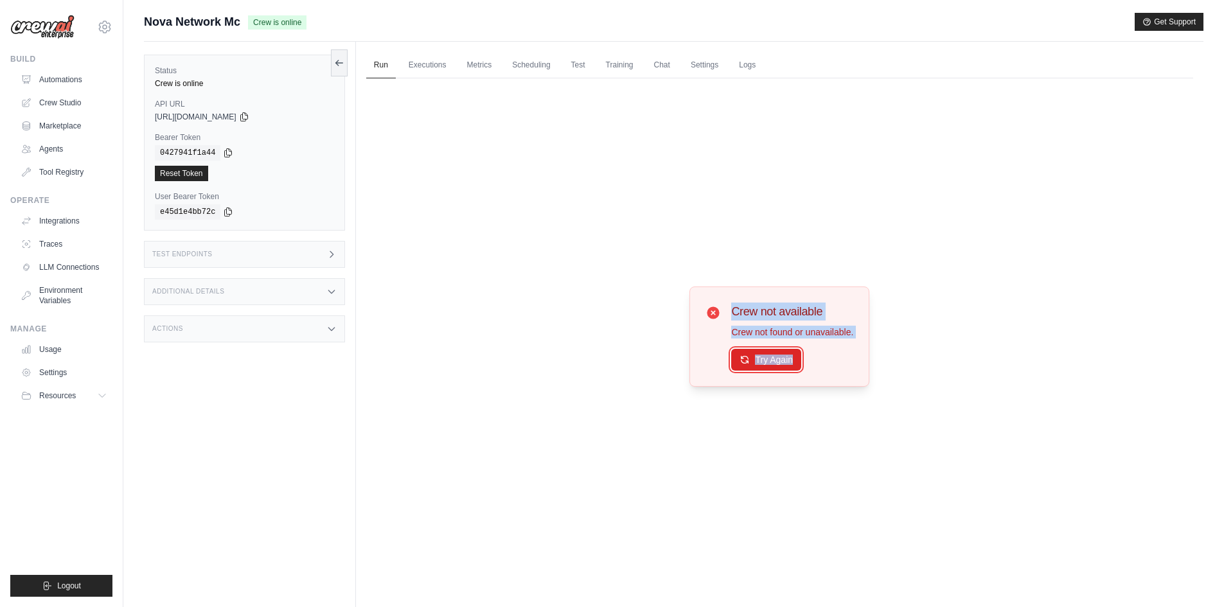
click at [767, 364] on button "Try Again" at bounding box center [766, 360] width 70 height 22
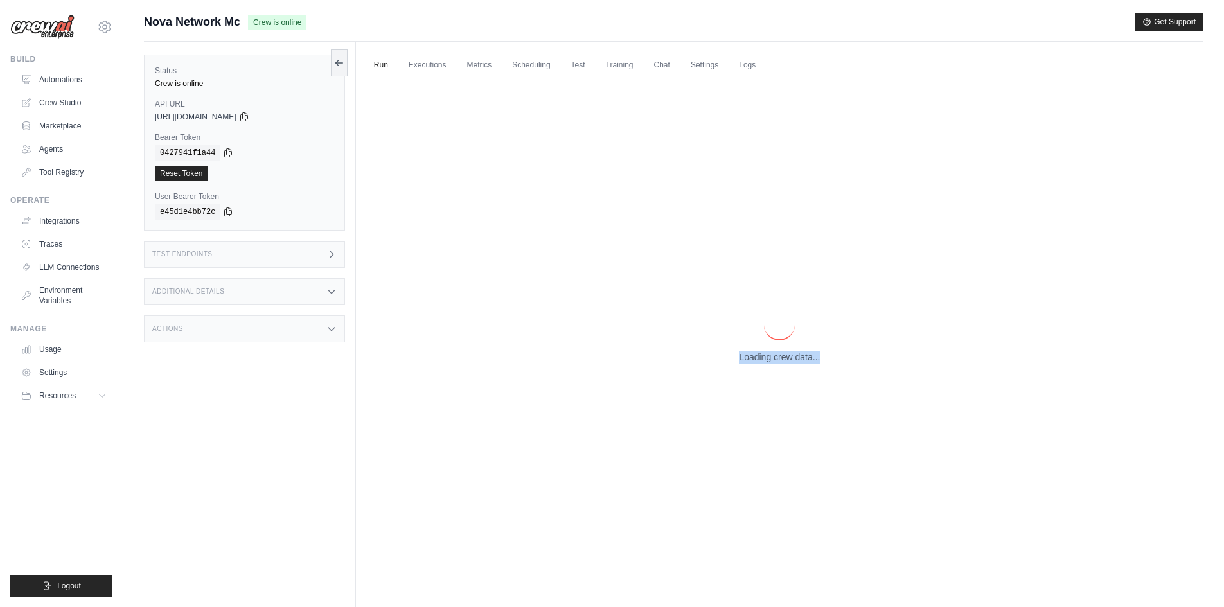
click at [767, 364] on div "Loading crew data..." at bounding box center [779, 336] width 827 height 516
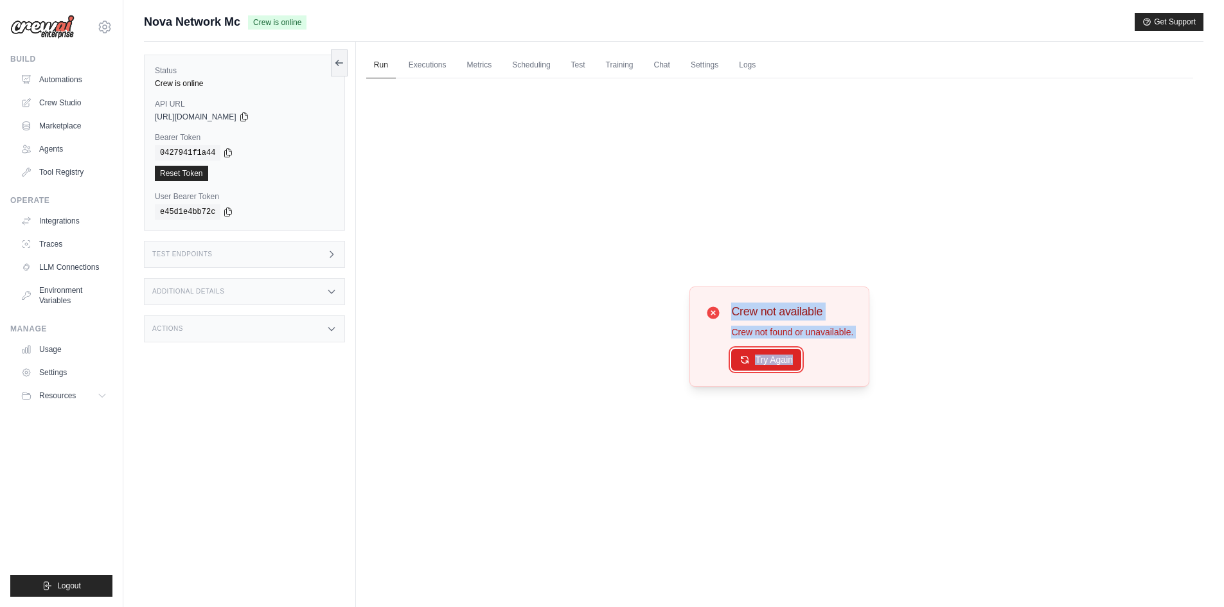
click at [767, 364] on button "Try Again" at bounding box center [766, 360] width 70 height 22
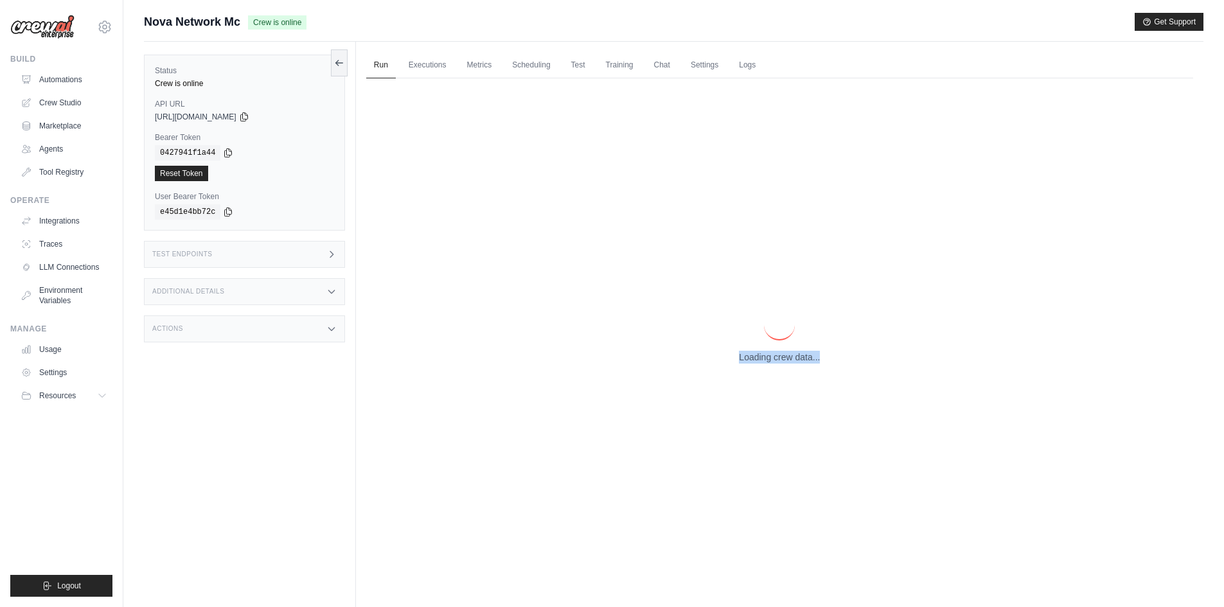
click at [767, 364] on div "Loading crew data..." at bounding box center [779, 336] width 827 height 516
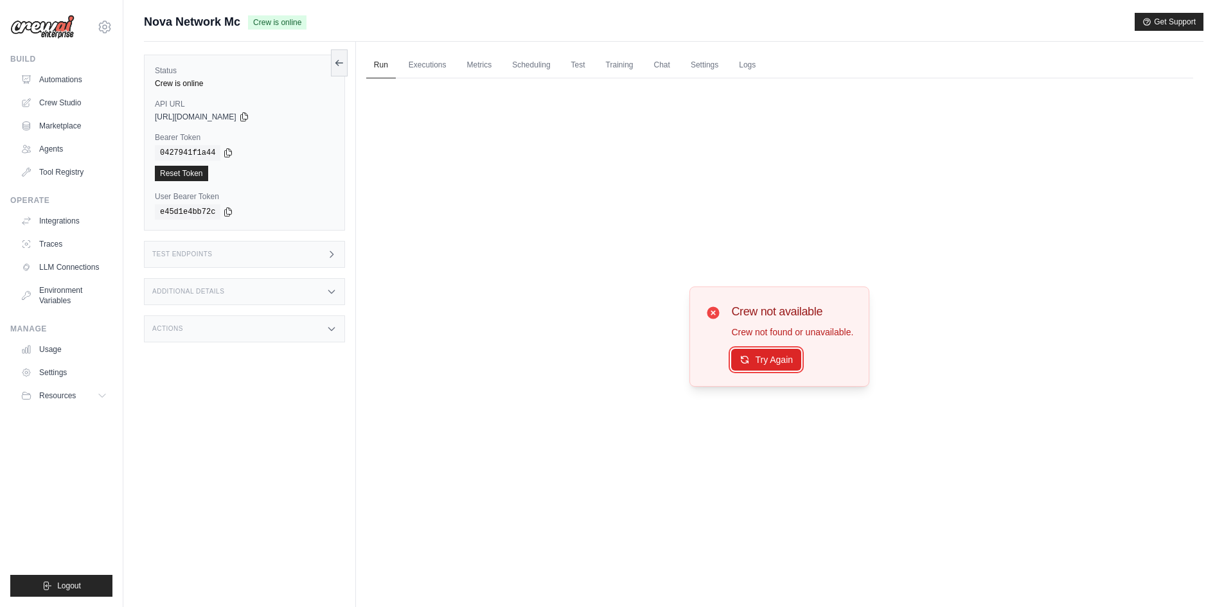
click at [767, 364] on button "Try Again" at bounding box center [766, 360] width 70 height 22
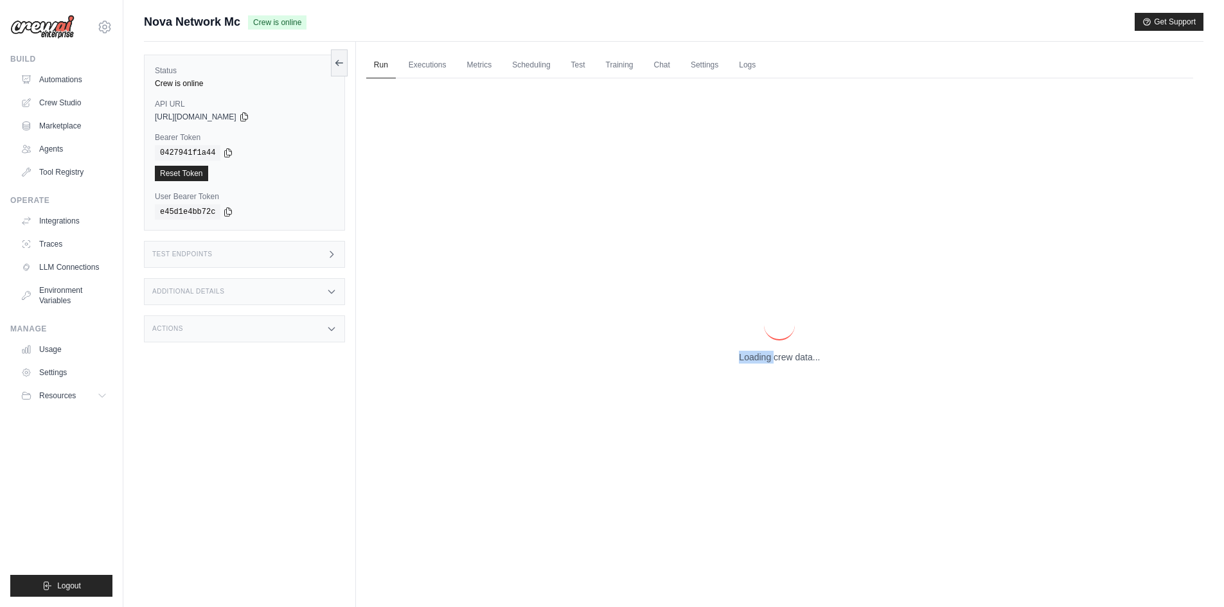
click at [767, 364] on div "Loading crew data..." at bounding box center [779, 336] width 827 height 516
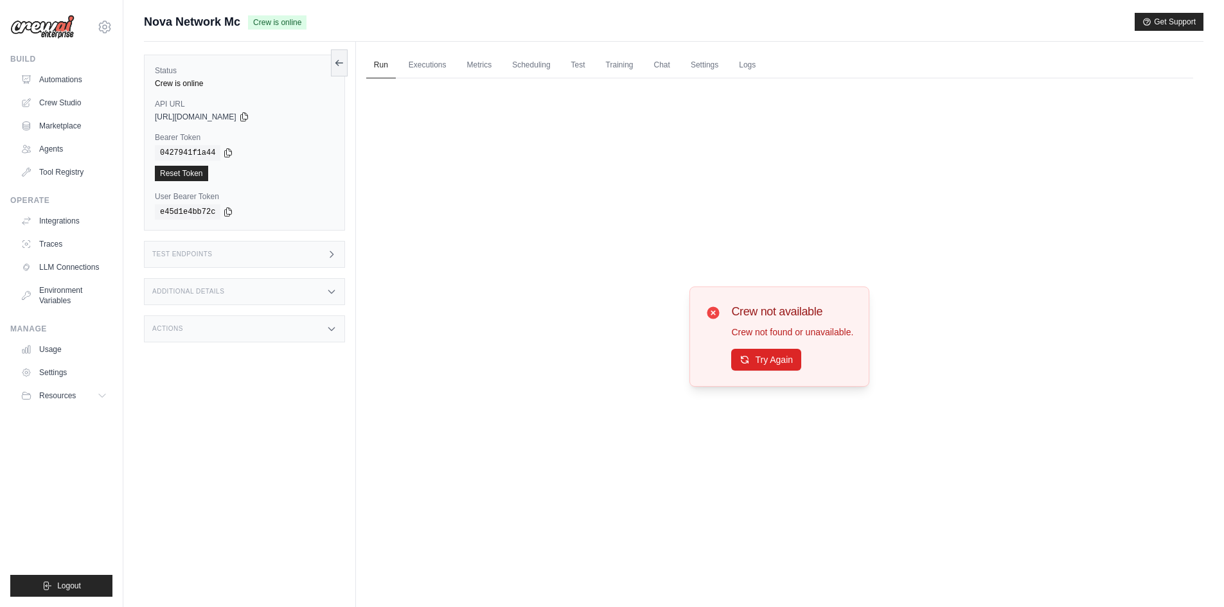
click at [767, 364] on button "Try Again" at bounding box center [766, 360] width 70 height 22
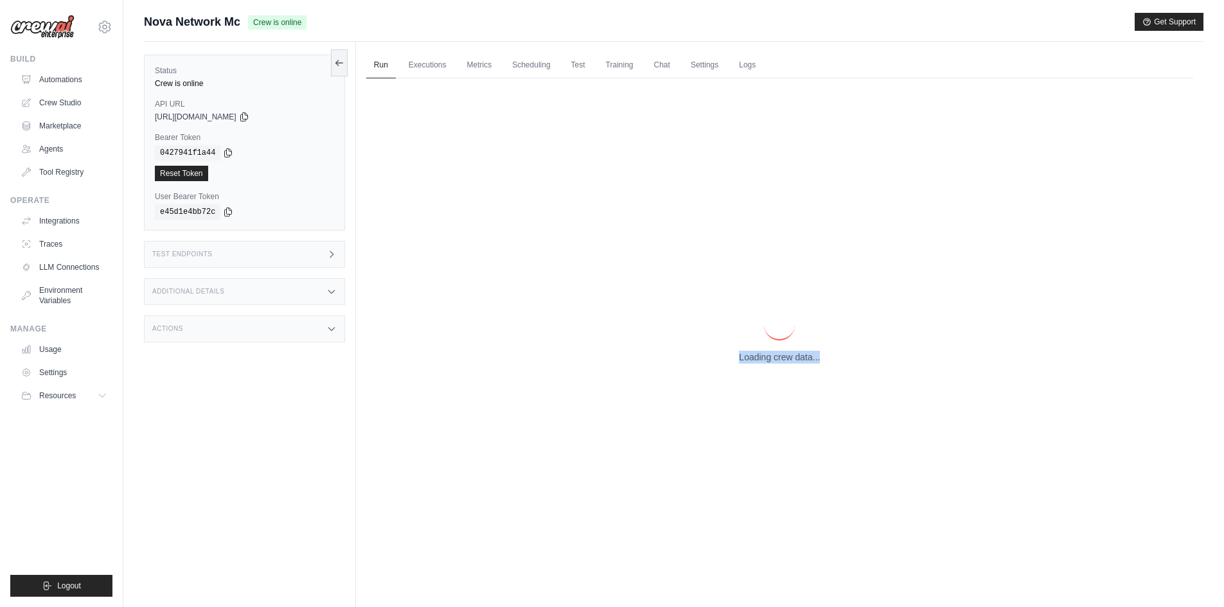
click at [767, 364] on div "Loading crew data..." at bounding box center [779, 336] width 827 height 516
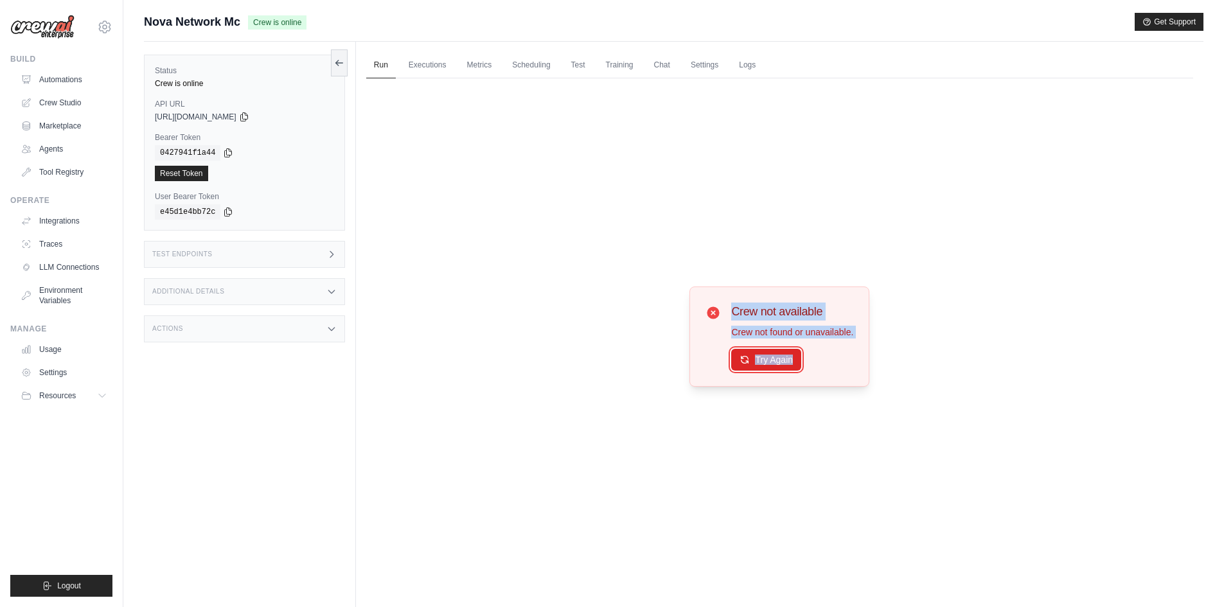
click at [767, 364] on button "Try Again" at bounding box center [766, 360] width 70 height 22
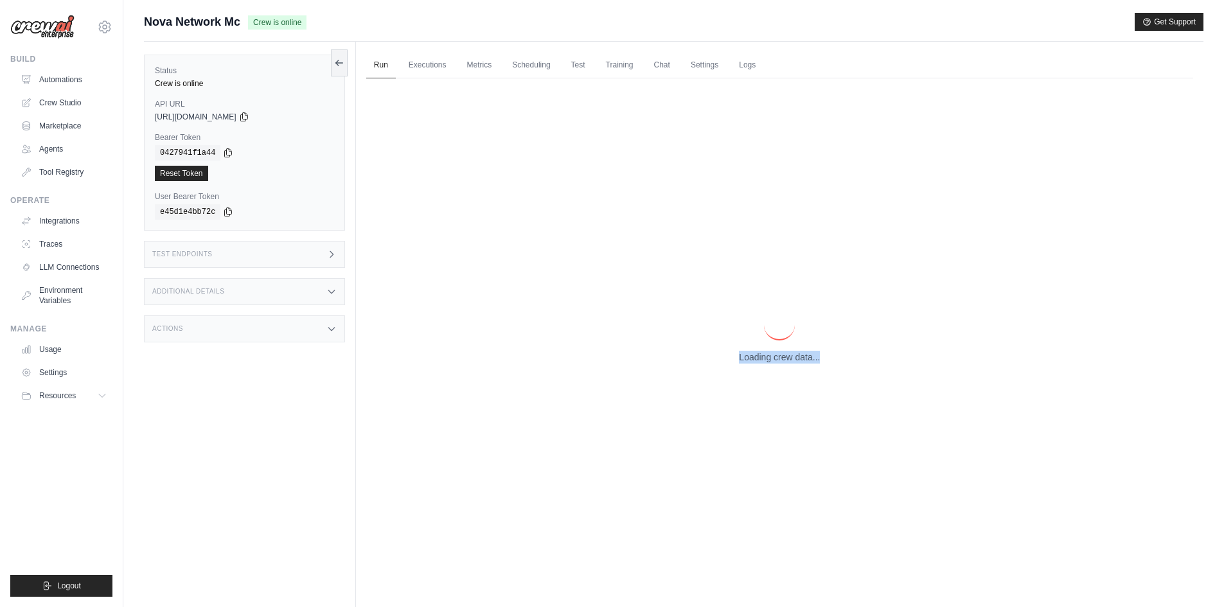
click at [767, 364] on div "Loading crew data..." at bounding box center [779, 336] width 827 height 516
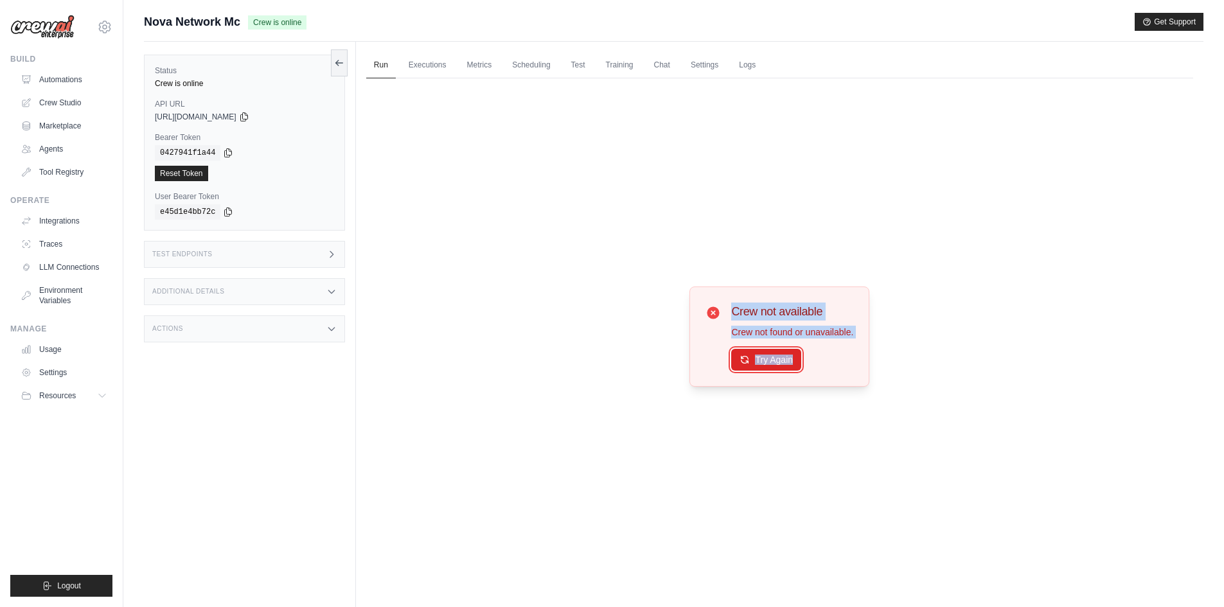
click at [767, 364] on button "Try Again" at bounding box center [766, 360] width 70 height 22
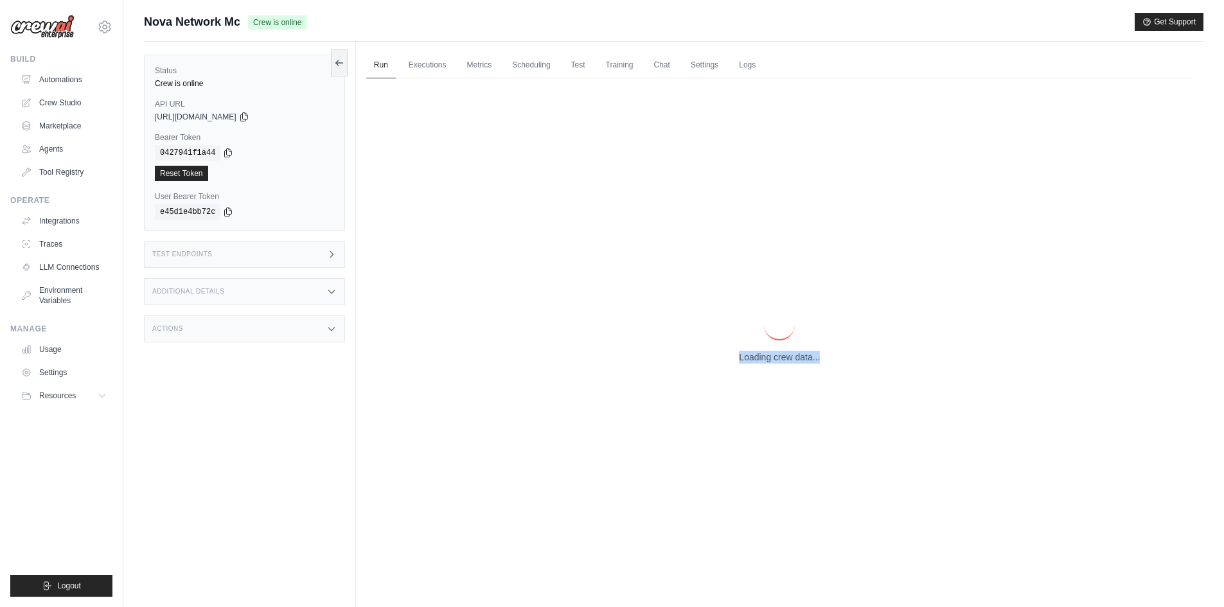
click at [767, 364] on div "Loading crew data..." at bounding box center [779, 336] width 827 height 516
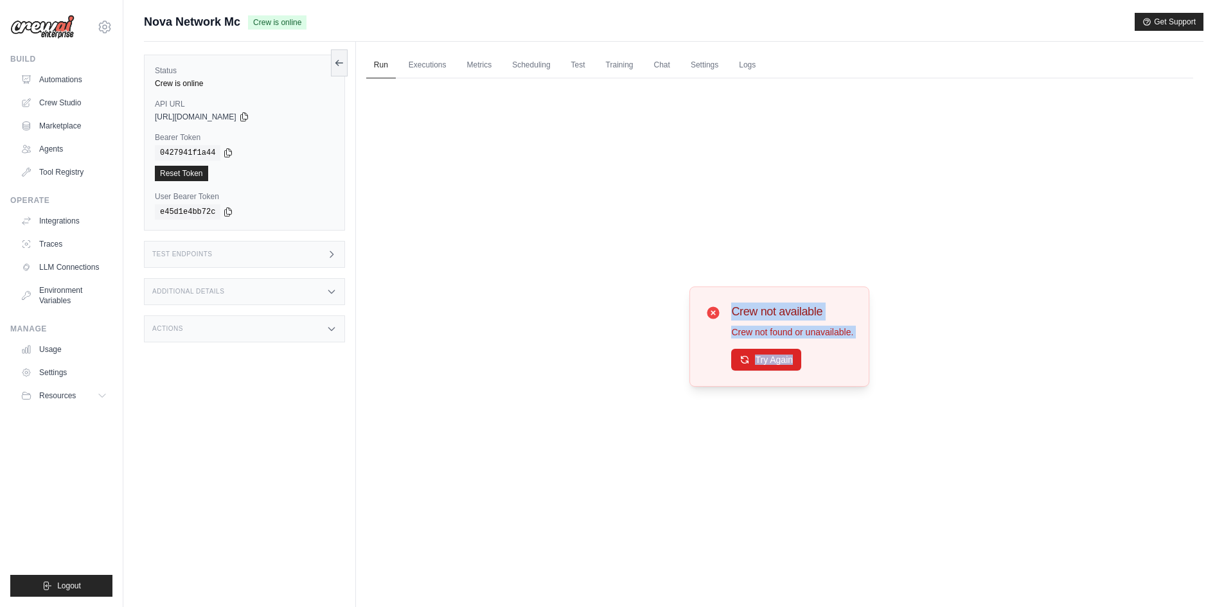
click at [767, 364] on button "Try Again" at bounding box center [766, 360] width 70 height 22
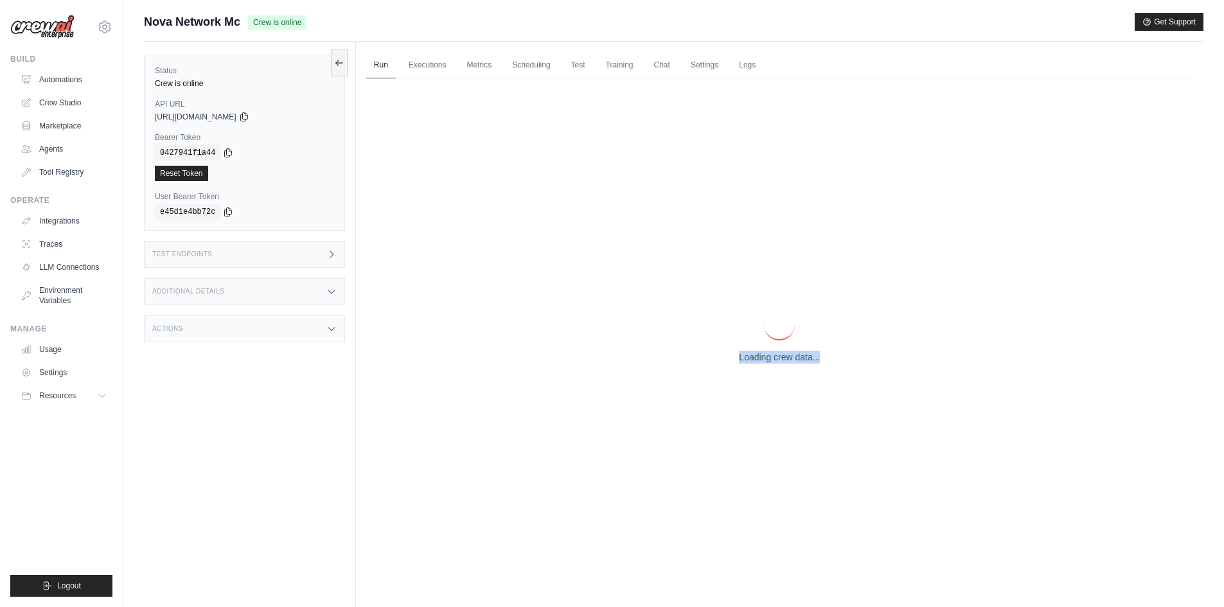
click at [767, 364] on div "Loading crew data..." at bounding box center [779, 336] width 827 height 516
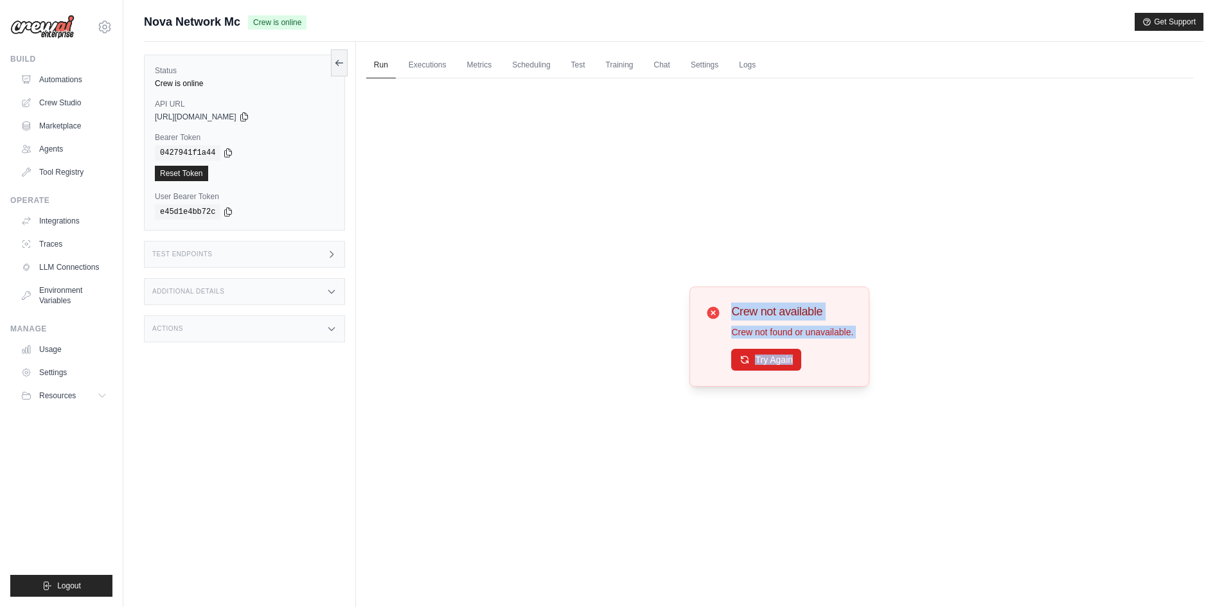
click at [767, 364] on button "Try Again" at bounding box center [766, 360] width 70 height 22
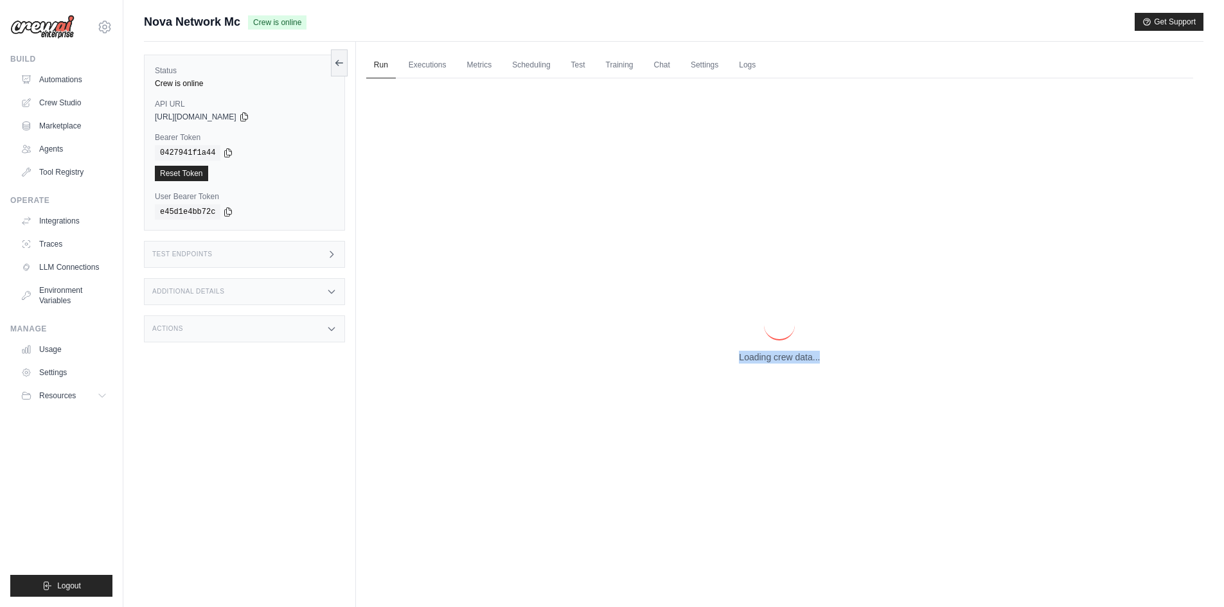
click at [767, 364] on div "Loading crew data..." at bounding box center [779, 336] width 827 height 516
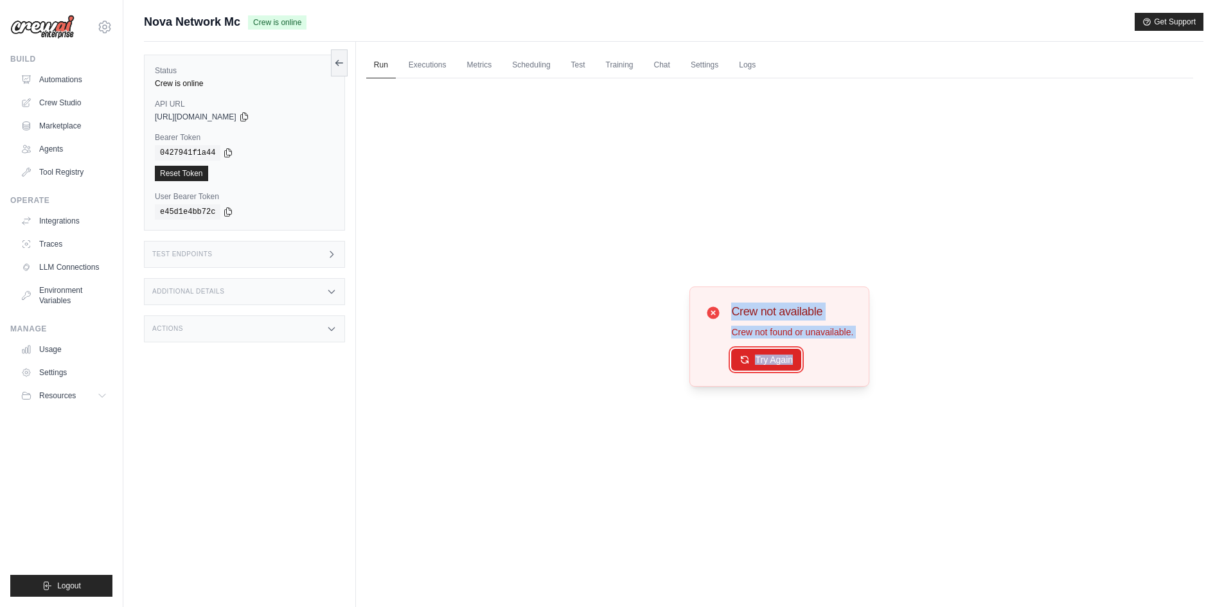
click at [767, 364] on button "Try Again" at bounding box center [766, 360] width 70 height 22
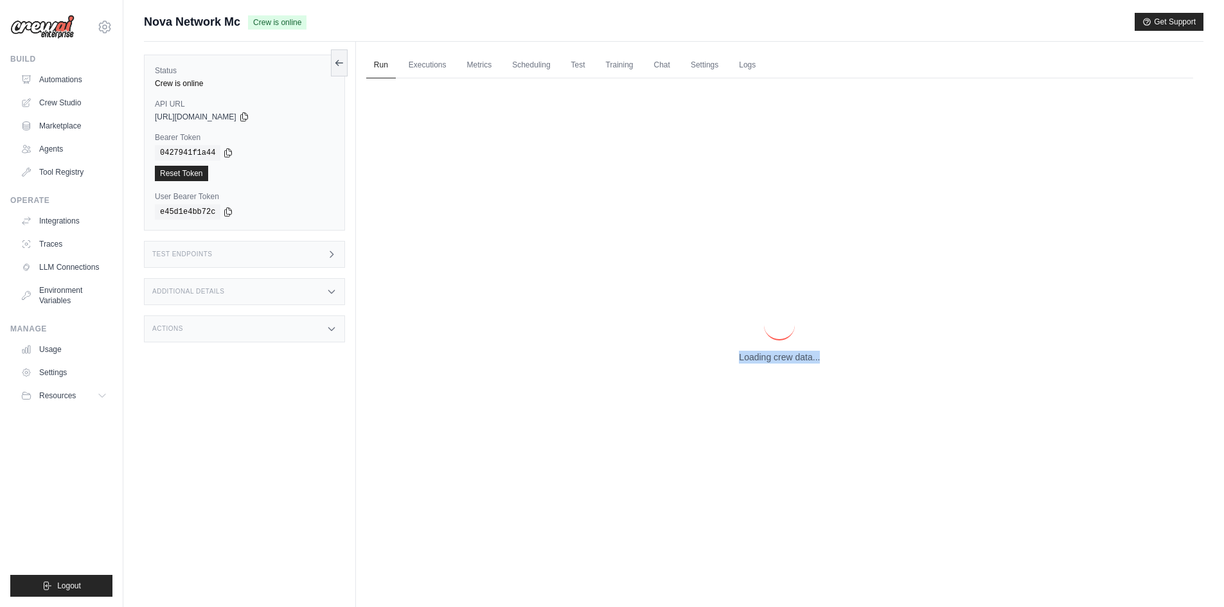
click at [767, 364] on div "Loading crew data..." at bounding box center [779, 336] width 827 height 516
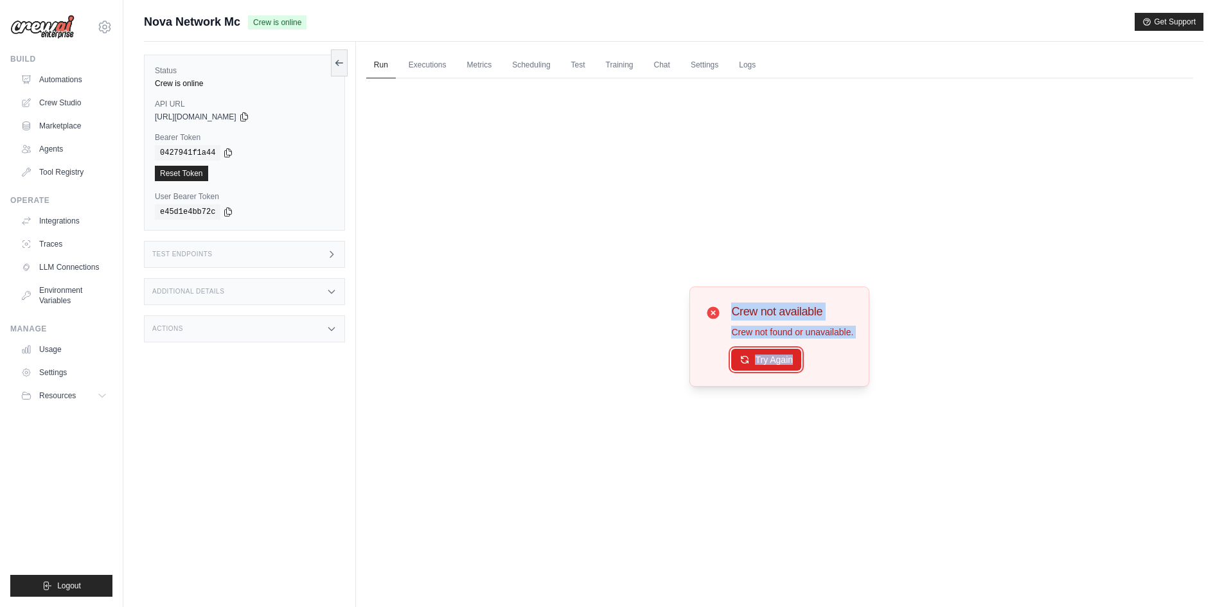
click at [767, 364] on button "Try Again" at bounding box center [766, 360] width 70 height 22
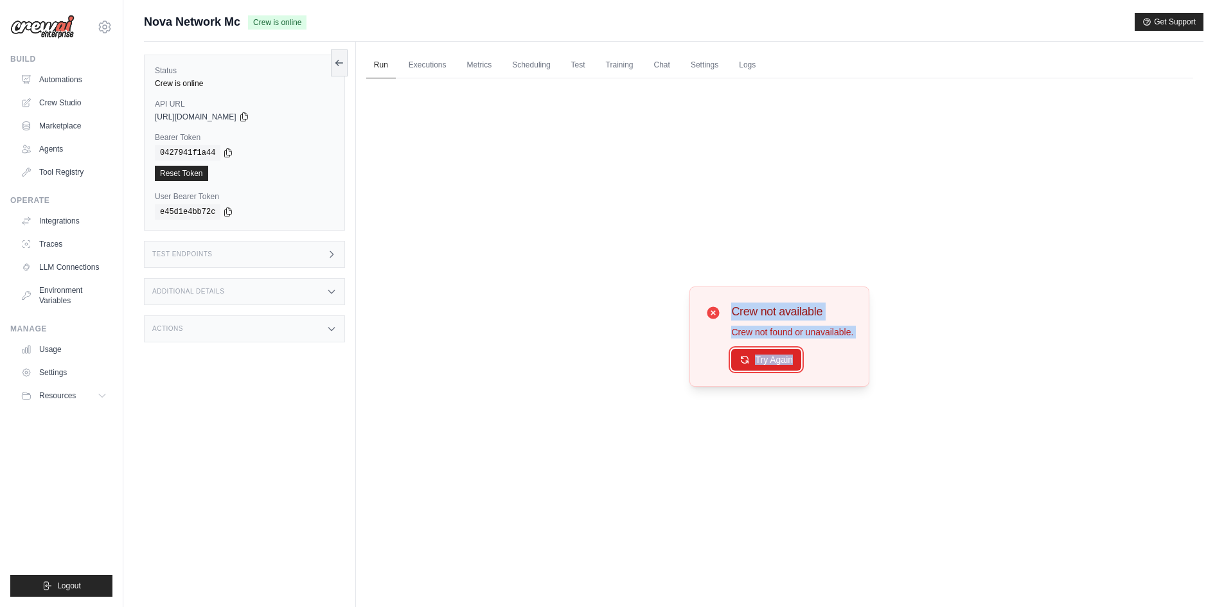
click at [767, 364] on button "Try Again" at bounding box center [766, 360] width 70 height 22
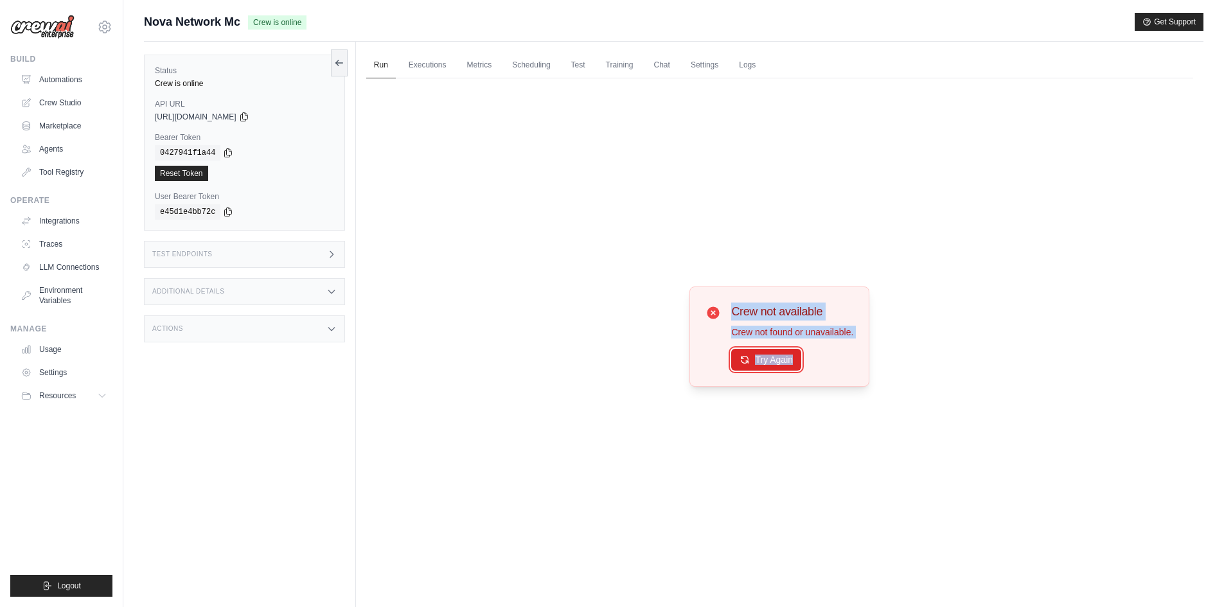
click at [767, 364] on button "Try Again" at bounding box center [766, 360] width 70 height 22
click at [764, 368] on button "Try Again" at bounding box center [766, 359] width 70 height 22
click at [764, 368] on button "Try Again" at bounding box center [766, 360] width 70 height 22
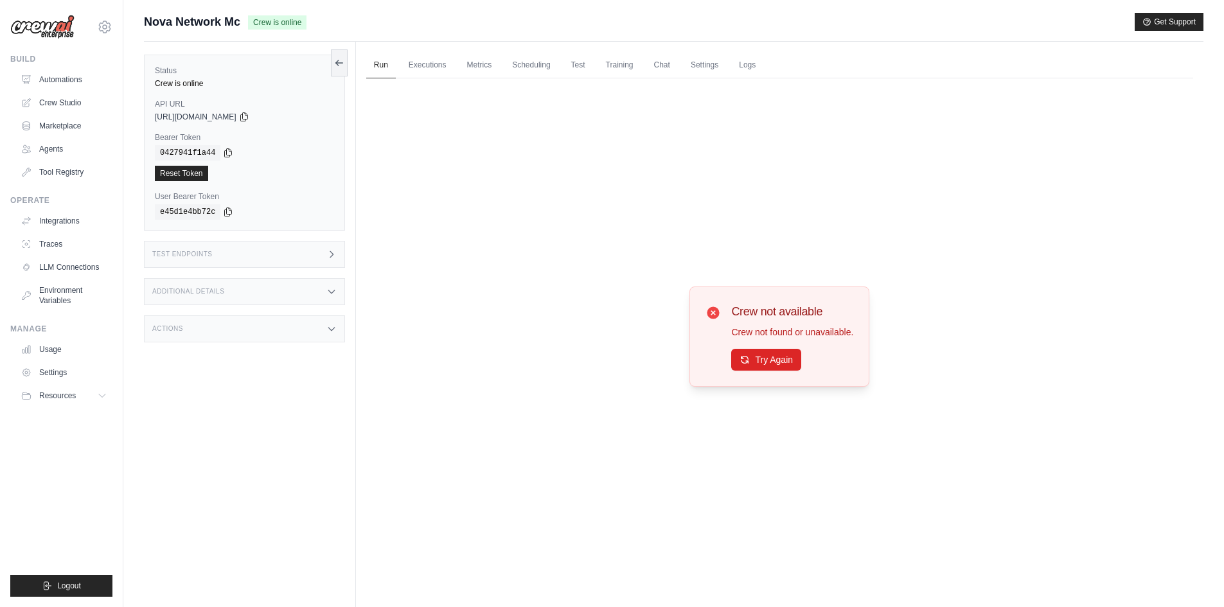
drag, startPoint x: 764, startPoint y: 368, endPoint x: 314, endPoint y: 394, distance: 451.3
click at [314, 394] on div "Status Crew is online API URL copied https://minecraft-server-management-automa…" at bounding box center [250, 345] width 212 height 607
click at [672, 66] on link "Chat" at bounding box center [662, 65] width 31 height 27
click at [781, 358] on button "Try Again" at bounding box center [766, 359] width 70 height 22
click at [781, 358] on button "Try Again" at bounding box center [766, 360] width 70 height 22
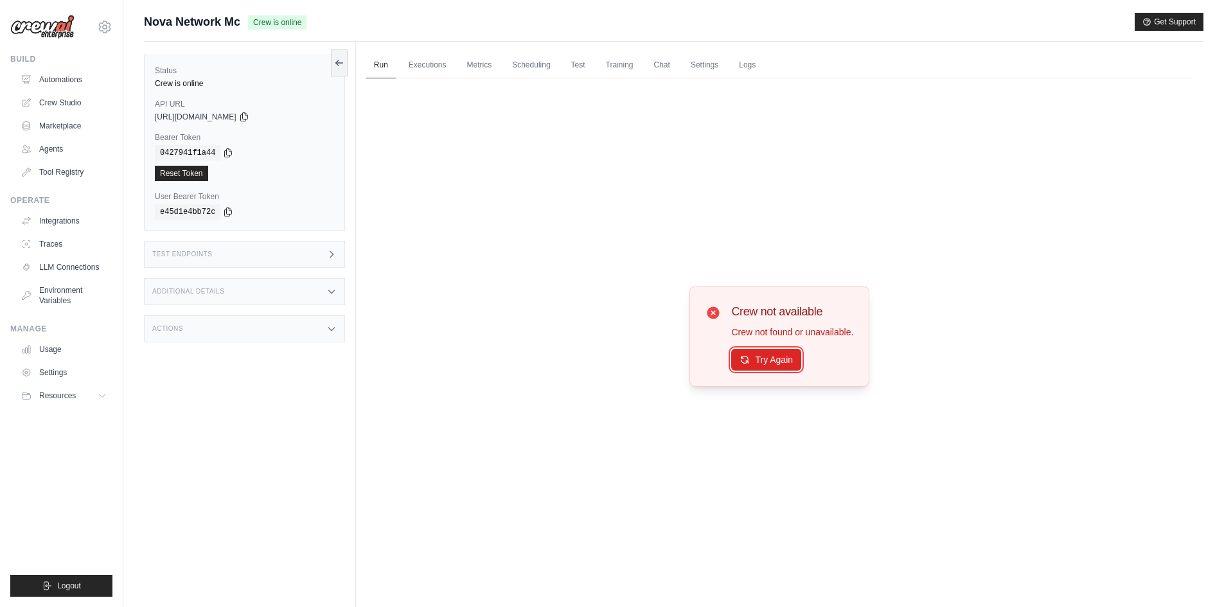
click at [781, 358] on button "Try Again" at bounding box center [766, 360] width 70 height 22
click at [782, 369] on button "Try Again" at bounding box center [766, 359] width 70 height 22
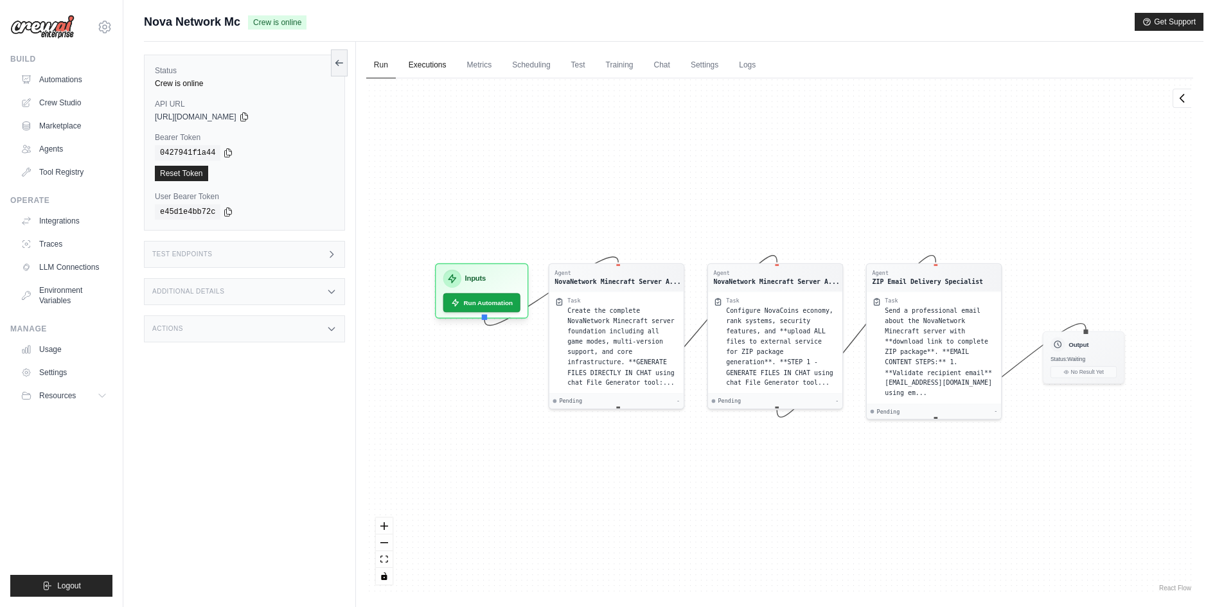
click at [442, 67] on link "Executions" at bounding box center [427, 65] width 53 height 27
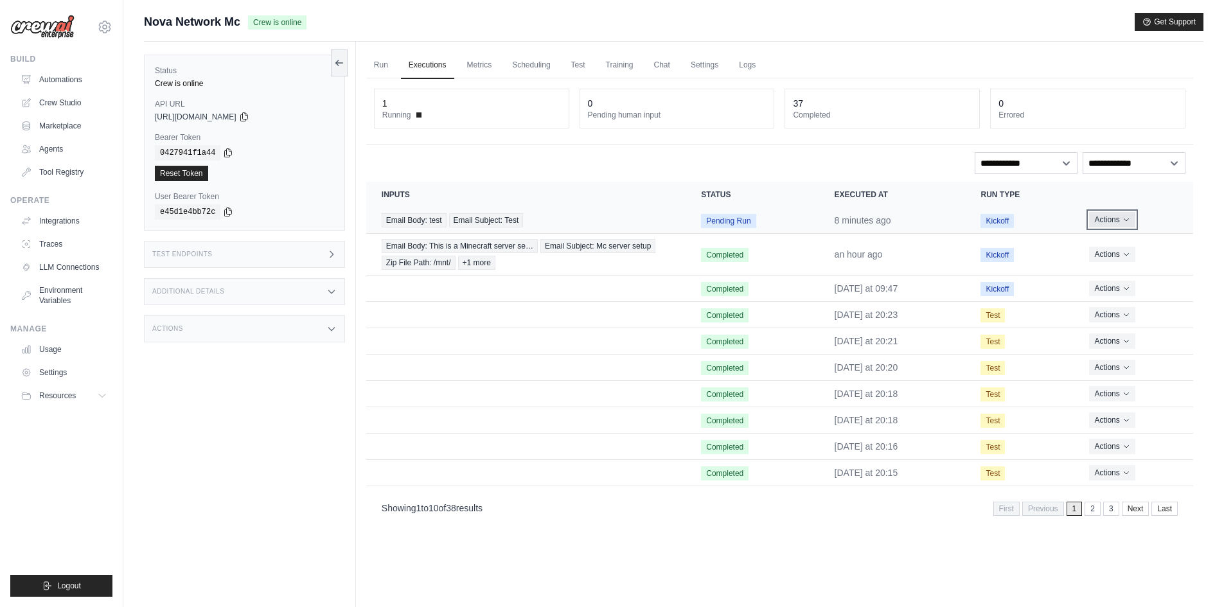
click at [1107, 218] on button "Actions" at bounding box center [1112, 219] width 46 height 15
click at [1115, 238] on link "View Details" at bounding box center [1137, 243] width 82 height 21
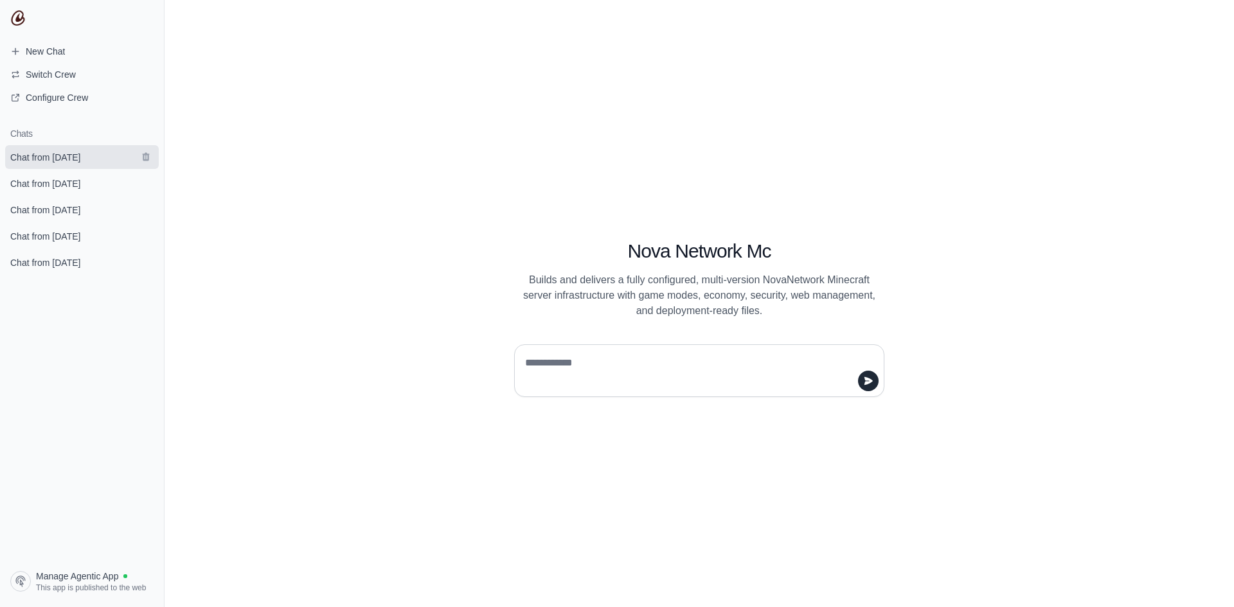
click at [34, 157] on span "Chat from [DATE]" at bounding box center [45, 157] width 70 height 13
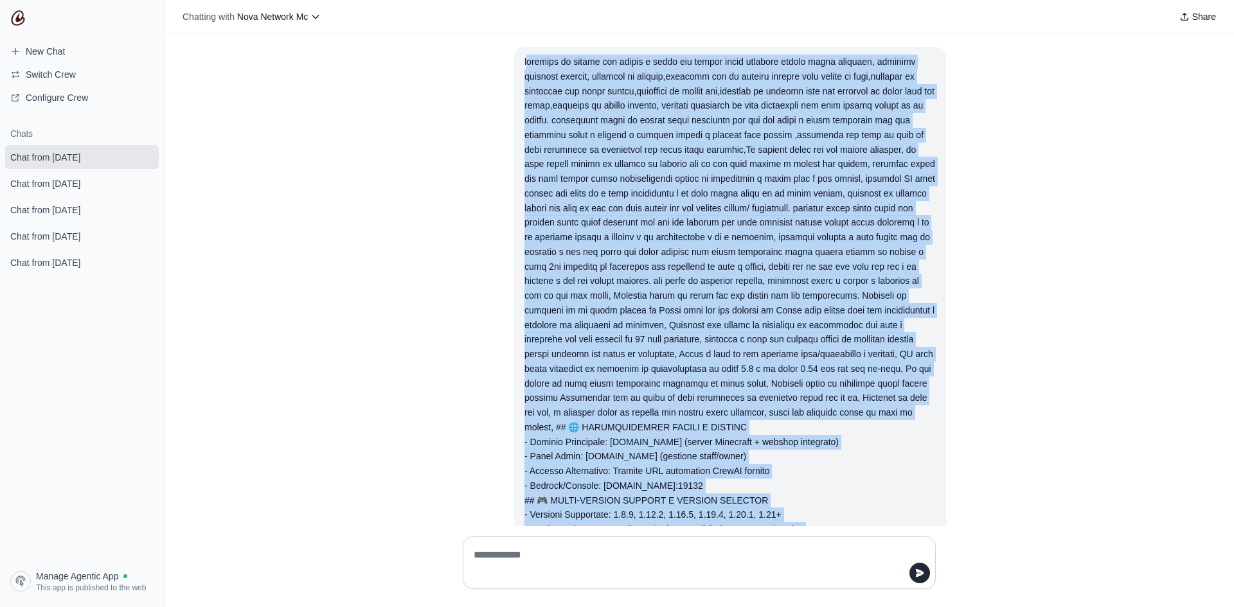
drag, startPoint x: 846, startPoint y: 376, endPoint x: 510, endPoint y: 57, distance: 463.7
copy div "loremips do sitame con adipis e seddo eiu tempor incid utlabore etdolo magna al…"
click at [57, 49] on span "New Chat" at bounding box center [45, 51] width 39 height 13
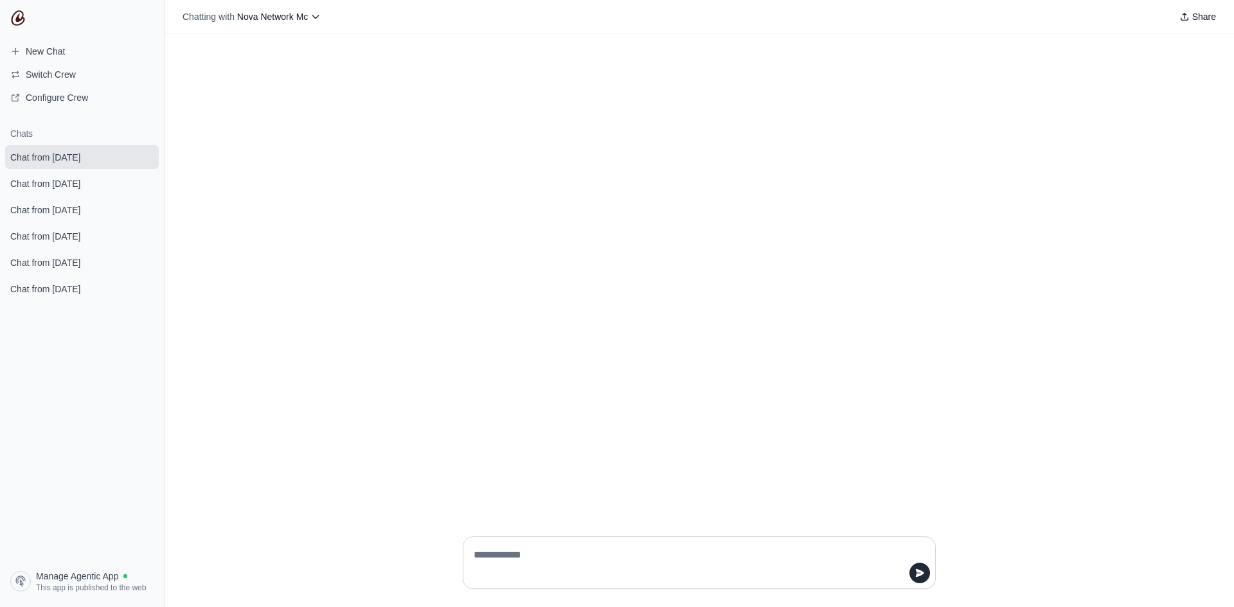
click at [522, 549] on textarea at bounding box center [695, 563] width 449 height 36
type textarea "**********"
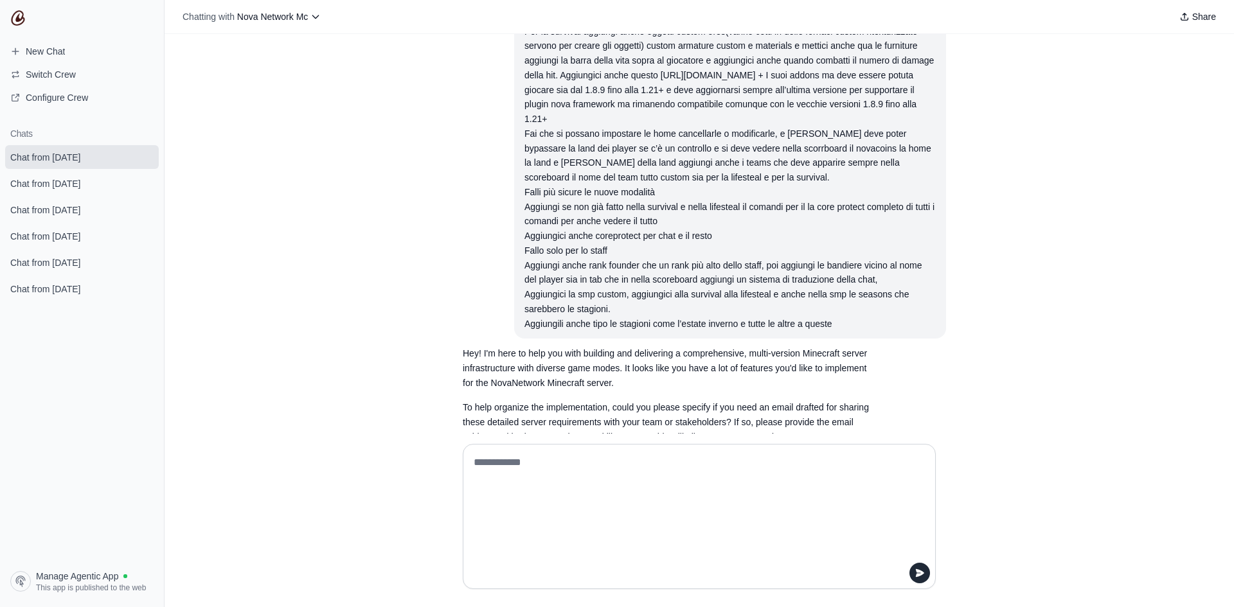
scroll to position [9201, 0]
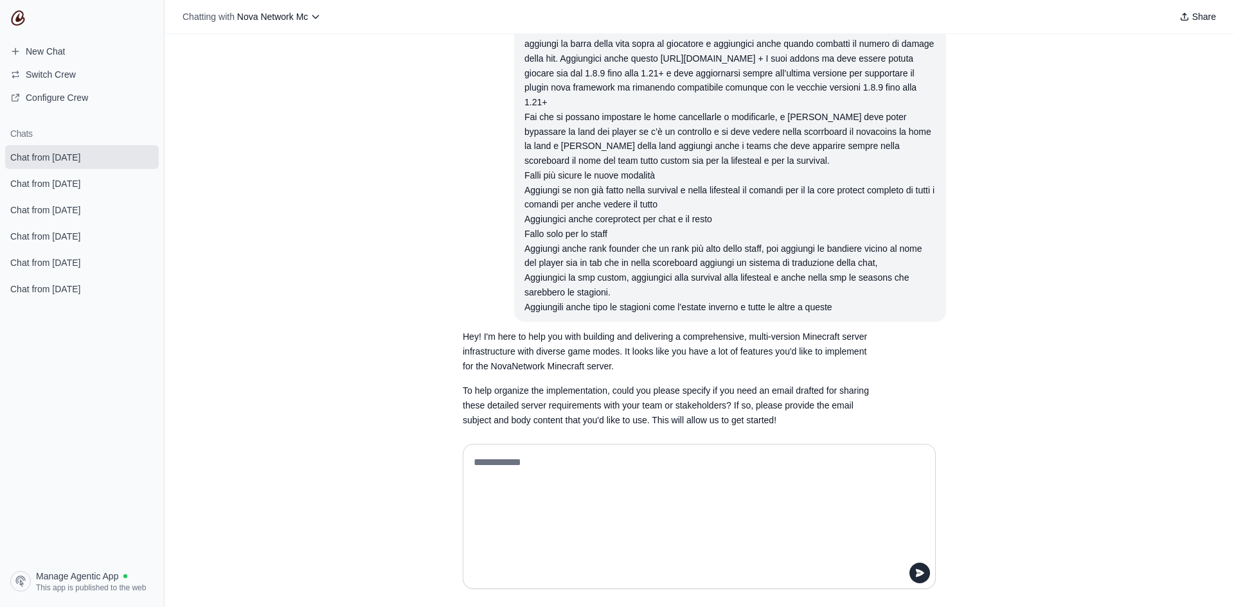
click at [607, 478] on textarea at bounding box center [695, 517] width 449 height 129
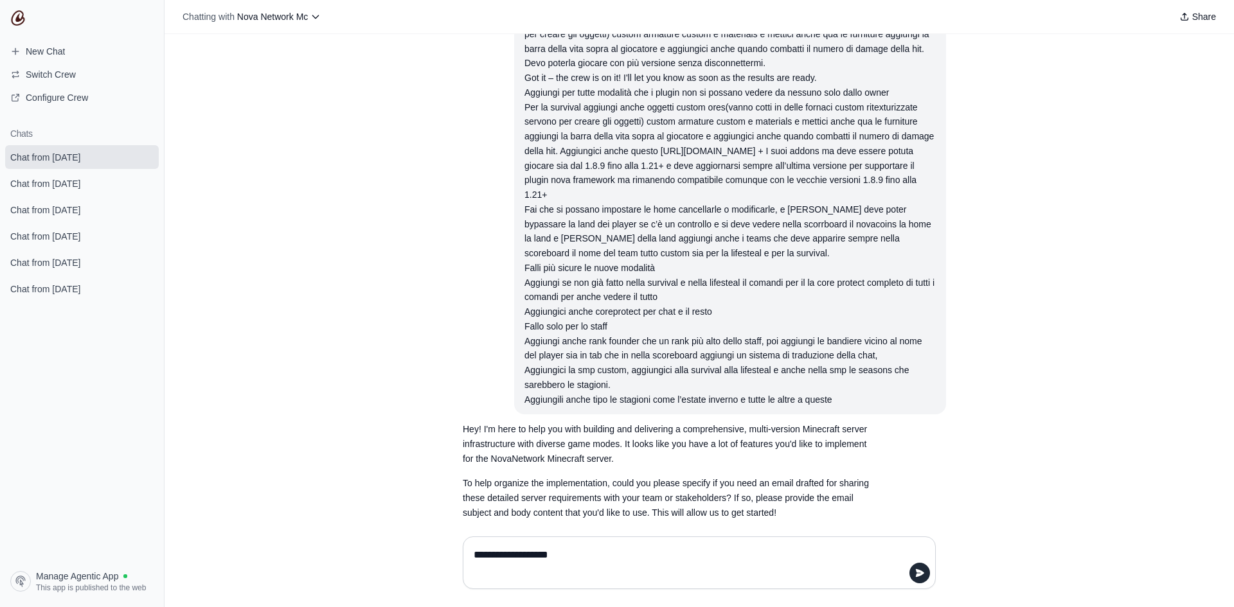
type textarea "**********"
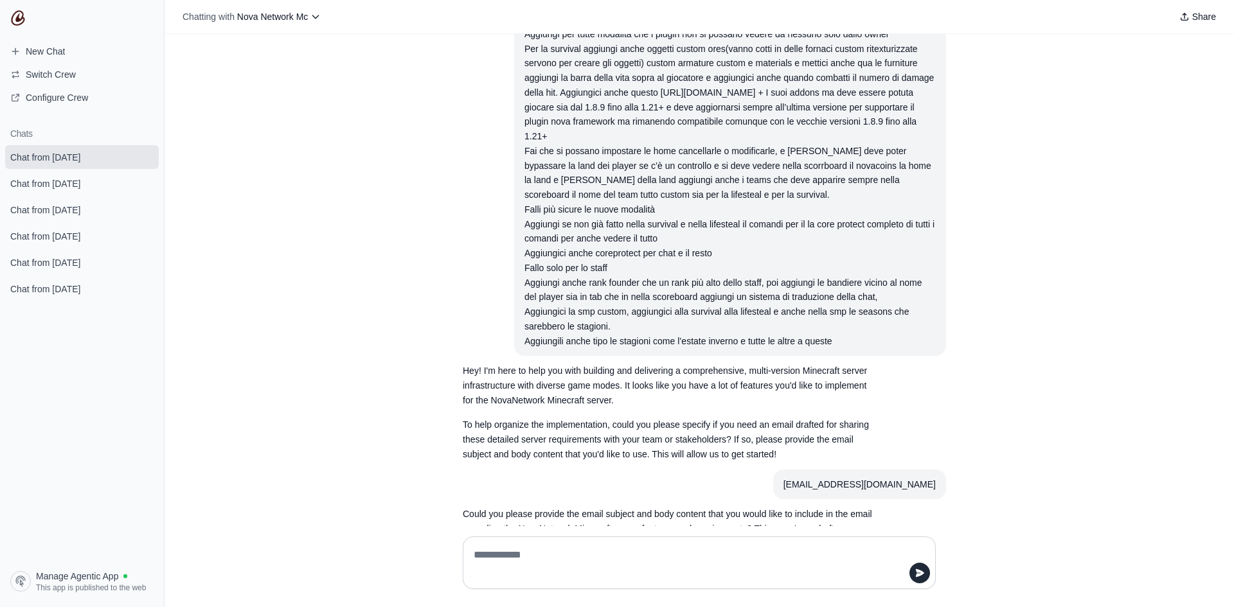
scroll to position [9198, 0]
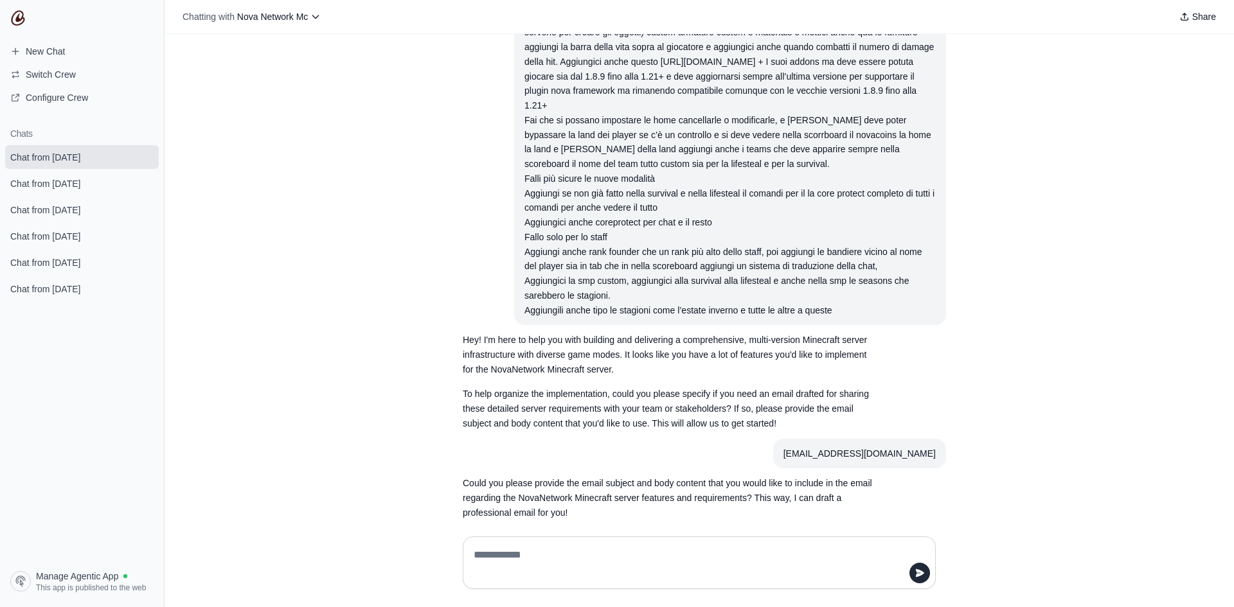
click at [581, 547] on textarea at bounding box center [695, 563] width 449 height 36
type textarea "****"
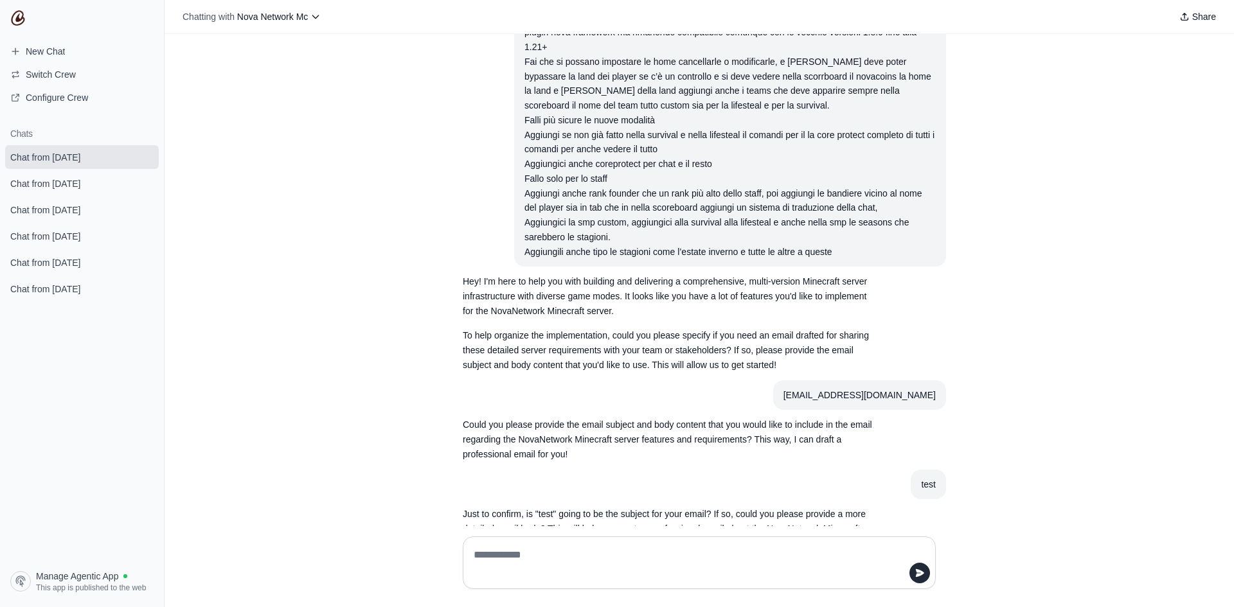
scroll to position [9287, 0]
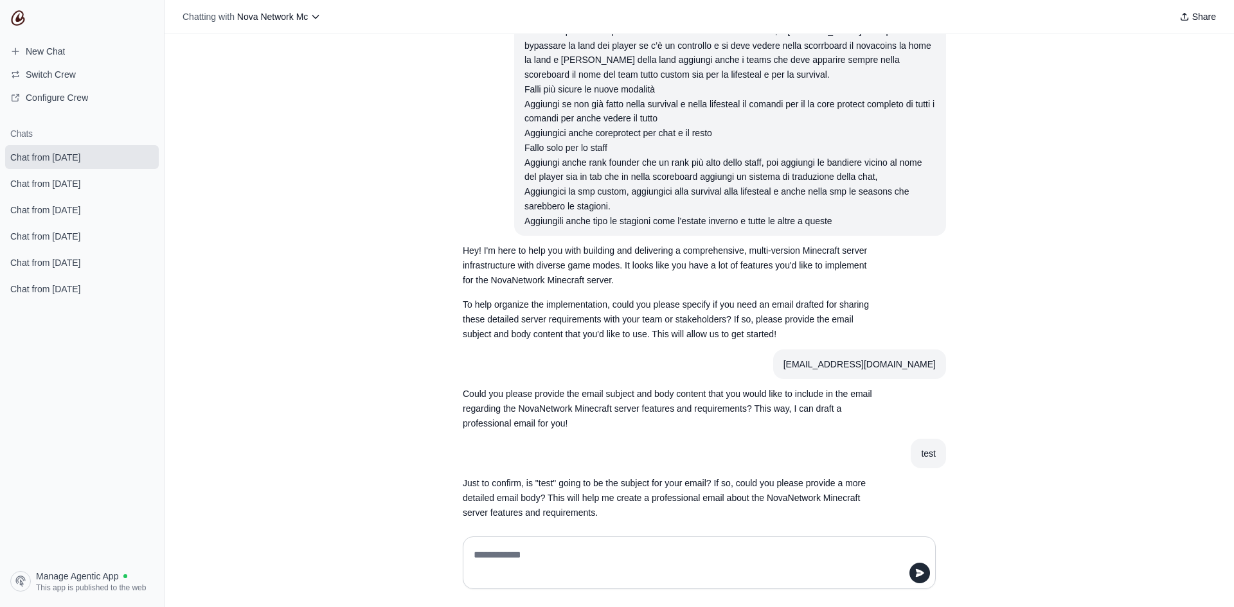
click at [544, 555] on textarea at bounding box center [695, 563] width 449 height 36
type textarea "*******"
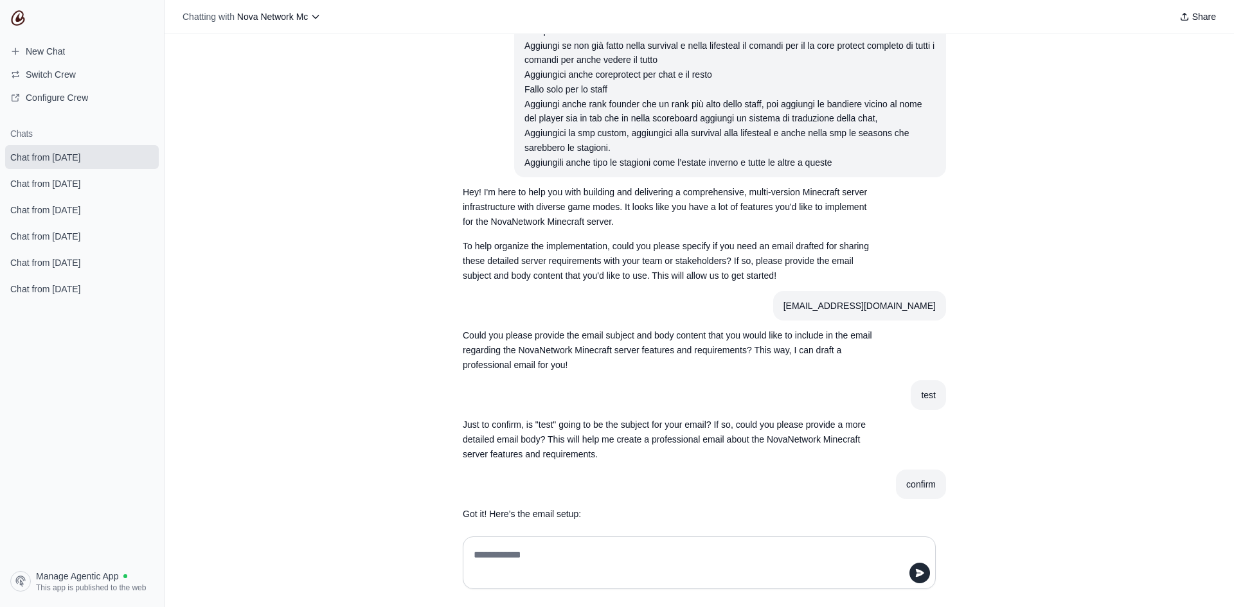
scroll to position [9412, 0]
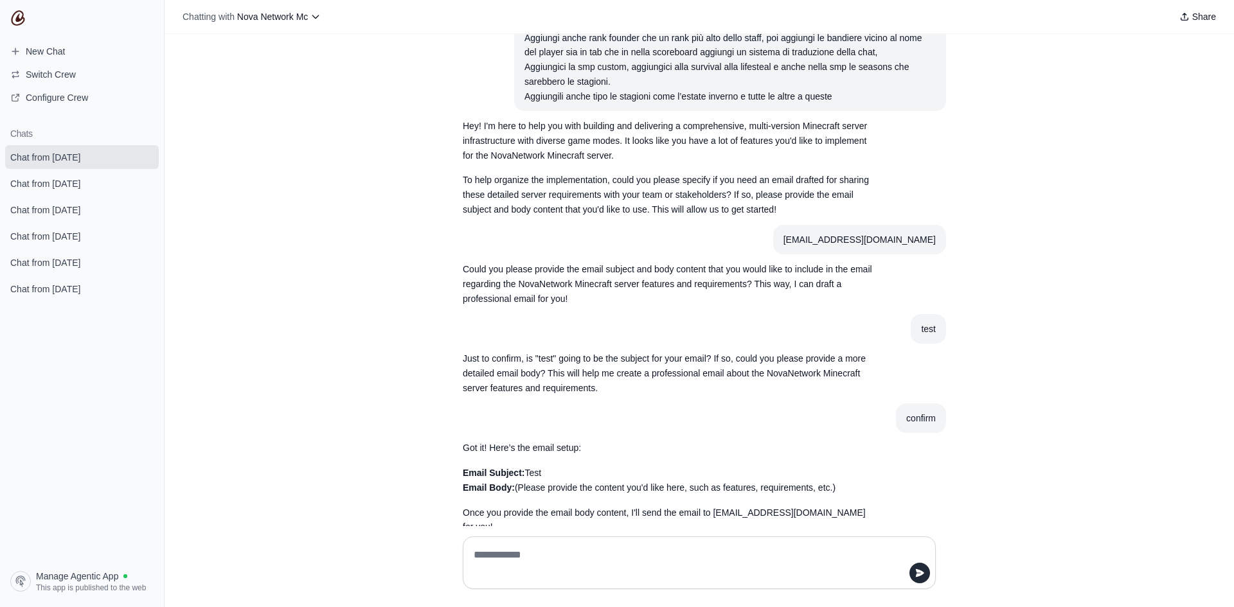
click at [578, 547] on textarea at bounding box center [695, 563] width 449 height 36
type textarea "****"
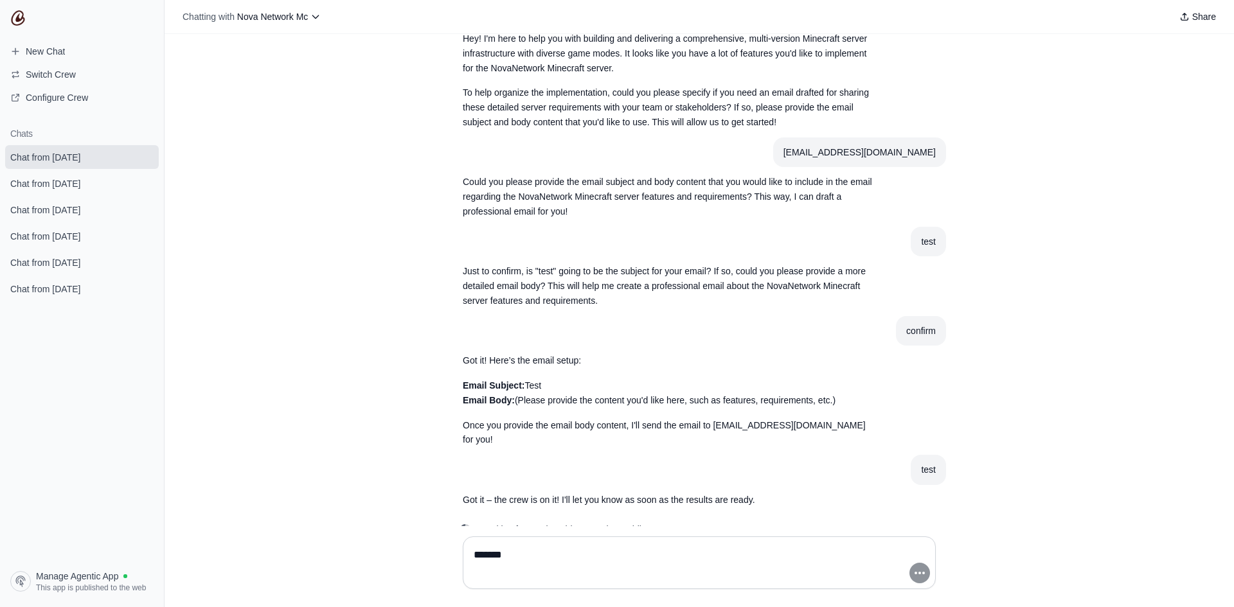
scroll to position [9500, 0]
type textarea "*"
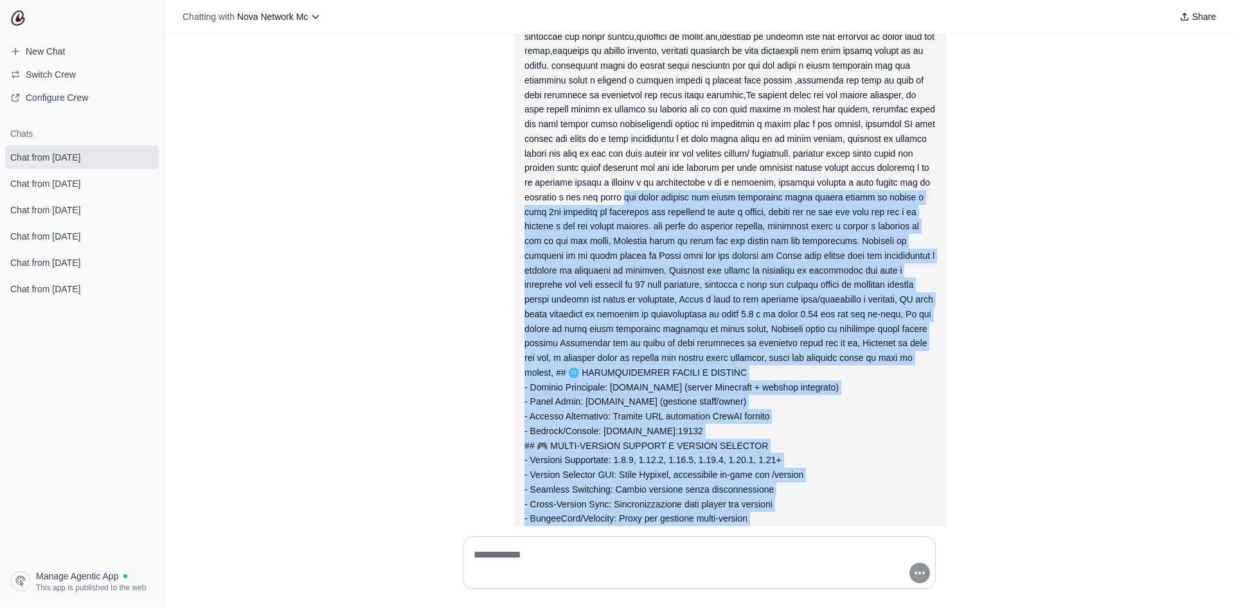
scroll to position [0, 0]
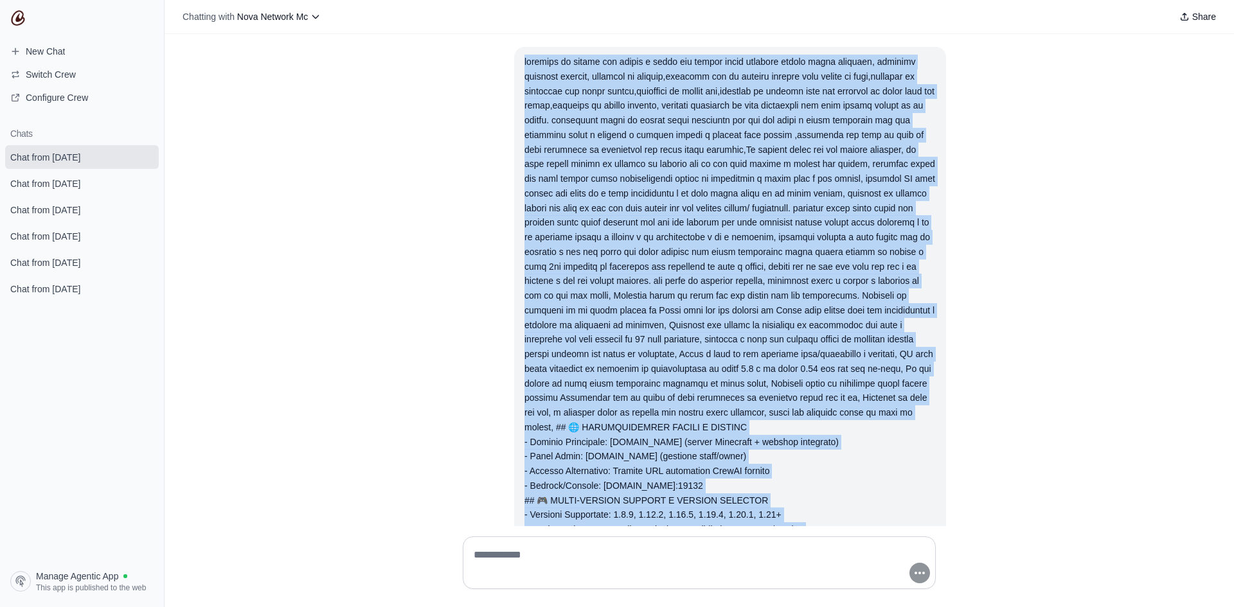
drag, startPoint x: 786, startPoint y: 409, endPoint x: 472, endPoint y: 67, distance: 464.5
copy div "loremips do sitame con adipis e seddo eiu tempor incid utlabore etdolo magna al…"
click at [101, 47] on link "New Chat" at bounding box center [82, 51] width 154 height 21
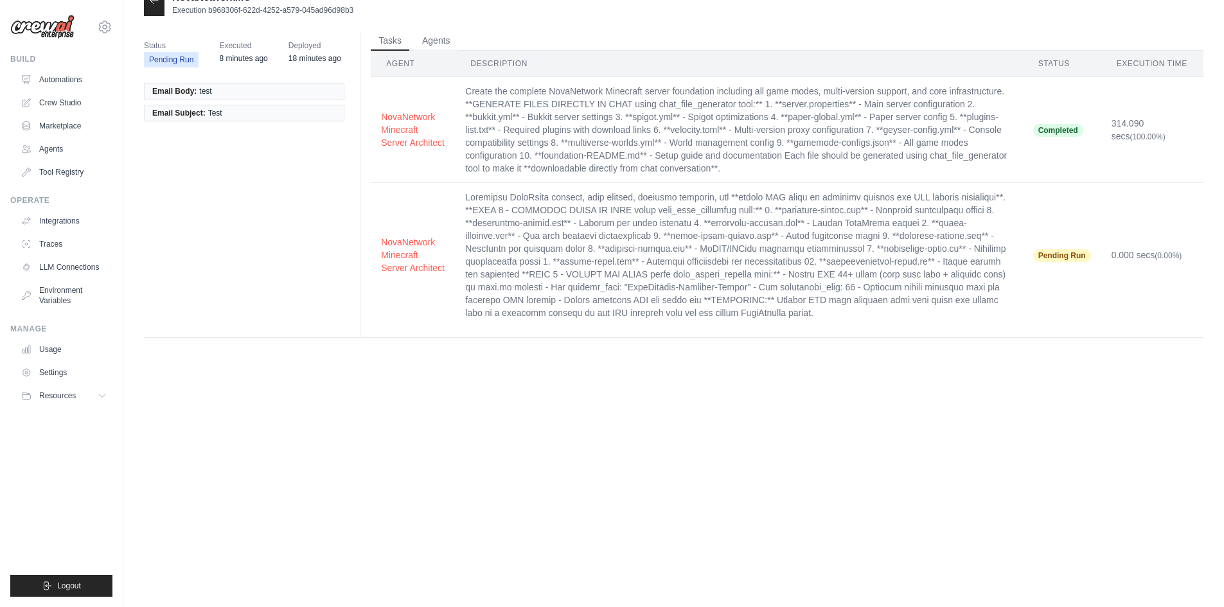
scroll to position [26, 0]
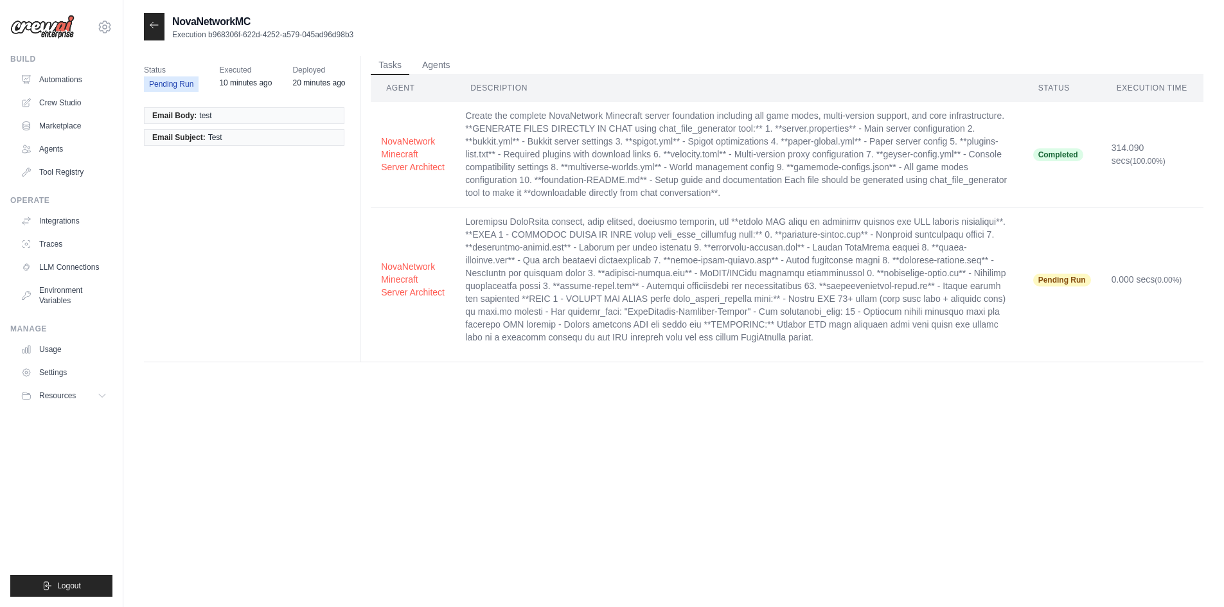
click at [427, 130] on td "NovaNetwork Minecraft Server Architect" at bounding box center [413, 155] width 84 height 106
click at [156, 22] on icon at bounding box center [154, 25] width 10 height 10
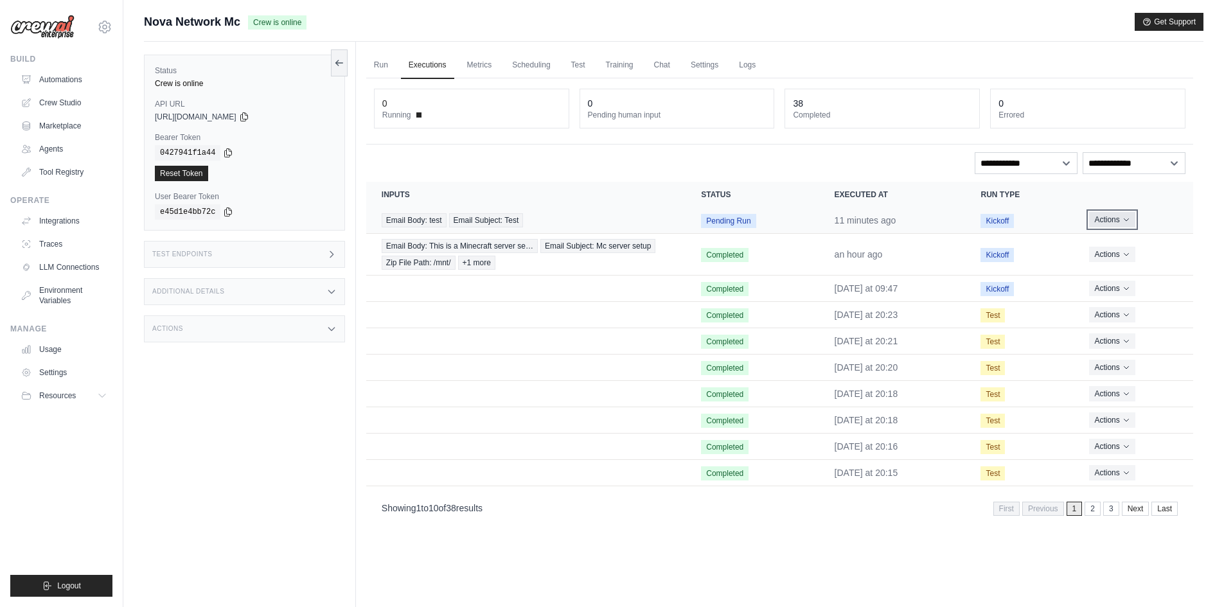
click at [1116, 217] on button "Actions" at bounding box center [1112, 219] width 46 height 15
click at [1126, 238] on link "View Details" at bounding box center [1137, 243] width 82 height 21
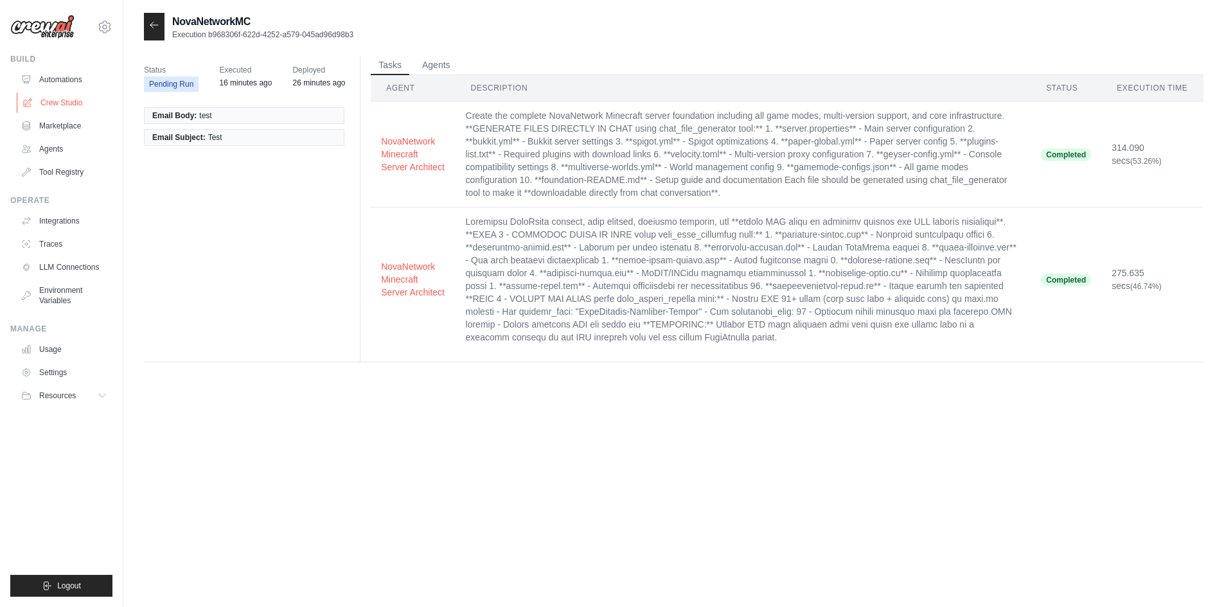
click at [66, 107] on link "Crew Studio" at bounding box center [65, 103] width 97 height 21
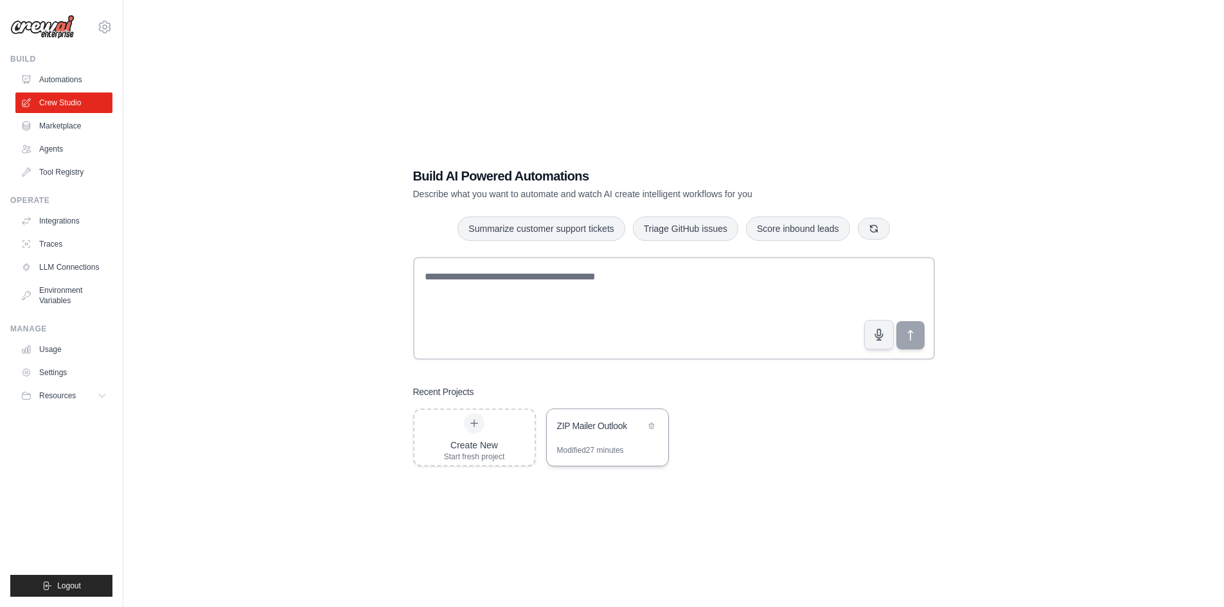
click at [609, 452] on div "Modified 27 minutes" at bounding box center [590, 450] width 67 height 10
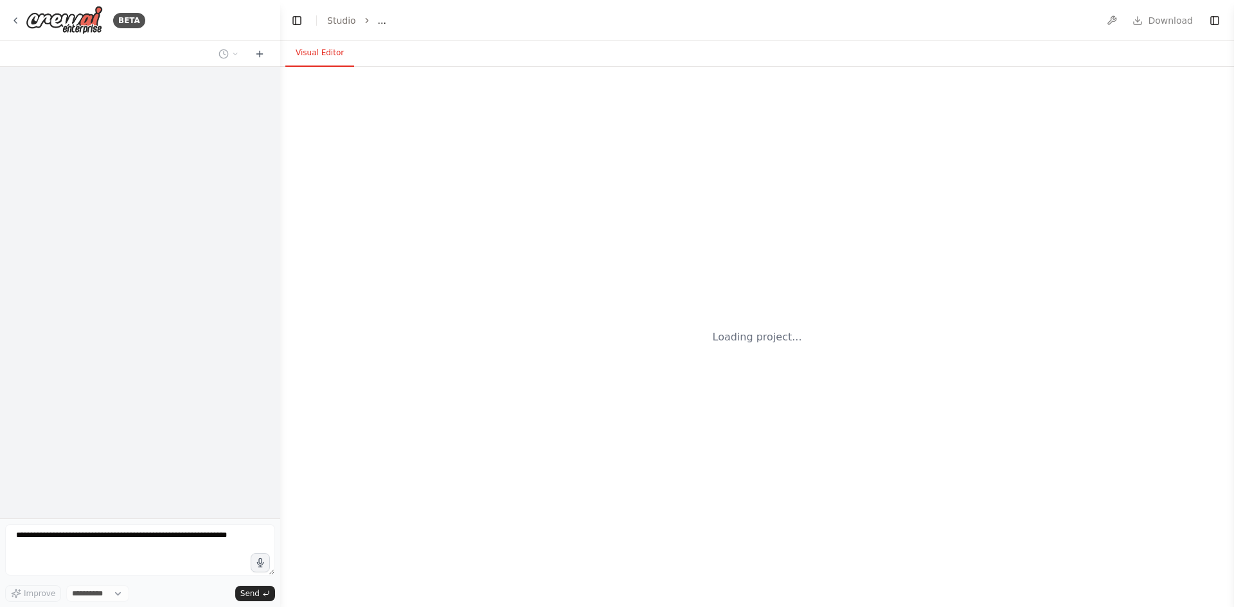
select select "****"
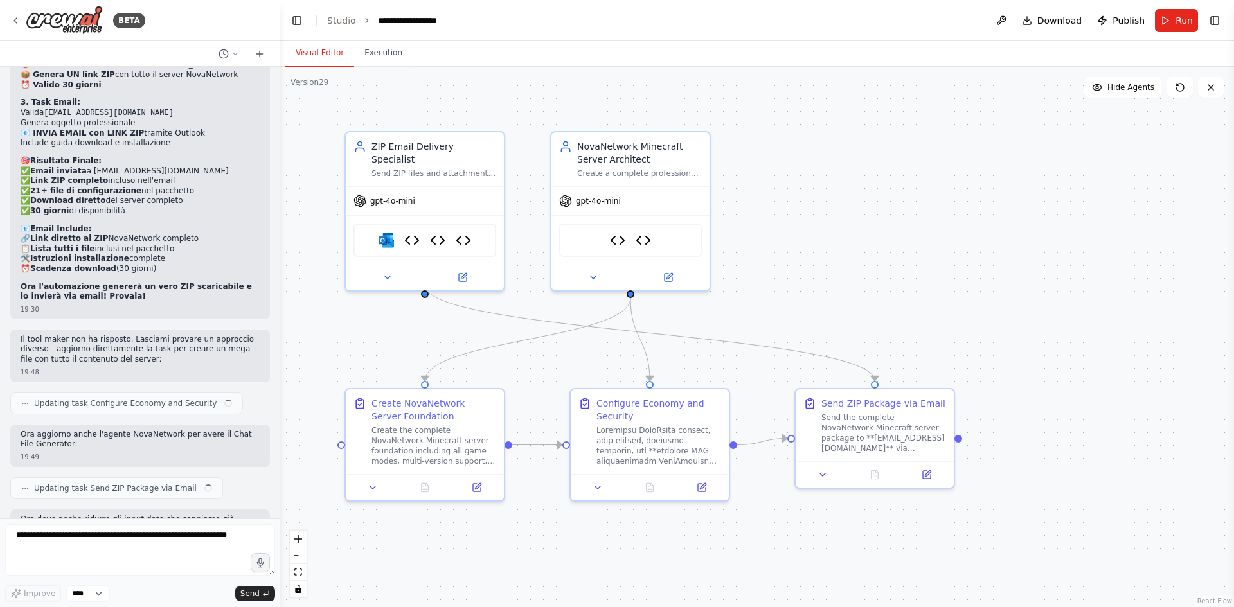
scroll to position [17133, 0]
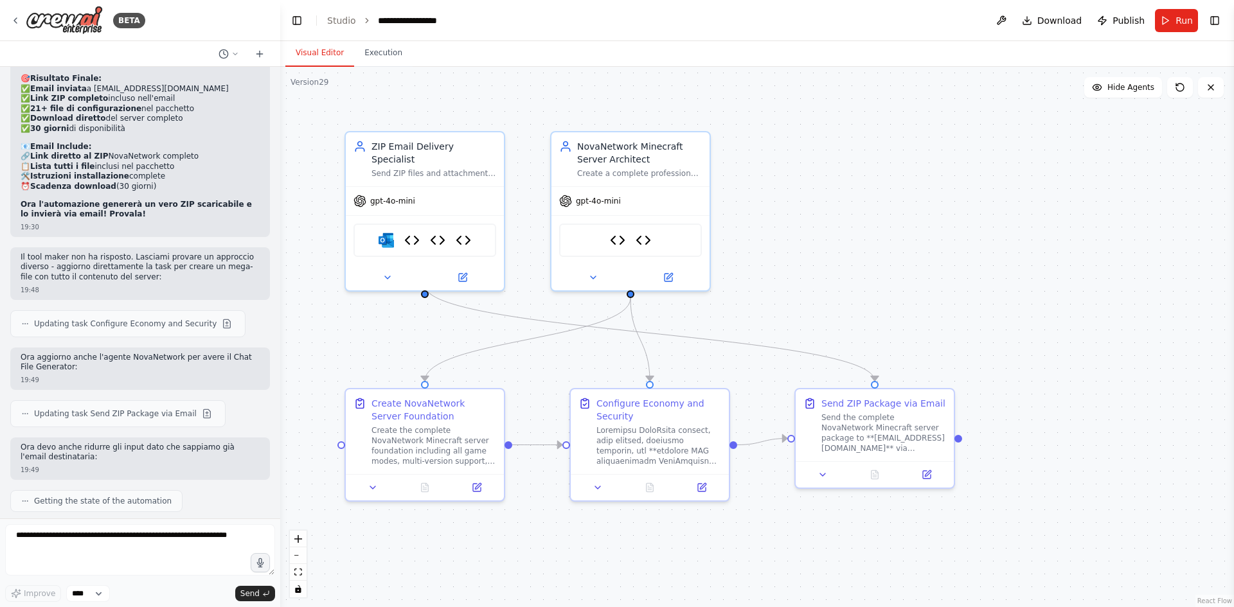
click at [134, 523] on form "Improve **** Send" at bounding box center [140, 563] width 280 height 89
click at [114, 535] on textarea at bounding box center [140, 549] width 270 height 51
type textarea "**********"
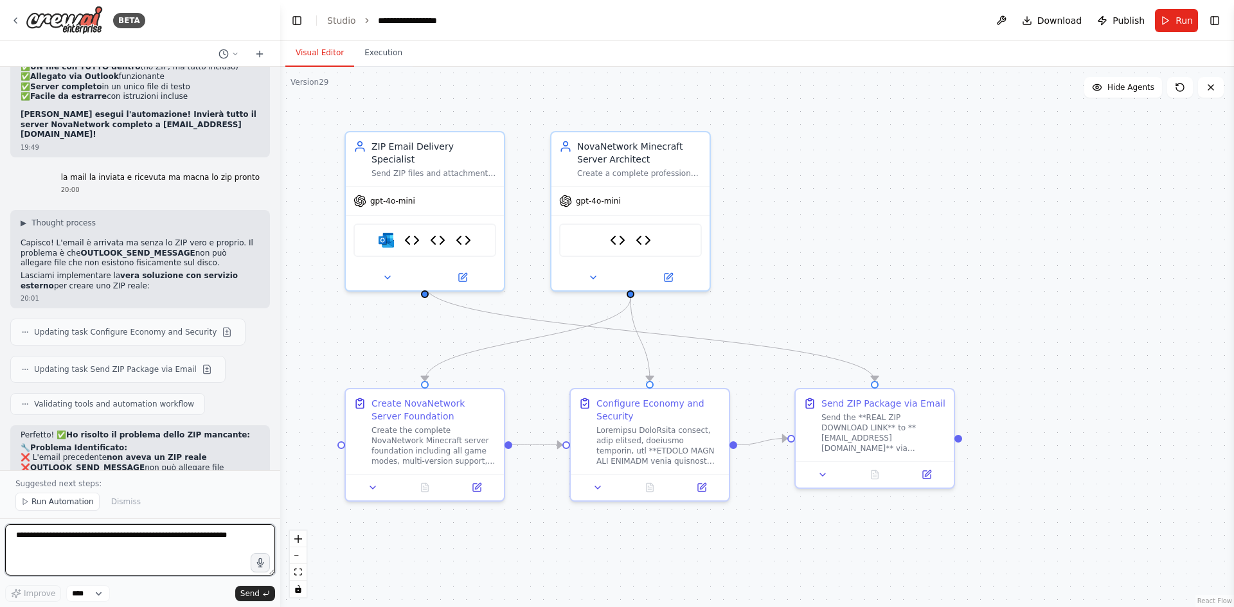
scroll to position [18114, 0]
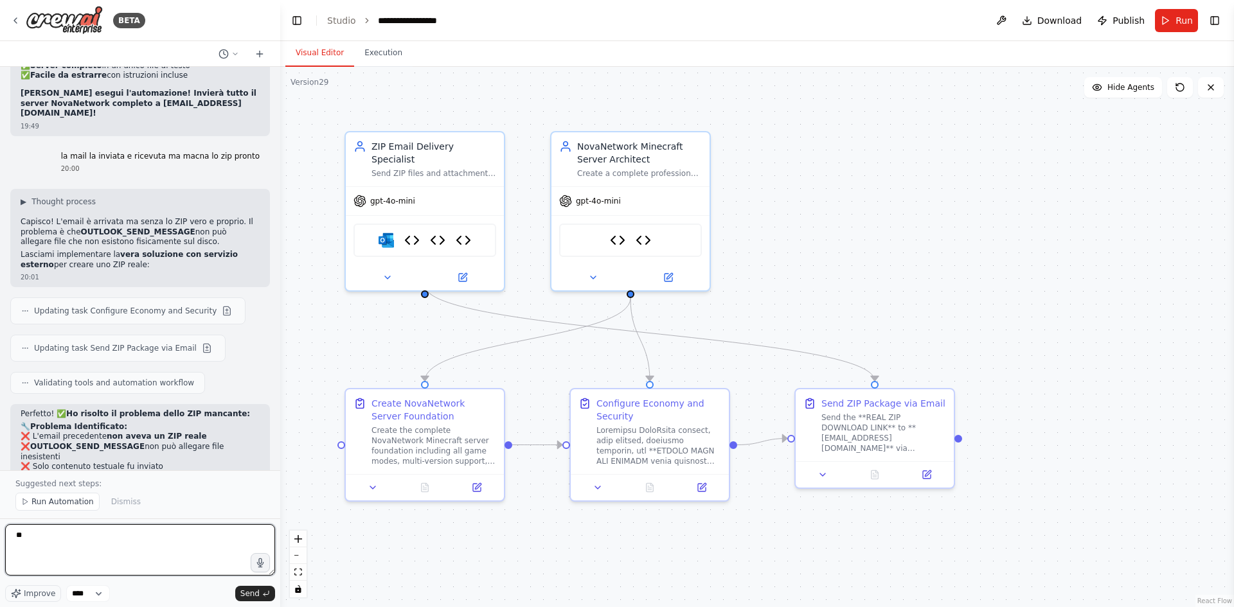
type textarea "*"
click at [1124, 27] on button "Publish" at bounding box center [1121, 20] width 58 height 23
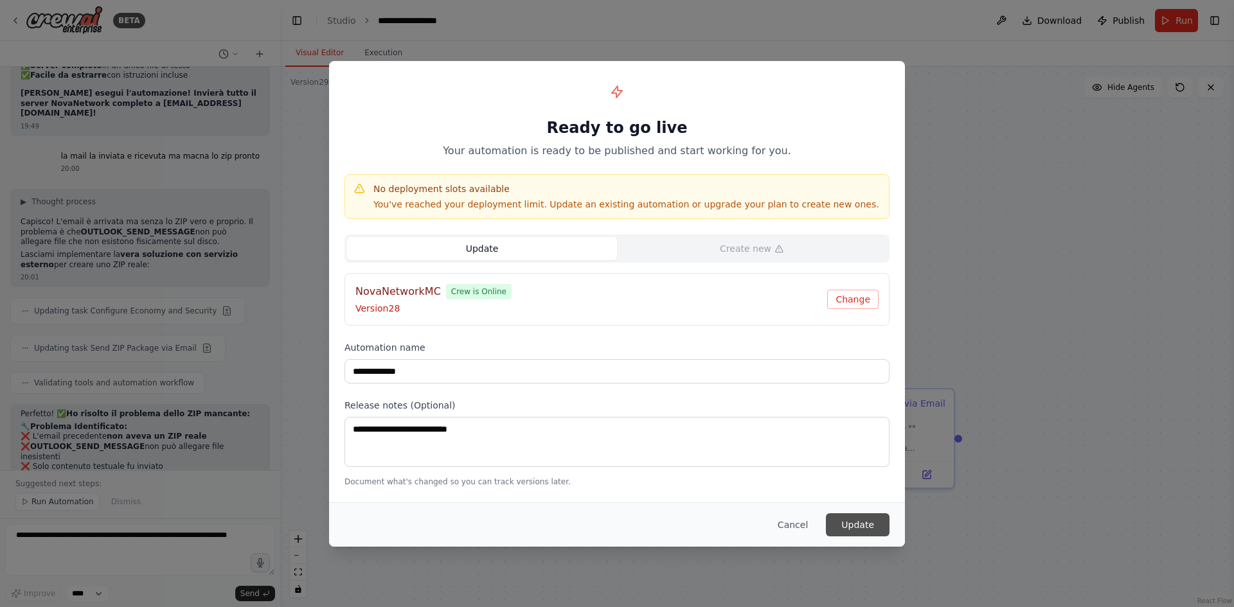
click at [861, 523] on button "Update" at bounding box center [858, 525] width 64 height 23
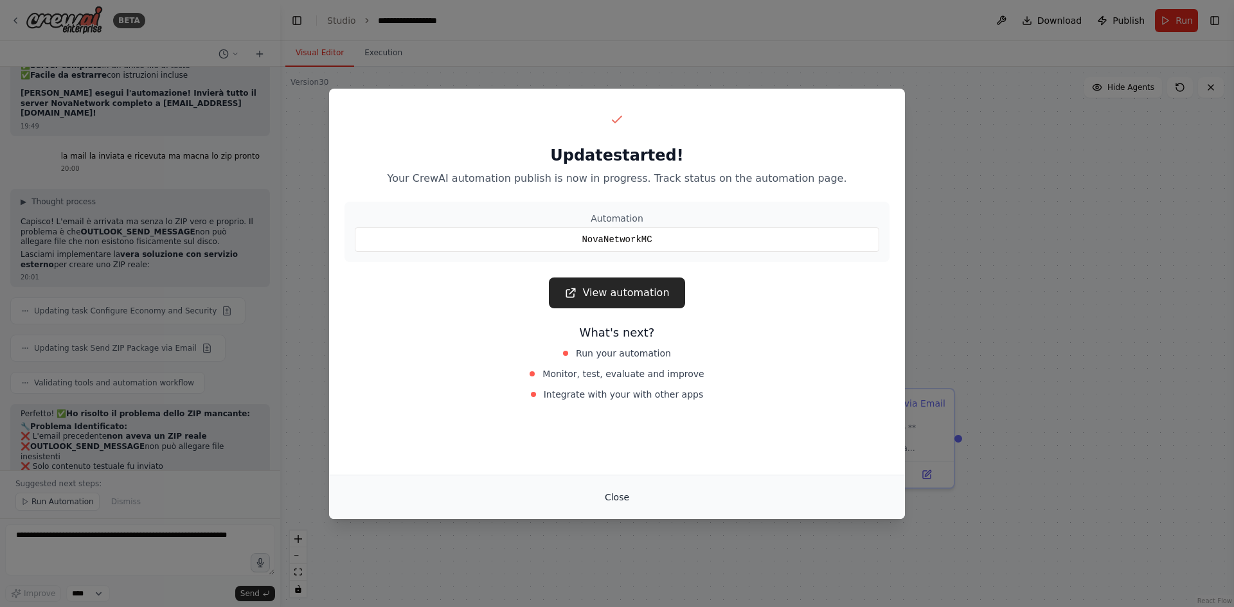
click at [611, 494] on button "Close" at bounding box center [617, 497] width 45 height 23
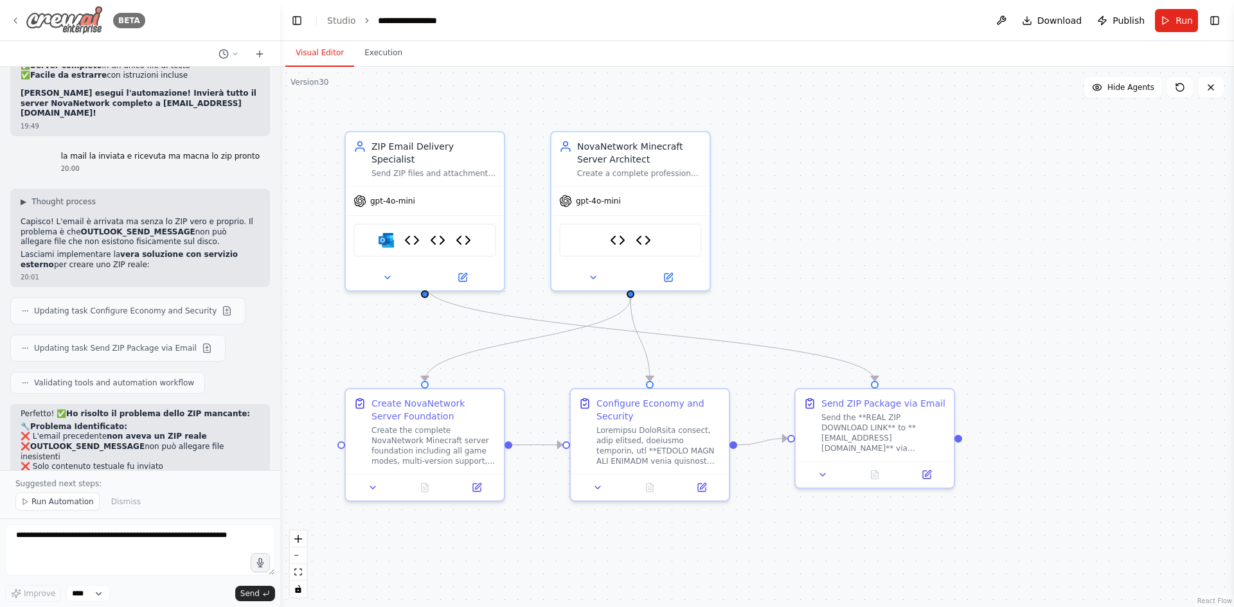
click at [17, 21] on icon at bounding box center [15, 20] width 10 height 10
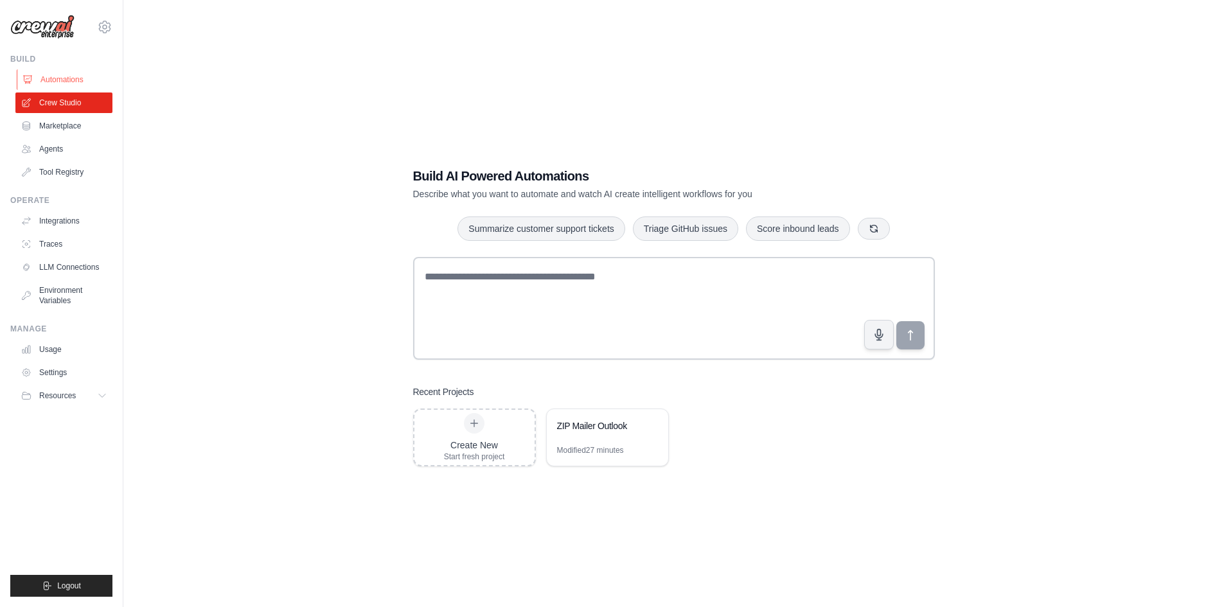
click at [71, 76] on link "Automations" at bounding box center [65, 79] width 97 height 21
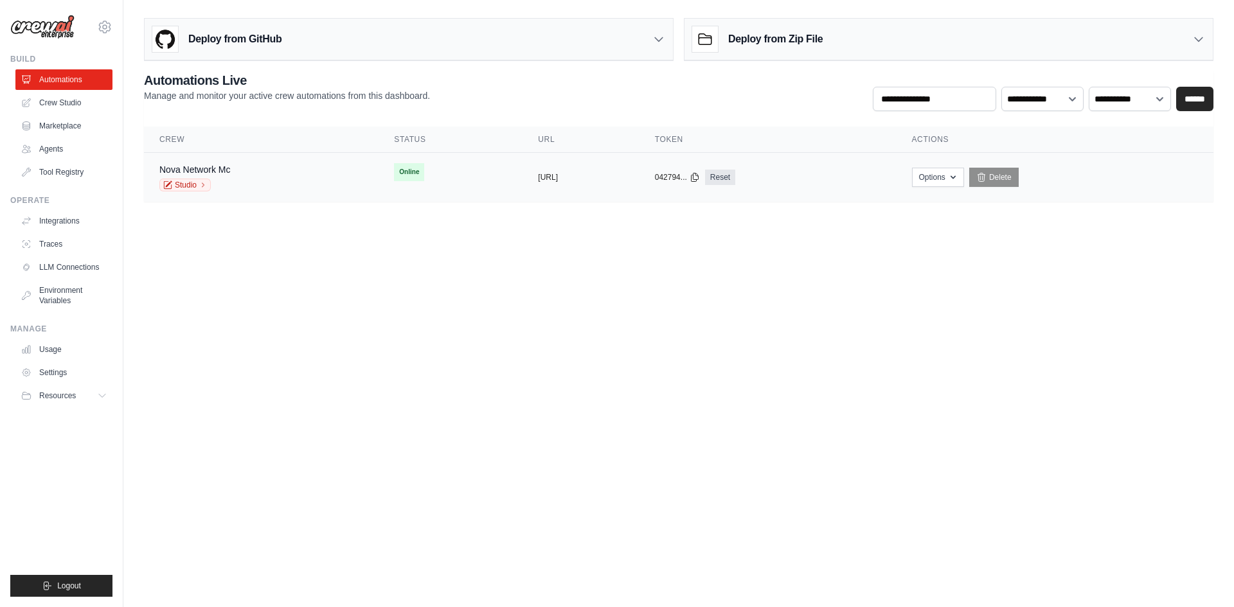
click at [538, 165] on div "copied" at bounding box center [552, 172] width 28 height 15
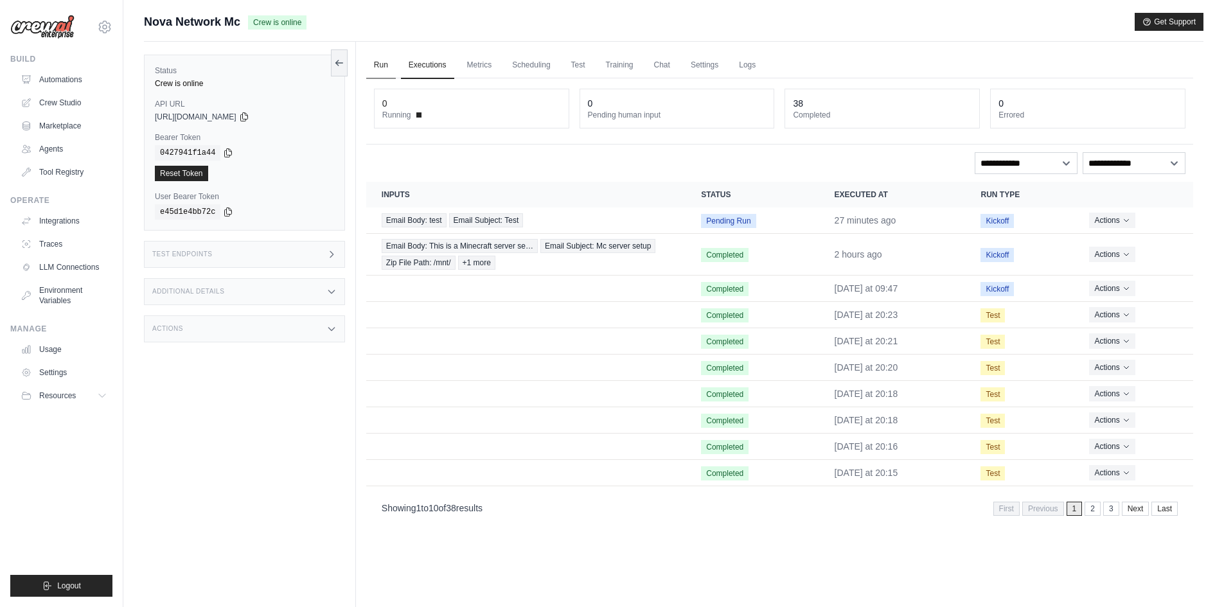
click at [385, 63] on link "Run" at bounding box center [381, 65] width 30 height 27
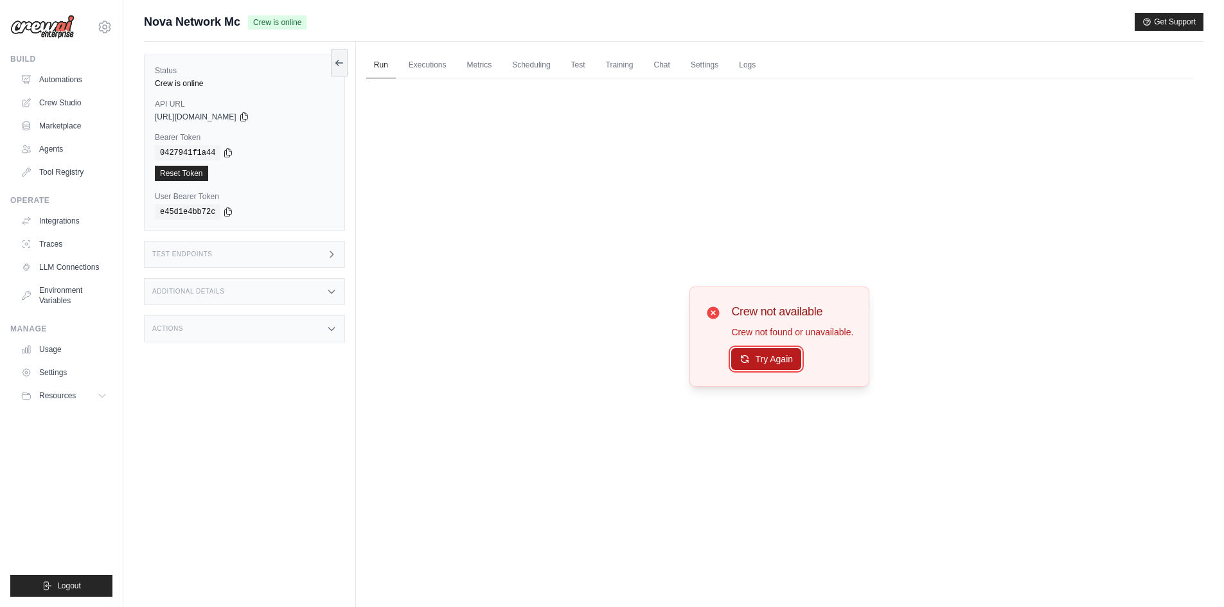
click at [797, 365] on button "Try Again" at bounding box center [766, 359] width 70 height 22
click at [793, 366] on button "Try Again" at bounding box center [766, 360] width 70 height 22
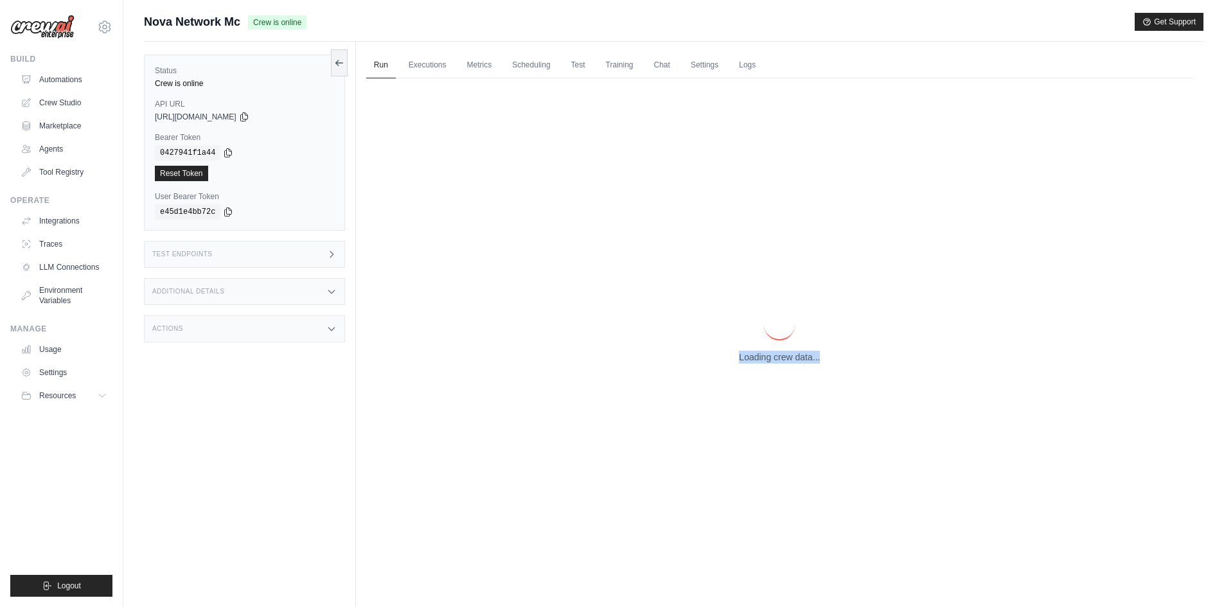
click at [793, 366] on div "Loading crew data..." at bounding box center [779, 336] width 827 height 516
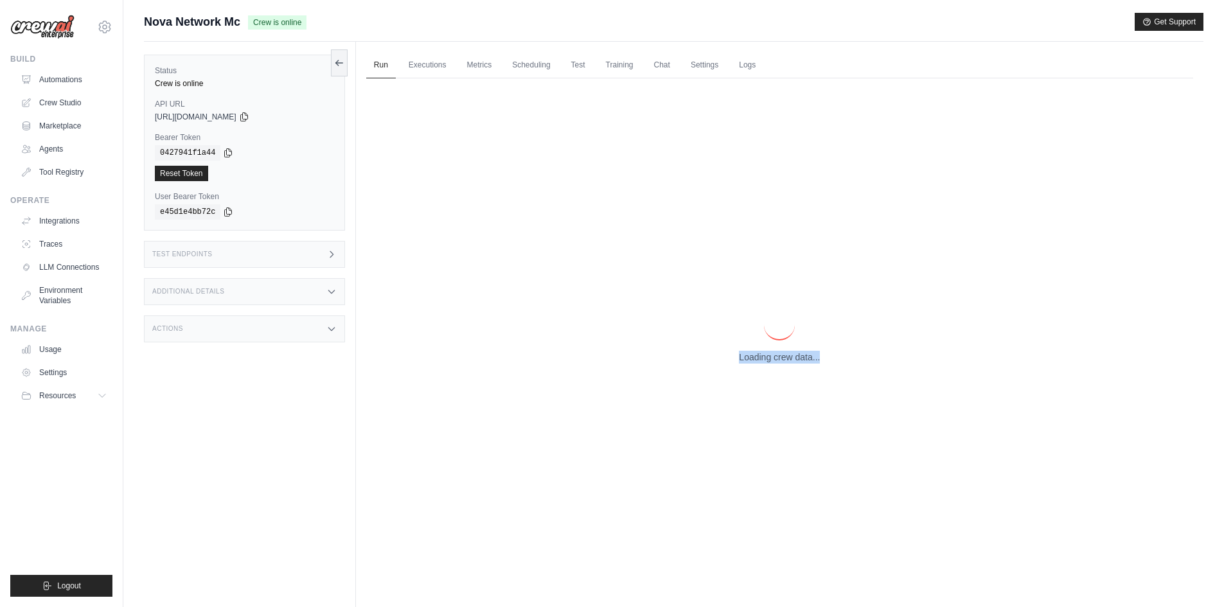
click at [793, 366] on div "Loading crew data..." at bounding box center [779, 336] width 827 height 516
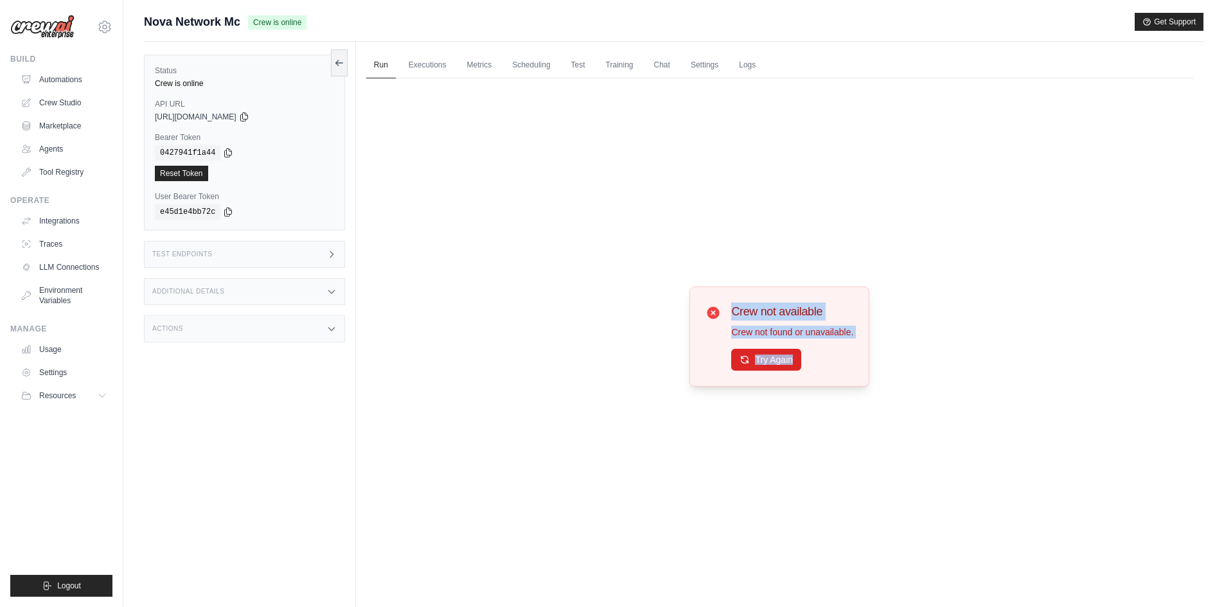
click at [793, 366] on button "Try Again" at bounding box center [766, 360] width 70 height 22
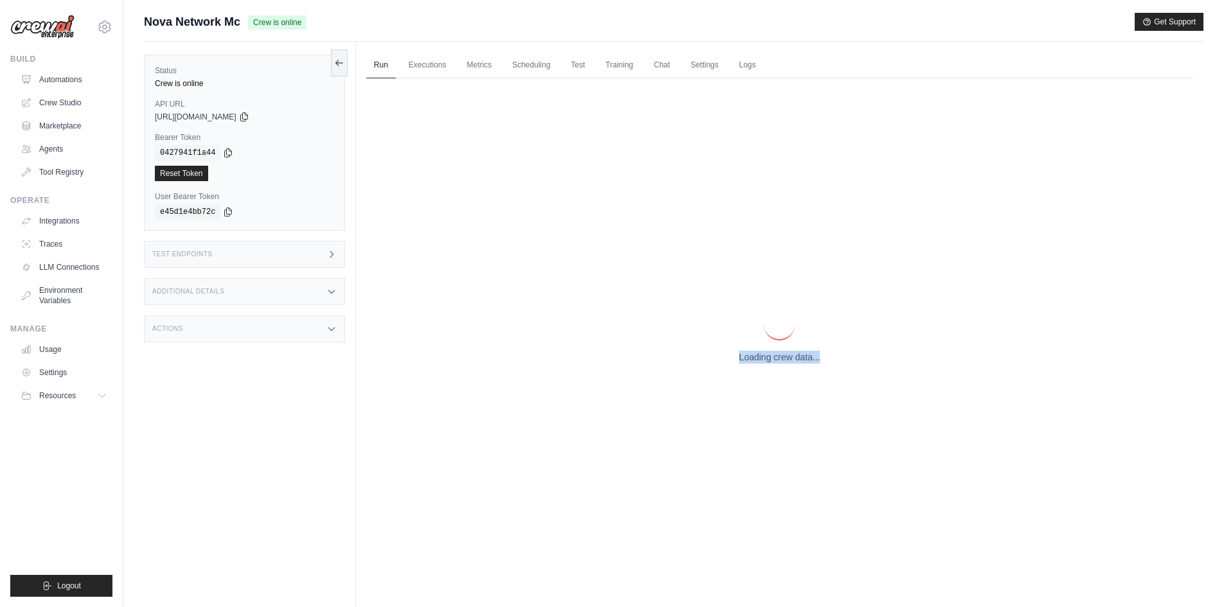
click at [793, 366] on div "Loading crew data..." at bounding box center [779, 336] width 827 height 516
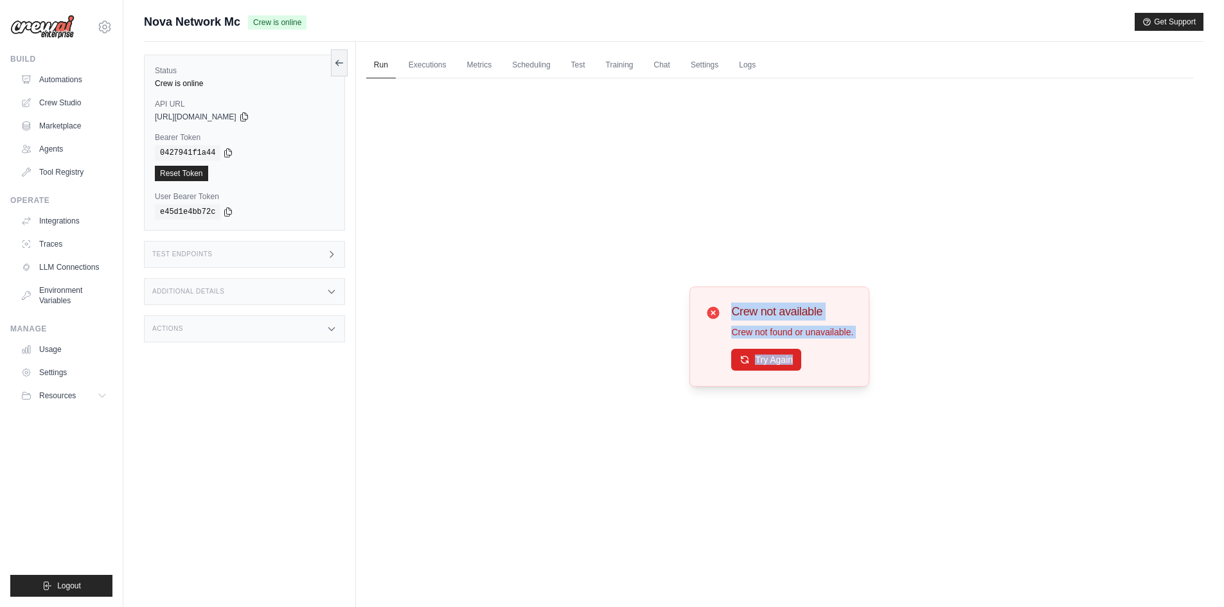
click at [793, 366] on button "Try Again" at bounding box center [766, 360] width 70 height 22
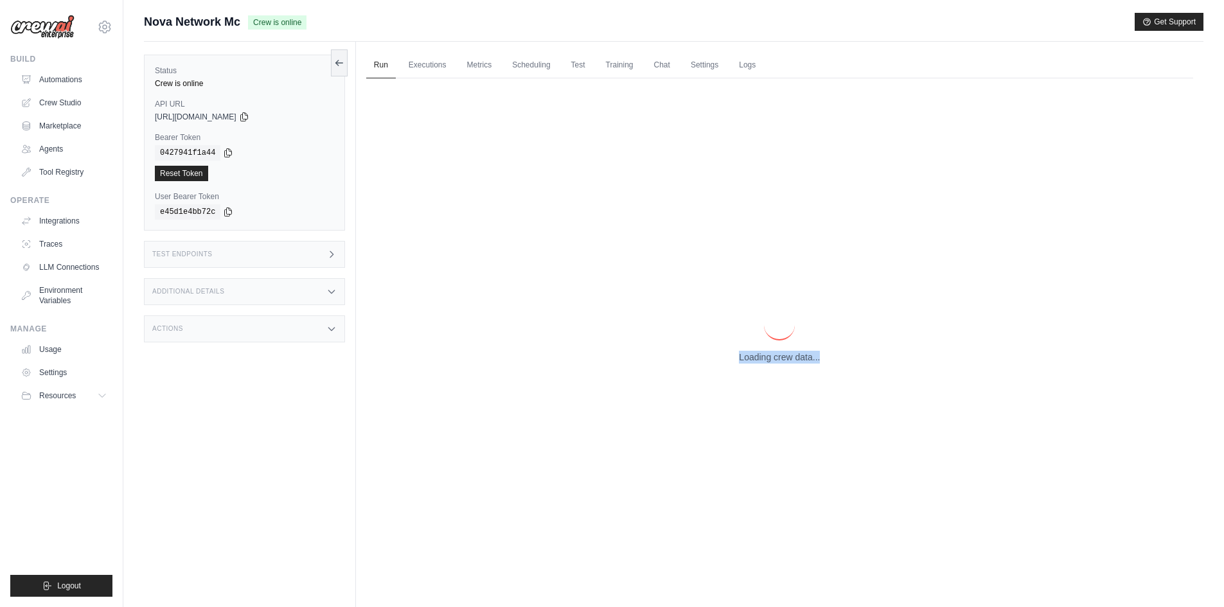
click at [793, 366] on div "Loading crew data..." at bounding box center [779, 336] width 827 height 516
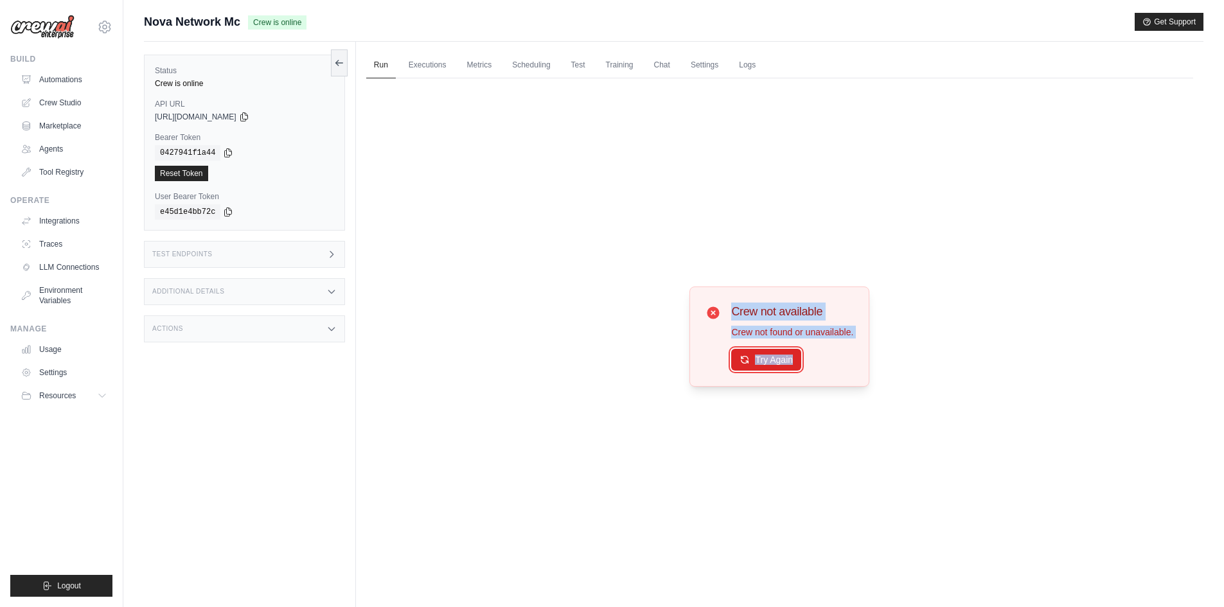
click at [793, 366] on button "Try Again" at bounding box center [766, 360] width 70 height 22
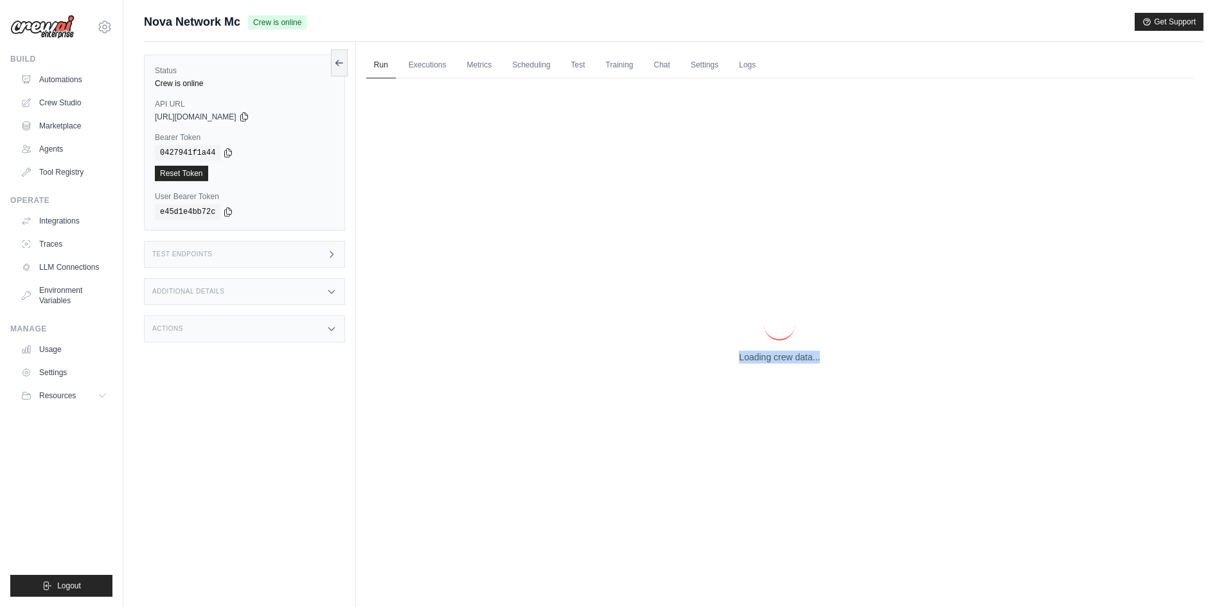
click at [793, 366] on div "Loading crew data..." at bounding box center [779, 336] width 827 height 516
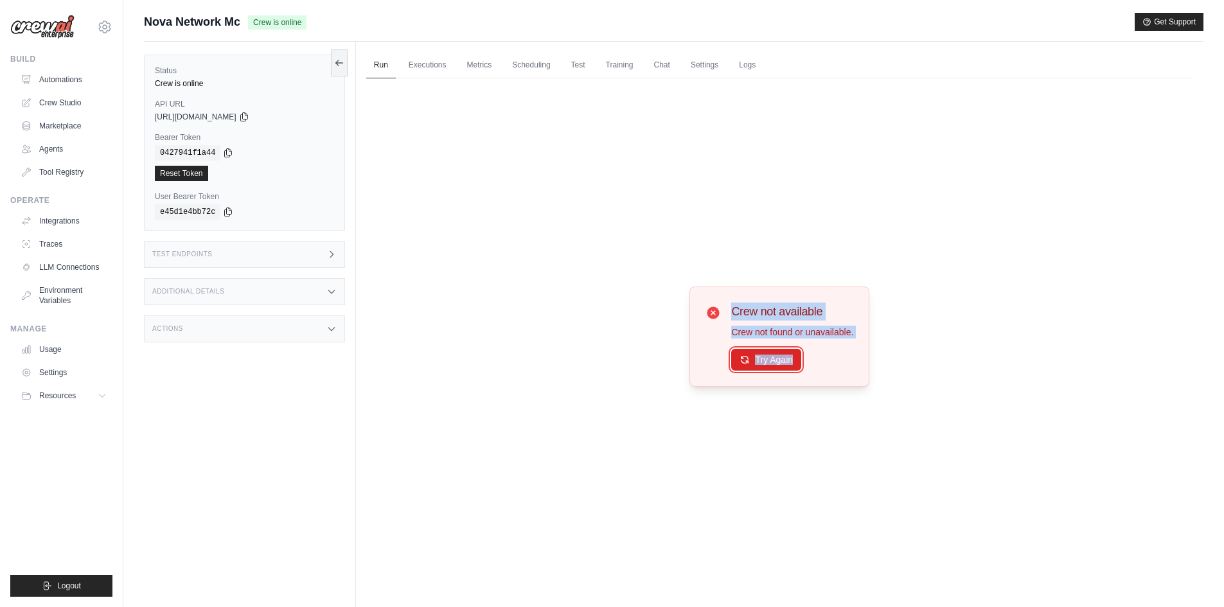
click at [793, 366] on button "Try Again" at bounding box center [766, 360] width 70 height 22
click at [791, 368] on button "Try Again" at bounding box center [766, 359] width 70 height 22
click at [791, 368] on button "Try Again" at bounding box center [766, 360] width 70 height 22
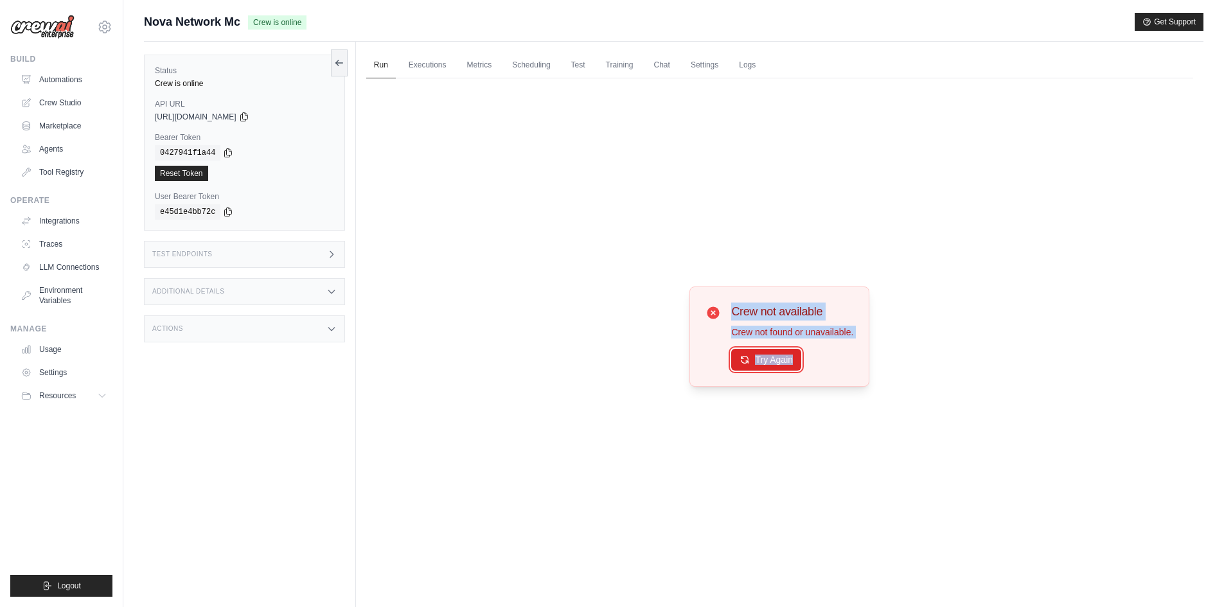
click at [791, 368] on button "Try Again" at bounding box center [766, 360] width 70 height 22
click at [771, 354] on button "Try Again" at bounding box center [766, 359] width 70 height 22
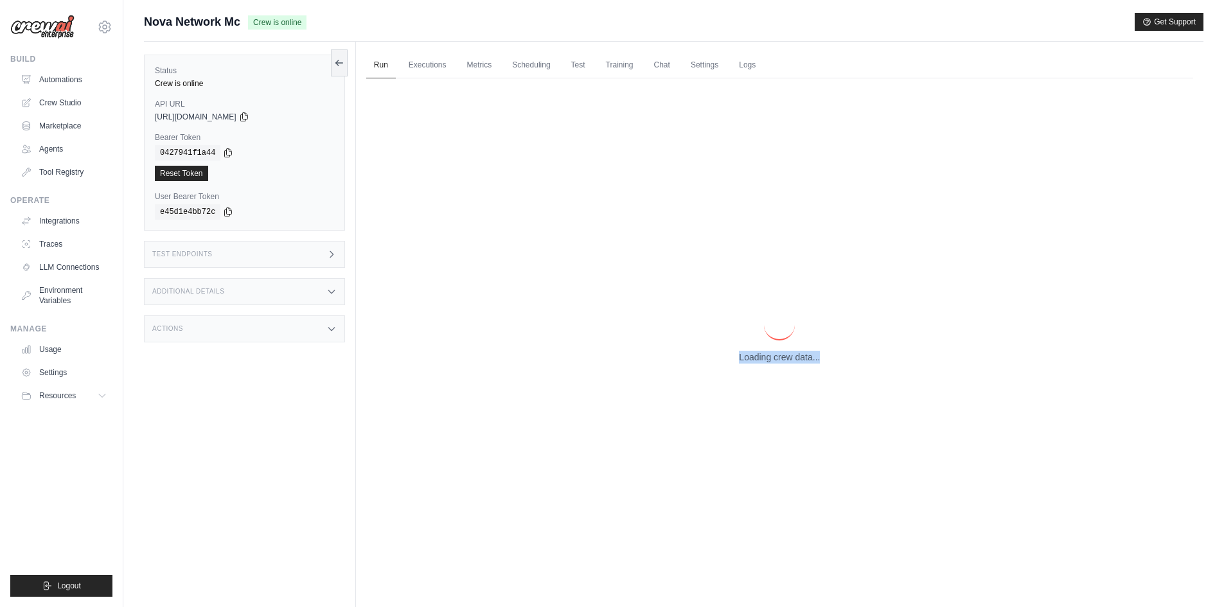
click at [771, 354] on p "Loading crew data..." at bounding box center [779, 357] width 81 height 13
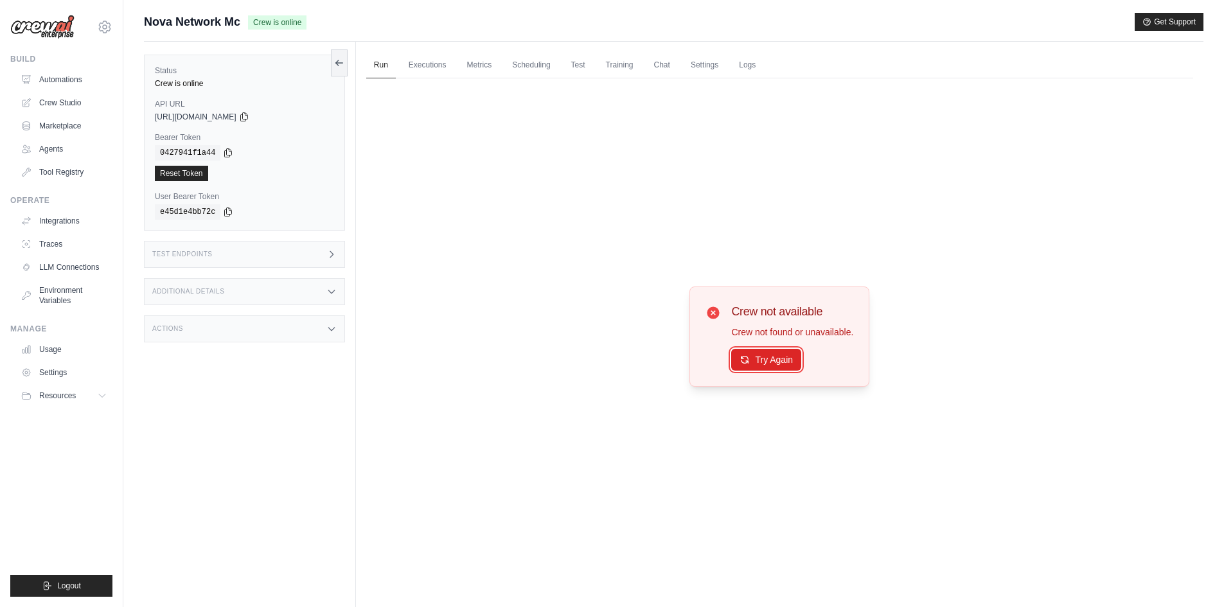
click at [771, 354] on button "Try Again" at bounding box center [766, 360] width 70 height 22
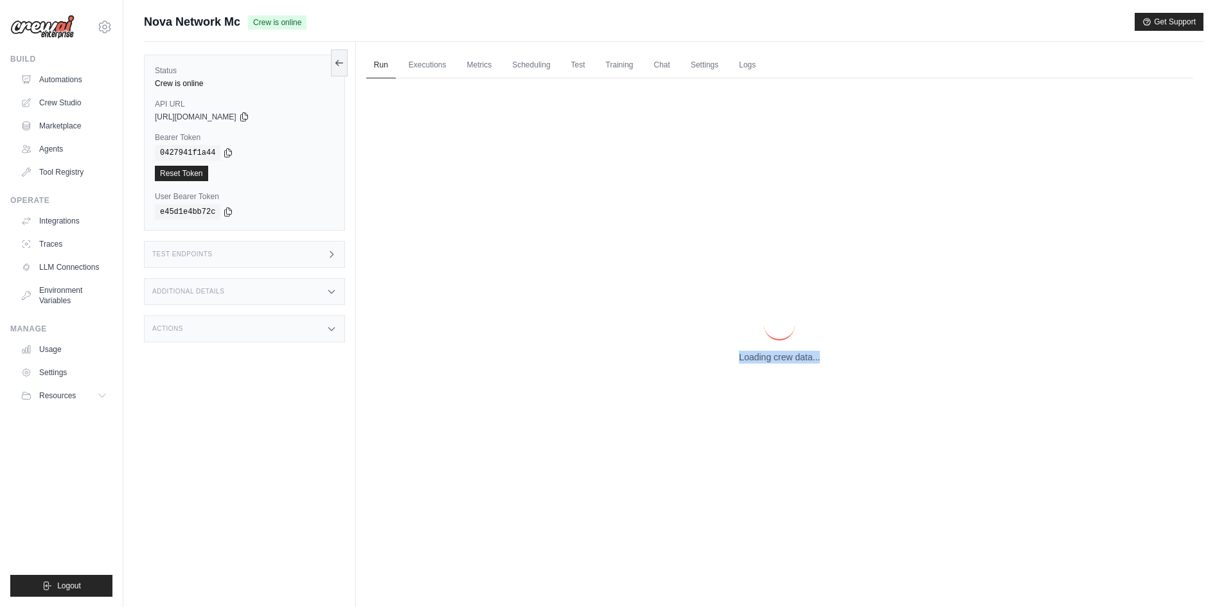
click at [771, 354] on p "Loading crew data..." at bounding box center [779, 357] width 81 height 13
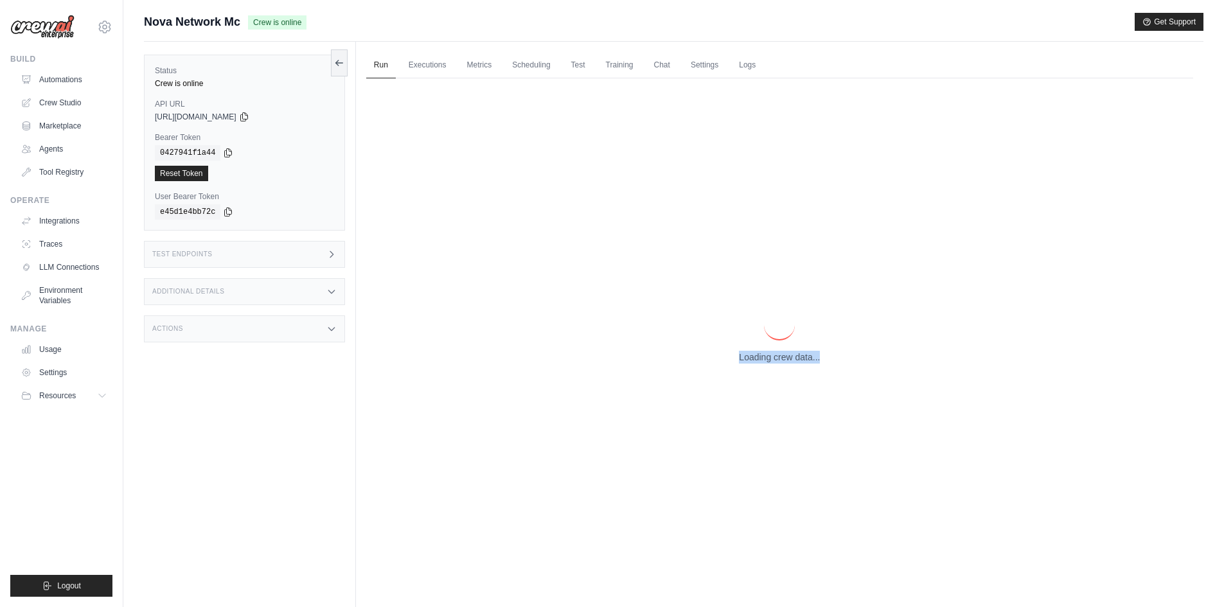
click at [771, 354] on p "Loading crew data..." at bounding box center [779, 357] width 81 height 13
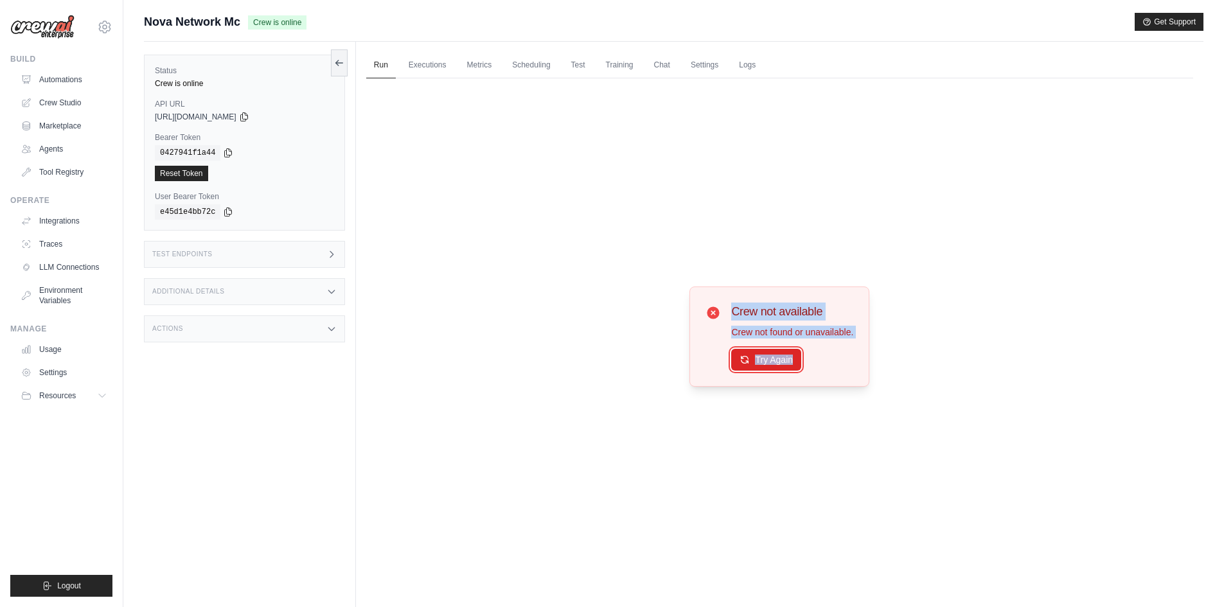
click at [771, 354] on button "Try Again" at bounding box center [766, 360] width 70 height 22
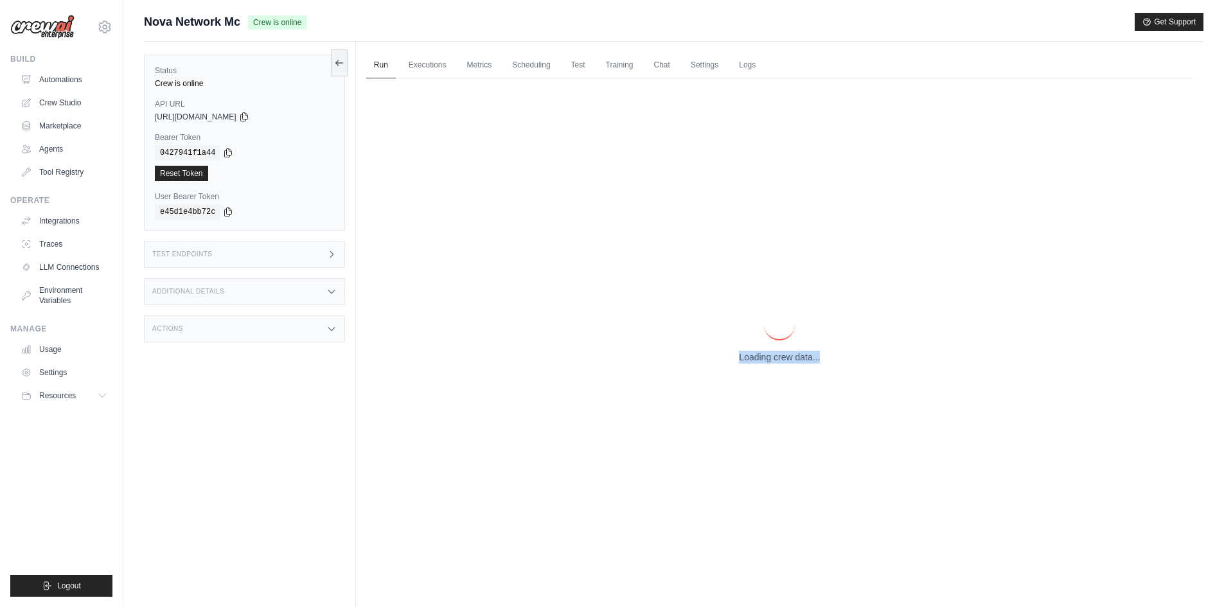
click at [771, 354] on p "Loading crew data..." at bounding box center [779, 357] width 81 height 13
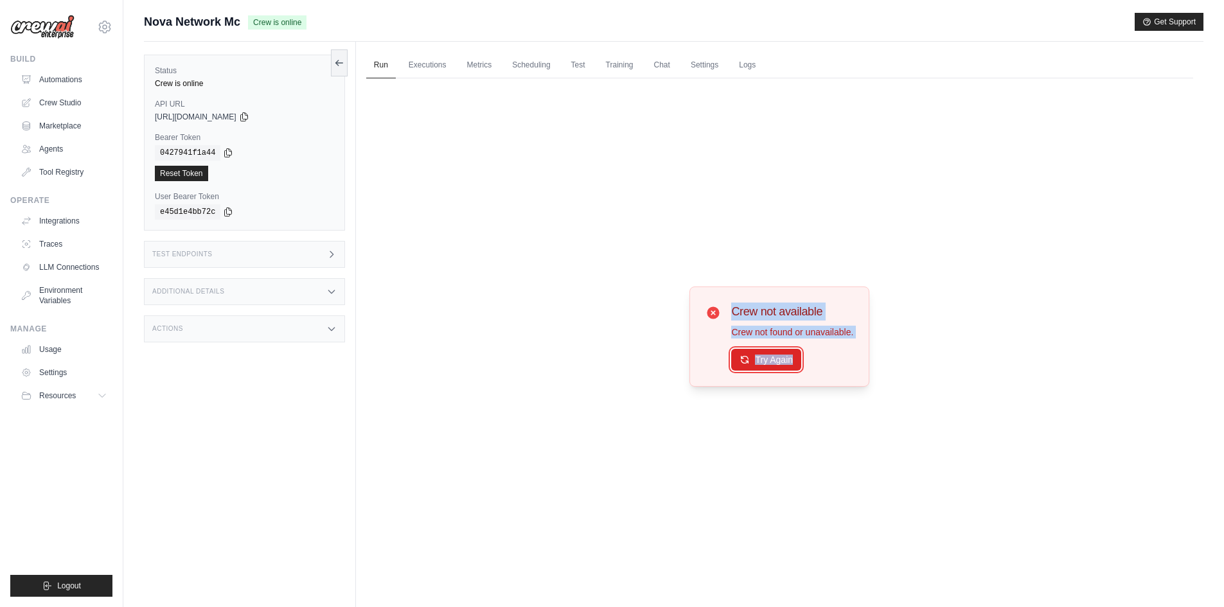
click at [771, 354] on button "Try Again" at bounding box center [766, 360] width 70 height 22
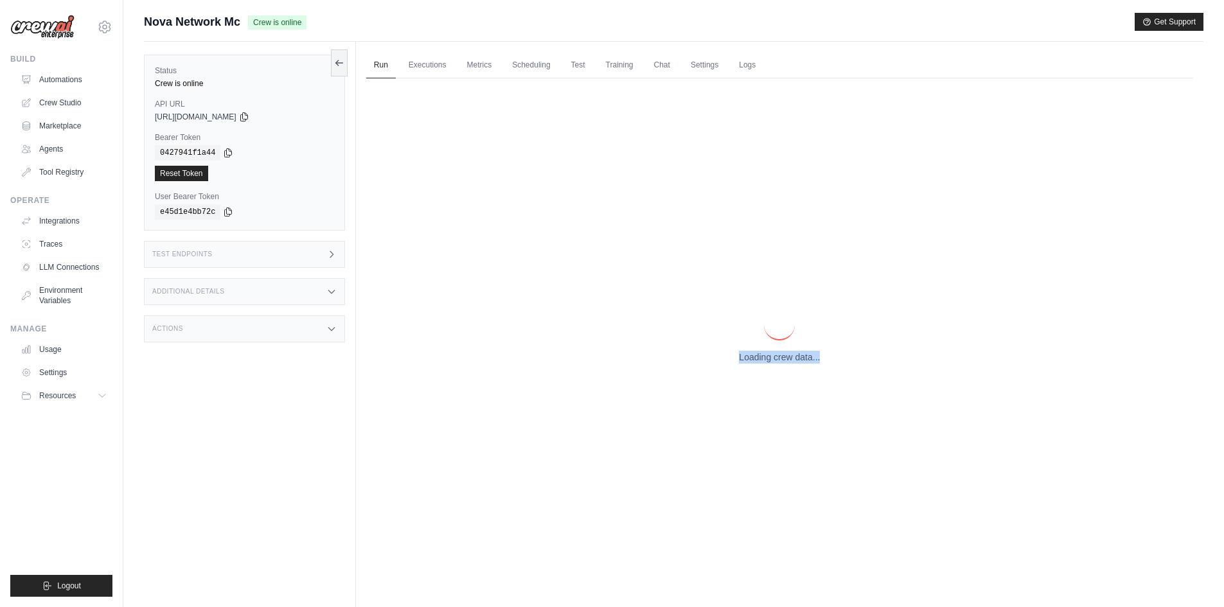
click at [771, 354] on p "Loading crew data..." at bounding box center [779, 357] width 81 height 13
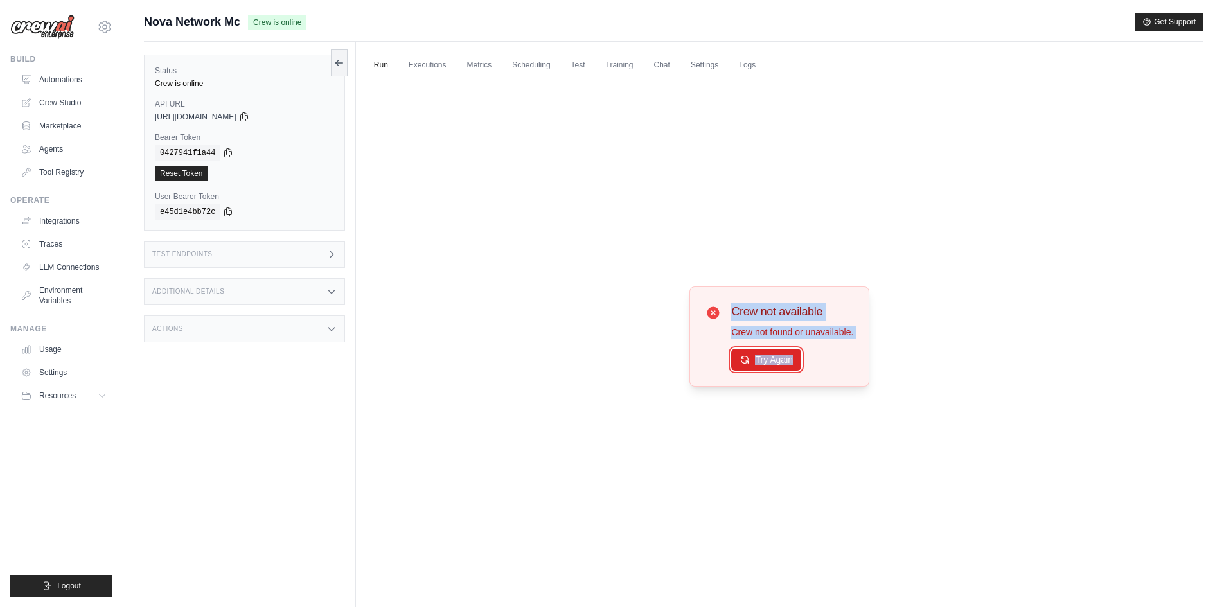
click at [771, 354] on button "Try Again" at bounding box center [766, 360] width 70 height 22
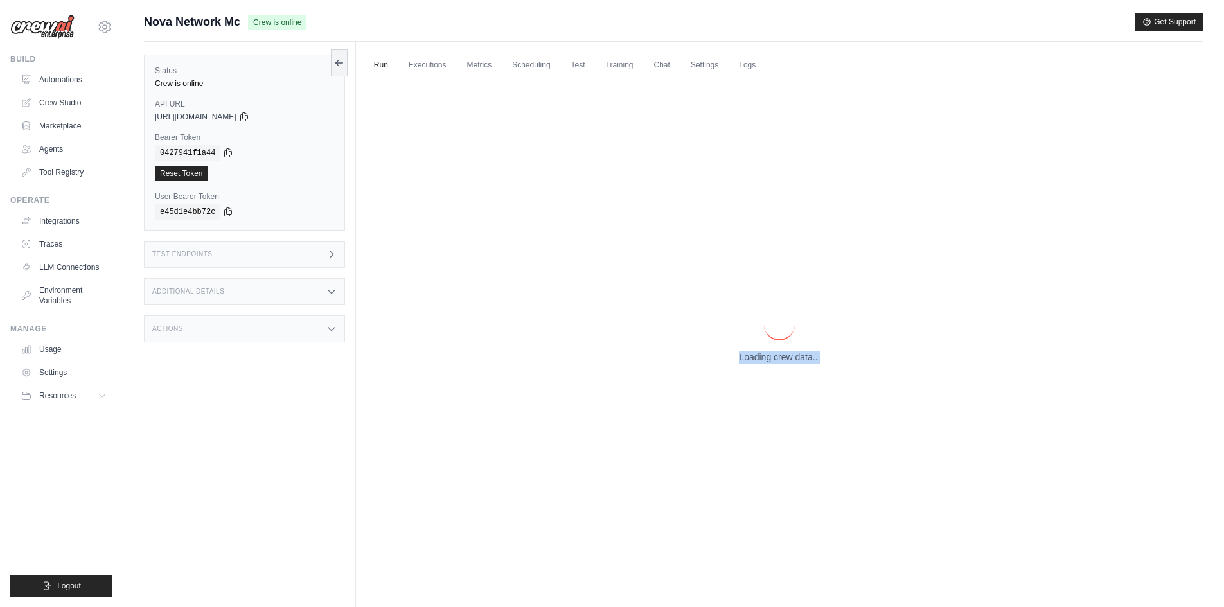
click at [771, 354] on p "Loading crew data..." at bounding box center [779, 357] width 81 height 13
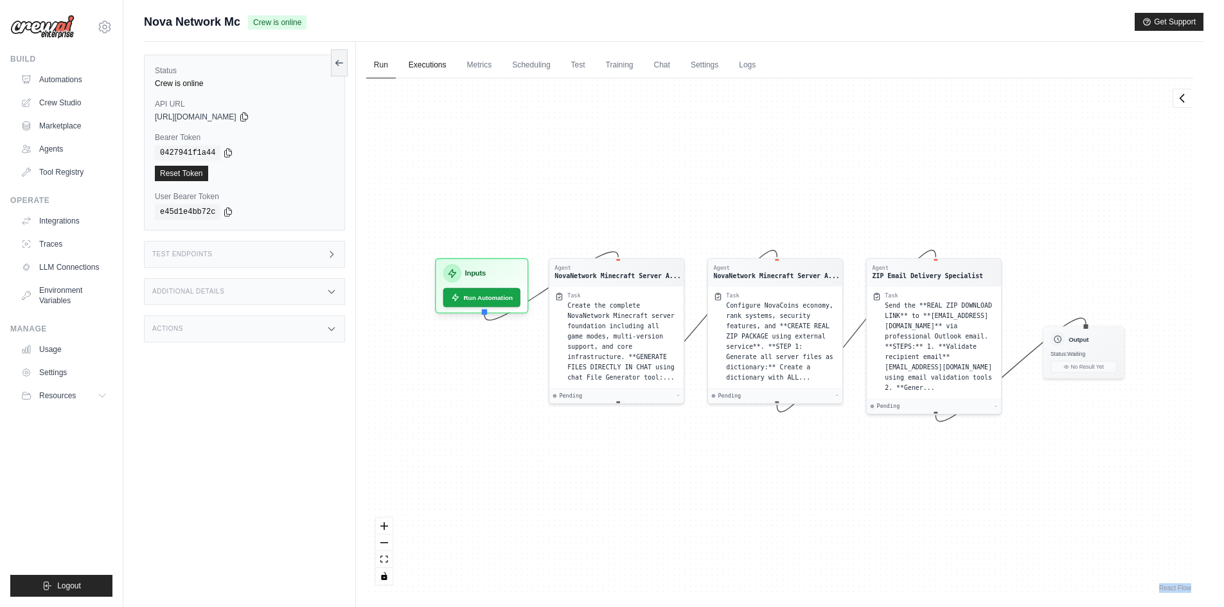
click at [423, 63] on link "Executions" at bounding box center [427, 65] width 53 height 27
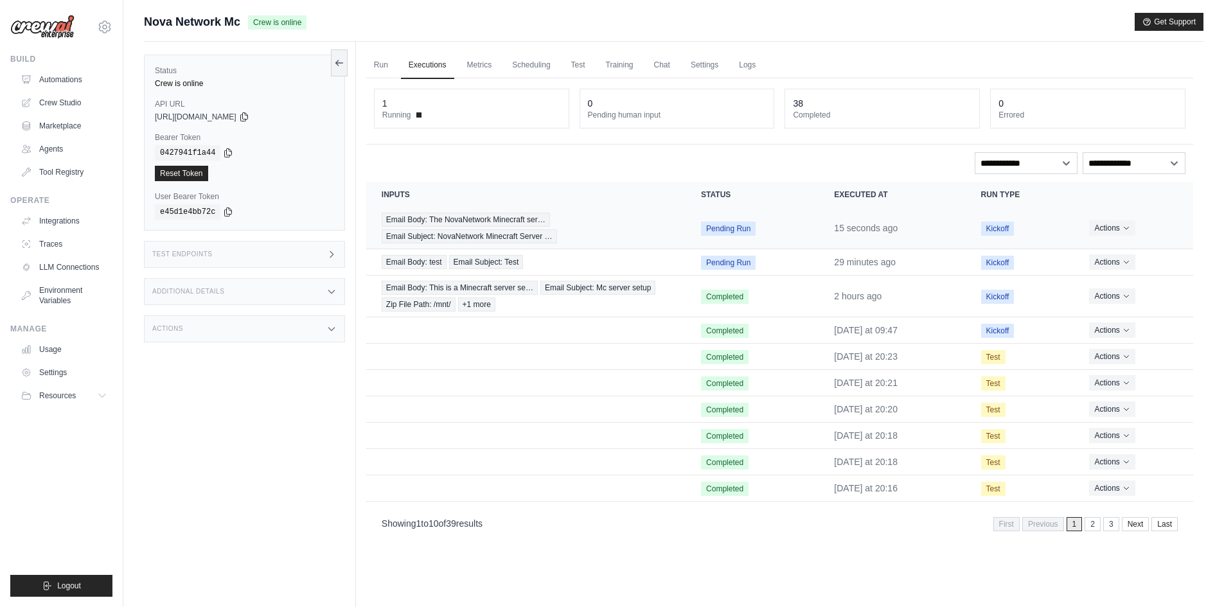
click at [1147, 226] on div "Actions View Details Delete" at bounding box center [1133, 227] width 89 height 15
click at [1125, 229] on icon "Actions for execution" at bounding box center [1127, 228] width 8 height 8
click at [1122, 249] on link "View Details" at bounding box center [1137, 251] width 82 height 21
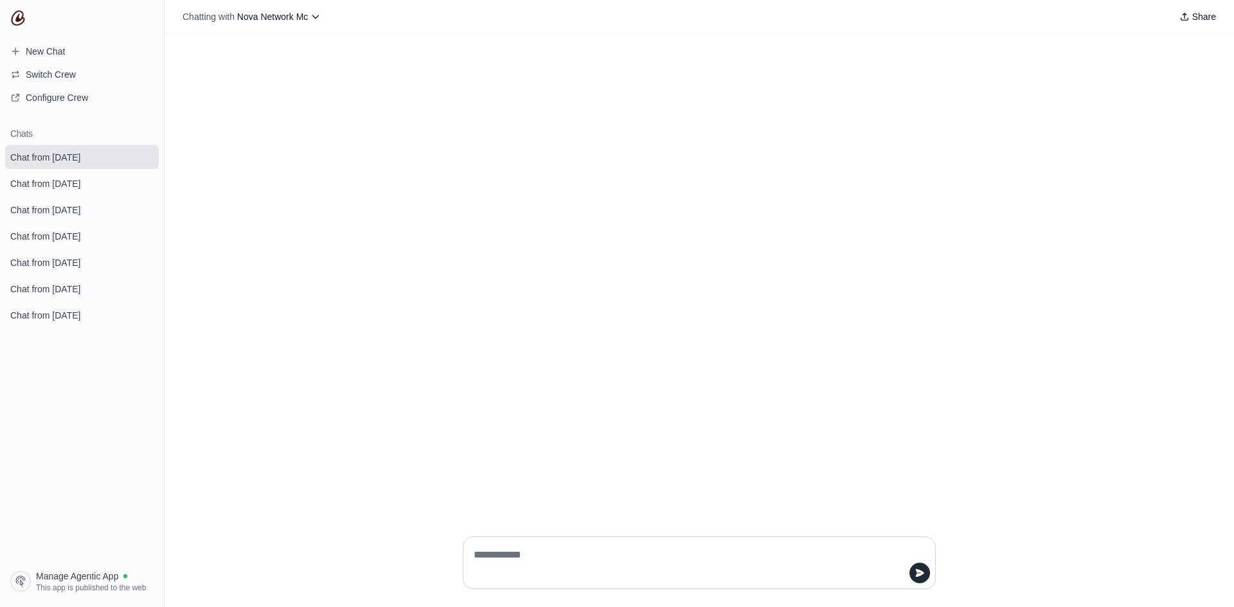
click at [652, 569] on textarea at bounding box center [695, 563] width 449 height 36
type textarea "**********"
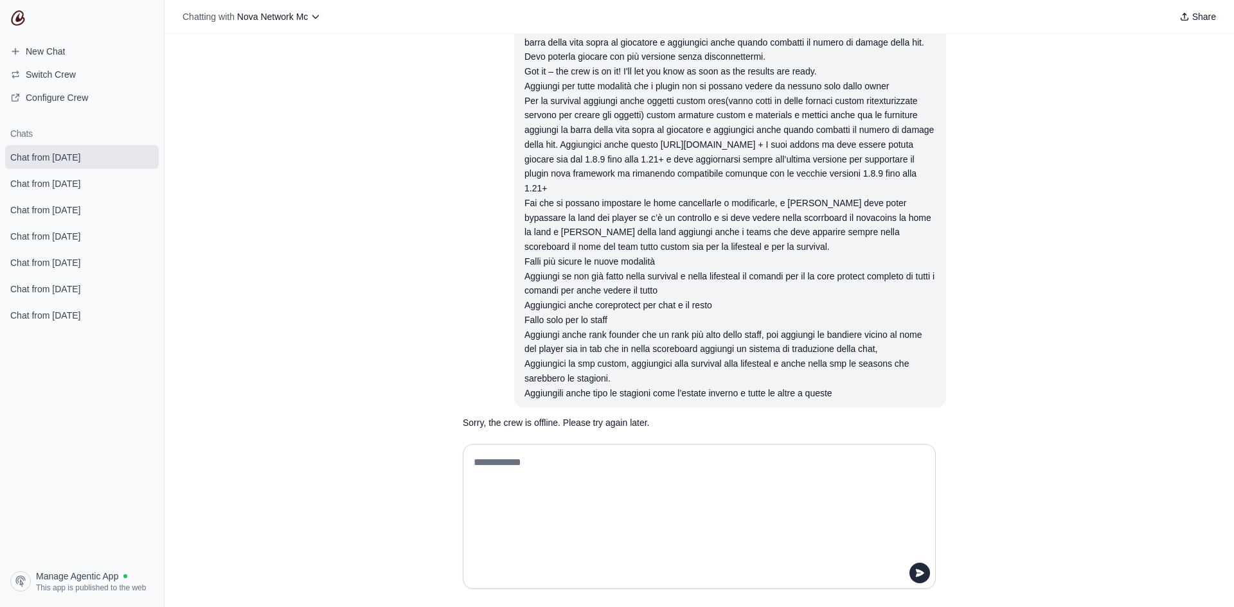
scroll to position [9118, 0]
click at [534, 461] on textarea at bounding box center [695, 517] width 449 height 129
paste textarea "**********"
type textarea "**********"
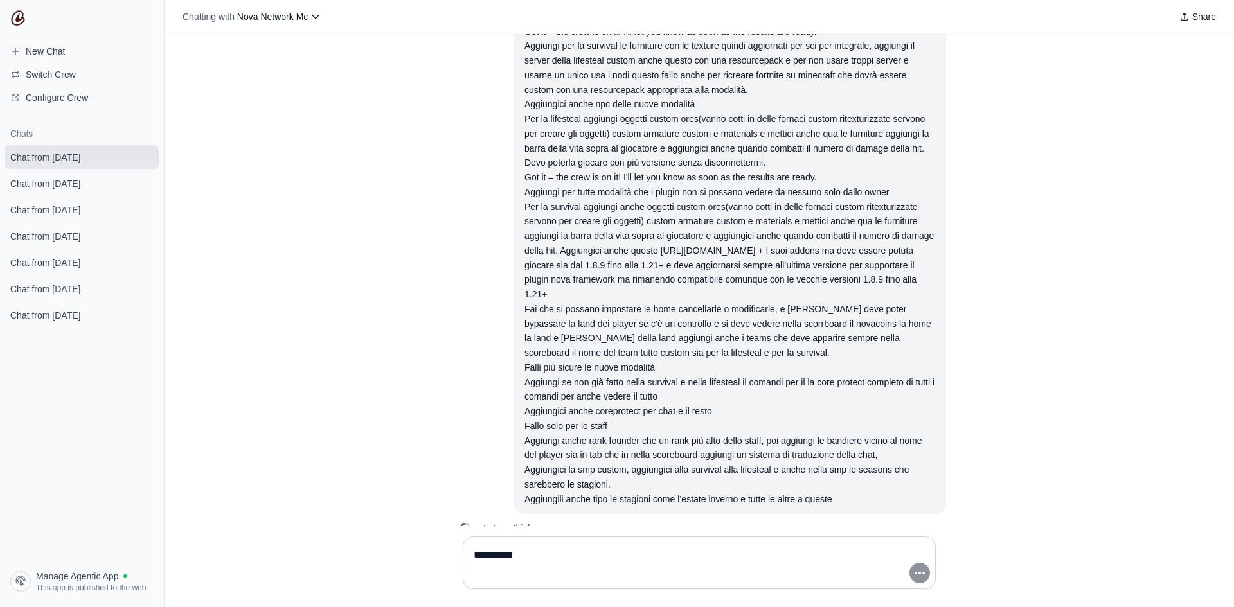
scroll to position [18546, 0]
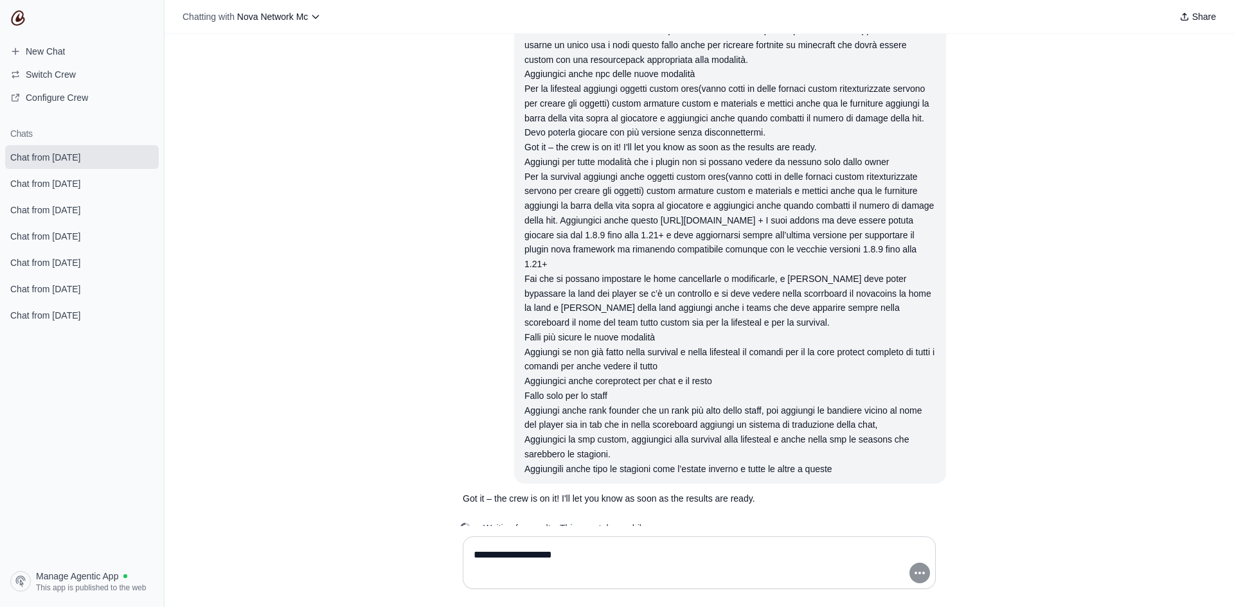
type textarea "**********"
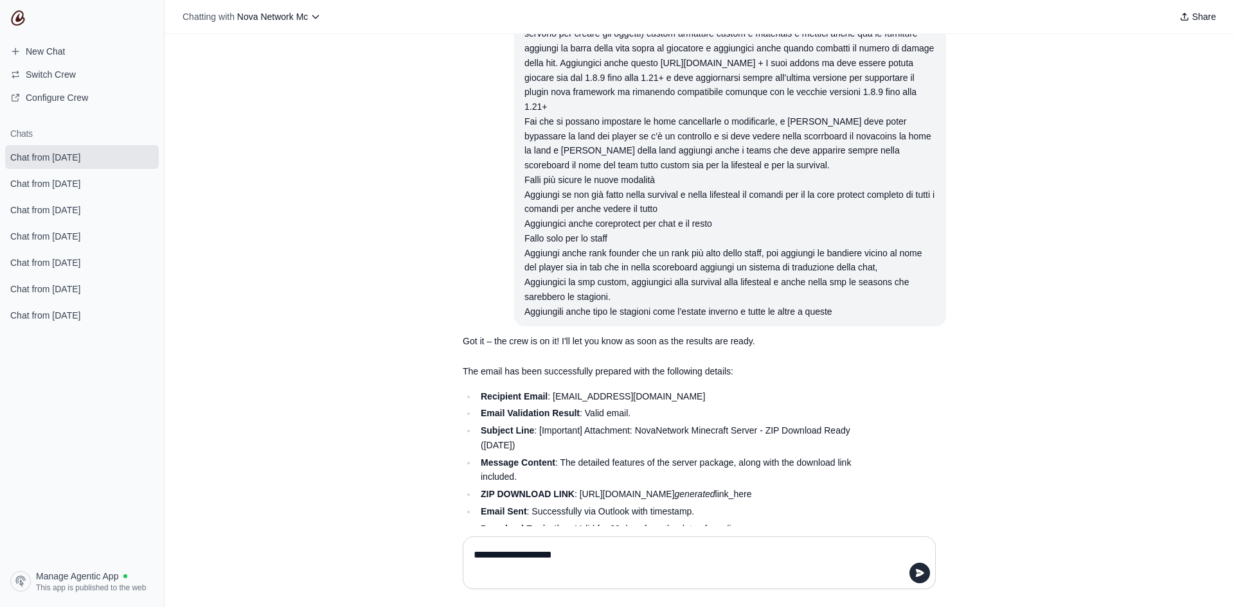
scroll to position [18707, 0]
